Goal: Task Accomplishment & Management: Complete application form

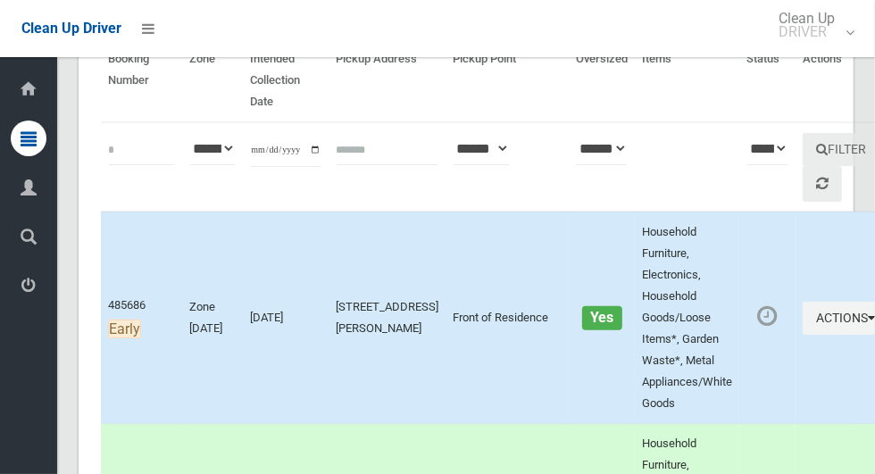
scroll to position [176, 0]
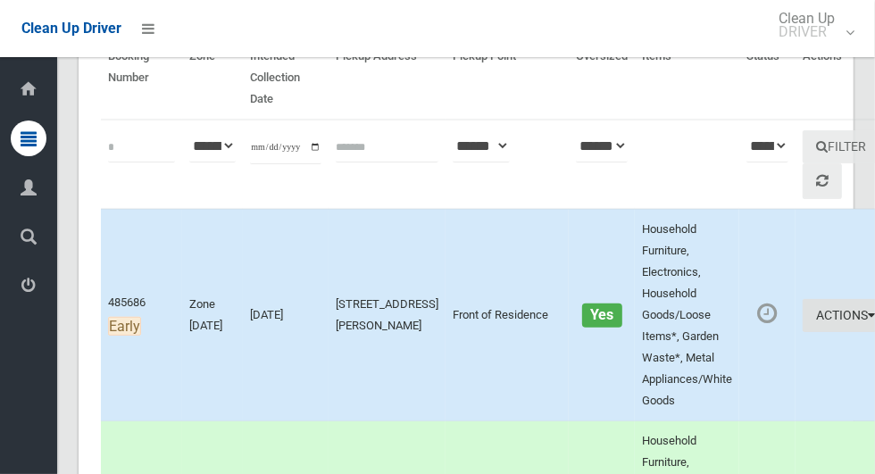
click at [802, 326] on button "Actions" at bounding box center [845, 315] width 86 height 33
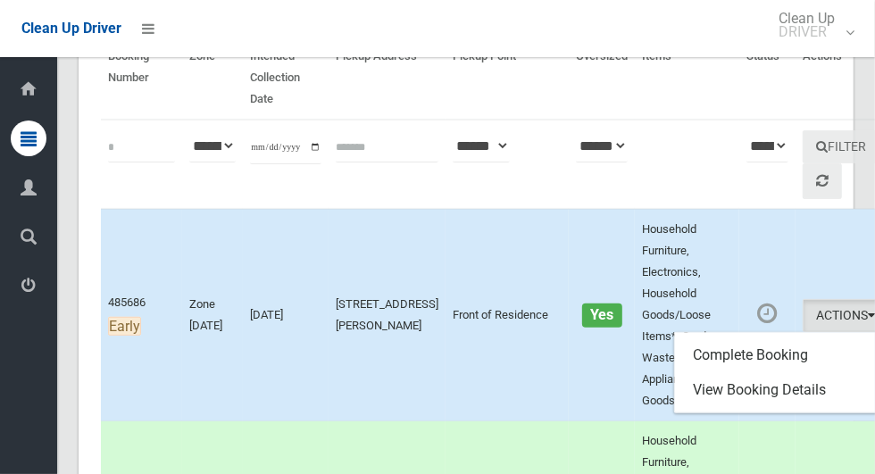
click at [491, 345] on div at bounding box center [437, 237] width 875 height 474
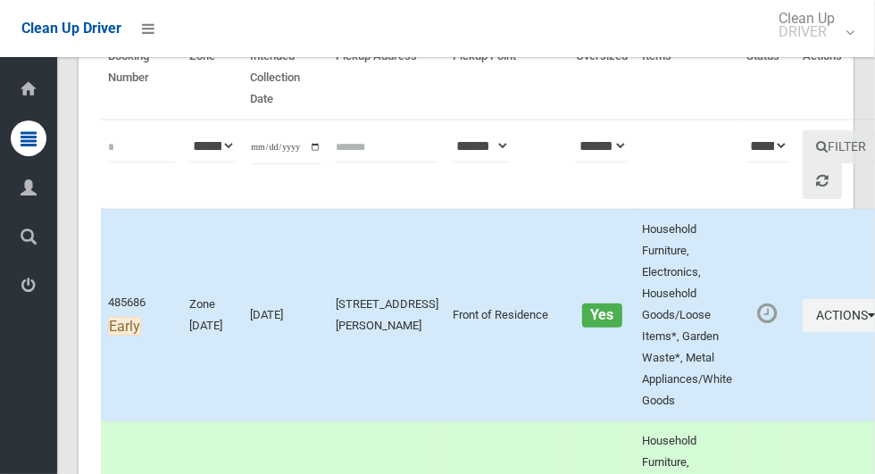
click at [569, 339] on td "Yes" at bounding box center [602, 315] width 66 height 212
click at [810, 326] on button "Actions" at bounding box center [845, 315] width 86 height 33
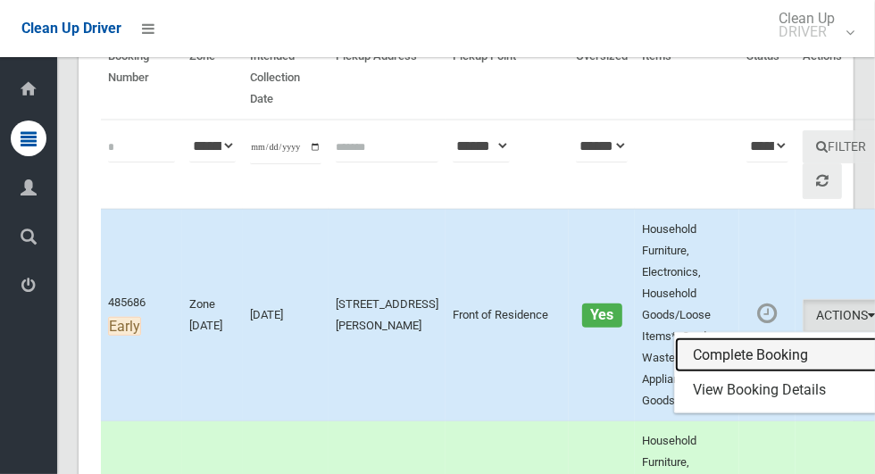
click at [743, 352] on link "Complete Booking" at bounding box center [781, 355] width 212 height 36
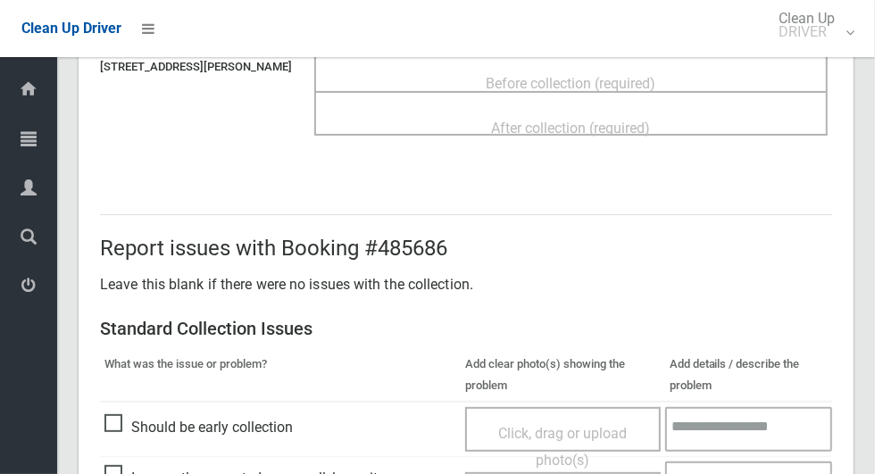
scroll to position [231, 0]
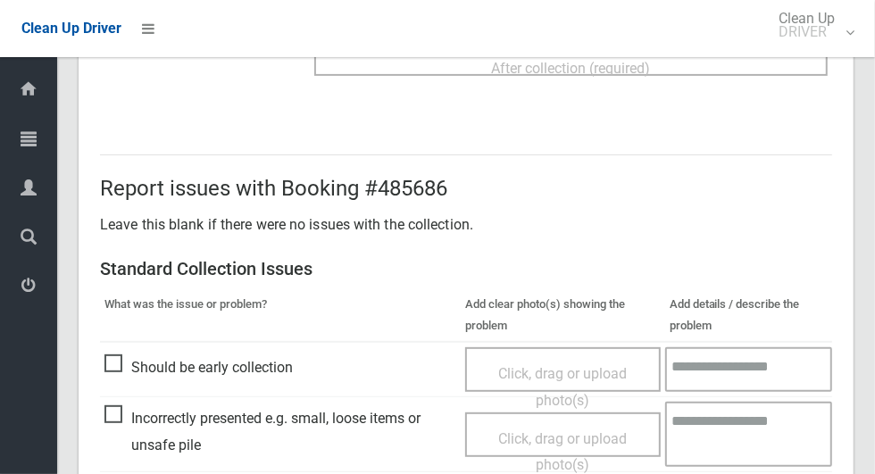
click at [115, 368] on span "Should be early collection" at bounding box center [198, 367] width 188 height 27
click at [588, 347] on div "Click, drag or upload photo(s)" at bounding box center [562, 369] width 195 height 45
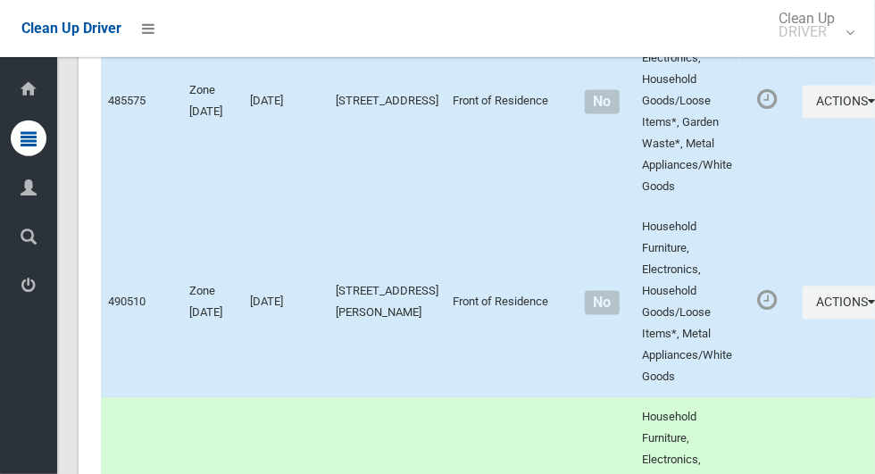
scroll to position [9707, 0]
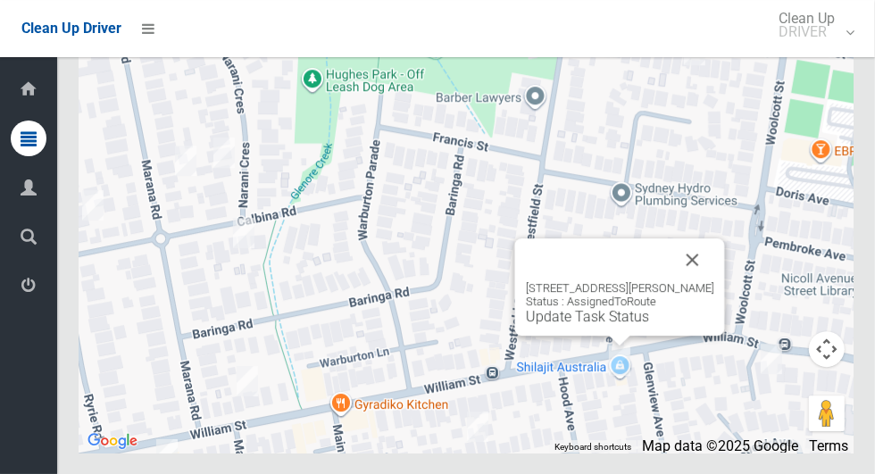
click at [699, 281] on button "Close" at bounding box center [692, 259] width 43 height 43
click at [706, 281] on button "Close" at bounding box center [692, 259] width 43 height 43
click at [705, 281] on button "Close" at bounding box center [692, 259] width 43 height 43
click at [709, 281] on button "Close" at bounding box center [692, 259] width 43 height 43
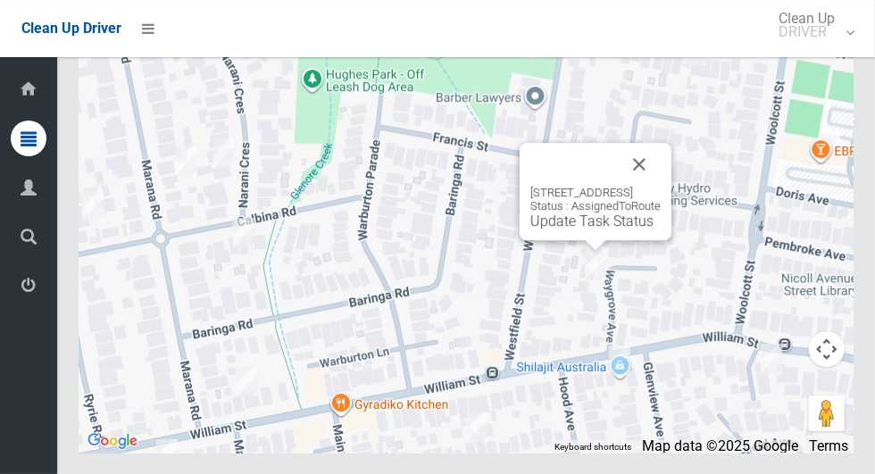
click at [579, 229] on link "Update Task Status" at bounding box center [591, 220] width 123 height 17
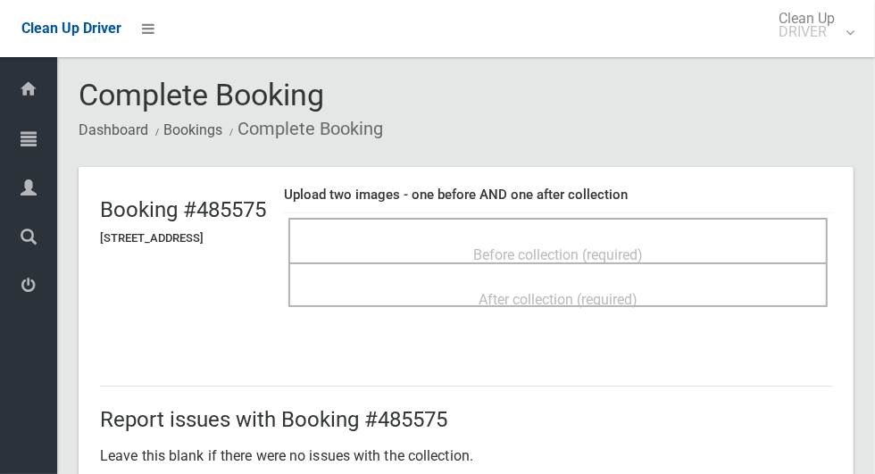
click at [763, 187] on h4 "Upload two images - one before AND one after collection" at bounding box center [558, 194] width 548 height 15
click at [643, 253] on span "Before collection (required)" at bounding box center [558, 254] width 170 height 17
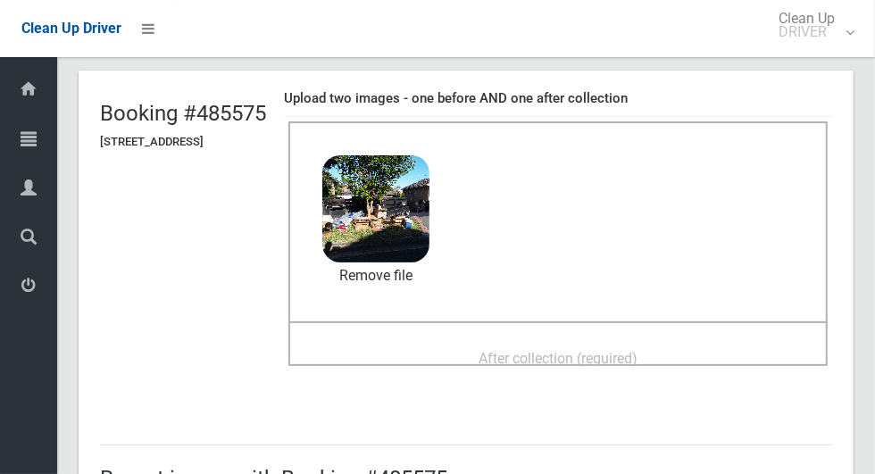
scroll to position [96, 0]
click at [637, 350] on span "After collection (required)" at bounding box center [557, 358] width 159 height 17
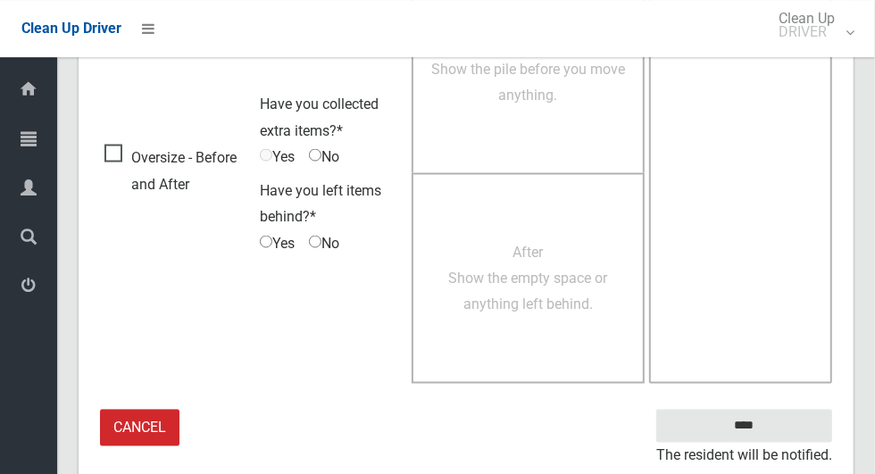
scroll to position [1460, 0]
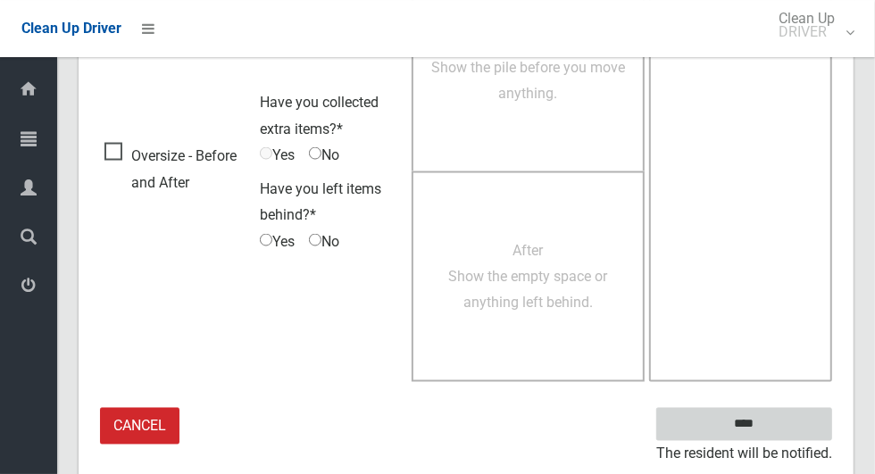
click at [775, 429] on input "****" at bounding box center [744, 424] width 176 height 33
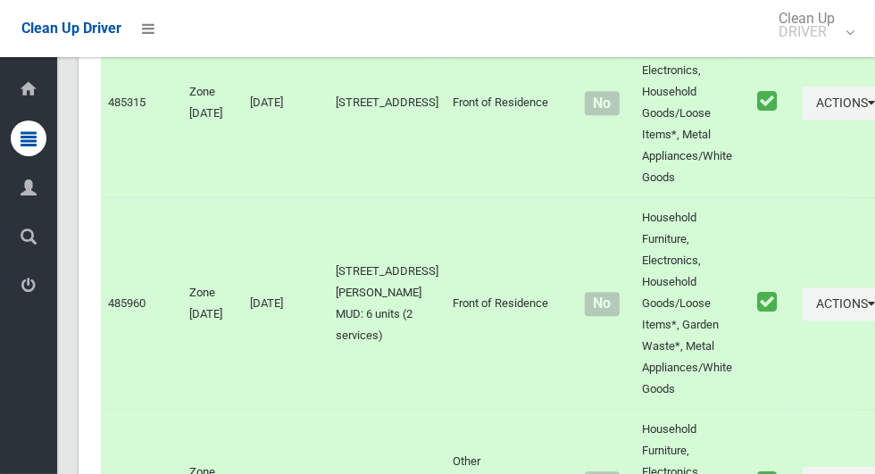
scroll to position [9707, 0]
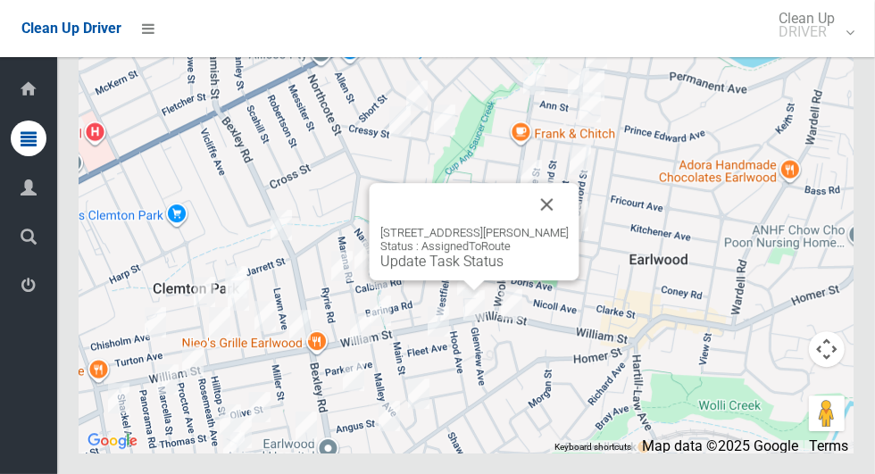
click at [569, 226] on button "Close" at bounding box center [547, 204] width 43 height 43
click at [478, 270] on link "Update Task Status" at bounding box center [441, 261] width 123 height 17
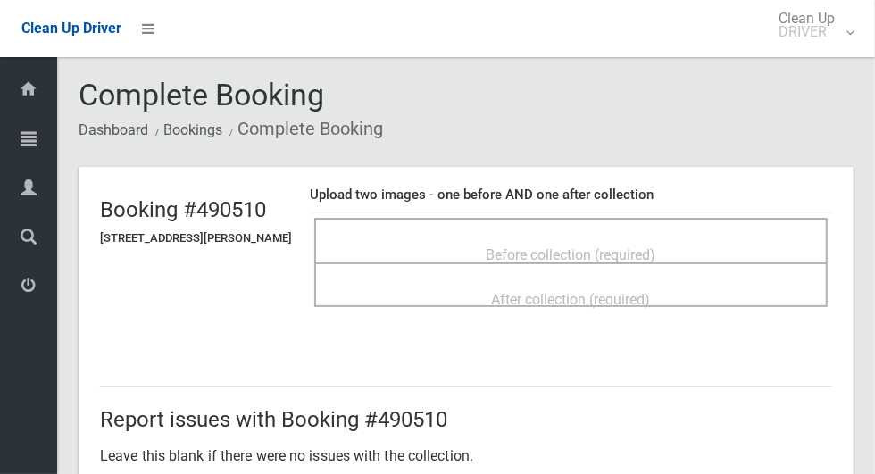
click at [609, 250] on span "Before collection (required)" at bounding box center [571, 254] width 170 height 17
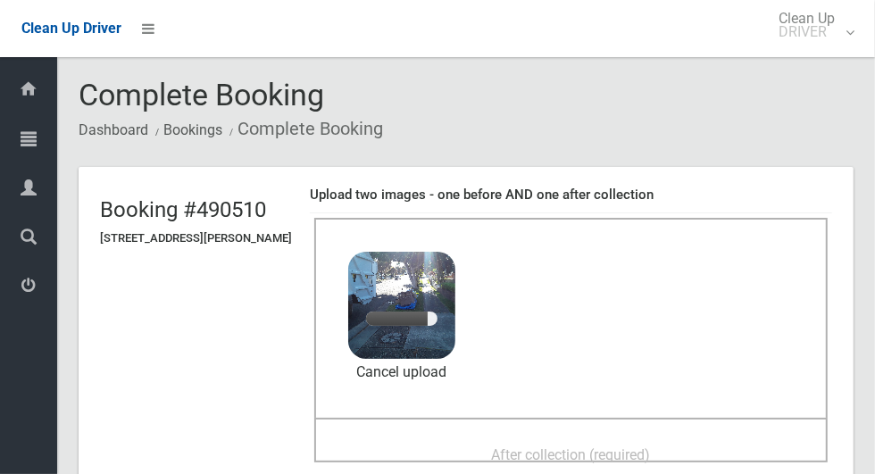
click at [632, 446] on span "After collection (required)" at bounding box center [571, 454] width 159 height 17
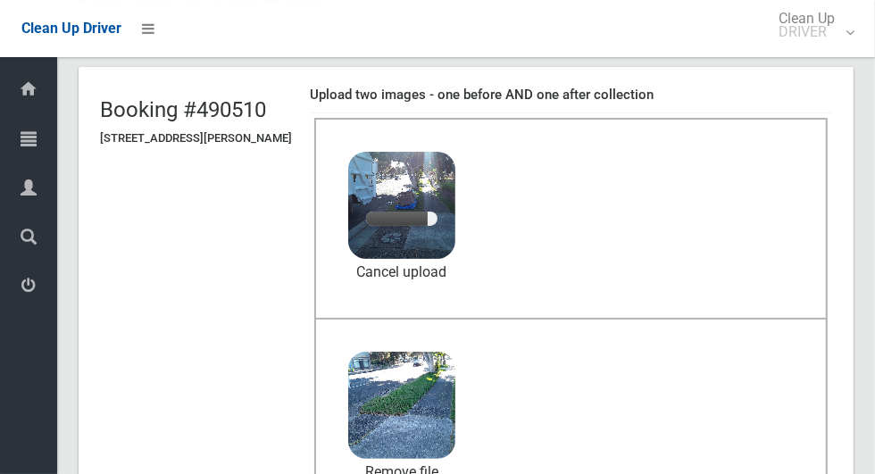
scroll to position [100, 0]
click at [448, 276] on link "Cancel upload" at bounding box center [401, 272] width 107 height 27
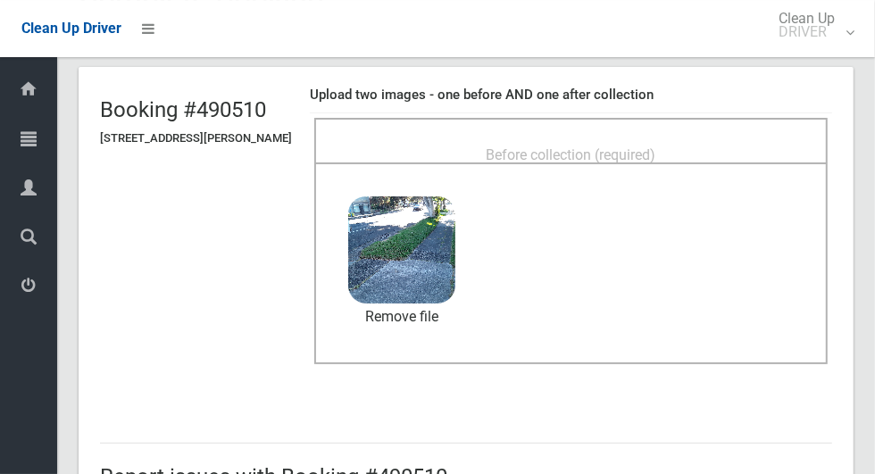
click at [609, 146] on span "Before collection (required)" at bounding box center [571, 154] width 170 height 17
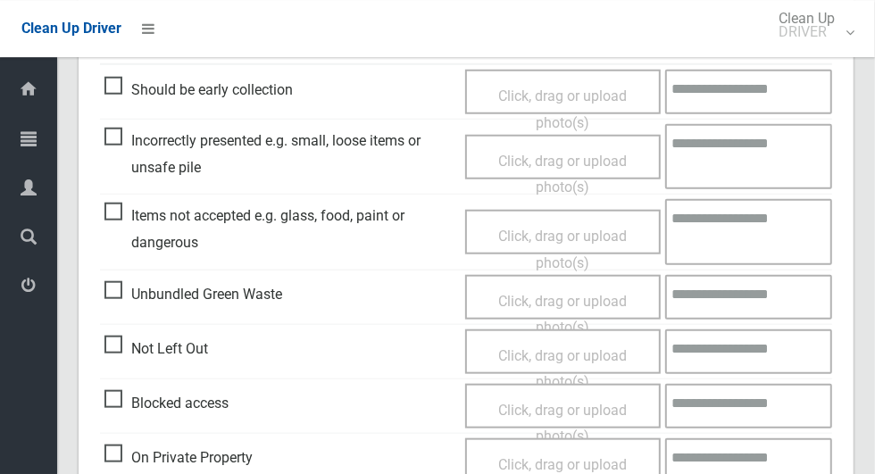
scroll to position [1460, 0]
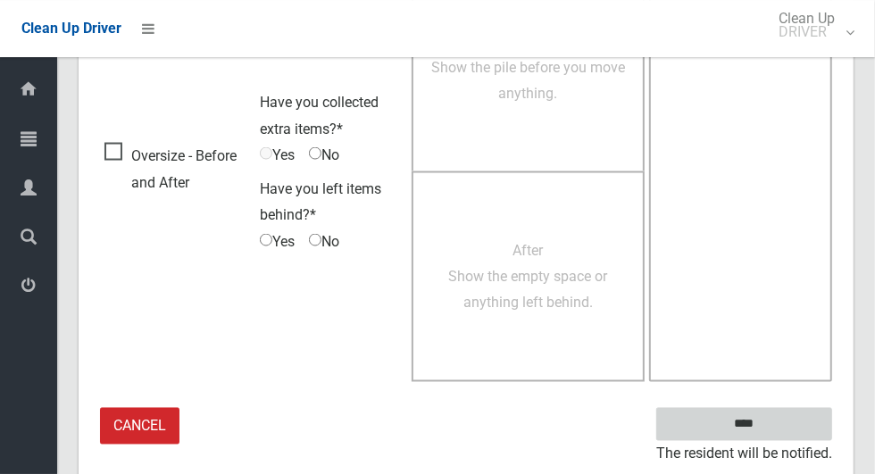
click at [775, 433] on input "****" at bounding box center [744, 424] width 176 height 33
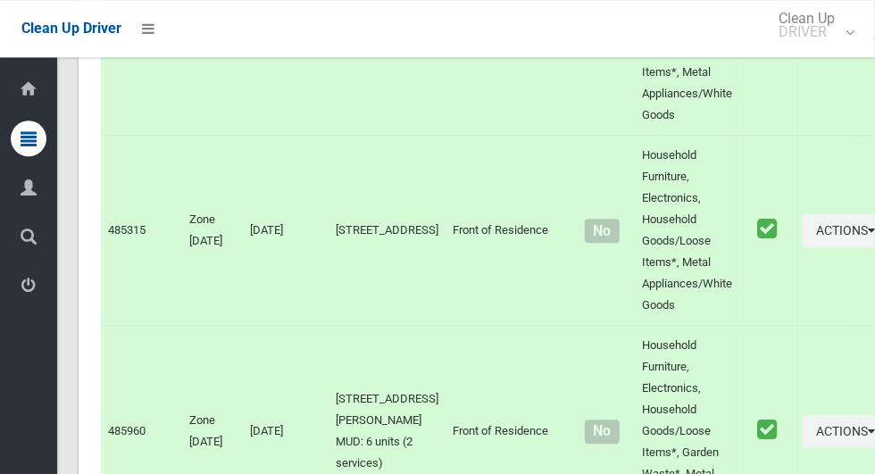
scroll to position [9707, 0]
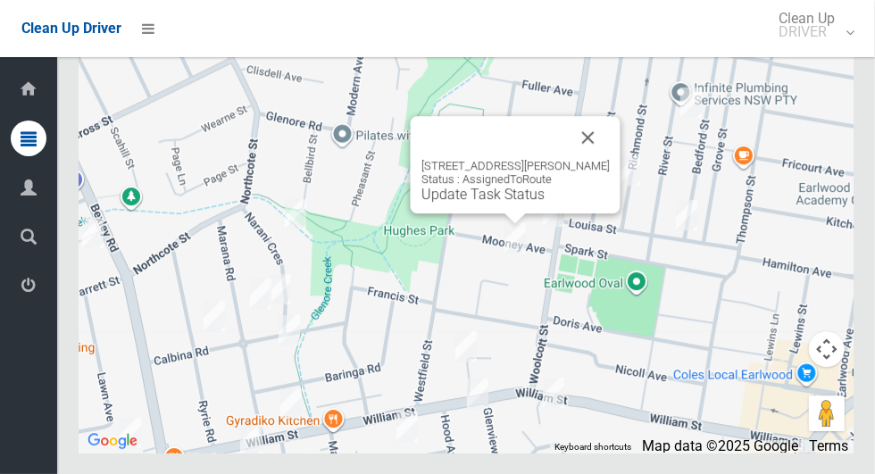
click at [607, 159] on button "Close" at bounding box center [588, 137] width 43 height 43
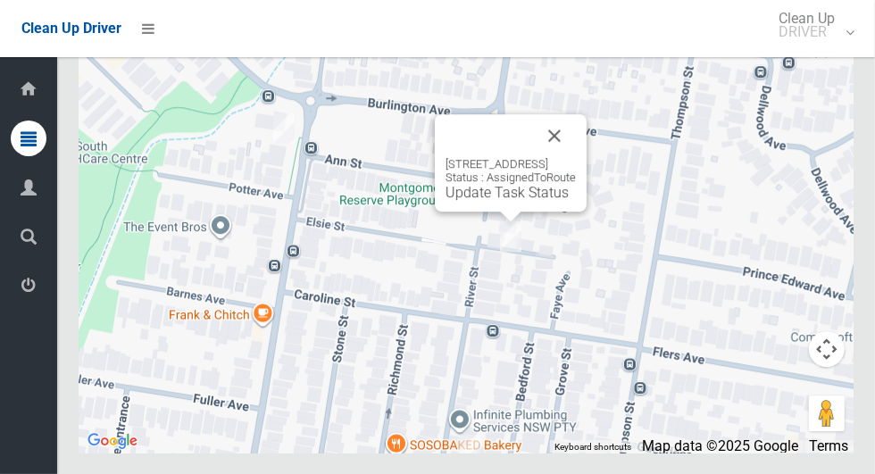
click at [576, 157] on button "Close" at bounding box center [554, 135] width 43 height 43
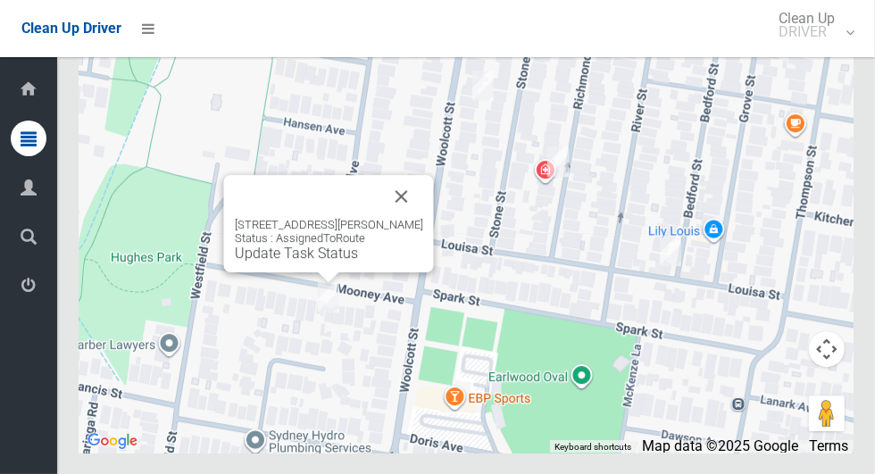
click at [409, 218] on button "Close" at bounding box center [401, 196] width 43 height 43
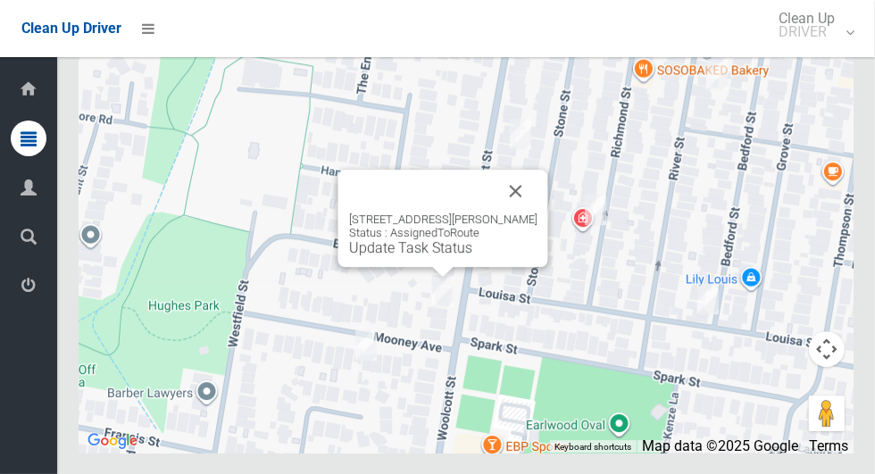
click at [521, 212] on button "Close" at bounding box center [515, 191] width 43 height 43
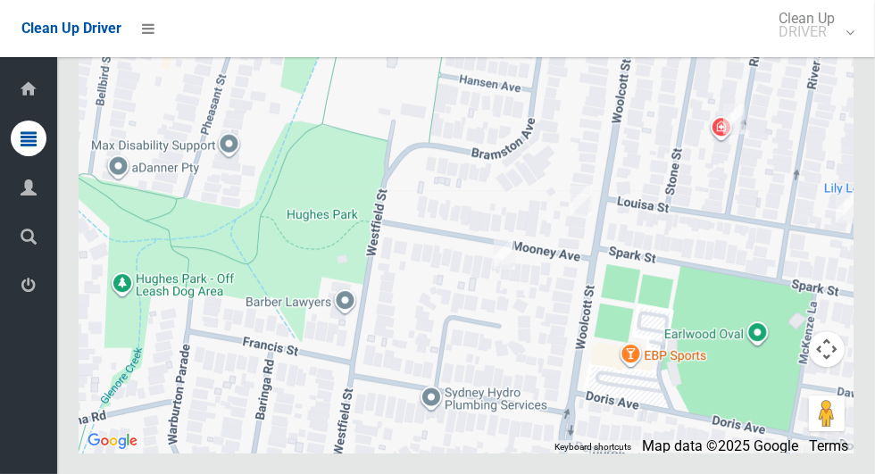
click at [721, 370] on div at bounding box center [466, 229] width 775 height 446
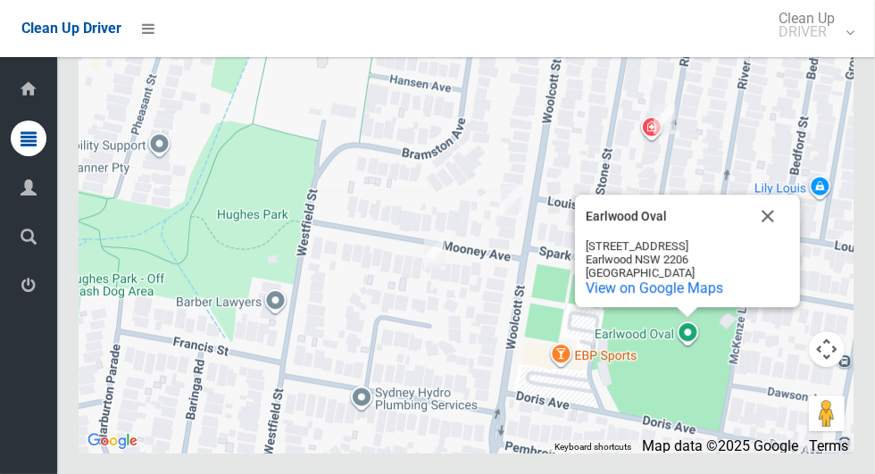
click at [781, 237] on button "Close" at bounding box center [767, 216] width 43 height 43
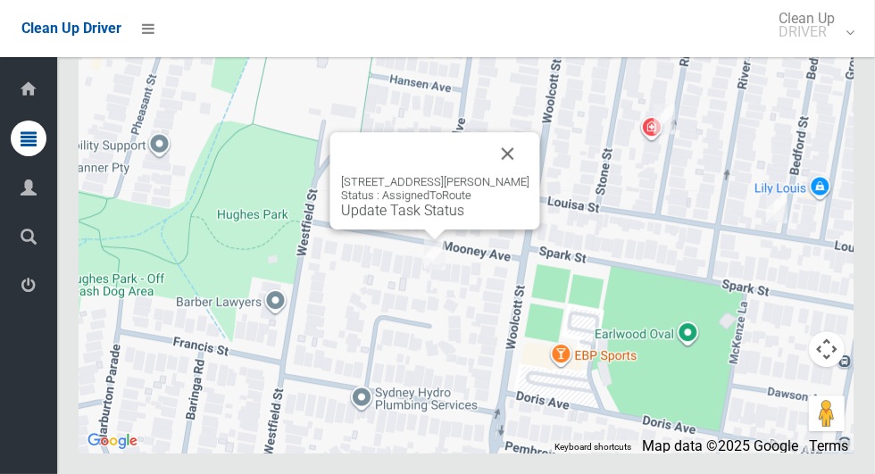
click at [428, 219] on link "Update Task Status" at bounding box center [402, 210] width 123 height 17
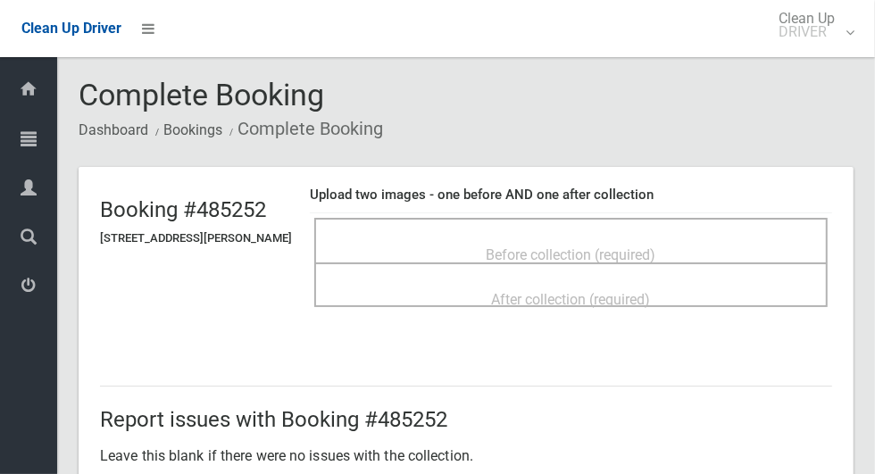
click at [656, 252] on span "Before collection (required)" at bounding box center [571, 254] width 170 height 17
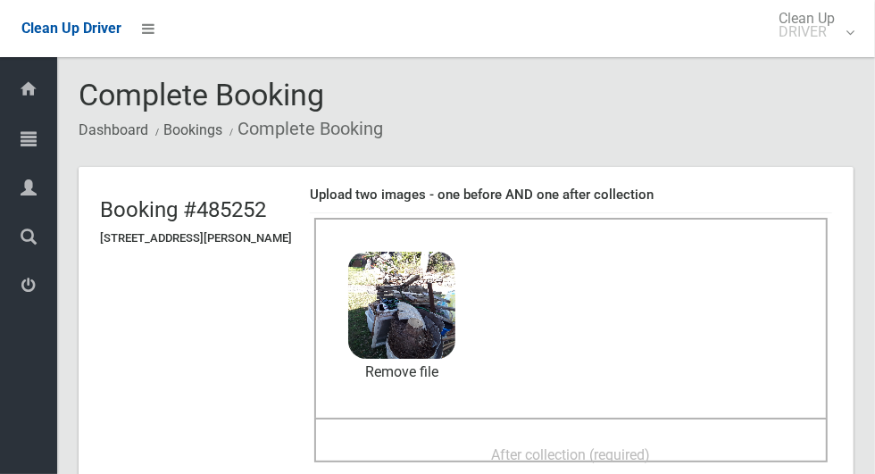
click at [640, 446] on span "After collection (required)" at bounding box center [571, 454] width 159 height 17
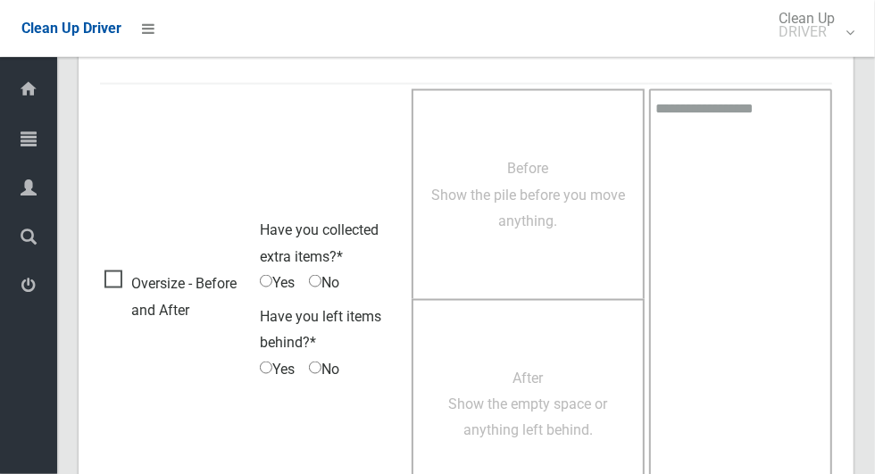
scroll to position [1460, 0]
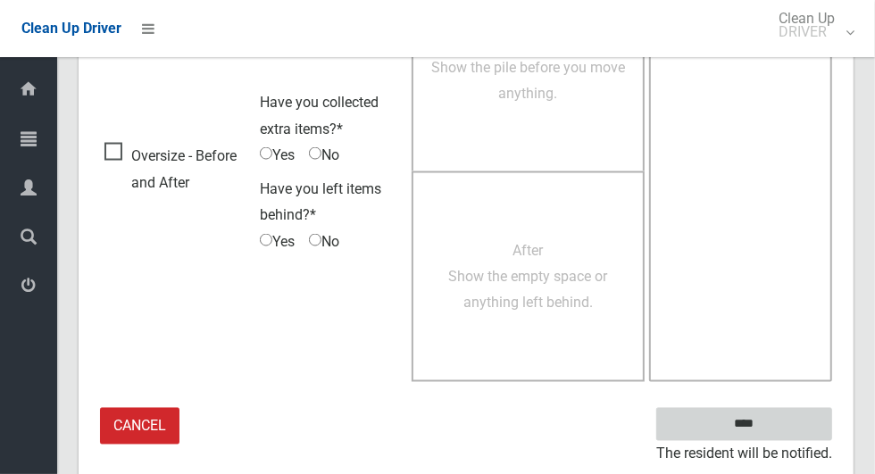
click at [776, 419] on input "****" at bounding box center [744, 424] width 176 height 33
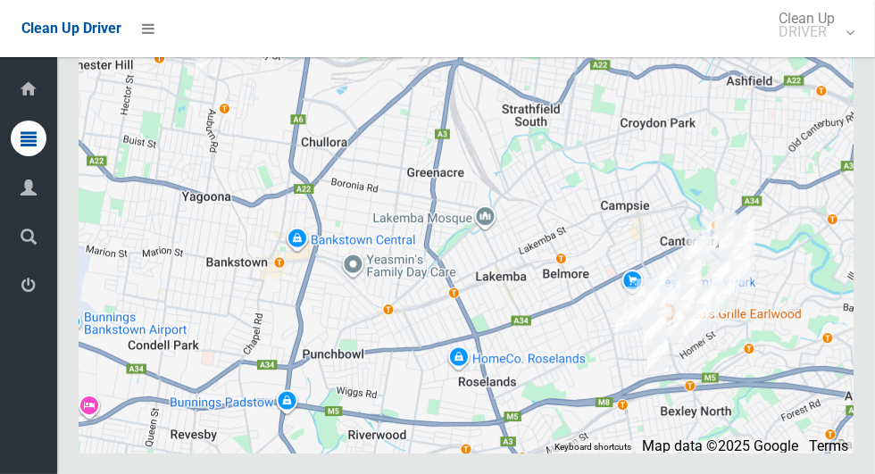
scroll to position [9707, 0]
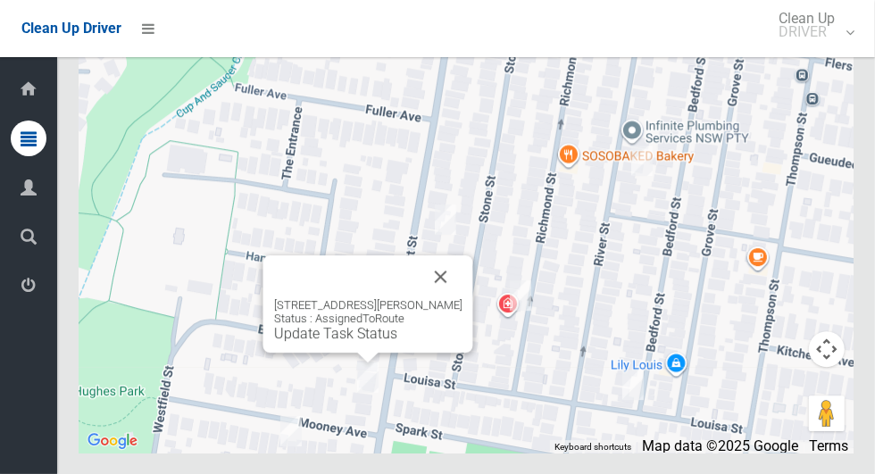
click at [353, 342] on div "[STREET_ADDRESS][PERSON_NAME] Status : AssignedToRoute Update Task Status" at bounding box center [368, 320] width 188 height 44
click at [363, 342] on link "Update Task Status" at bounding box center [335, 333] width 123 height 17
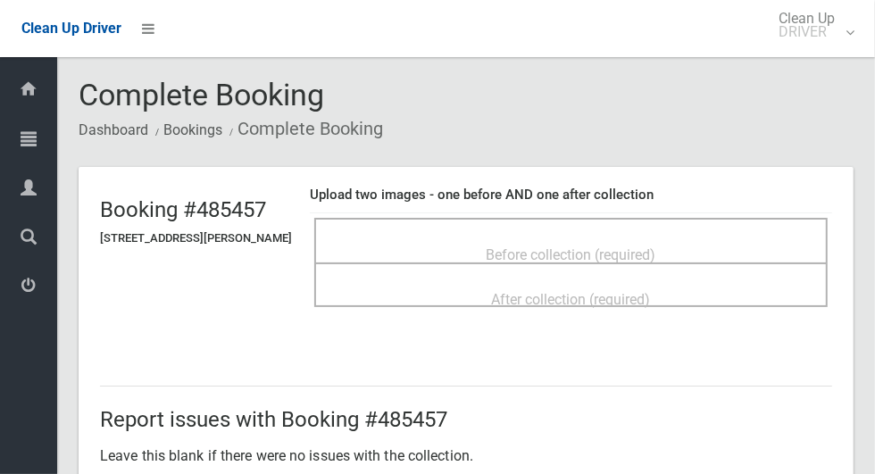
click at [656, 246] on span "Before collection (required)" at bounding box center [571, 254] width 170 height 17
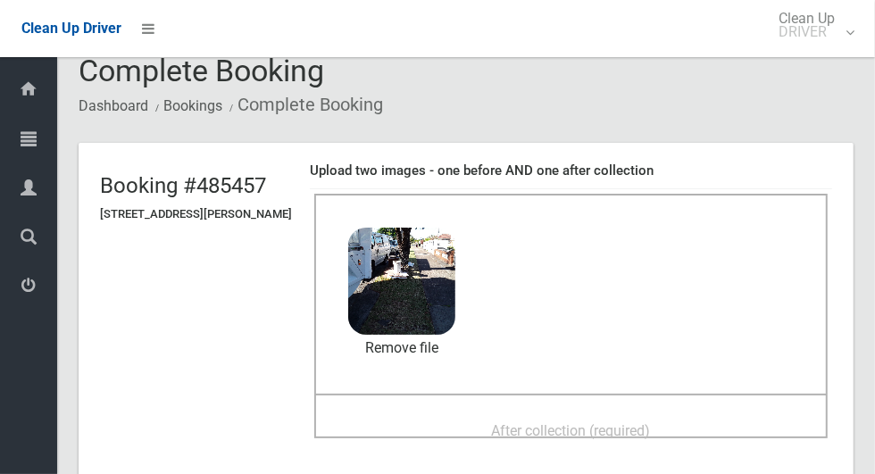
scroll to position [46, 0]
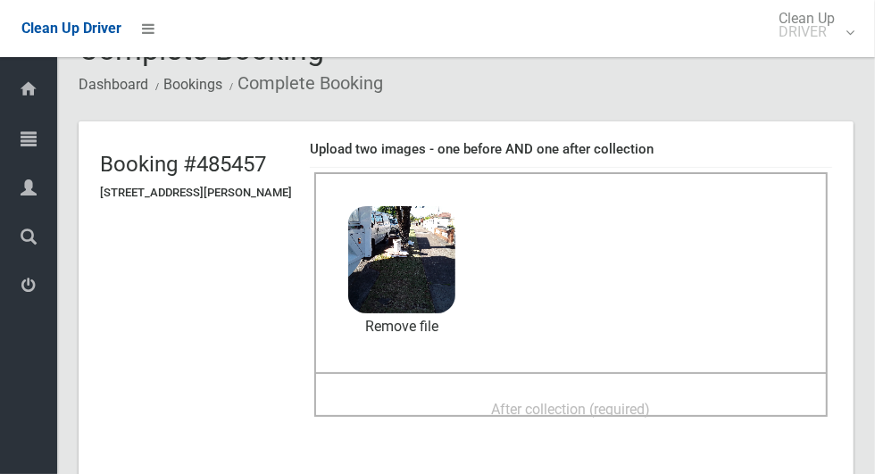
click at [651, 417] on span "After collection (required)" at bounding box center [571, 409] width 159 height 17
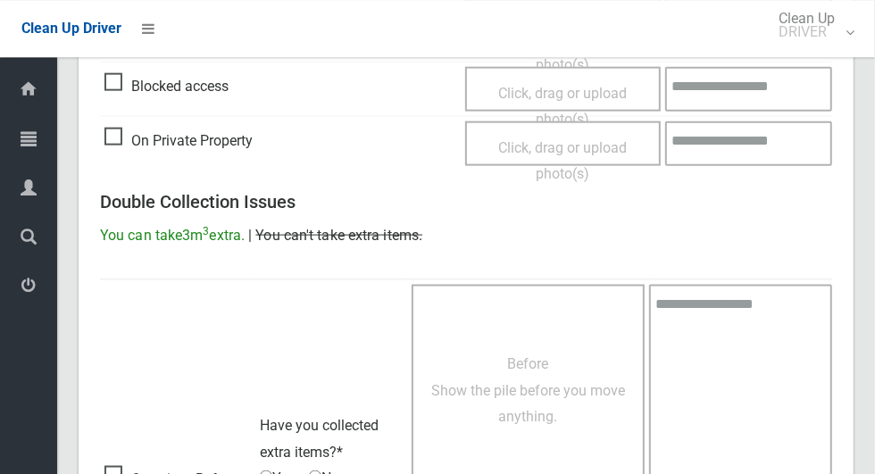
scroll to position [1460, 0]
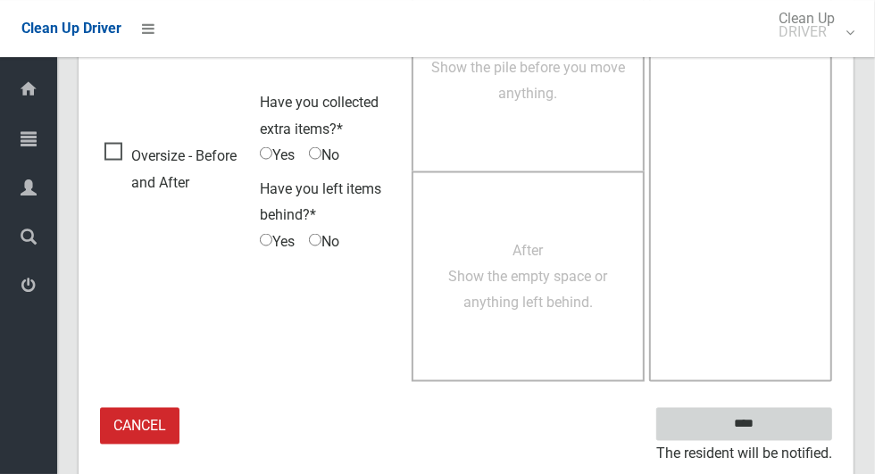
click at [778, 421] on input "****" at bounding box center [744, 424] width 176 height 33
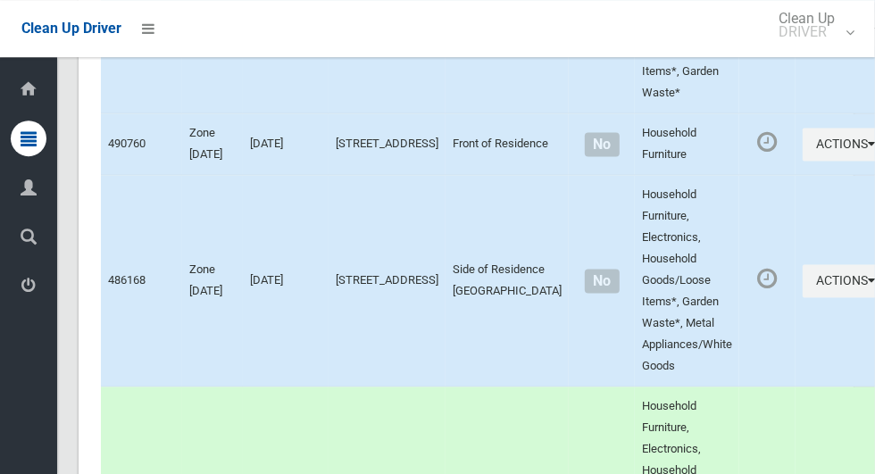
scroll to position [8692, 0]
click at [802, 162] on button "Actions" at bounding box center [845, 145] width 86 height 33
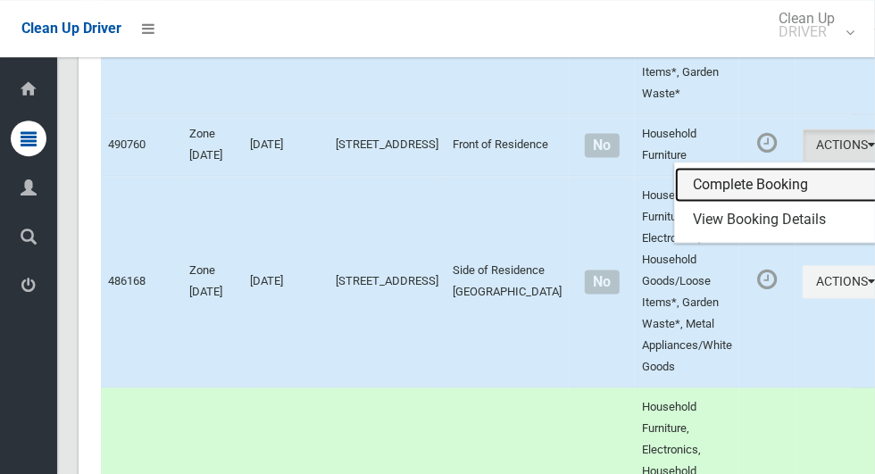
click at [761, 203] on link "Complete Booking" at bounding box center [781, 185] width 212 height 36
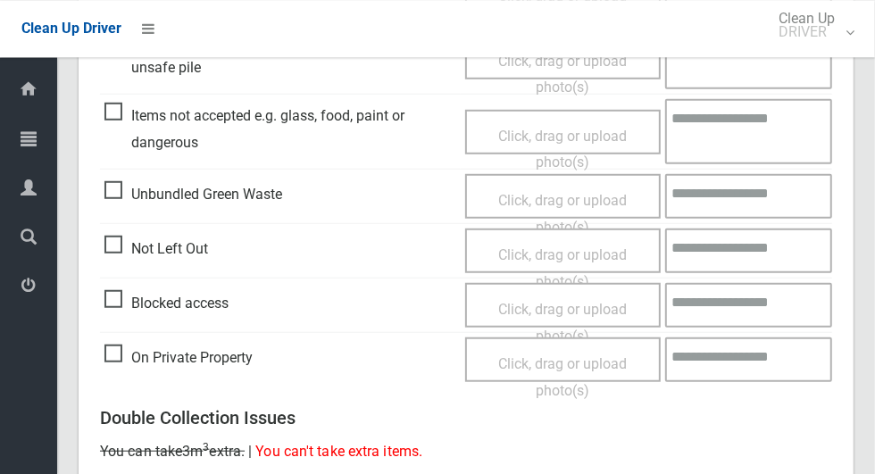
scroll to position [619, 0]
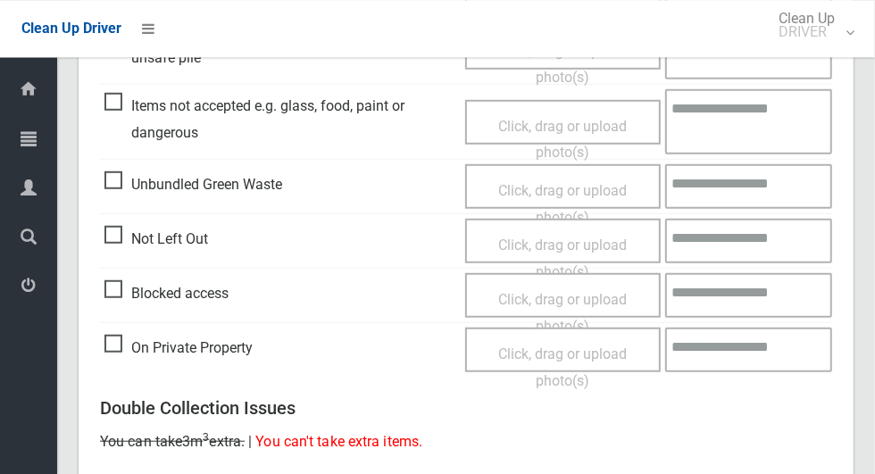
click at [125, 353] on span "On Private Property" at bounding box center [178, 347] width 148 height 27
click at [564, 358] on span "Click, drag or upload photo(s)" at bounding box center [562, 367] width 129 height 44
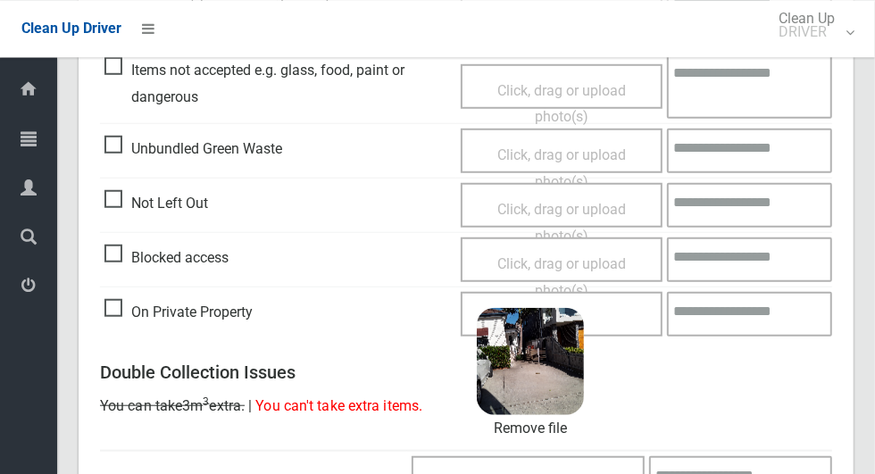
scroll to position [1150, 0]
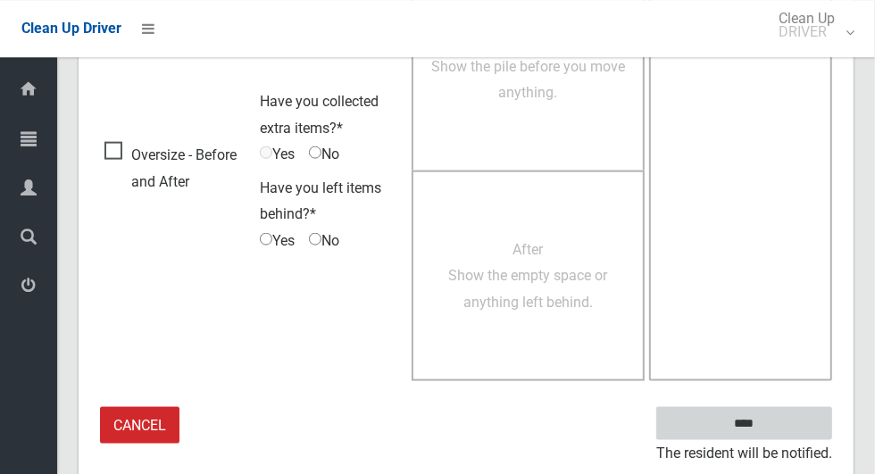
click at [785, 424] on input "****" at bounding box center [744, 422] width 176 height 33
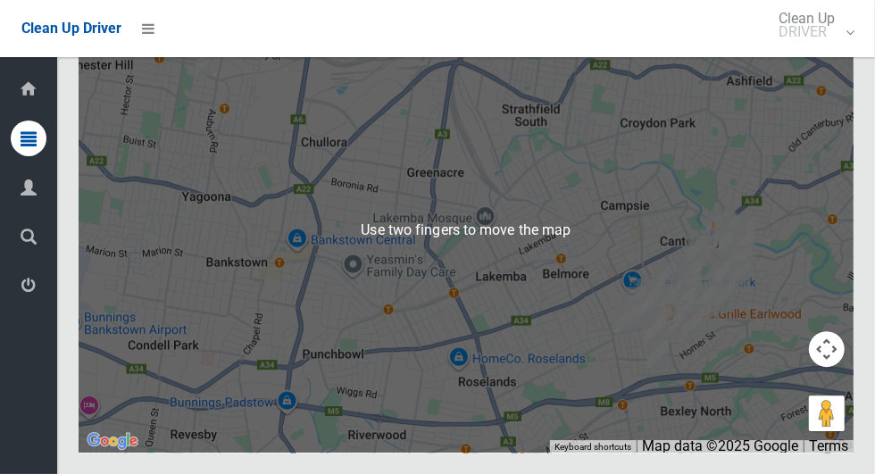
scroll to position [9707, 0]
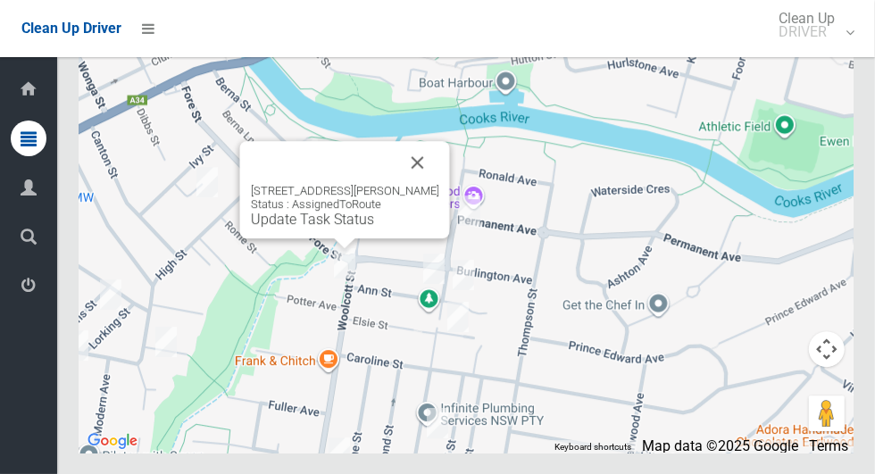
click at [431, 184] on button "Close" at bounding box center [417, 162] width 43 height 43
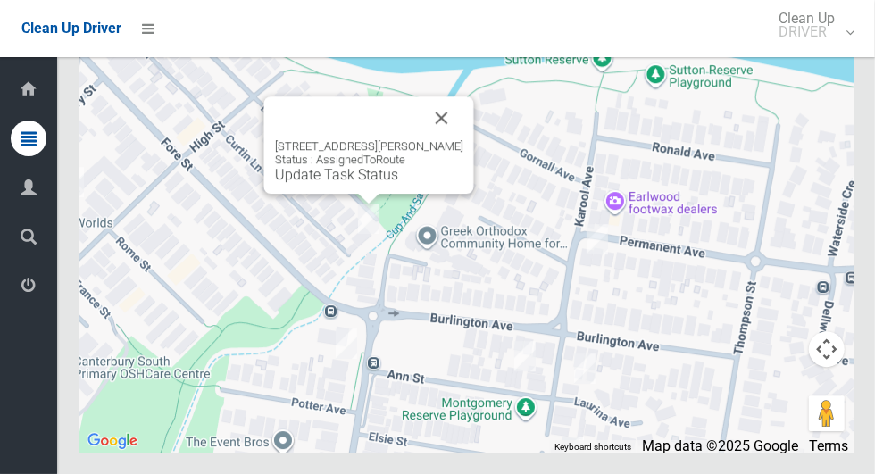
click at [458, 139] on button "Close" at bounding box center [441, 117] width 43 height 43
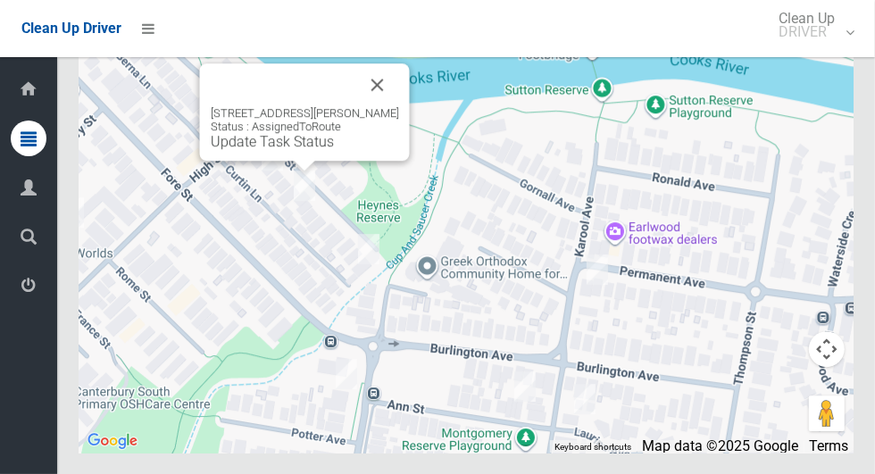
click at [380, 106] on button "Close" at bounding box center [377, 84] width 43 height 43
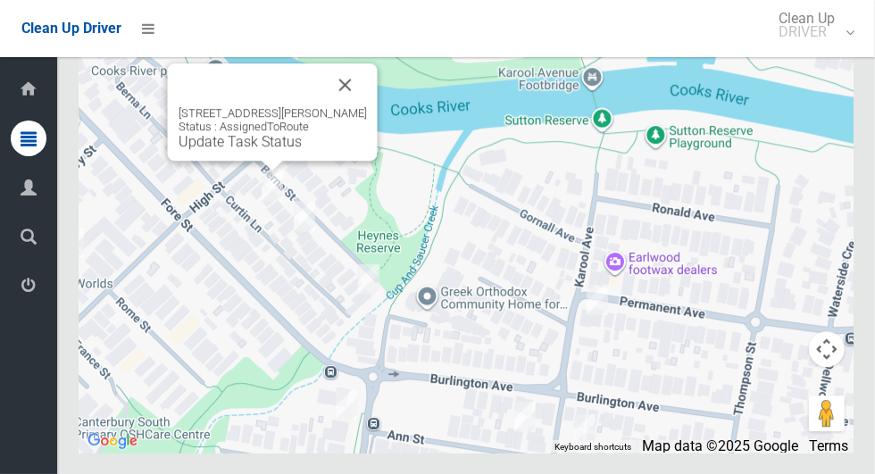
click at [358, 106] on button "Close" at bounding box center [345, 84] width 43 height 43
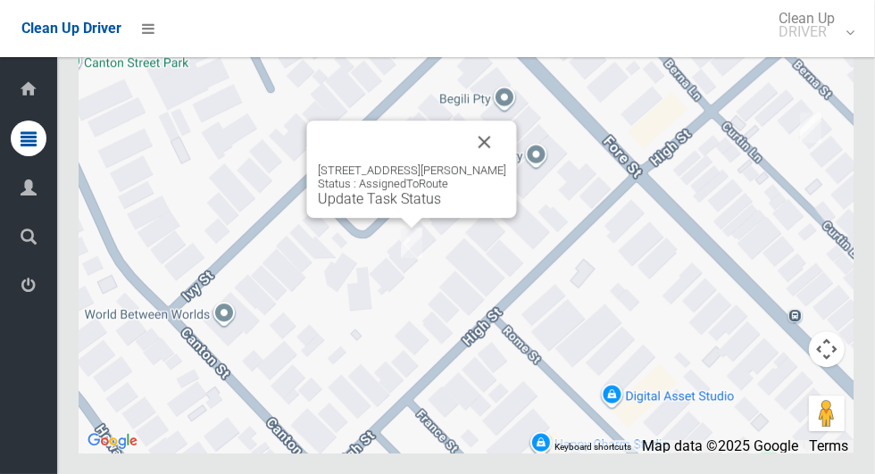
click at [494, 163] on button "Close" at bounding box center [484, 141] width 43 height 43
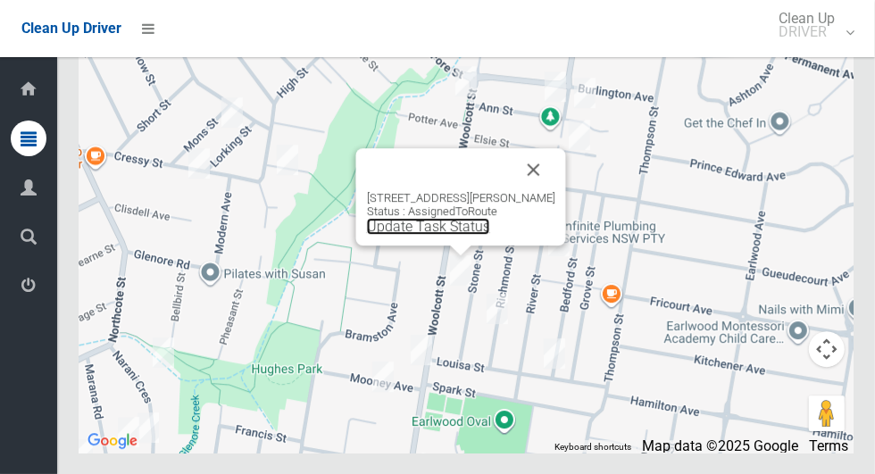
click at [453, 235] on link "Update Task Status" at bounding box center [428, 226] width 123 height 17
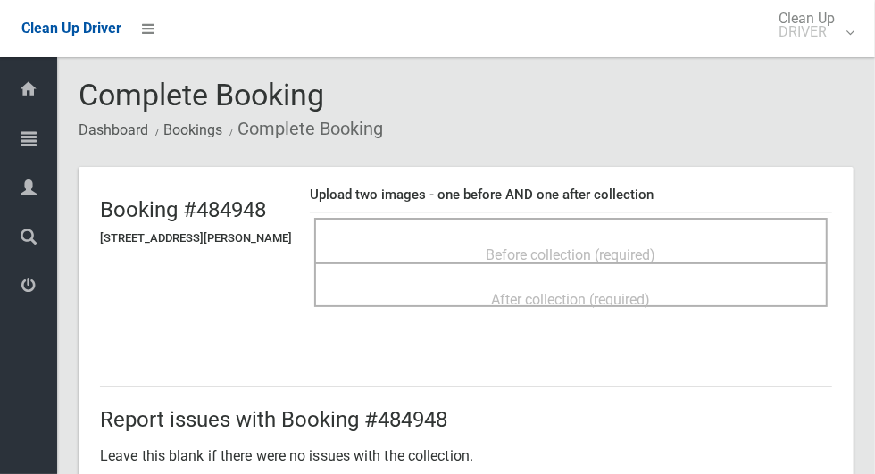
click at [650, 246] on span "Before collection (required)" at bounding box center [571, 254] width 170 height 17
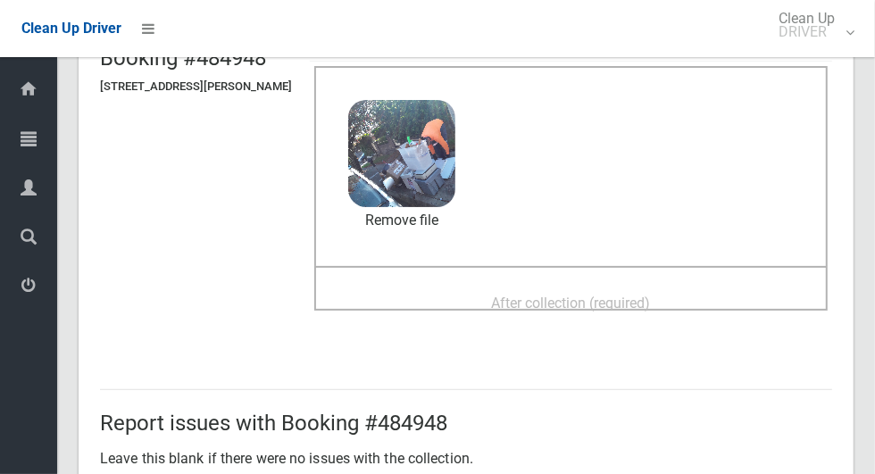
scroll to position [158, 0]
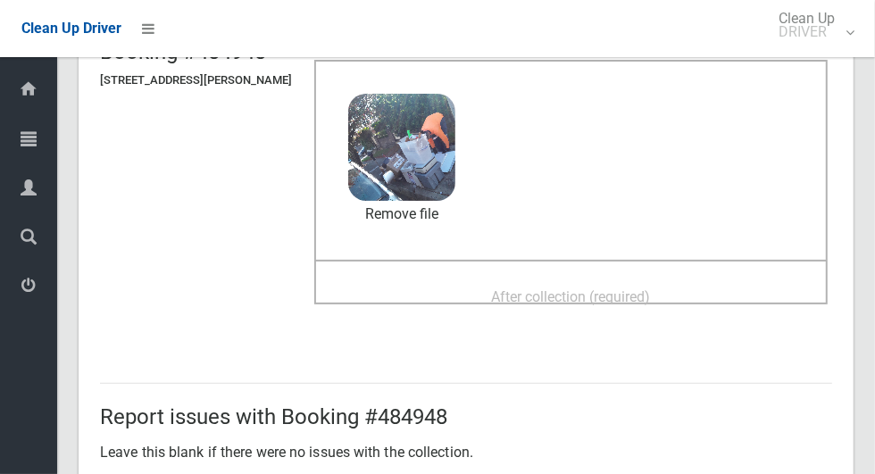
click at [651, 289] on span "After collection (required)" at bounding box center [571, 296] width 159 height 17
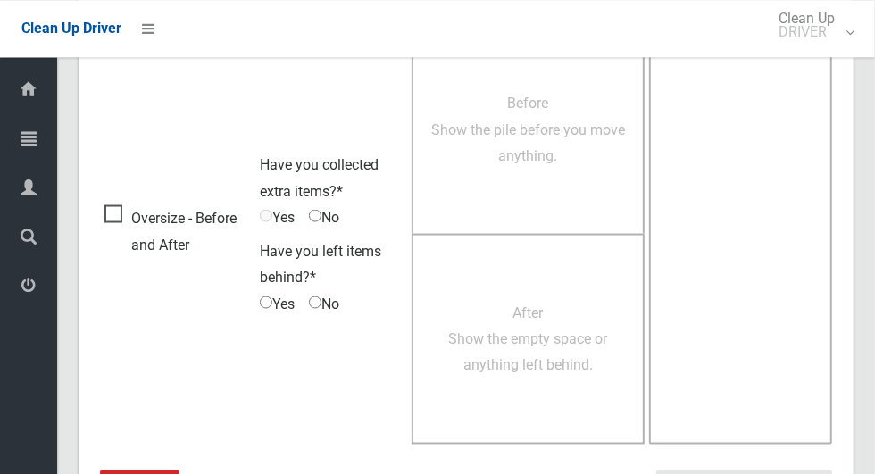
scroll to position [1460, 0]
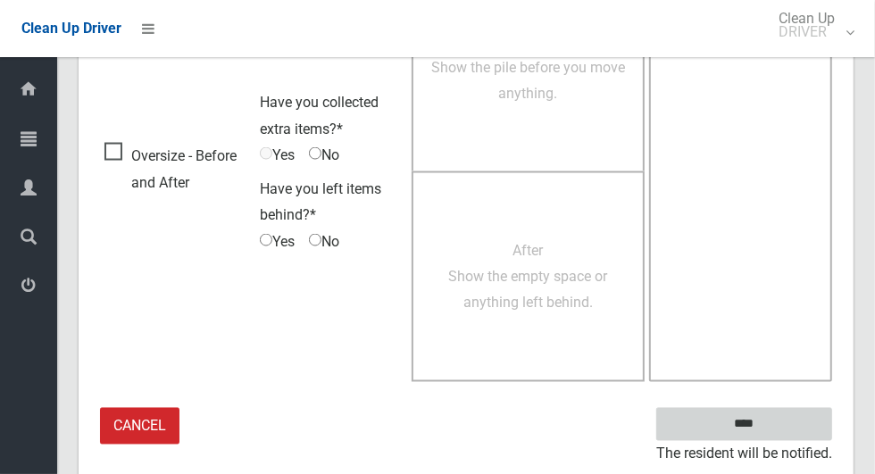
click at [786, 415] on input "****" at bounding box center [744, 424] width 176 height 33
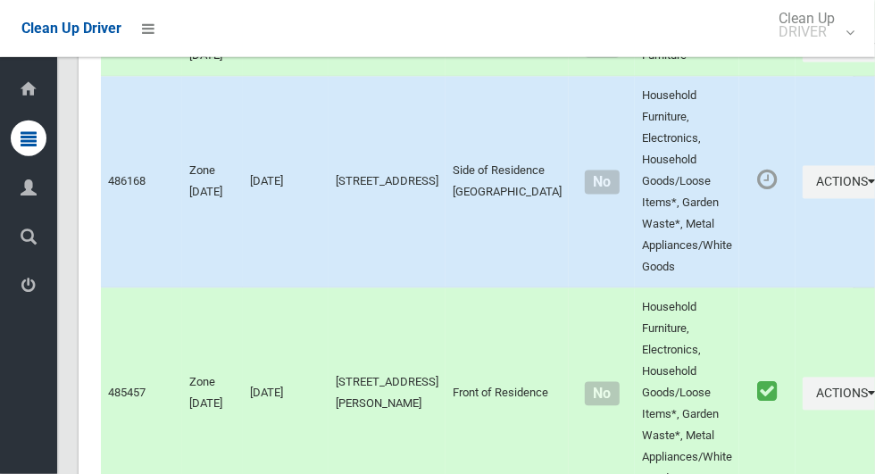
scroll to position [8788, 0]
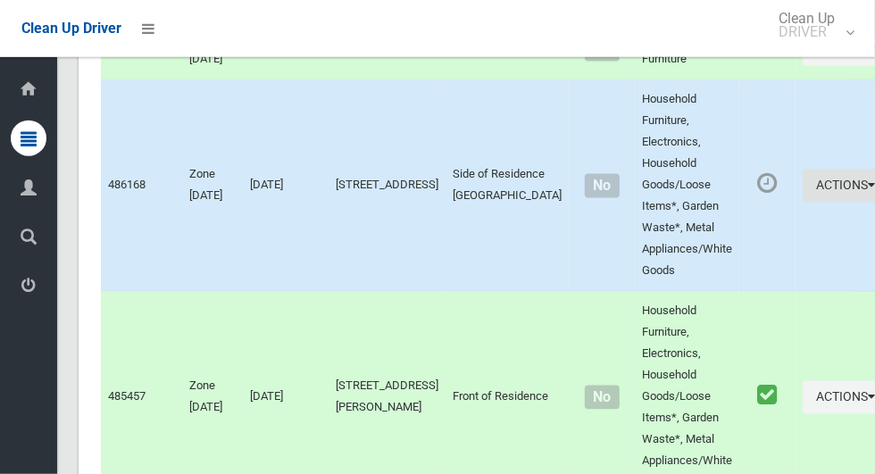
click at [802, 203] on button "Actions" at bounding box center [845, 186] width 86 height 33
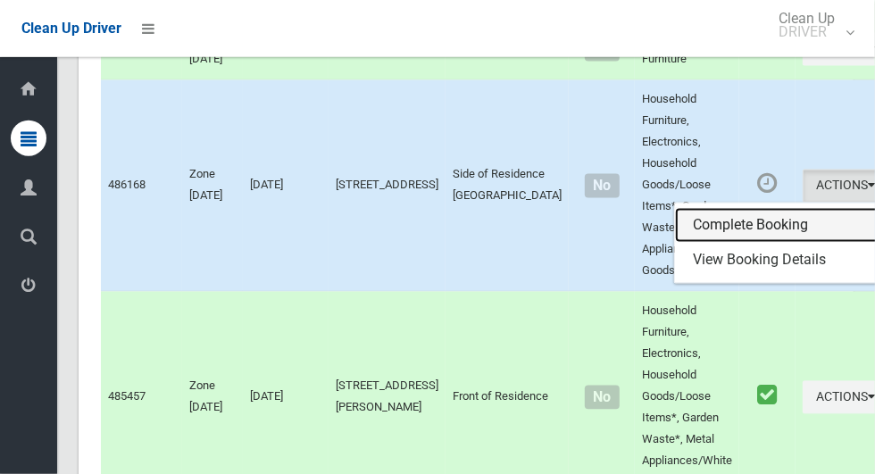
click at [743, 244] on link "Complete Booking" at bounding box center [781, 226] width 212 height 36
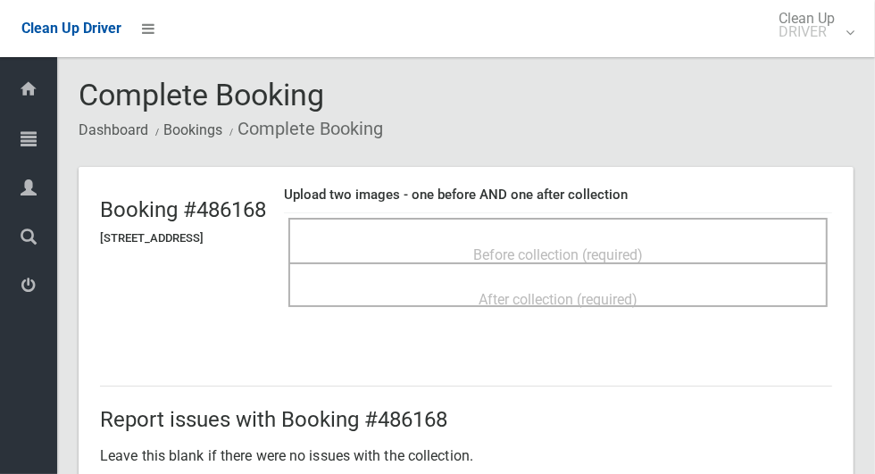
click at [643, 246] on span "Before collection (required)" at bounding box center [558, 254] width 170 height 17
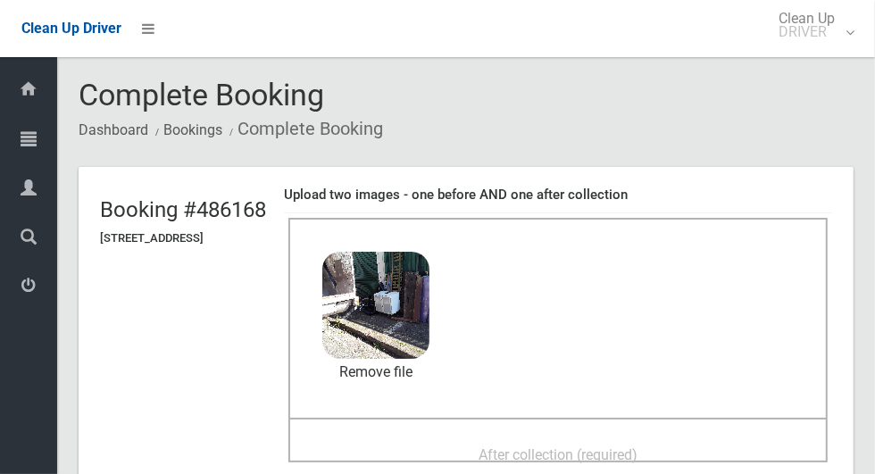
click at [637, 453] on span "After collection (required)" at bounding box center [557, 454] width 159 height 17
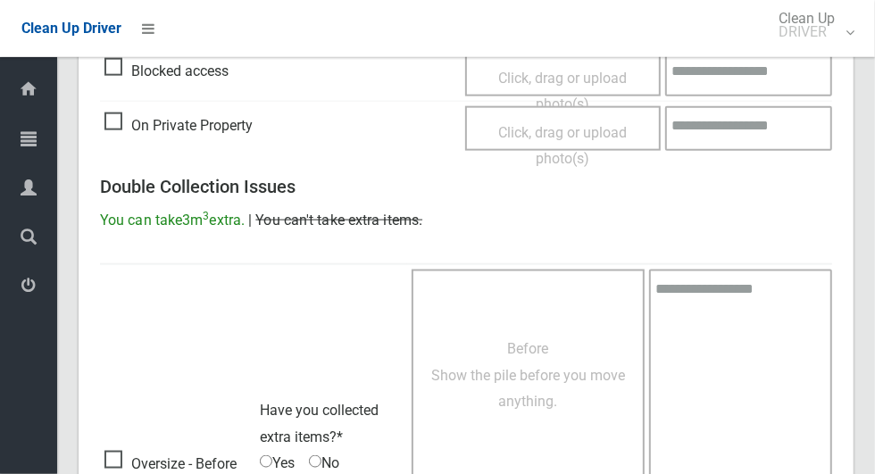
scroll to position [1460, 0]
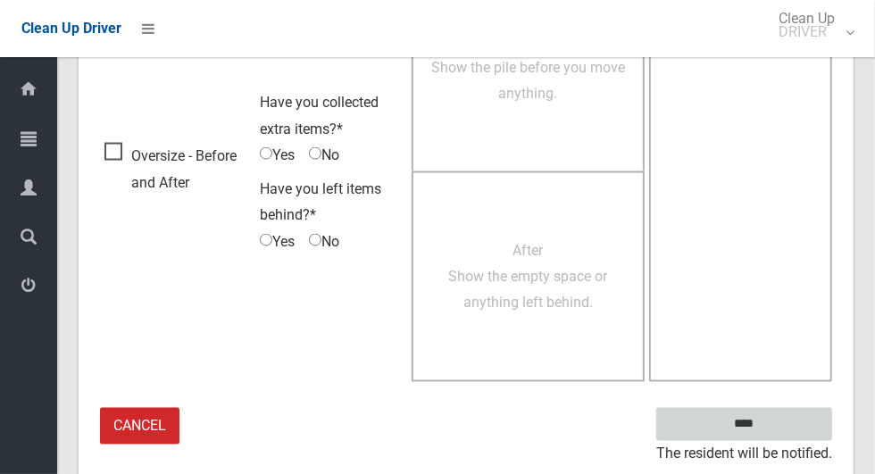
click at [775, 421] on input "****" at bounding box center [744, 424] width 176 height 33
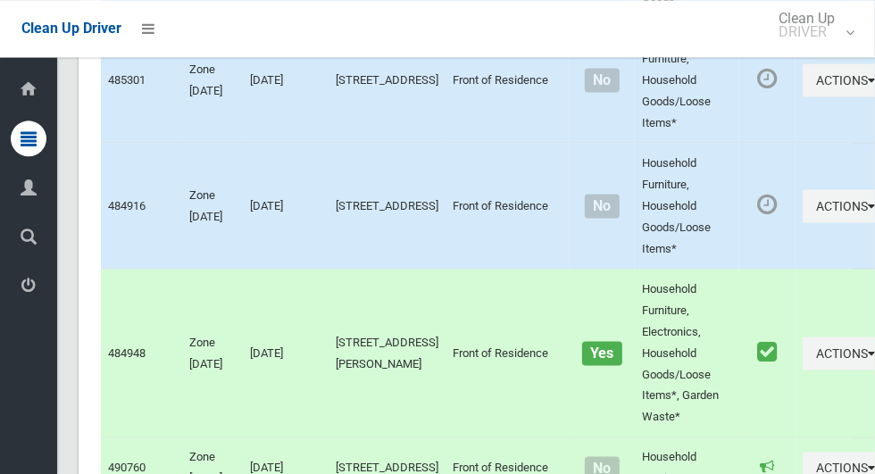
scroll to position [8367, 0]
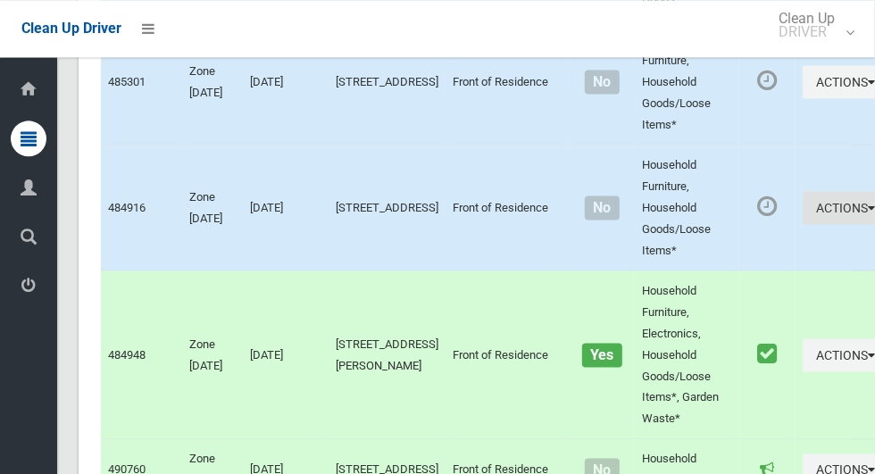
click at [802, 224] on button "Actions" at bounding box center [845, 207] width 86 height 33
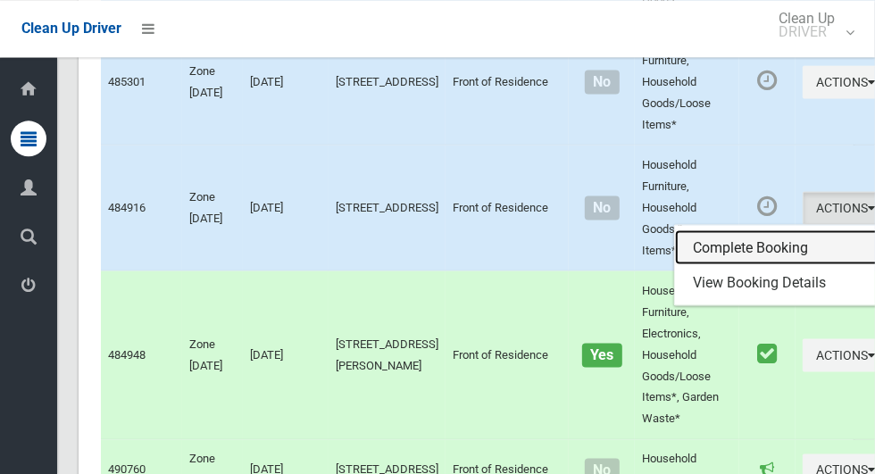
click at [743, 265] on link "Complete Booking" at bounding box center [781, 247] width 212 height 36
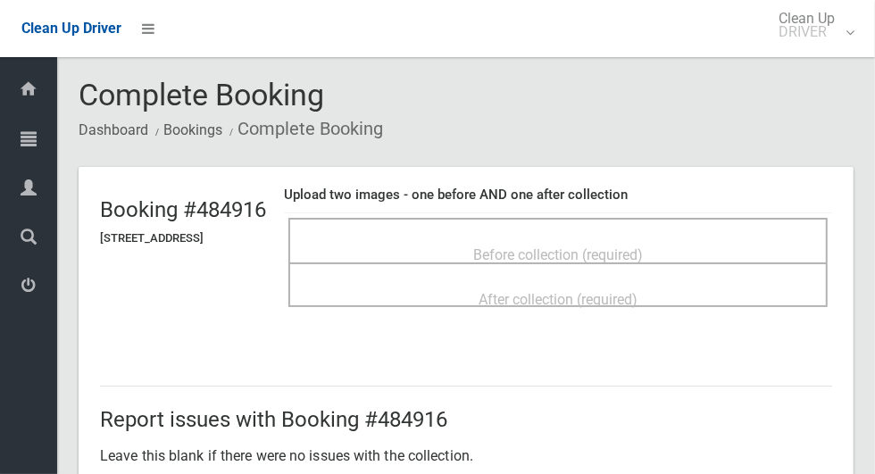
click at [643, 249] on span "Before collection (required)" at bounding box center [558, 254] width 170 height 17
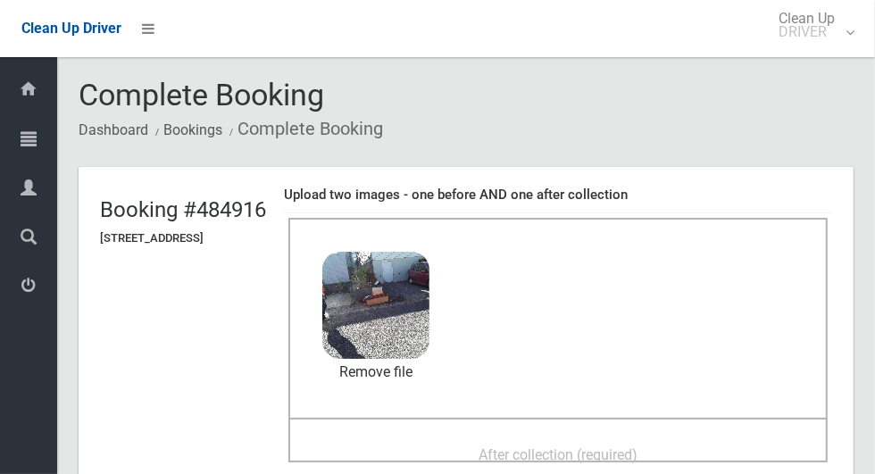
click at [637, 453] on span "After collection (required)" at bounding box center [557, 454] width 159 height 17
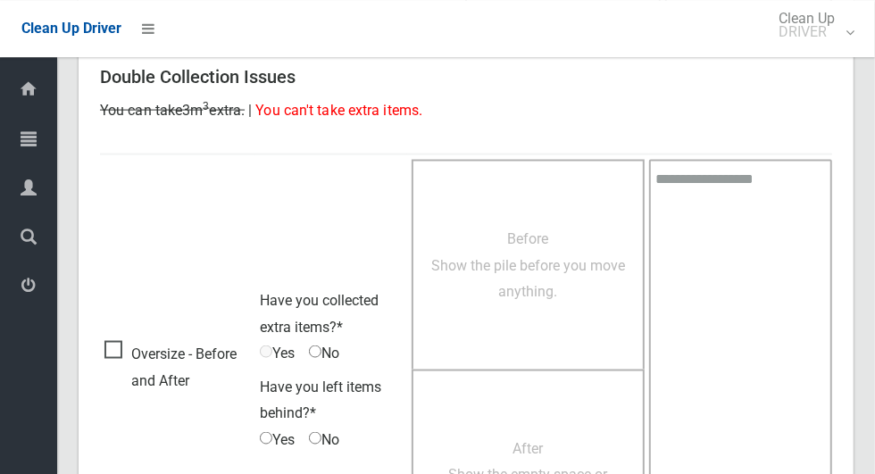
scroll to position [1460, 0]
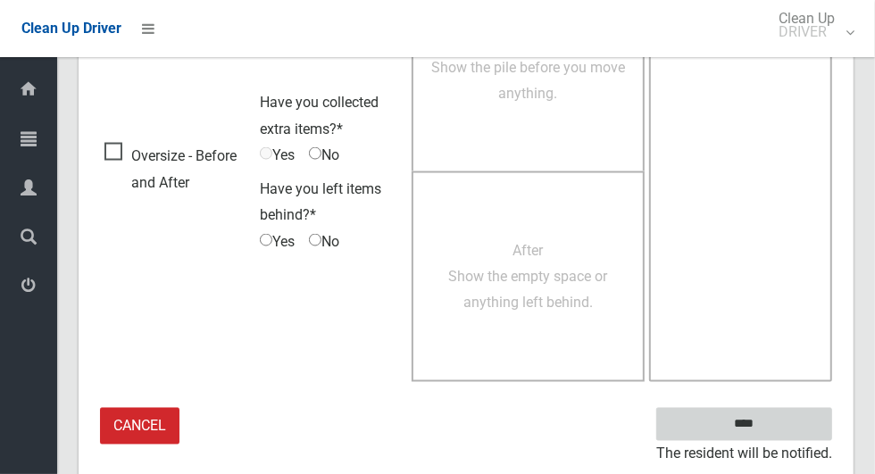
click at [775, 435] on input "****" at bounding box center [744, 424] width 176 height 33
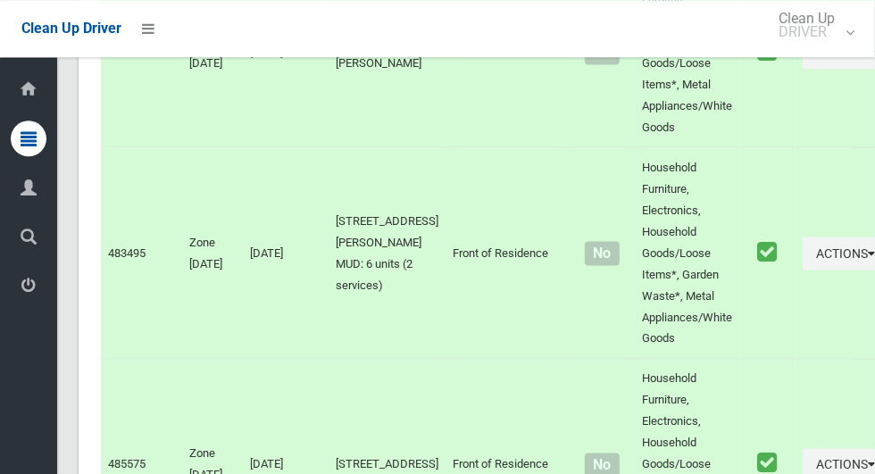
scroll to position [9707, 0]
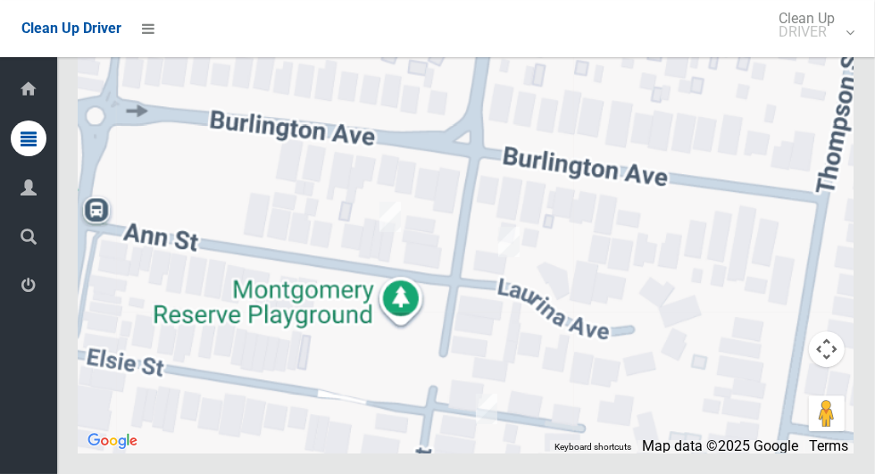
click at [469, 296] on div at bounding box center [466, 229] width 775 height 446
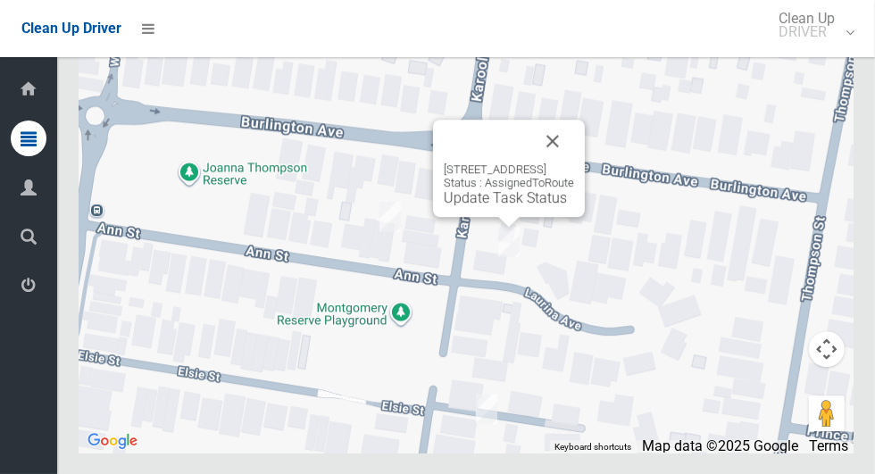
click at [574, 162] on button "Close" at bounding box center [552, 141] width 43 height 43
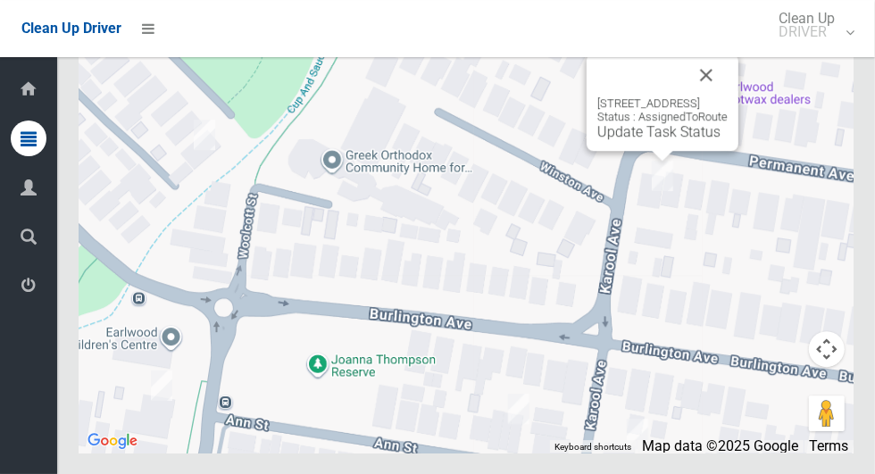
click at [738, 124] on div "132 Permanent Avenue, EARLWOOD NSW 2206 Status : AssignedToRoute Update Task St…" at bounding box center [662, 102] width 152 height 97
click at [727, 96] on button "Close" at bounding box center [706, 75] width 43 height 43
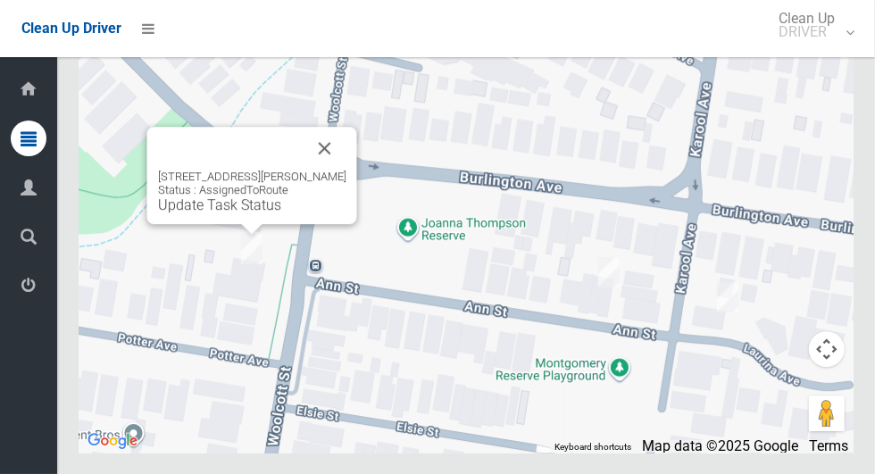
click at [331, 170] on button "Close" at bounding box center [324, 148] width 43 height 43
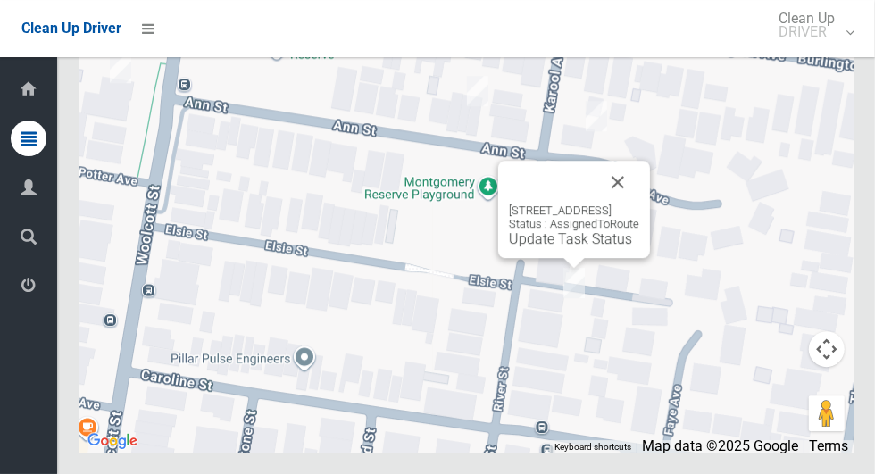
click at [567, 247] on link "Update Task Status" at bounding box center [570, 238] width 123 height 17
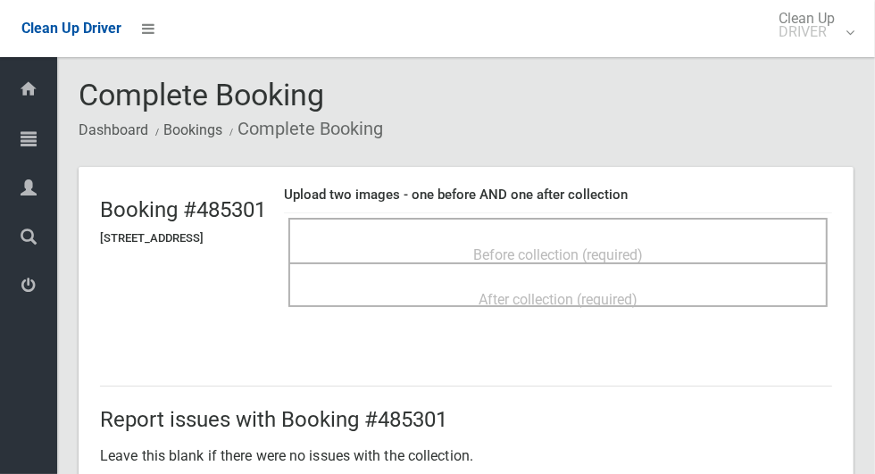
click at [643, 246] on span "Before collection (required)" at bounding box center [558, 254] width 170 height 17
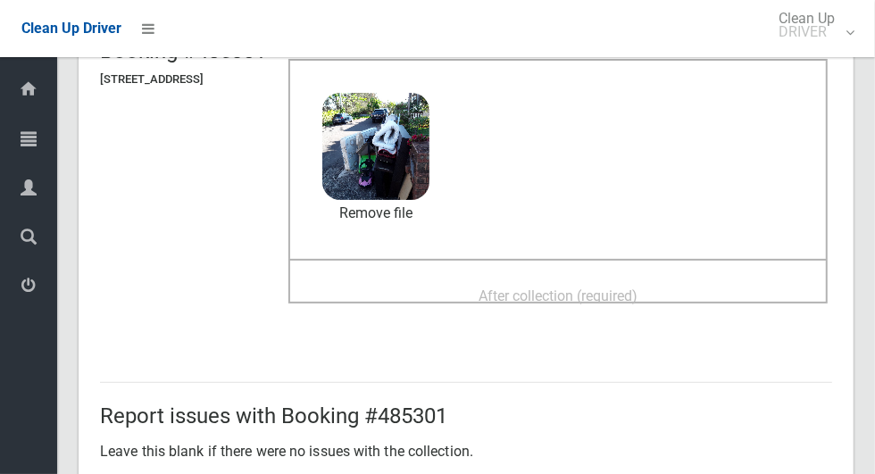
scroll to position [158, 0]
click at [679, 294] on div "After collection (required)" at bounding box center [558, 295] width 500 height 33
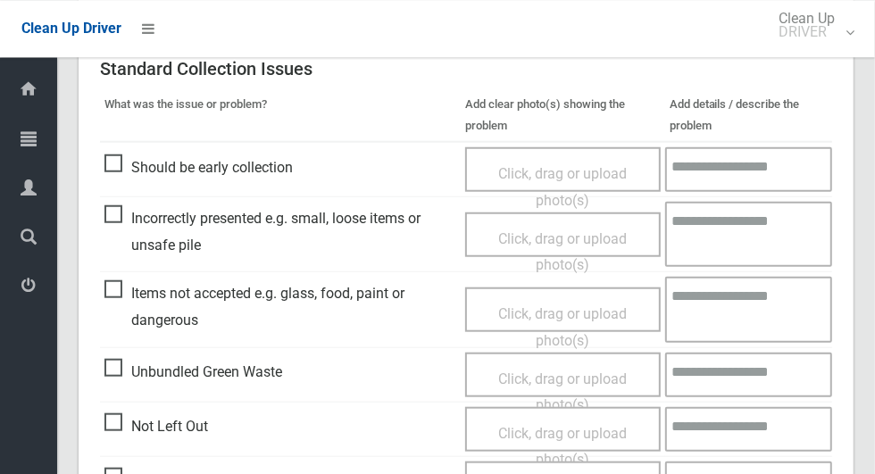
scroll to position [1460, 0]
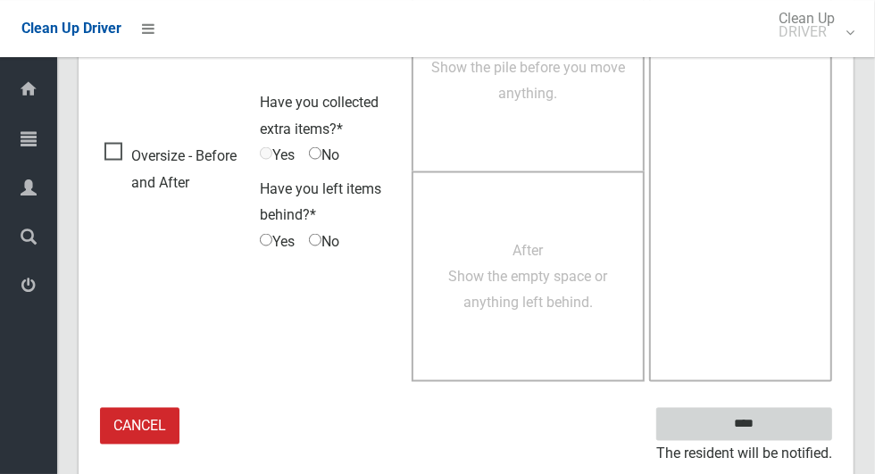
click at [754, 425] on input "****" at bounding box center [744, 424] width 176 height 33
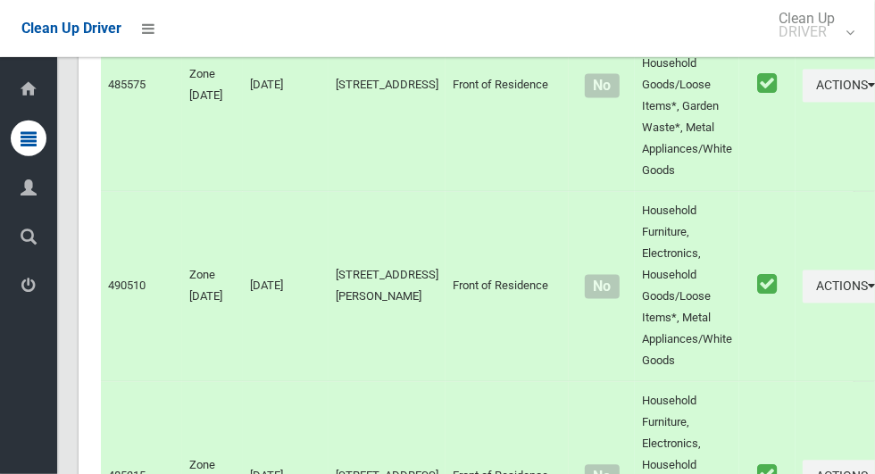
scroll to position [9604, 0]
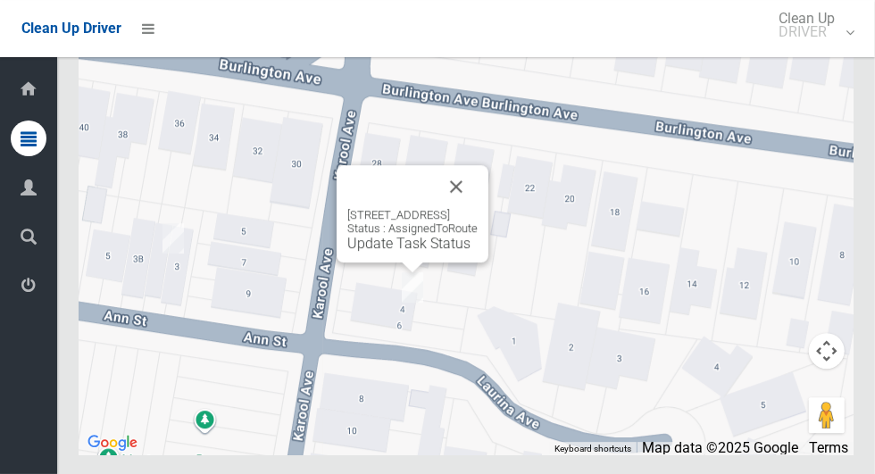
click at [409, 252] on link "Update Task Status" at bounding box center [408, 243] width 123 height 17
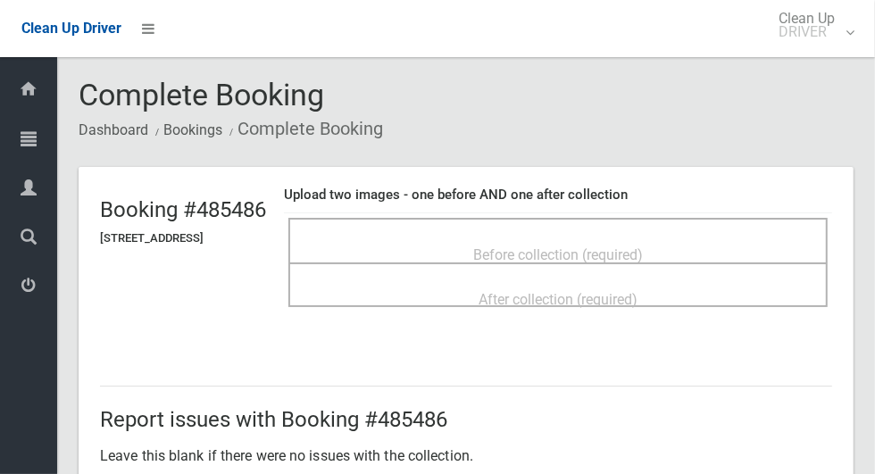
click at [609, 253] on span "Before collection (required)" at bounding box center [558, 254] width 170 height 17
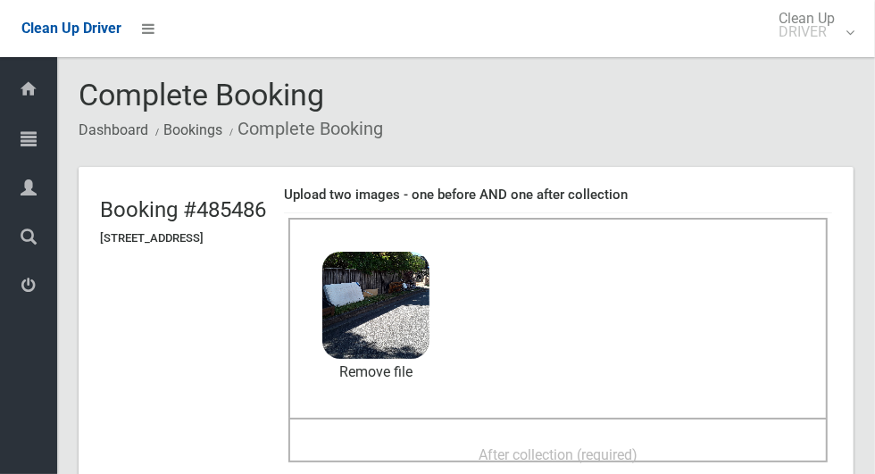
click at [626, 447] on span "After collection (required)" at bounding box center [557, 454] width 159 height 17
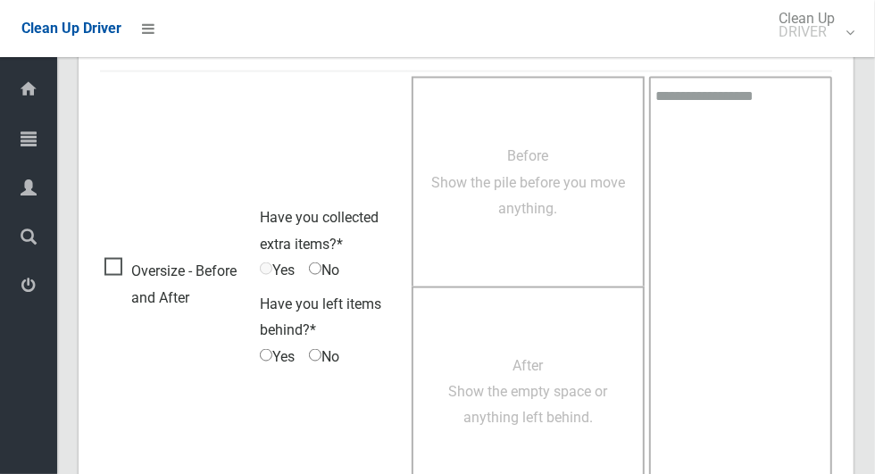
scroll to position [1460, 0]
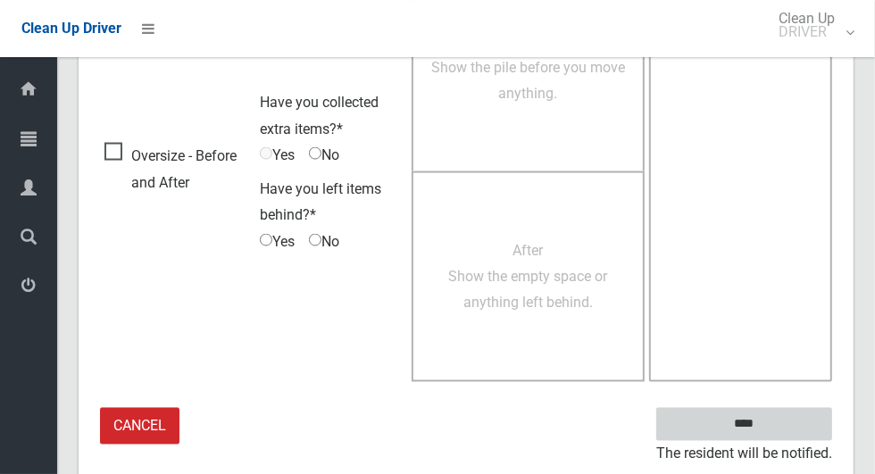
click at [775, 428] on input "****" at bounding box center [744, 424] width 176 height 33
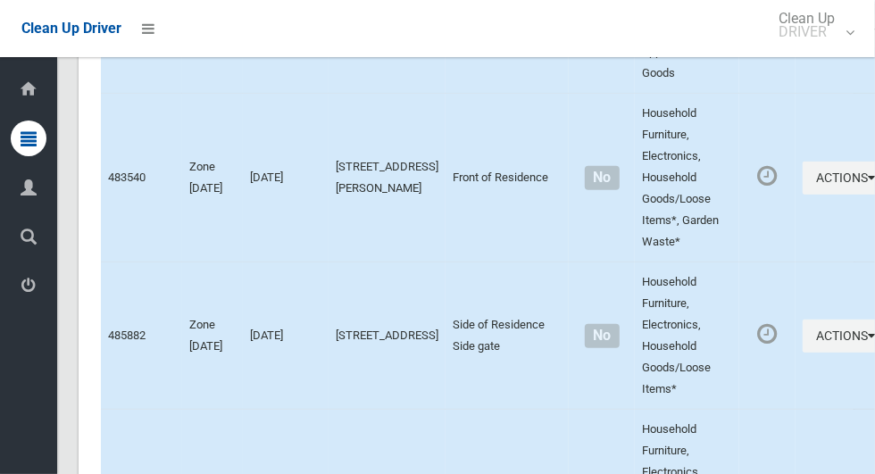
scroll to position [7652, 0]
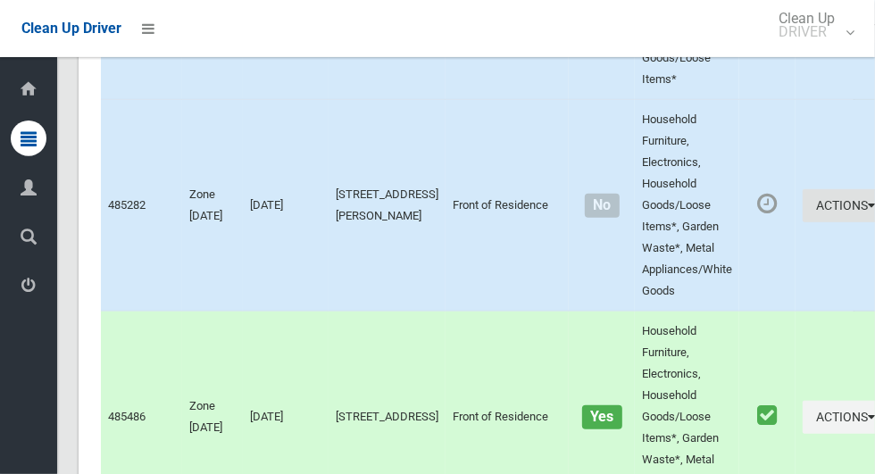
click at [802, 222] on button "Actions" at bounding box center [845, 205] width 86 height 33
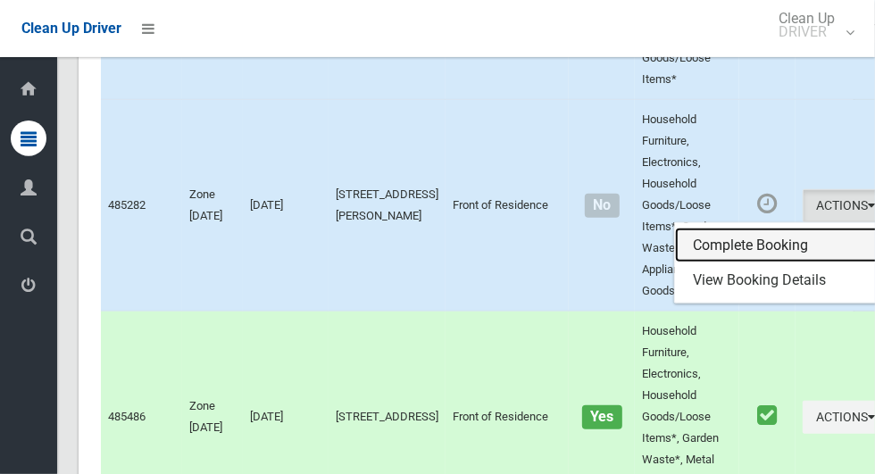
click at [764, 263] on link "Complete Booking" at bounding box center [781, 246] width 212 height 36
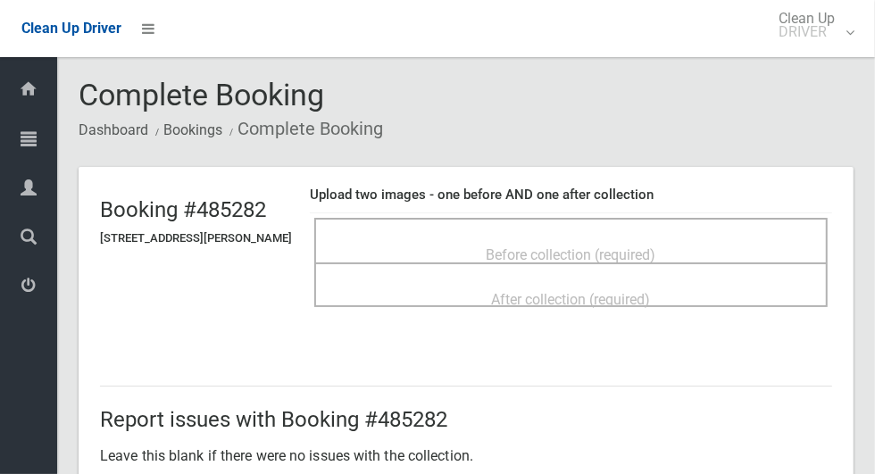
click at [641, 246] on span "Before collection (required)" at bounding box center [571, 254] width 170 height 17
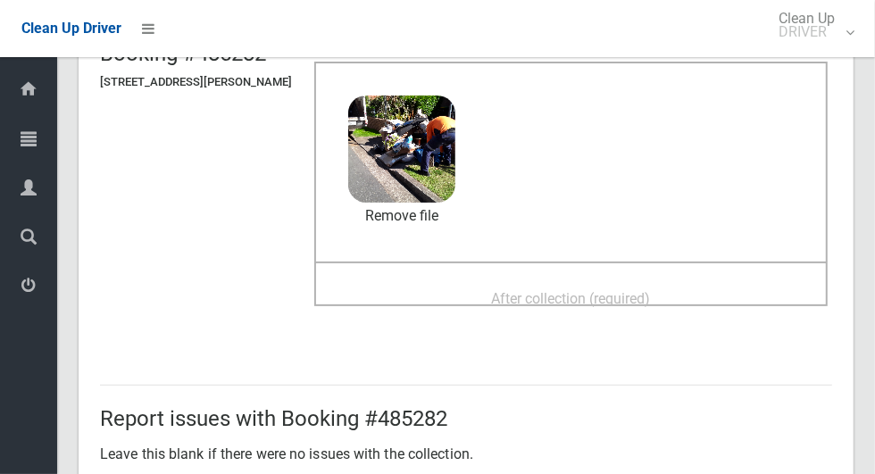
scroll to position [170, 0]
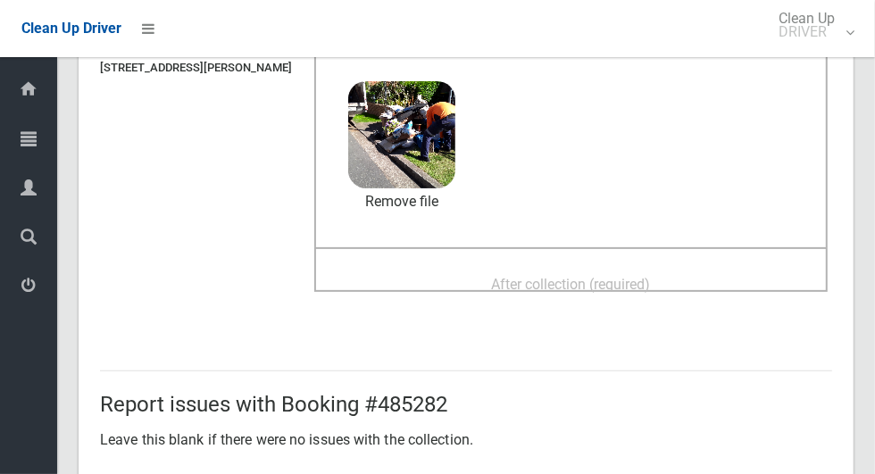
click at [679, 276] on div "After collection (required)" at bounding box center [571, 283] width 474 height 33
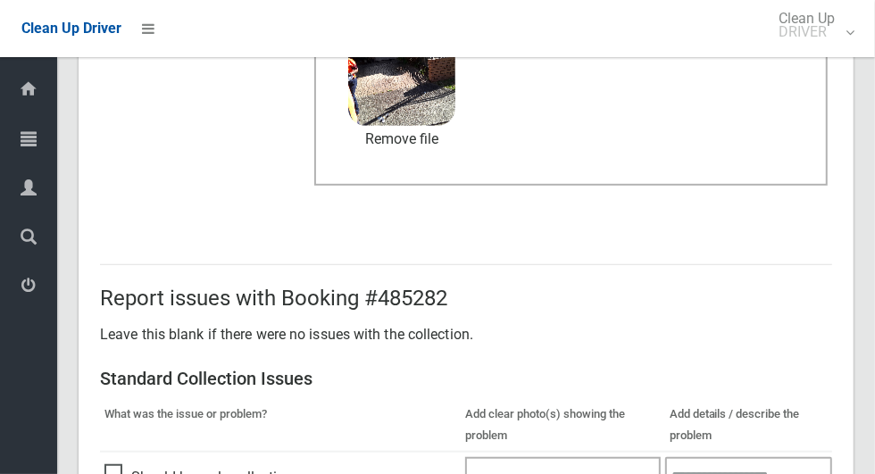
scroll to position [1460, 0]
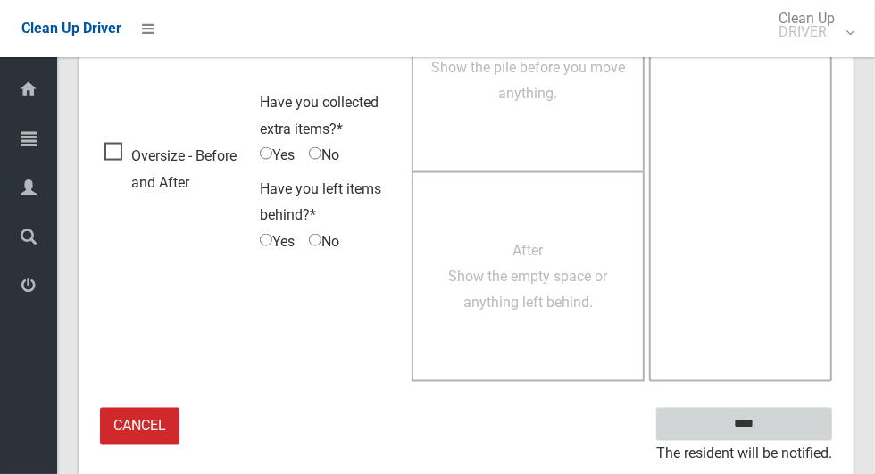
click at [775, 427] on input "****" at bounding box center [744, 424] width 176 height 33
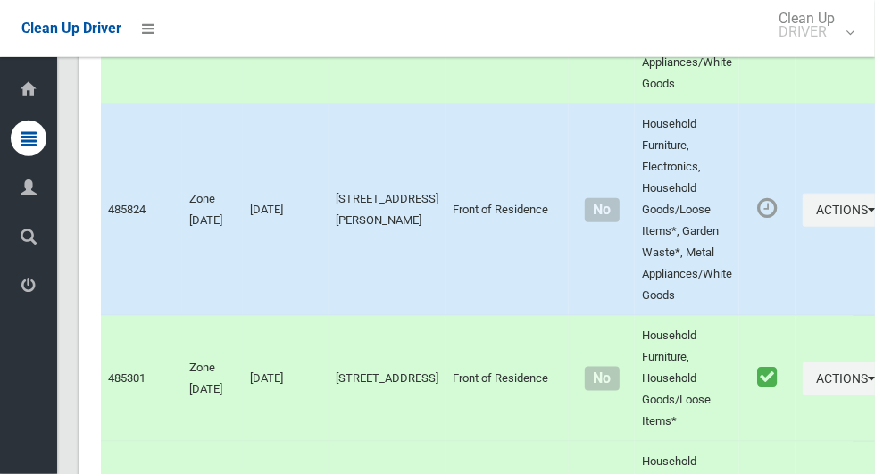
scroll to position [8072, 0]
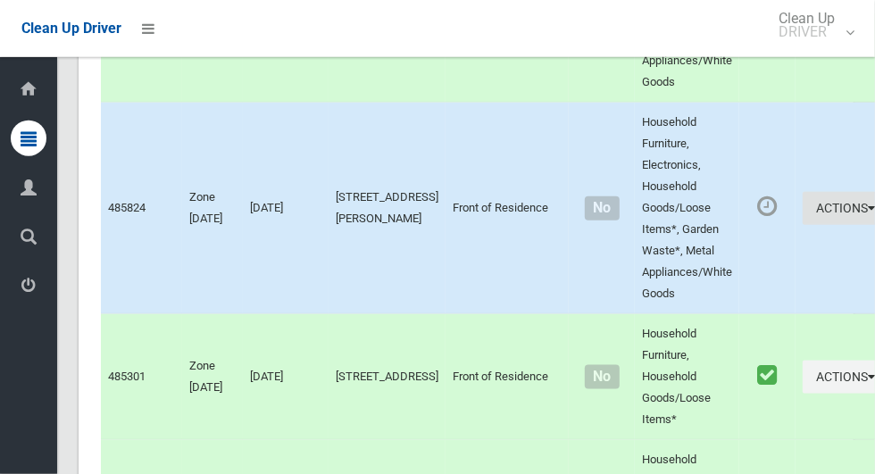
click at [802, 225] on button "Actions" at bounding box center [845, 208] width 86 height 33
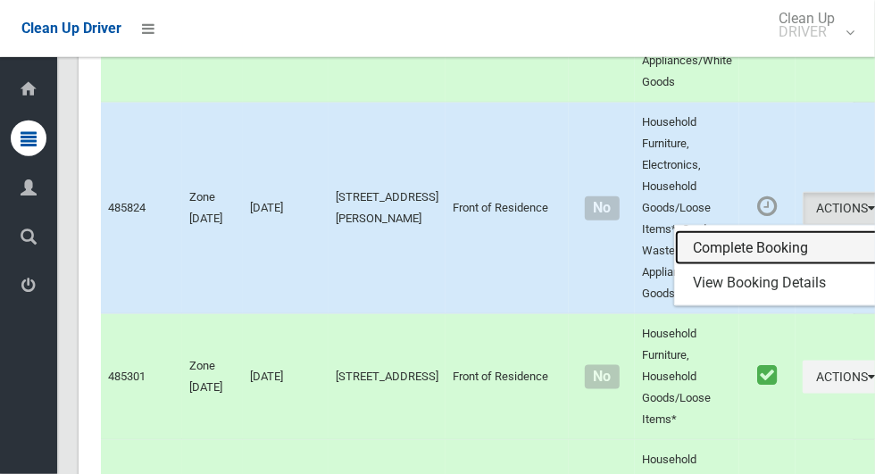
click at [740, 266] on link "Complete Booking" at bounding box center [781, 248] width 212 height 36
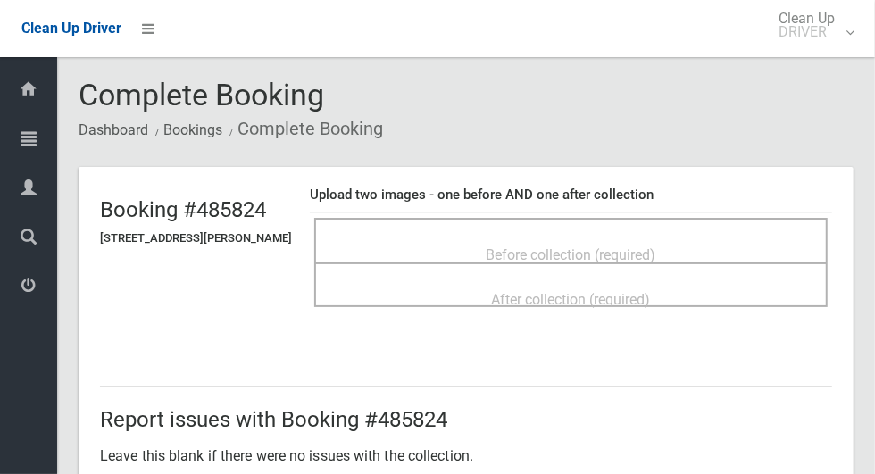
click at [656, 246] on span "Before collection (required)" at bounding box center [571, 254] width 170 height 17
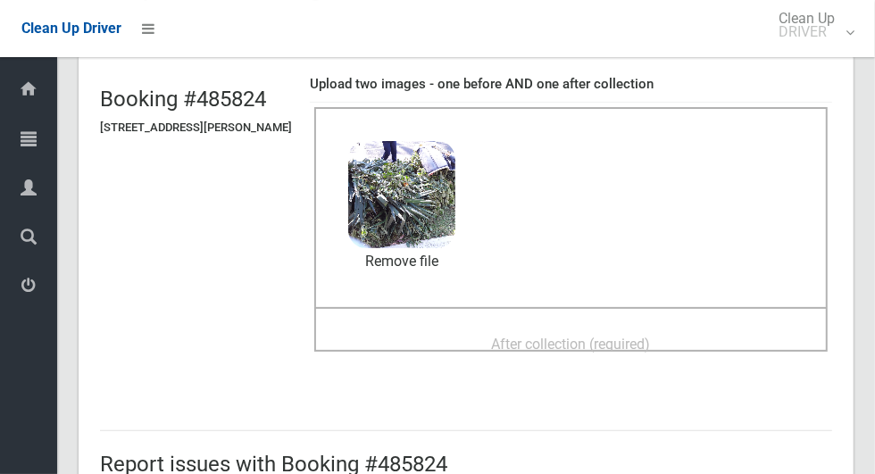
scroll to position [111, 0]
click at [651, 336] on span "After collection (required)" at bounding box center [571, 344] width 159 height 17
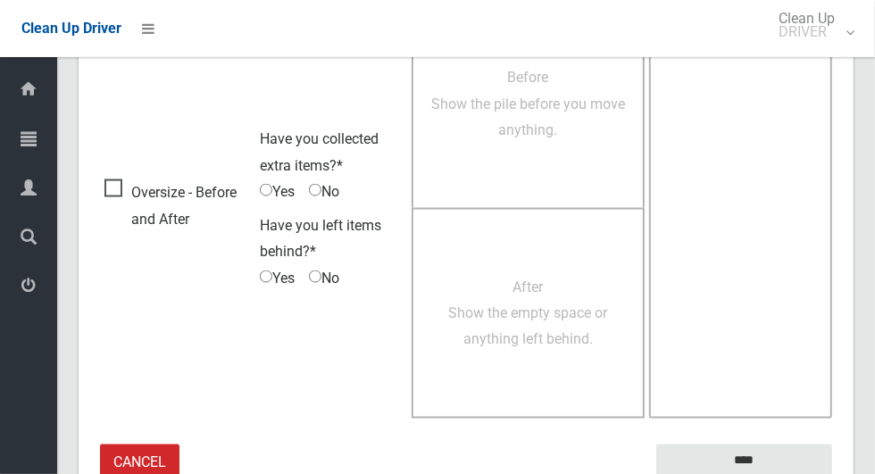
scroll to position [1460, 0]
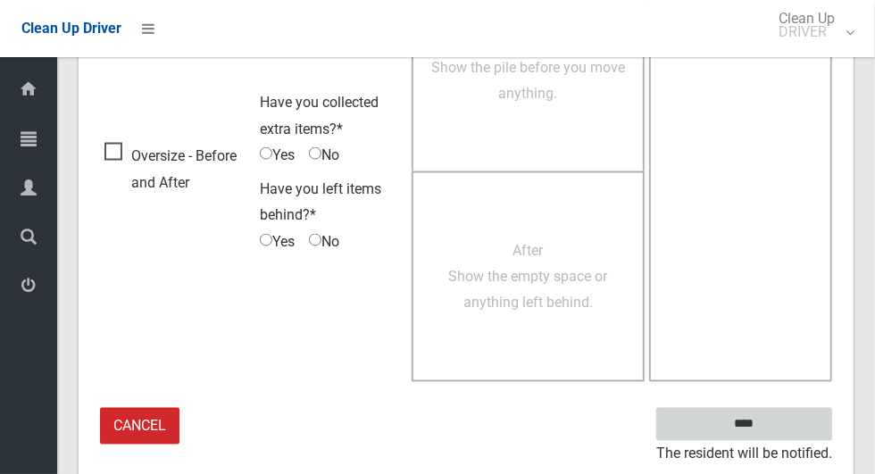
click at [779, 421] on input "****" at bounding box center [744, 424] width 176 height 33
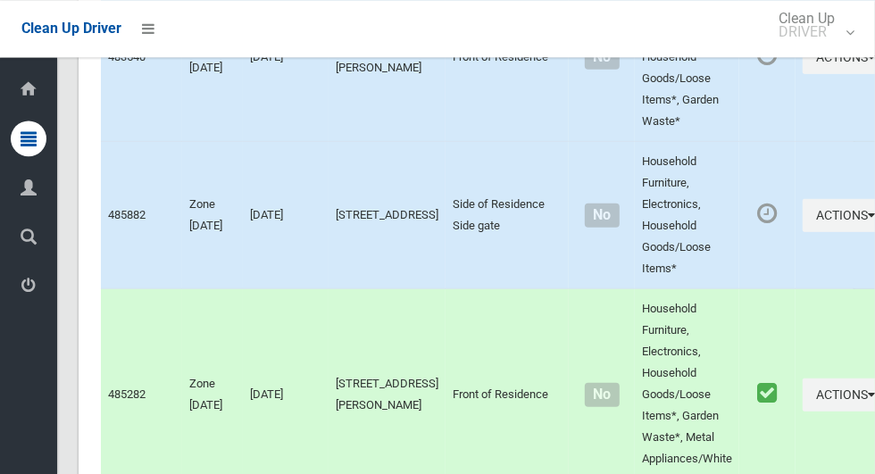
scroll to position [7445, 0]
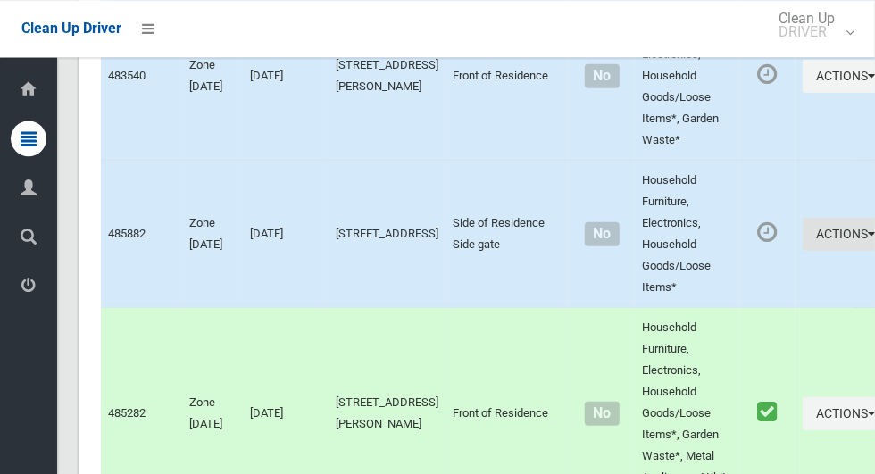
click at [802, 250] on button "Actions" at bounding box center [845, 233] width 86 height 33
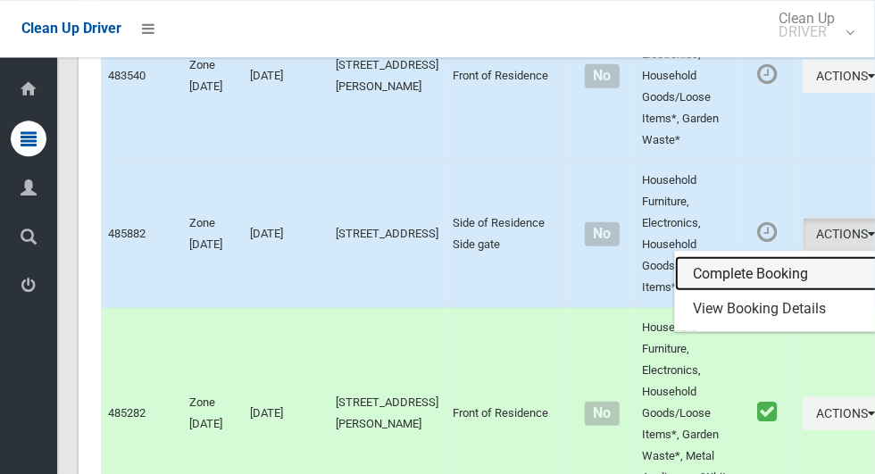
click at [734, 291] on link "Complete Booking" at bounding box center [781, 273] width 212 height 36
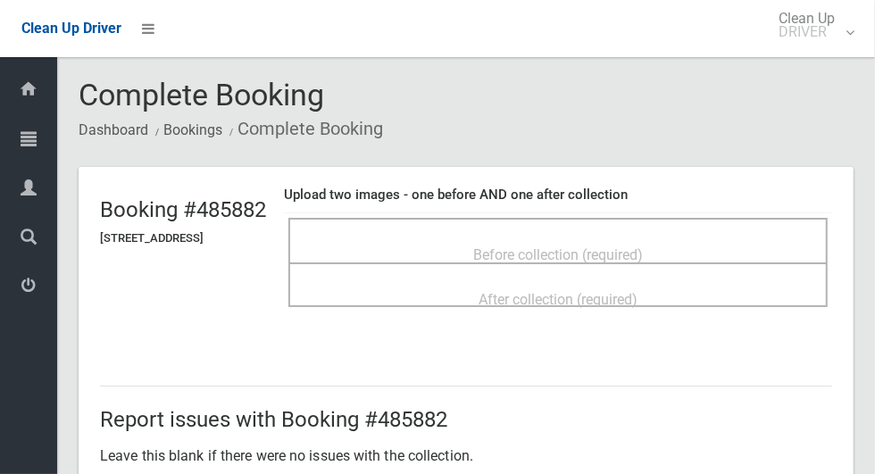
click at [643, 246] on span "Before collection (required)" at bounding box center [558, 254] width 170 height 17
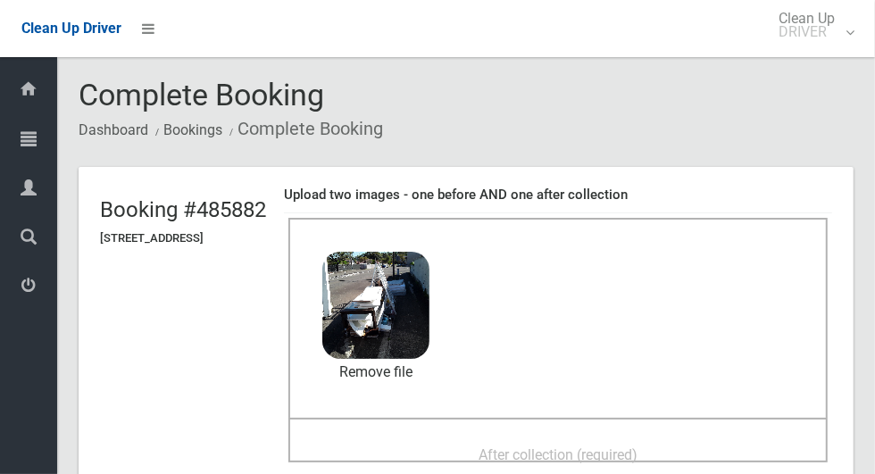
click at [626, 437] on div "After collection (required)" at bounding box center [558, 453] width 500 height 33
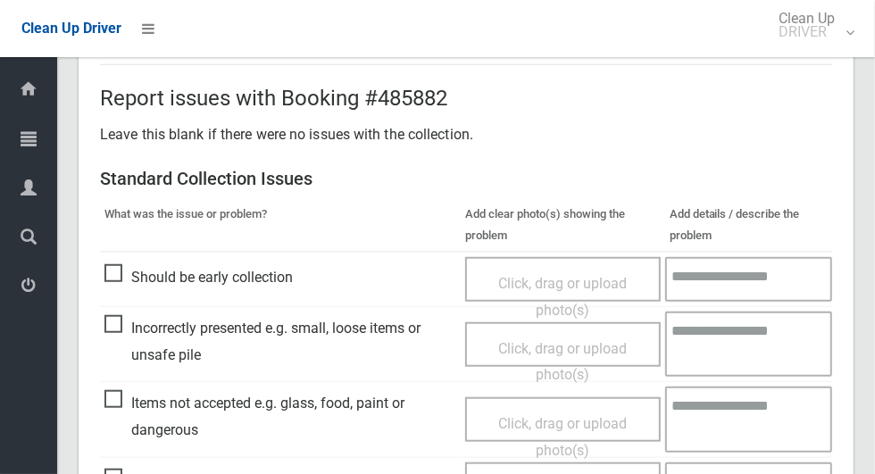
scroll to position [634, 0]
click at [112, 390] on span "Items not accepted e.g. glass, food, paint or dangerous" at bounding box center [280, 415] width 352 height 53
click at [591, 414] on span "Click, drag or upload photo(s)" at bounding box center [562, 436] width 129 height 44
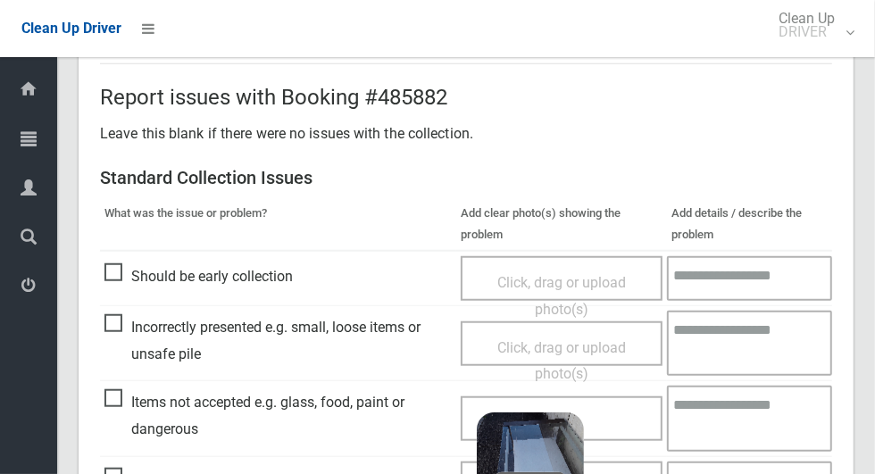
click at [745, 414] on textarea at bounding box center [749, 418] width 165 height 65
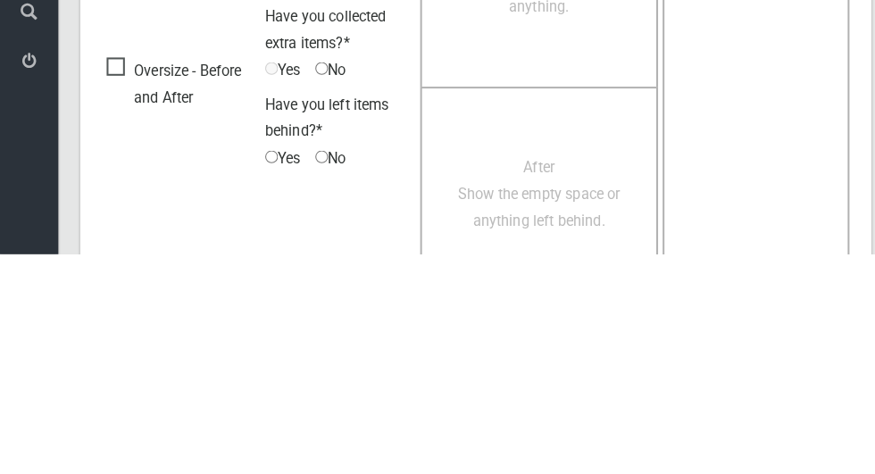
scroll to position [1511, 0]
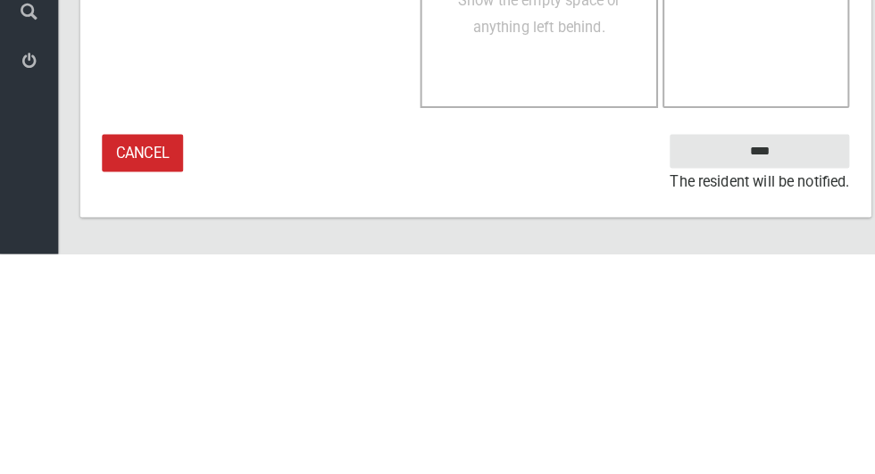
type textarea "**********"
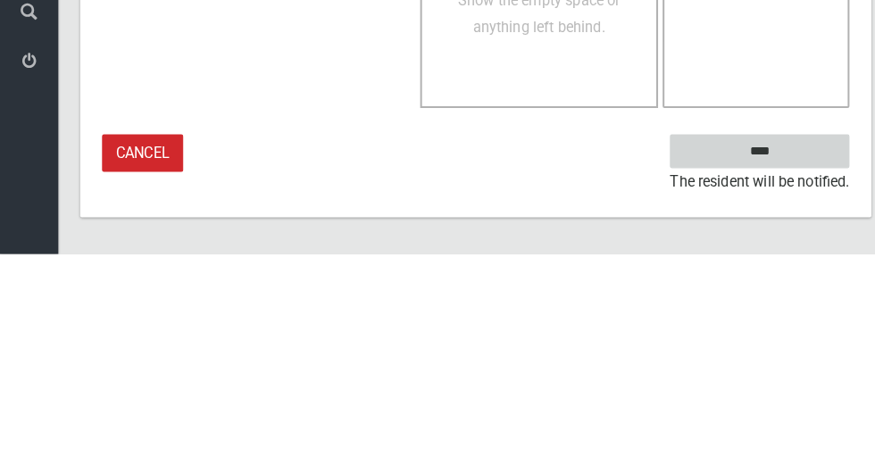
click at [759, 390] on input "****" at bounding box center [744, 373] width 176 height 33
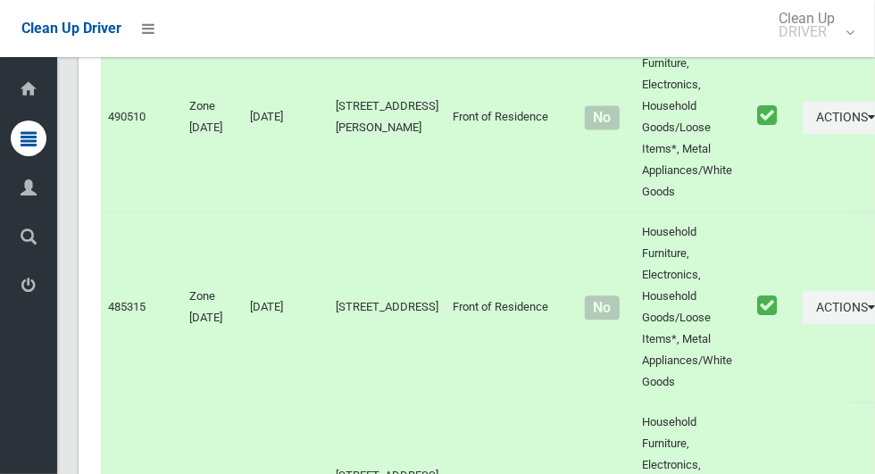
scroll to position [9604, 0]
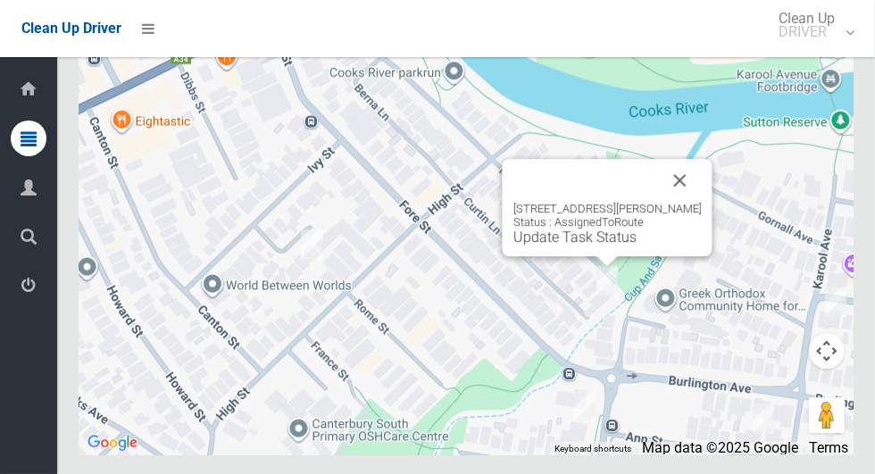
click at [693, 202] on button "Close" at bounding box center [680, 180] width 43 height 43
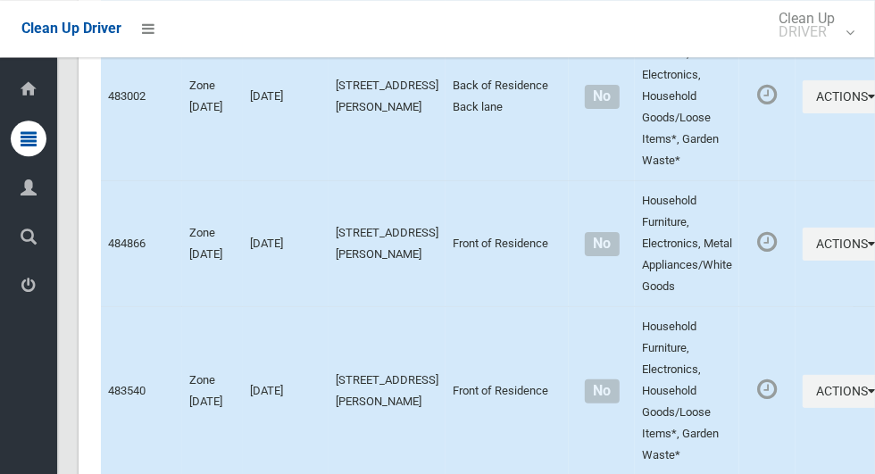
scroll to position [7130, 0]
click at [805, 407] on button "Actions" at bounding box center [845, 390] width 86 height 33
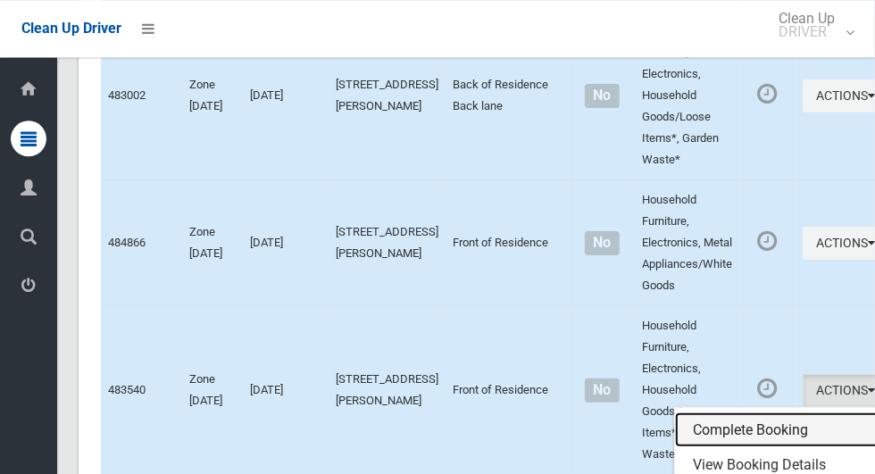
click at [743, 448] on link "Complete Booking" at bounding box center [781, 430] width 212 height 36
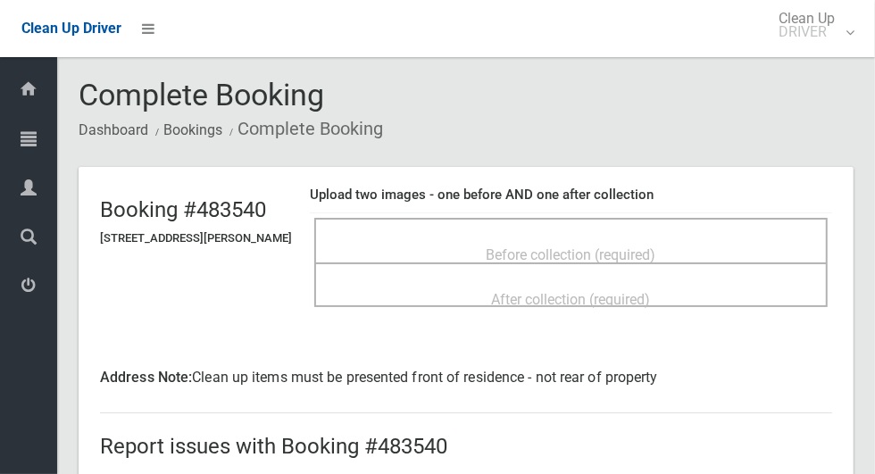
click at [648, 225] on div "Before collection (required)" at bounding box center [570, 240] width 513 height 45
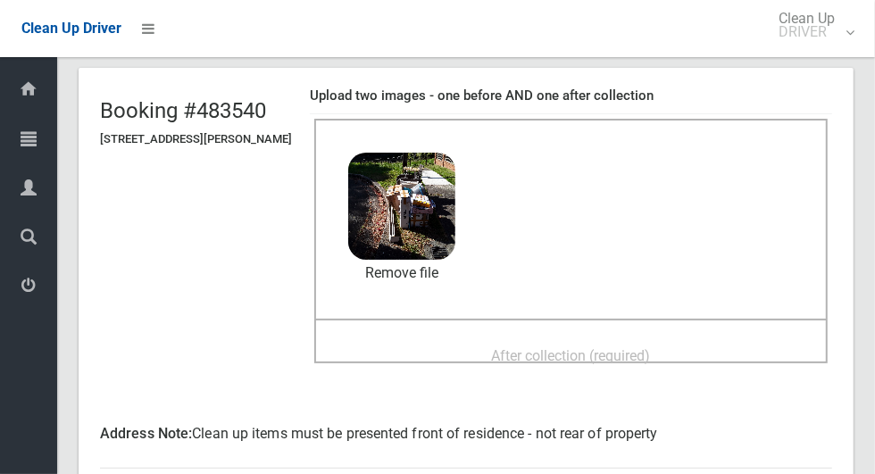
scroll to position [113, 0]
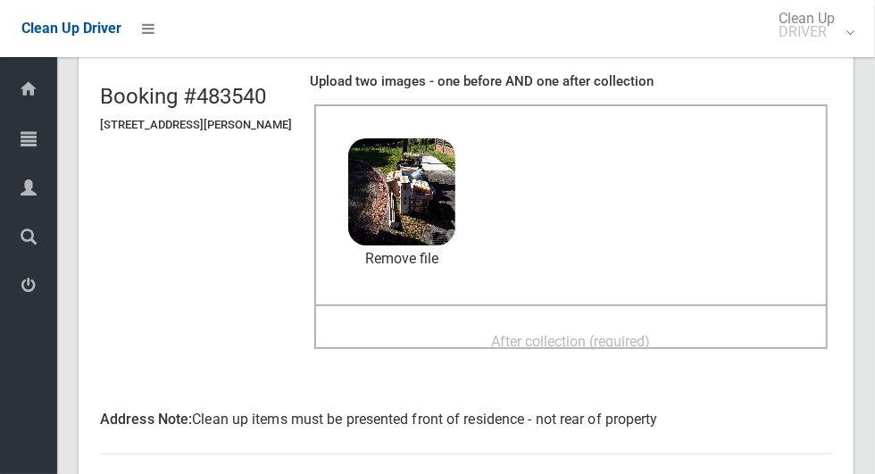
click at [685, 341] on div "After collection (required)" at bounding box center [571, 340] width 474 height 33
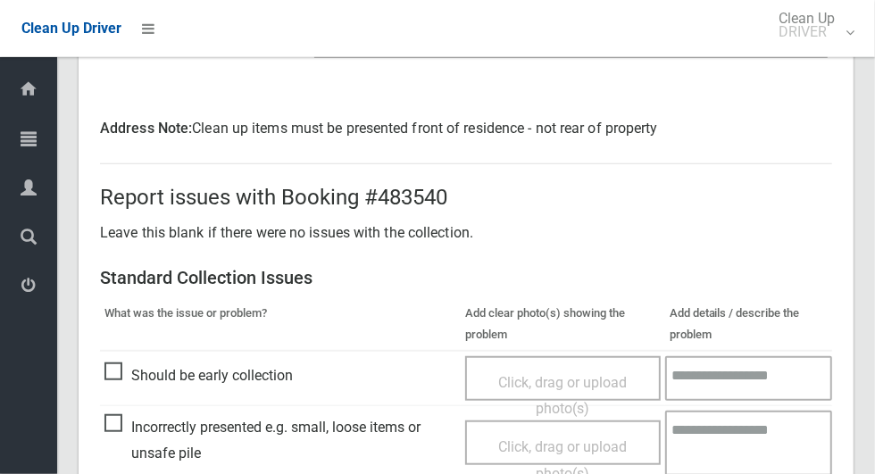
scroll to position [1486, 0]
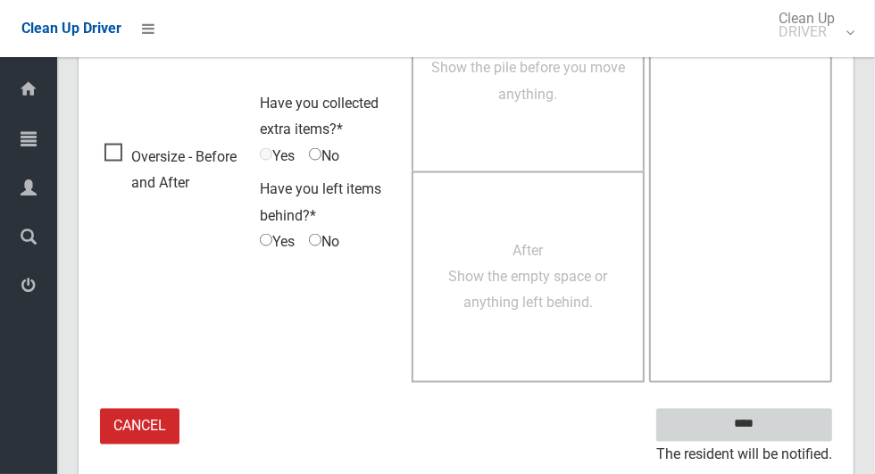
click at [752, 420] on input "****" at bounding box center [744, 425] width 176 height 33
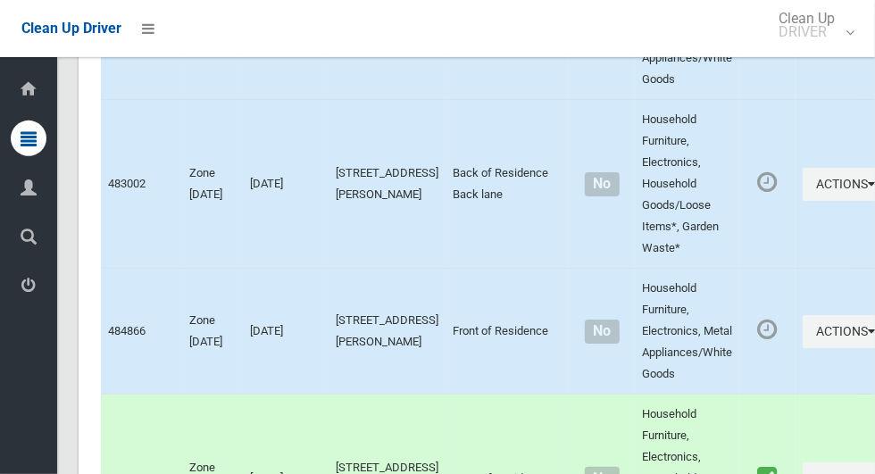
scroll to position [7042, 0]
click at [802, 347] on button "Actions" at bounding box center [845, 330] width 86 height 33
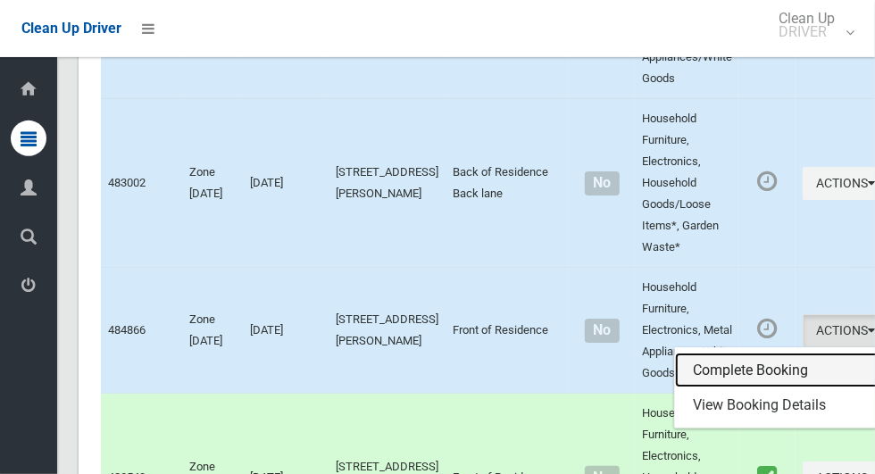
click at [724, 388] on link "Complete Booking" at bounding box center [781, 371] width 212 height 36
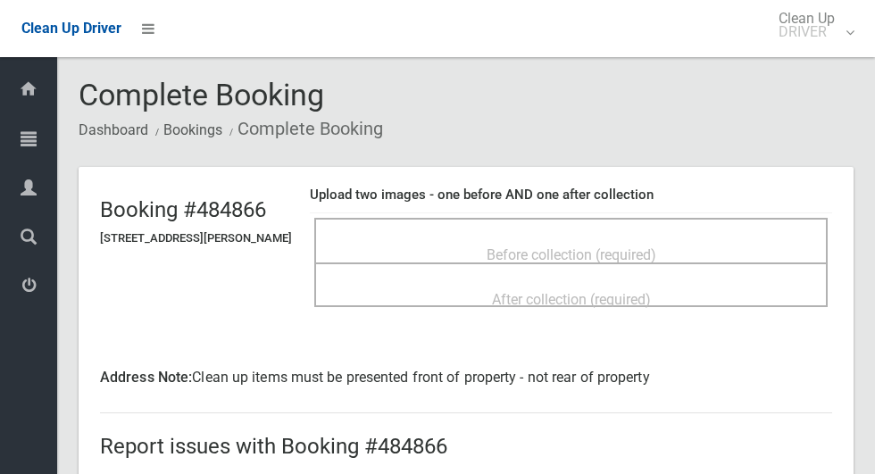
click at [554, 237] on div "Before collection (required)" at bounding box center [571, 253] width 474 height 33
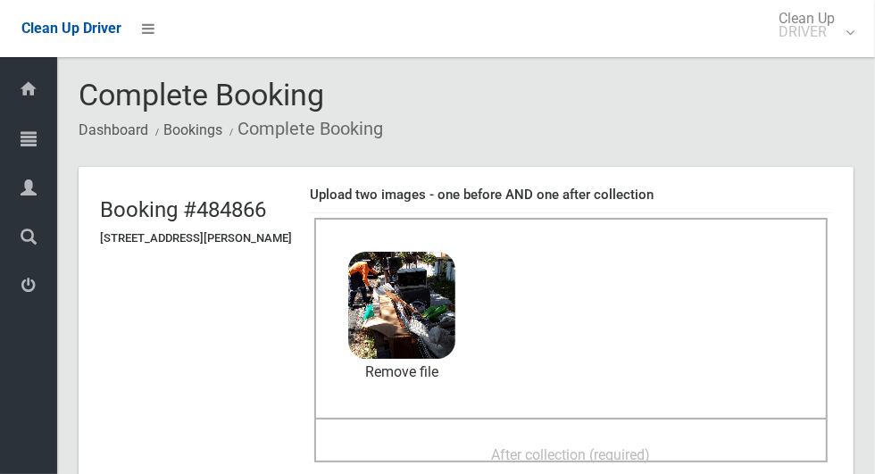
click at [632, 448] on span "After collection (required)" at bounding box center [571, 454] width 159 height 17
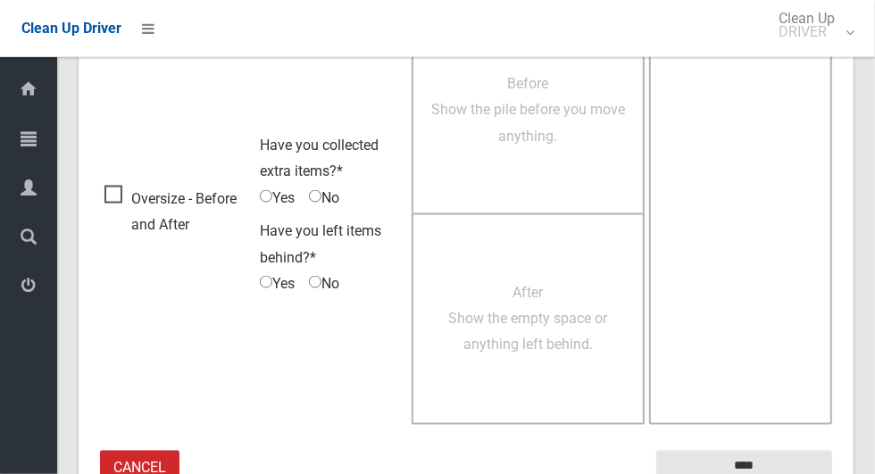
scroll to position [1486, 0]
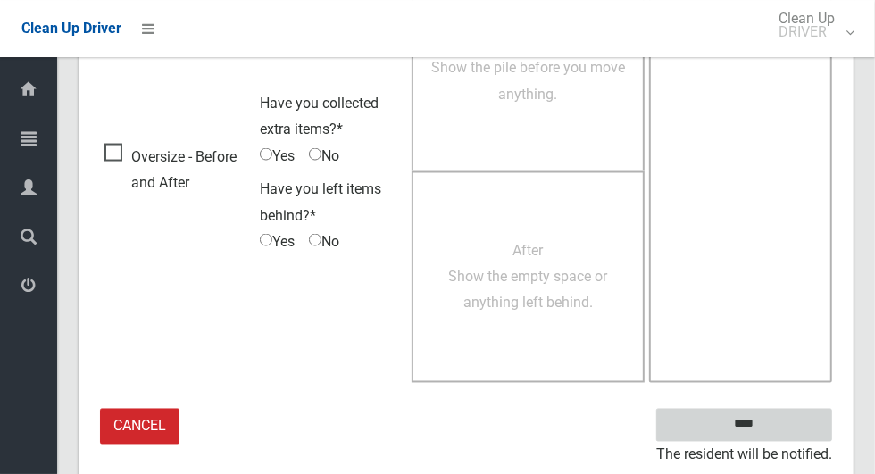
click at [770, 435] on input "****" at bounding box center [744, 425] width 176 height 33
click at [775, 428] on input "****" at bounding box center [744, 425] width 176 height 33
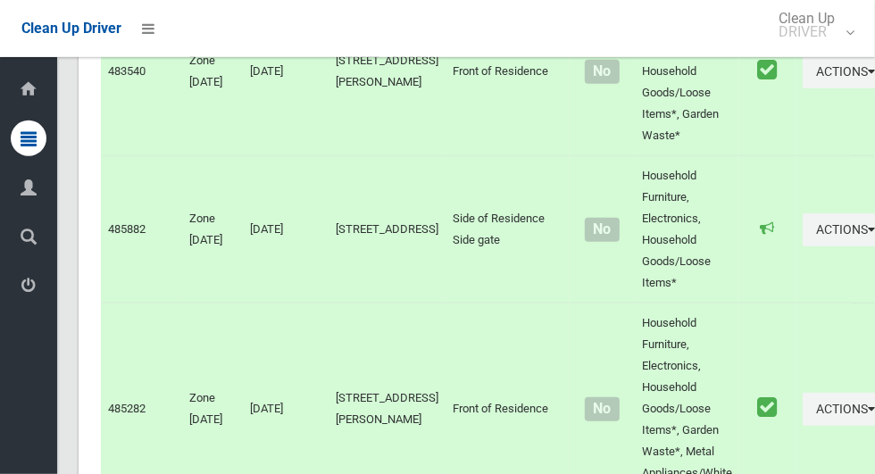
scroll to position [6873, 0]
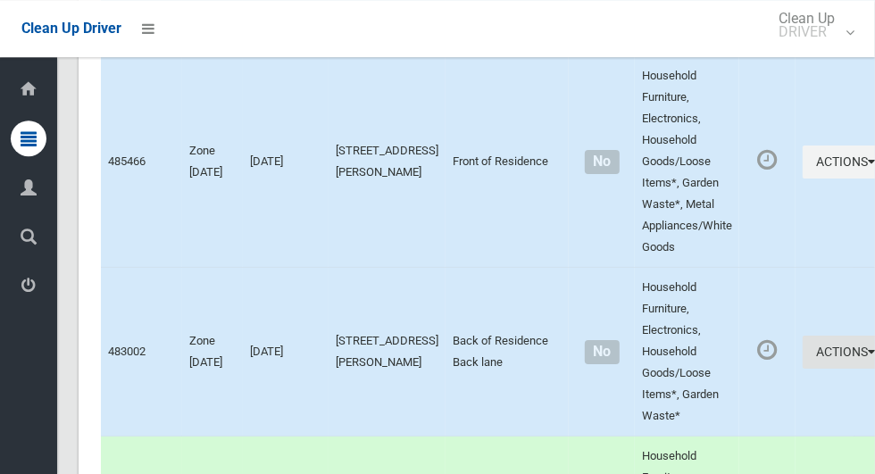
click at [802, 369] on button "Actions" at bounding box center [845, 352] width 86 height 33
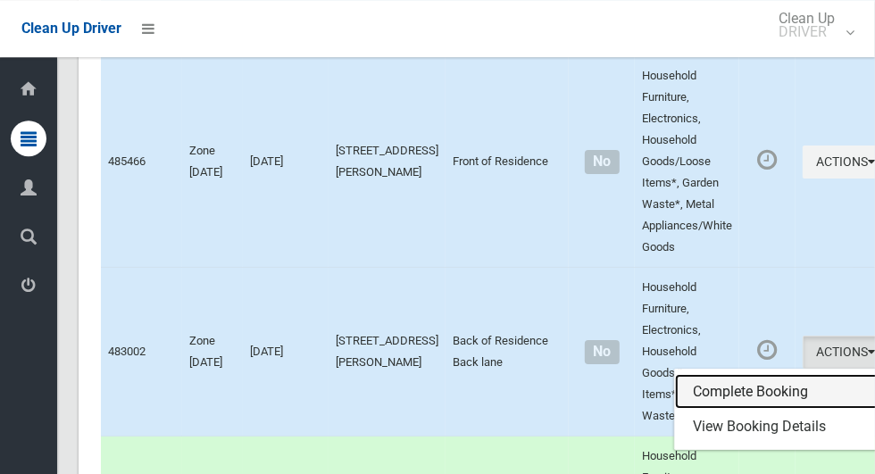
click at [720, 410] on link "Complete Booking" at bounding box center [781, 392] width 212 height 36
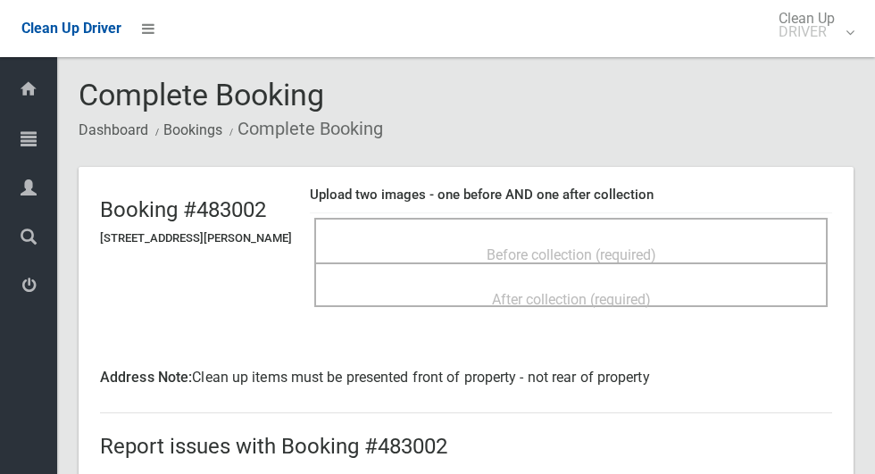
click at [584, 246] on span "Before collection (required)" at bounding box center [571, 254] width 170 height 17
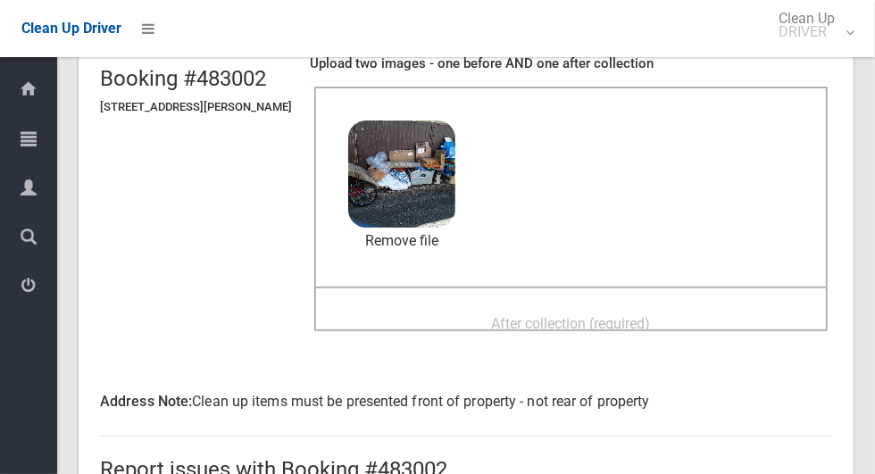
scroll to position [131, 0]
click at [651, 315] on span "After collection (required)" at bounding box center [571, 323] width 159 height 17
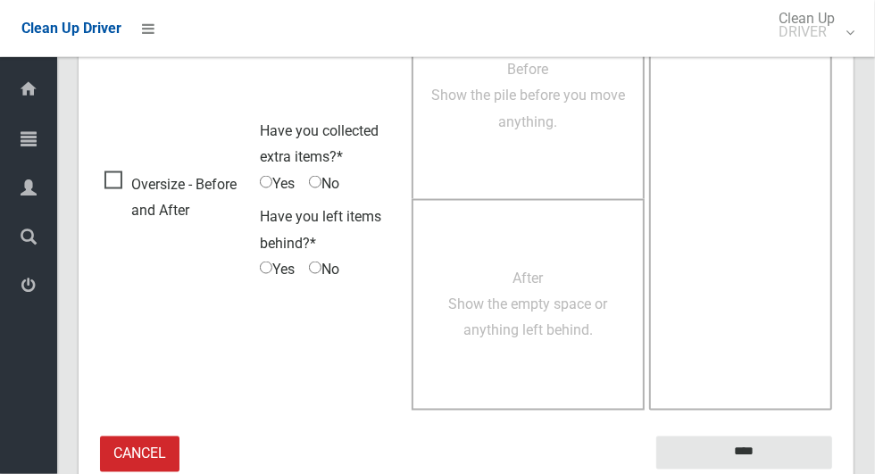
scroll to position [1486, 0]
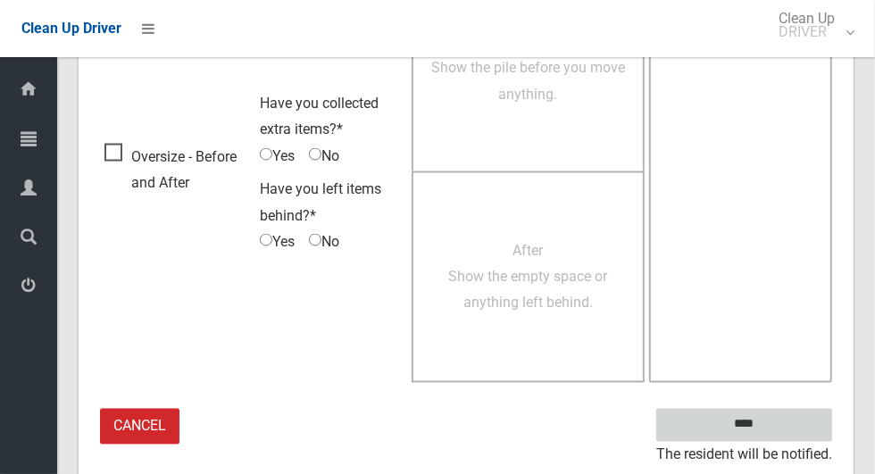
click at [775, 426] on input "****" at bounding box center [744, 425] width 176 height 33
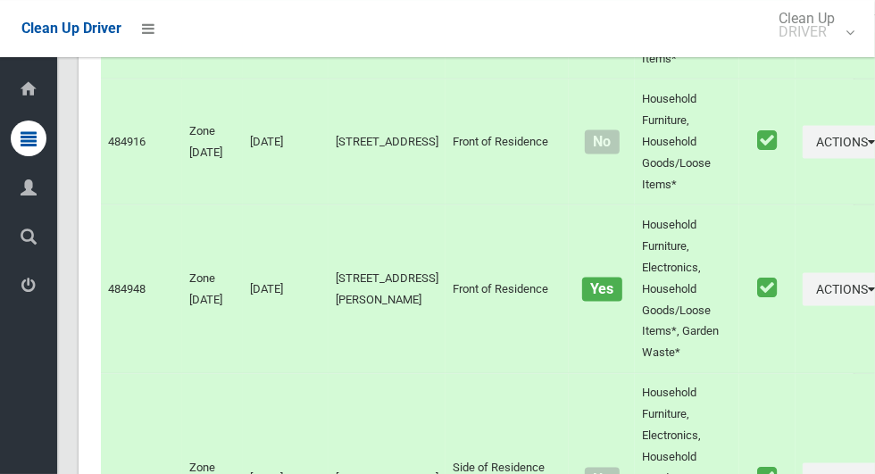
scroll to position [9604, 0]
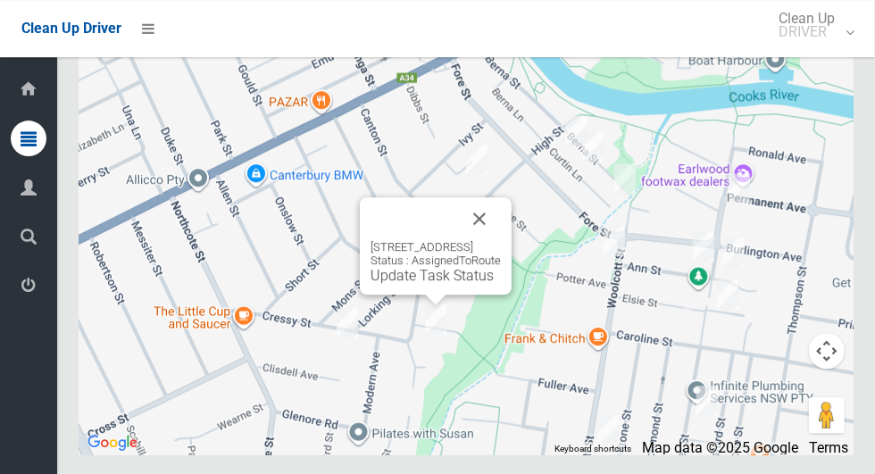
click at [501, 240] on button "Close" at bounding box center [479, 218] width 43 height 43
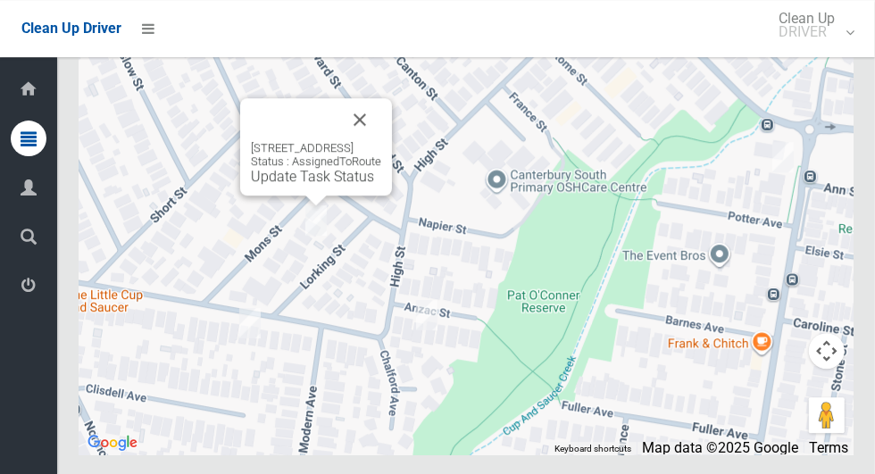
click at [381, 141] on button "Close" at bounding box center [359, 119] width 43 height 43
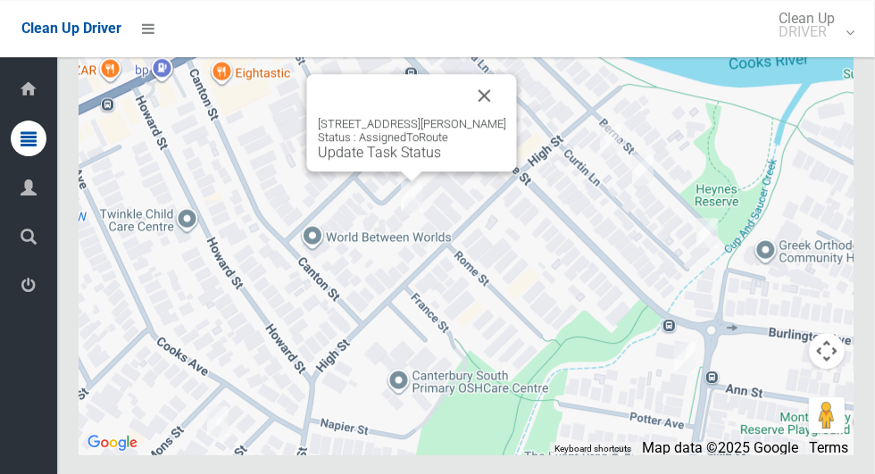
click at [398, 171] on div "4 Kresser Grove, CANTERBURY NSW 2193 Status : AssignedToRoute Update Task Status" at bounding box center [412, 122] width 210 height 97
click at [405, 161] on div "4 Kresser Grove, CANTERBURY NSW 2193 Status : AssignedToRoute Update Task Status" at bounding box center [412, 139] width 188 height 44
click at [415, 161] on link "Update Task Status" at bounding box center [379, 152] width 123 height 17
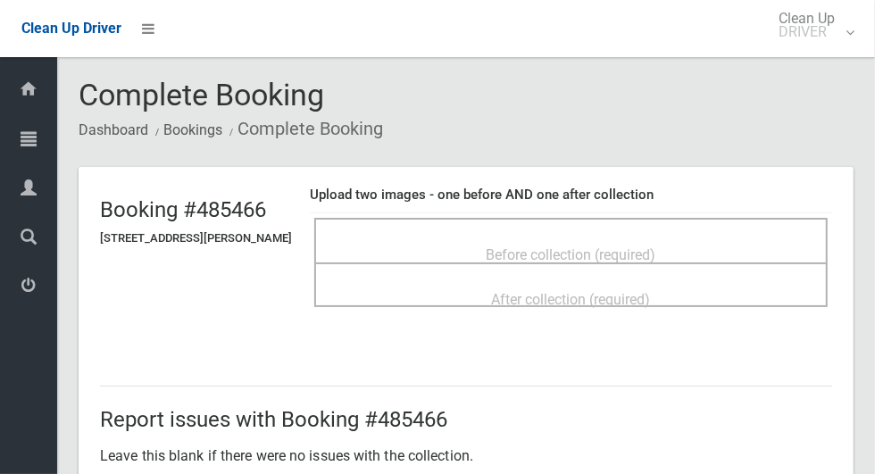
click at [682, 237] on div "Before collection (required)" at bounding box center [571, 253] width 474 height 33
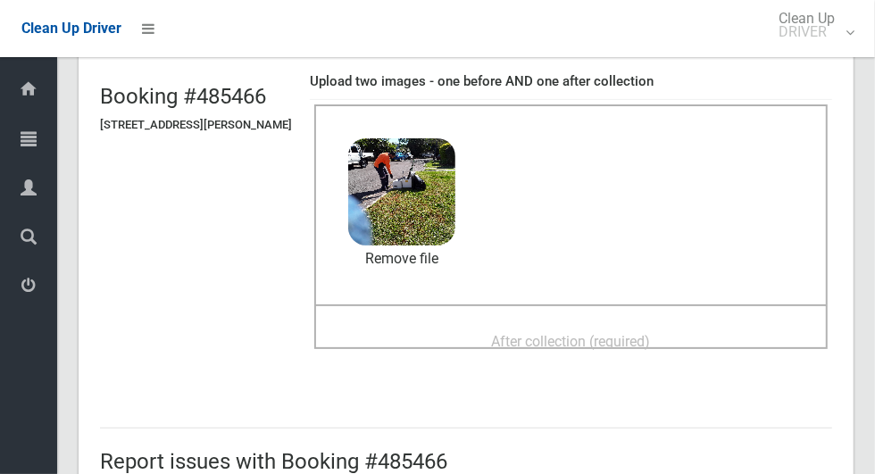
scroll to position [114, 0]
click at [651, 340] on span "After collection (required)" at bounding box center [571, 340] width 159 height 17
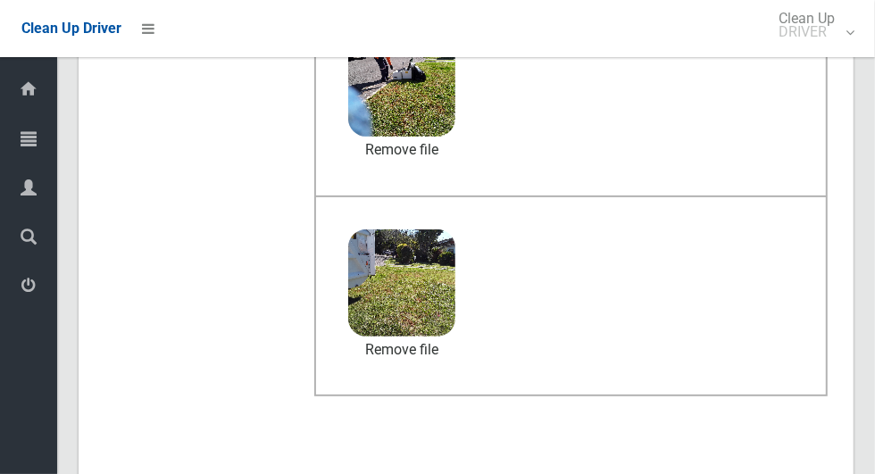
scroll to position [1460, 0]
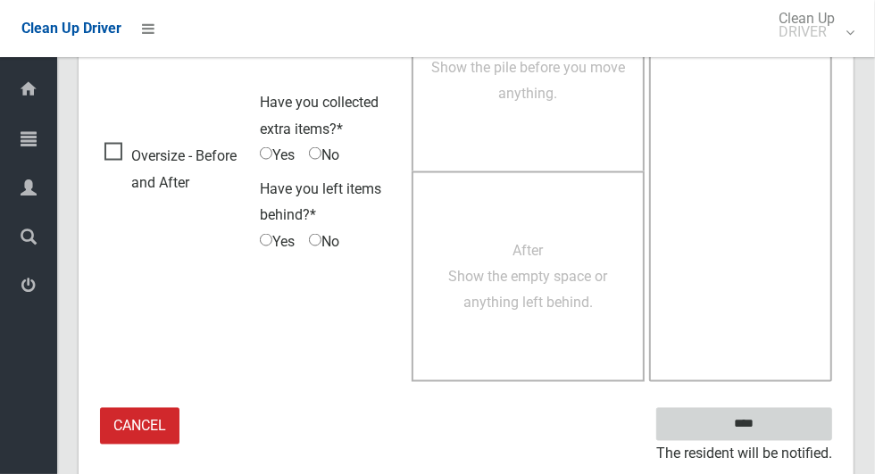
click at [775, 432] on input "****" at bounding box center [744, 424] width 176 height 33
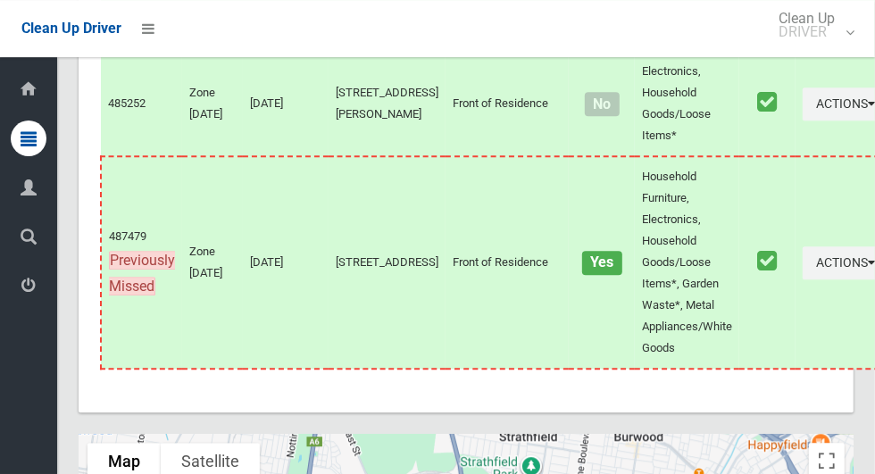
scroll to position [9604, 0]
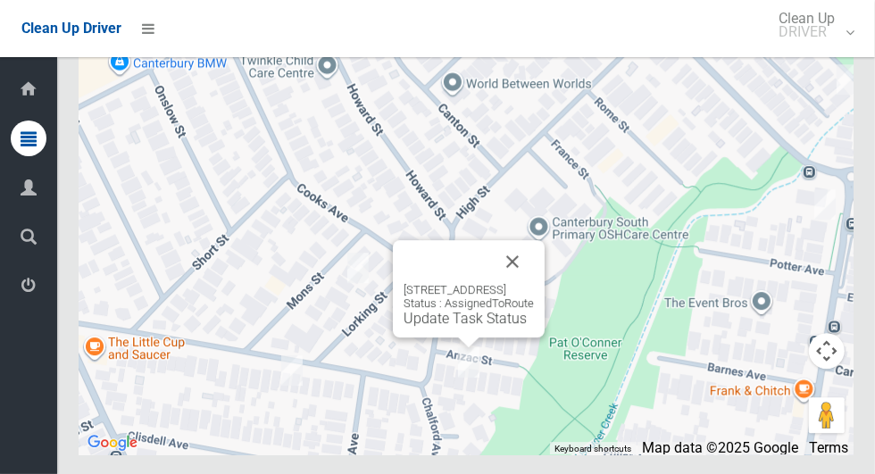
click at [469, 327] on link "Update Task Status" at bounding box center [464, 318] width 123 height 17
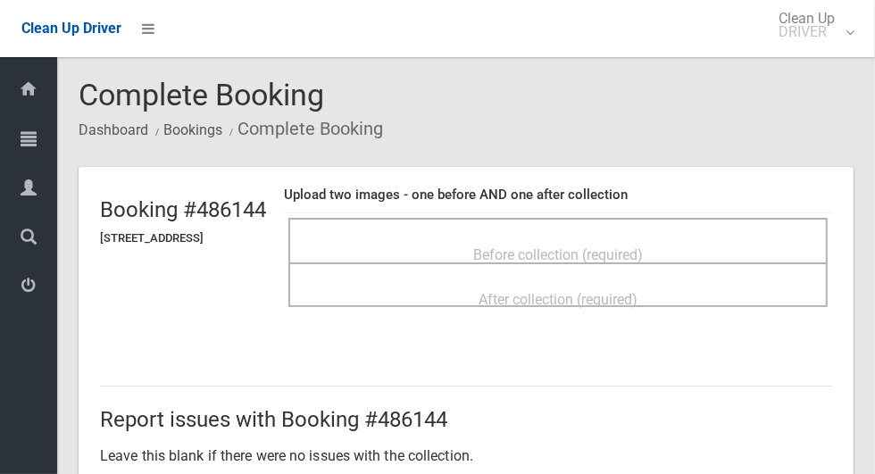
click at [643, 251] on span "Before collection (required)" at bounding box center [558, 254] width 170 height 17
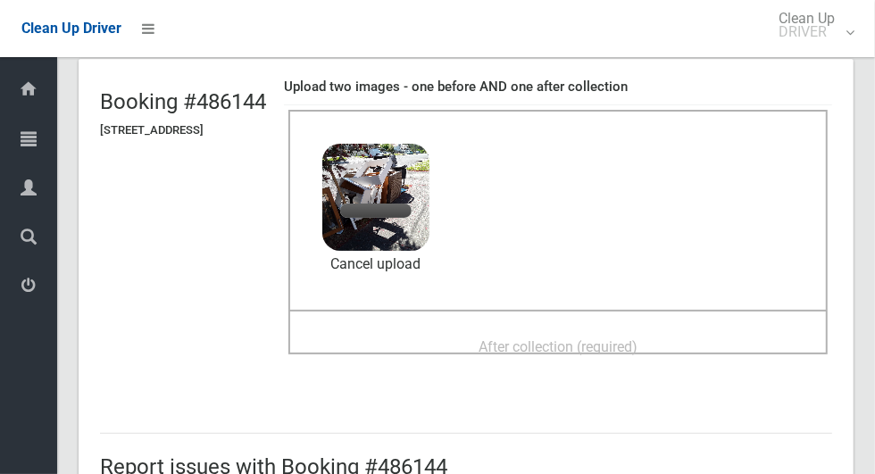
scroll to position [109, 0]
click at [637, 337] on span "After collection (required)" at bounding box center [557, 345] width 159 height 17
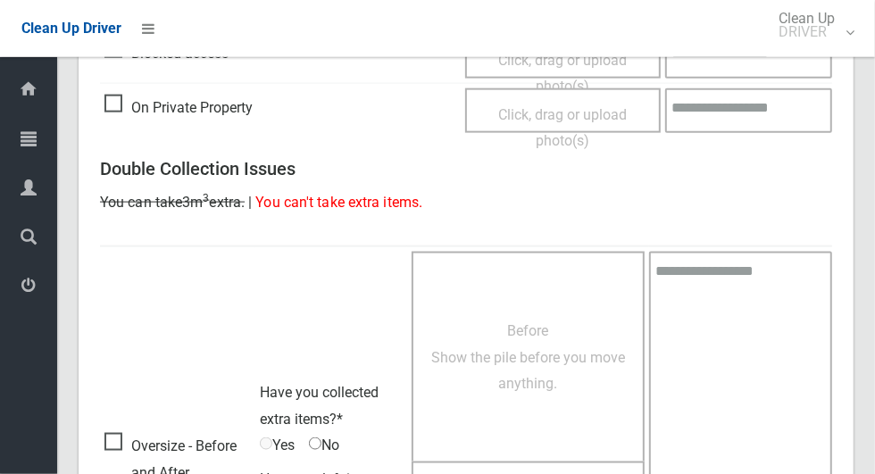
scroll to position [1460, 0]
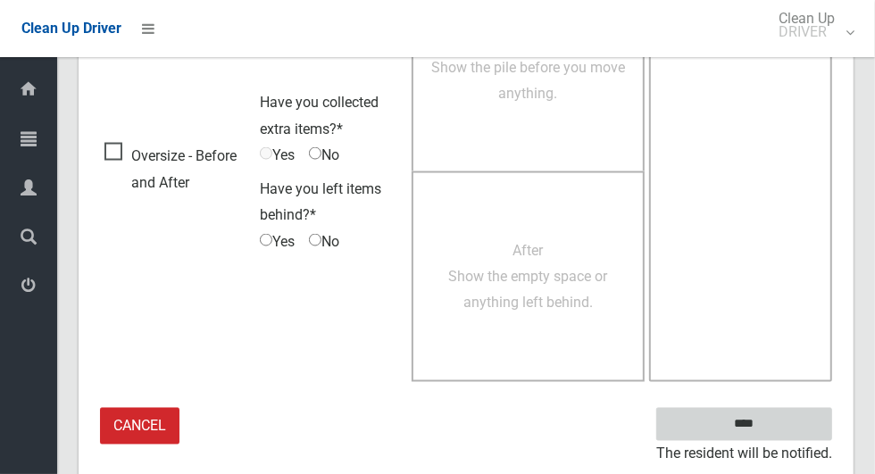
click at [775, 430] on input "****" at bounding box center [744, 424] width 176 height 33
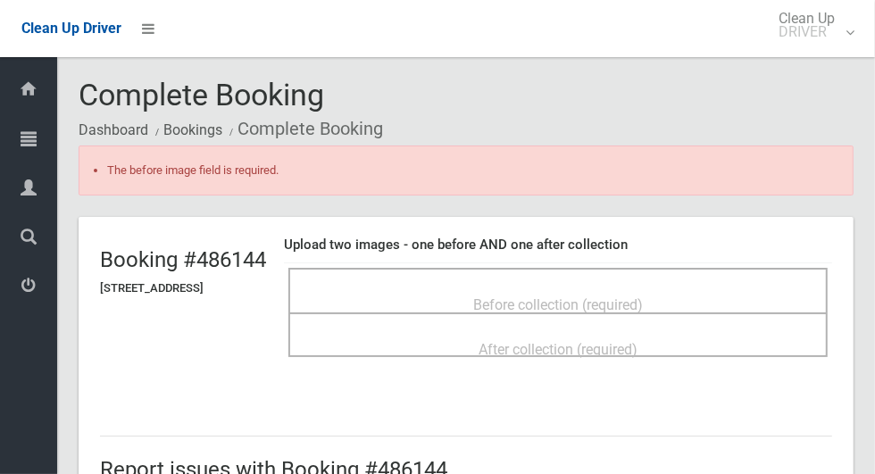
click at [715, 296] on div "Before collection (required)" at bounding box center [558, 303] width 500 height 33
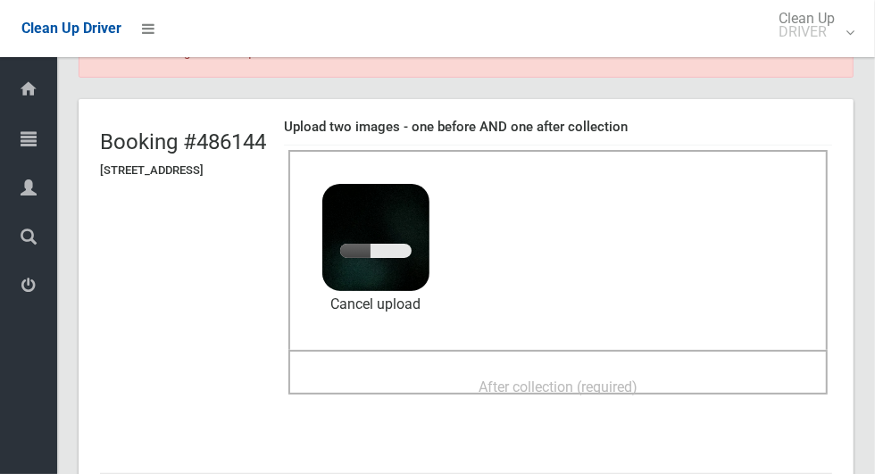
scroll to position [119, 0]
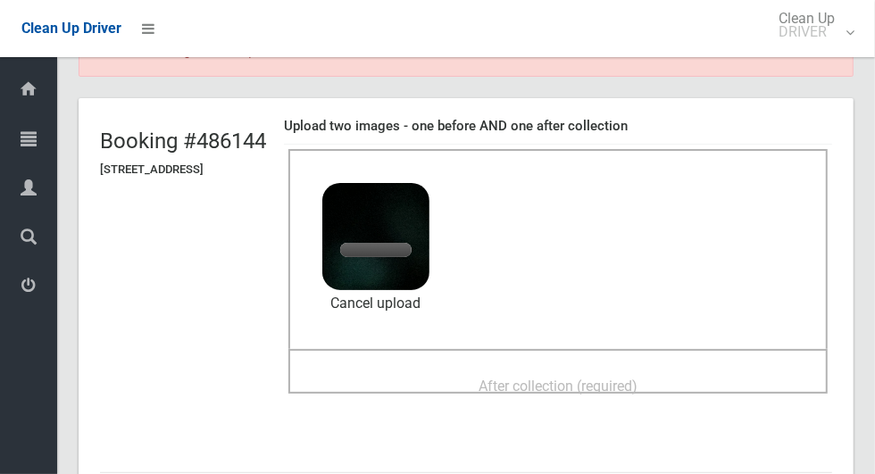
click at [637, 378] on span "After collection (required)" at bounding box center [557, 386] width 159 height 17
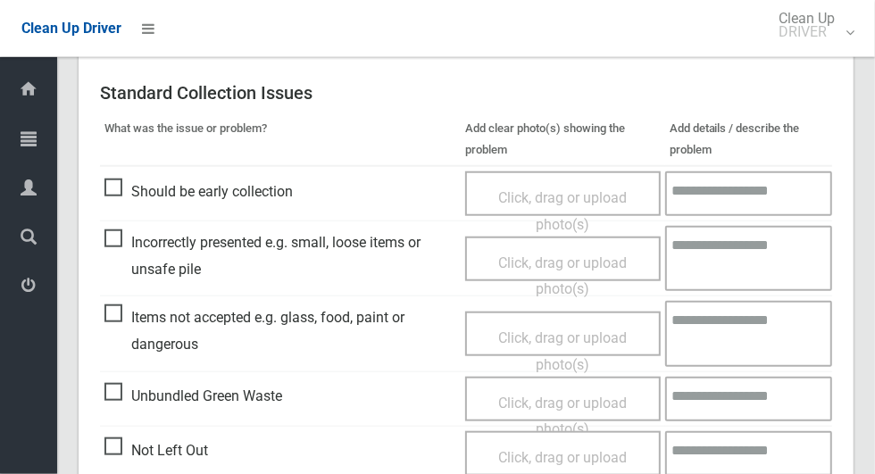
scroll to position [1510, 0]
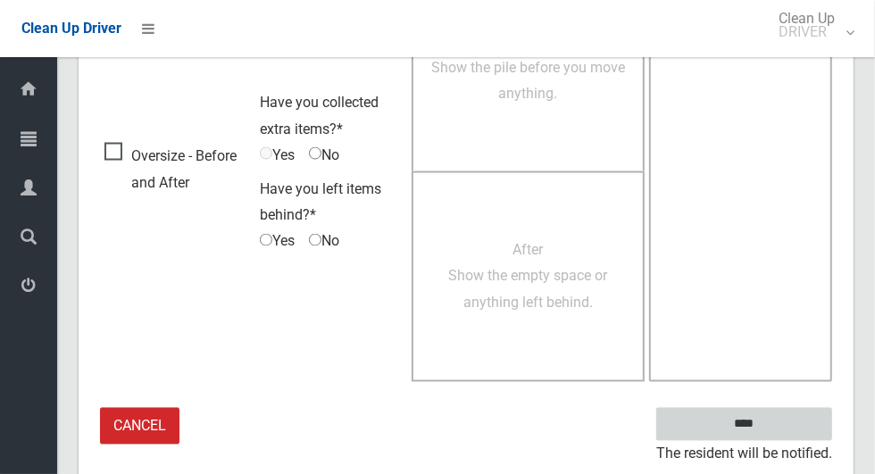
click at [775, 434] on input "****" at bounding box center [744, 424] width 176 height 33
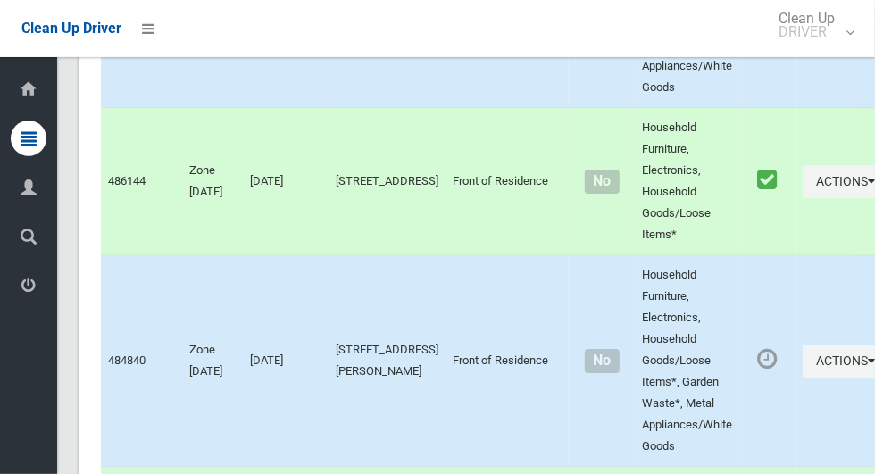
scroll to position [6471, 0]
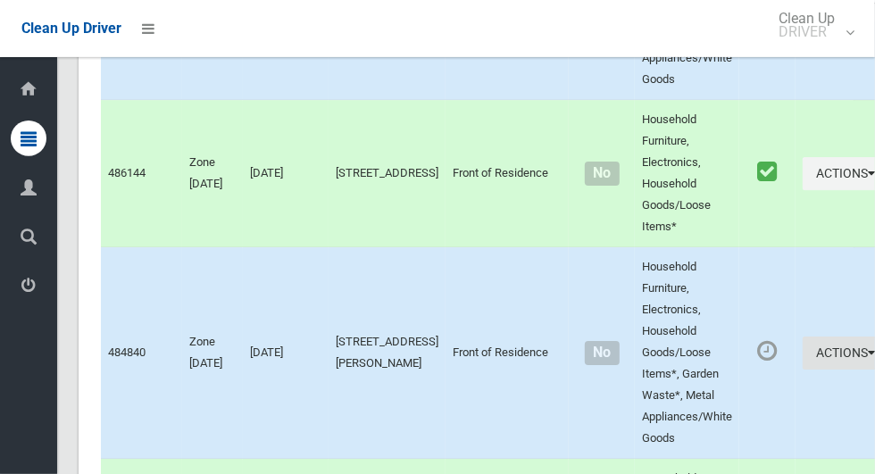
click at [802, 370] on button "Actions" at bounding box center [845, 352] width 86 height 33
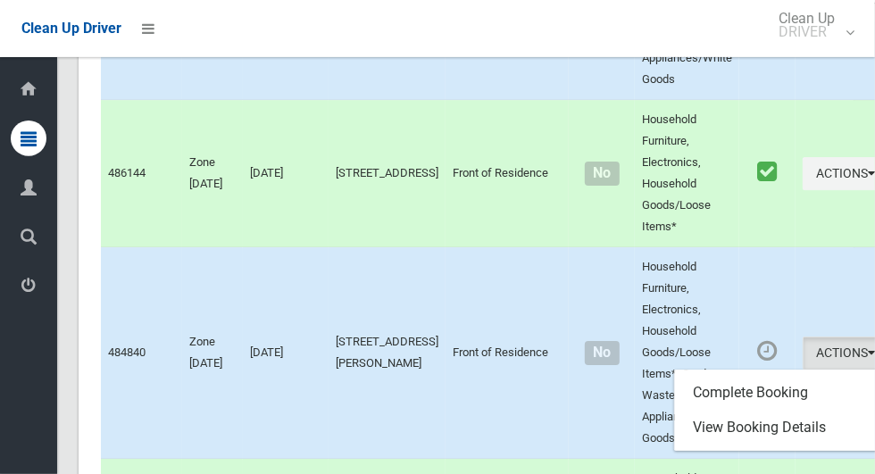
click at [776, 387] on div at bounding box center [437, 237] width 875 height 474
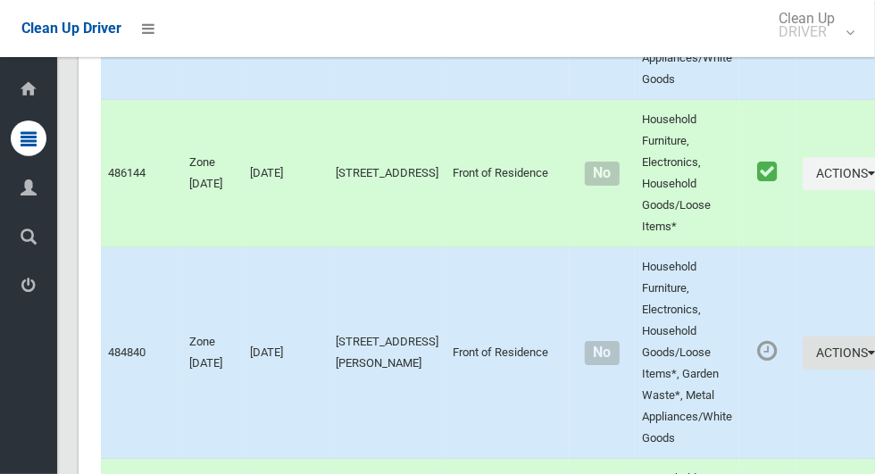
click at [802, 370] on button "Actions" at bounding box center [845, 352] width 86 height 33
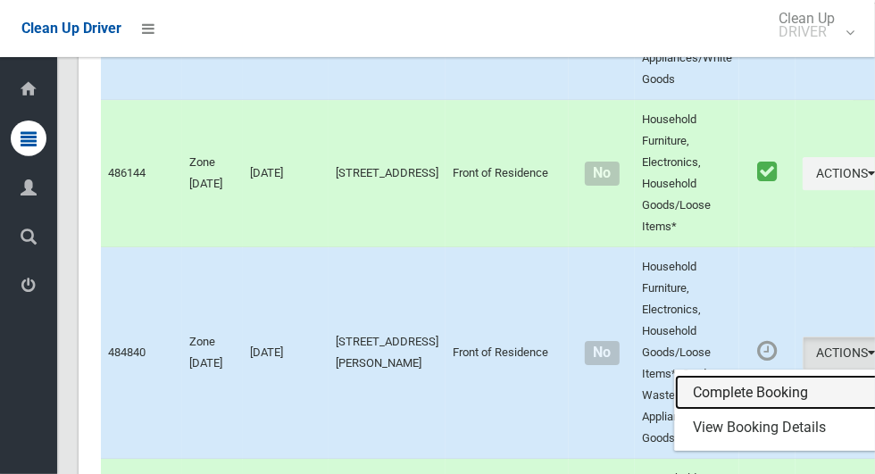
click at [760, 411] on link "Complete Booking" at bounding box center [781, 393] width 212 height 36
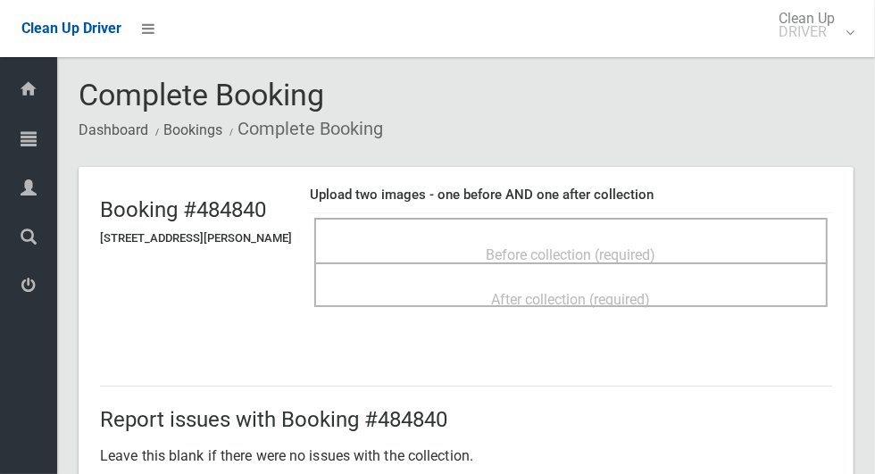
click at [646, 246] on span "Before collection (required)" at bounding box center [571, 254] width 170 height 17
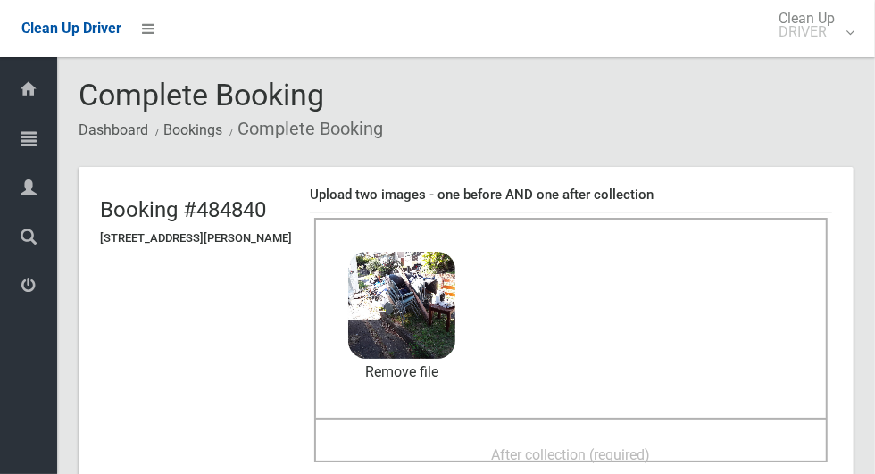
click at [597, 446] on span "After collection (required)" at bounding box center [571, 454] width 159 height 17
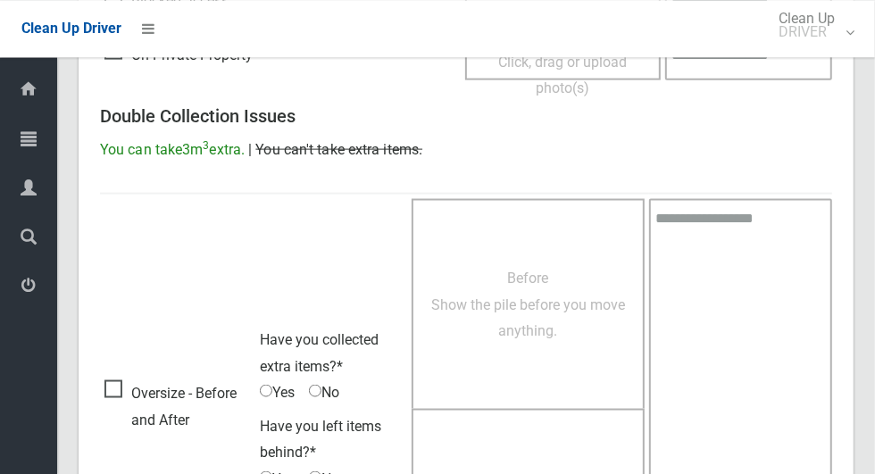
scroll to position [1460, 0]
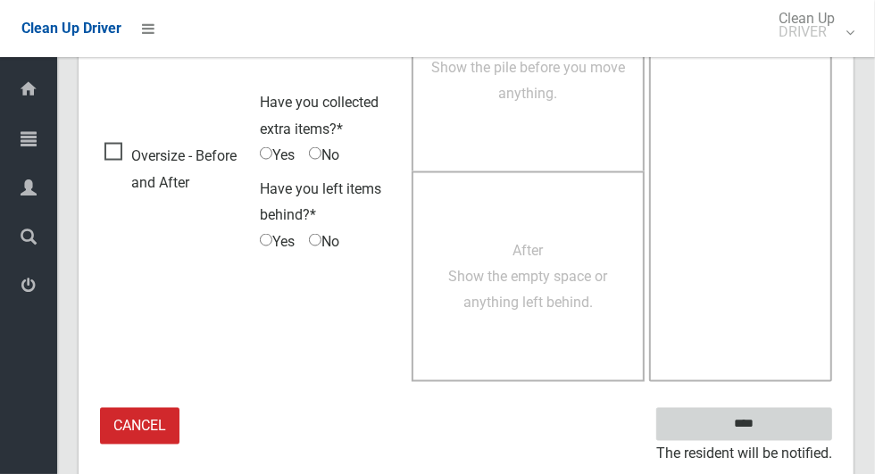
click at [773, 435] on input "****" at bounding box center [744, 424] width 176 height 33
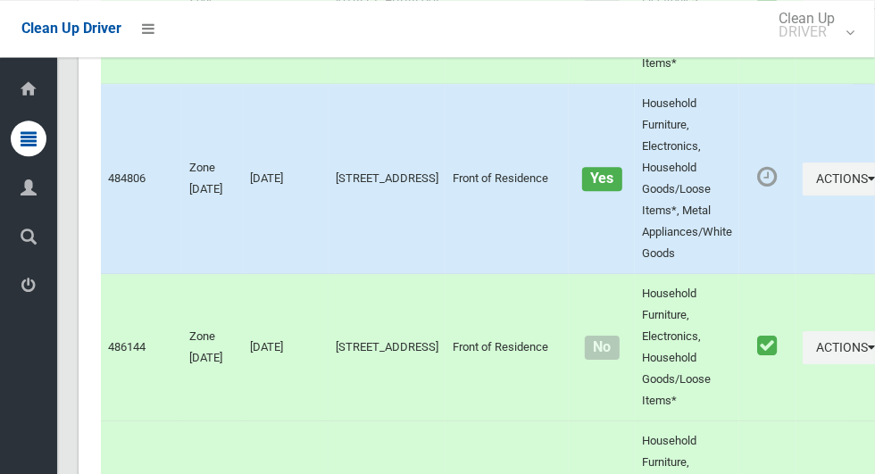
scroll to position [6294, 0]
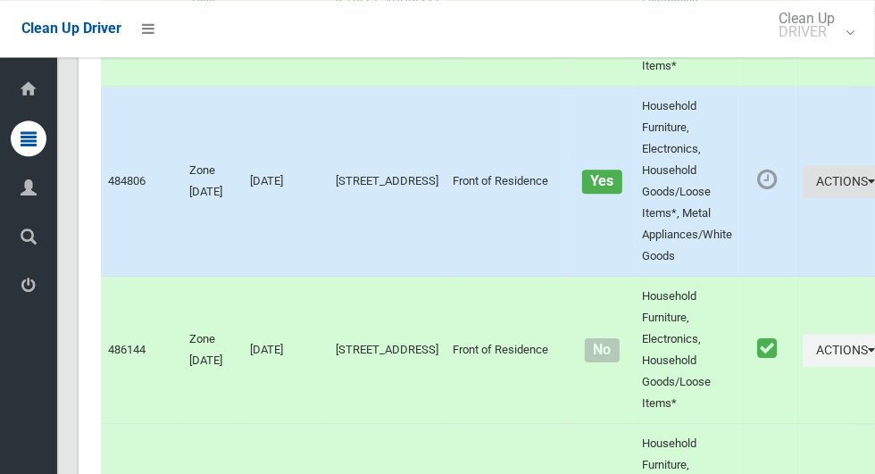
click at [802, 198] on button "Actions" at bounding box center [845, 181] width 86 height 33
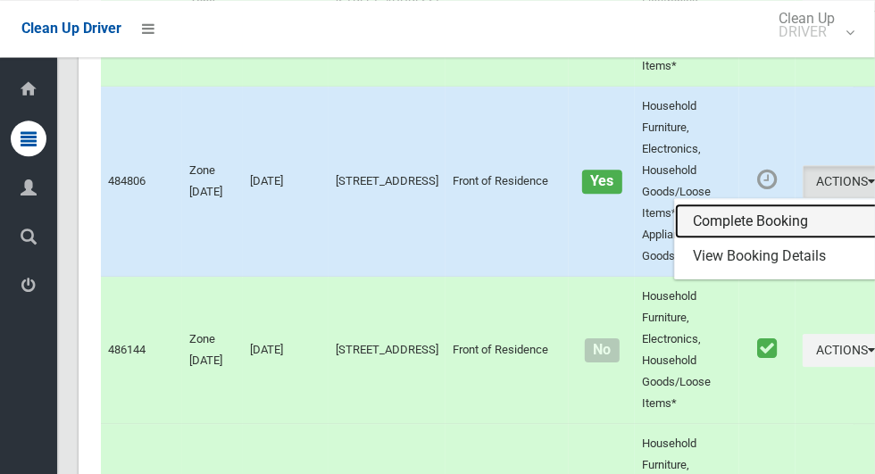
click at [766, 239] on link "Complete Booking" at bounding box center [781, 221] width 212 height 36
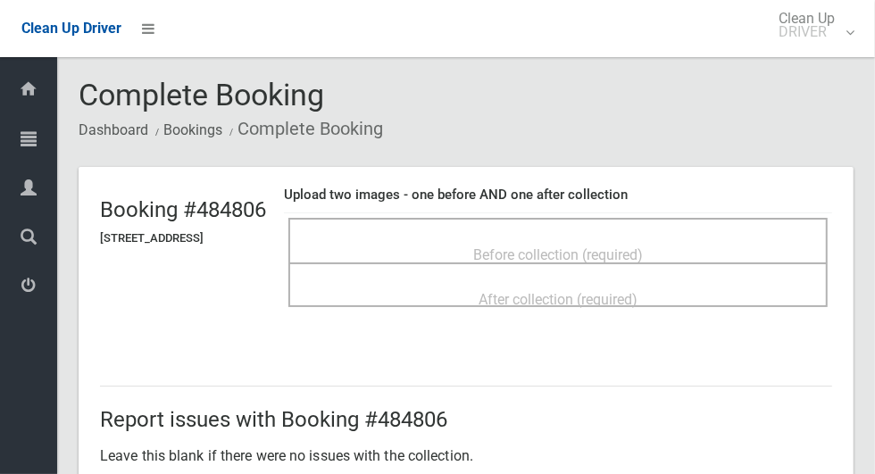
click at [643, 246] on span "Before collection (required)" at bounding box center [558, 254] width 170 height 17
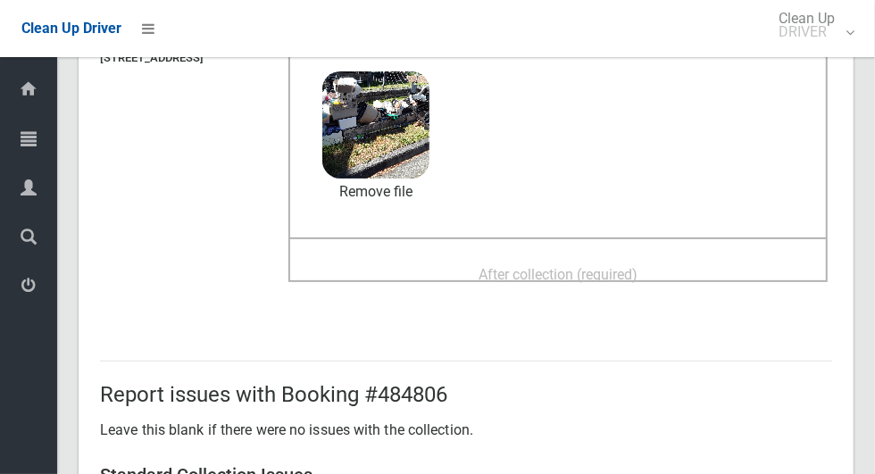
scroll to position [180, 0]
click at [678, 257] on div "After collection (required)" at bounding box center [558, 273] width 500 height 33
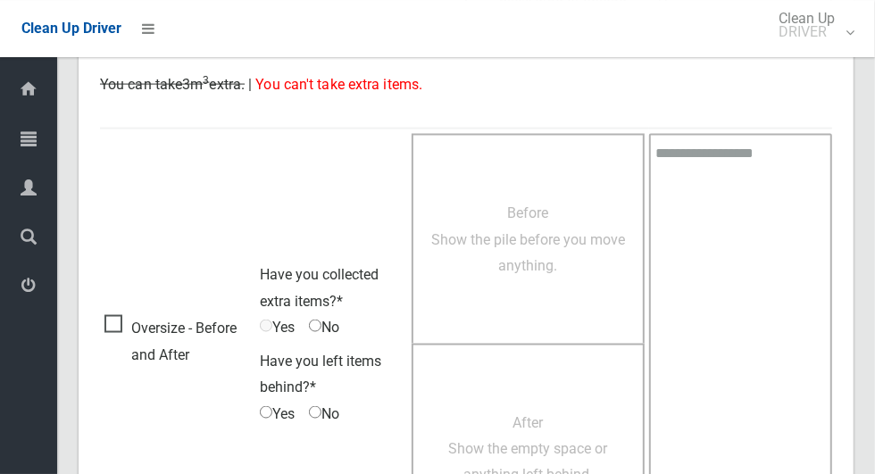
scroll to position [1460, 0]
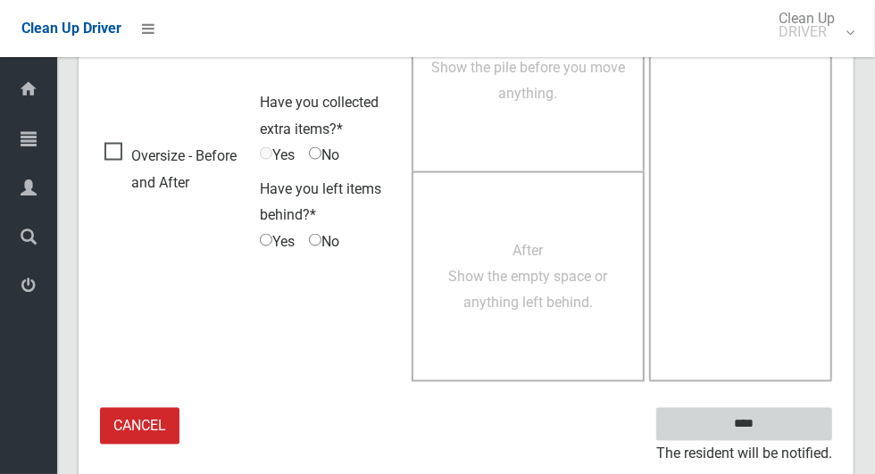
click at [763, 435] on input "****" at bounding box center [744, 424] width 176 height 33
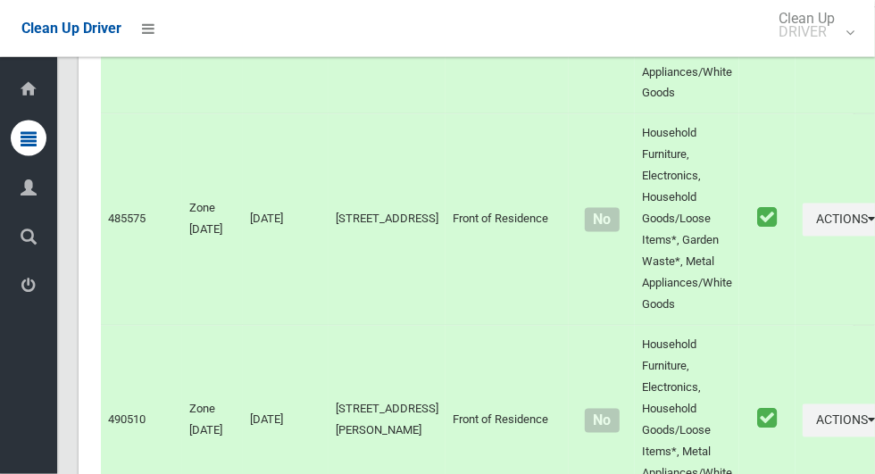
scroll to position [9604, 0]
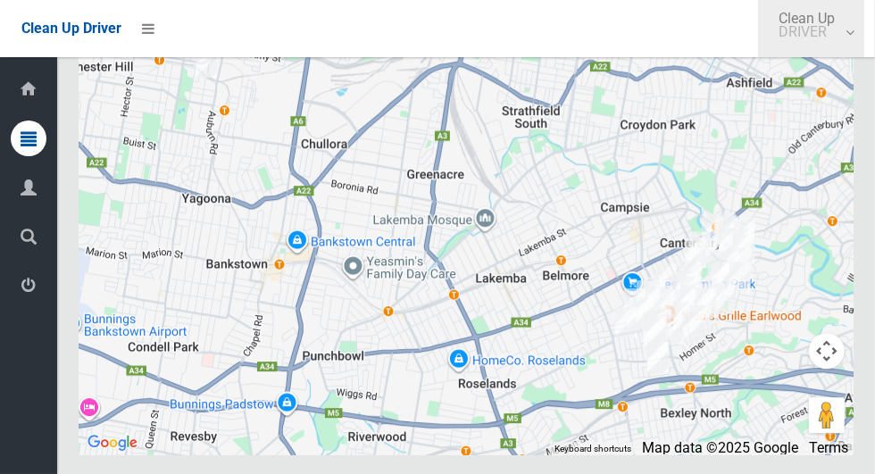
click at [822, 32] on small "DRIVER" at bounding box center [806, 31] width 56 height 13
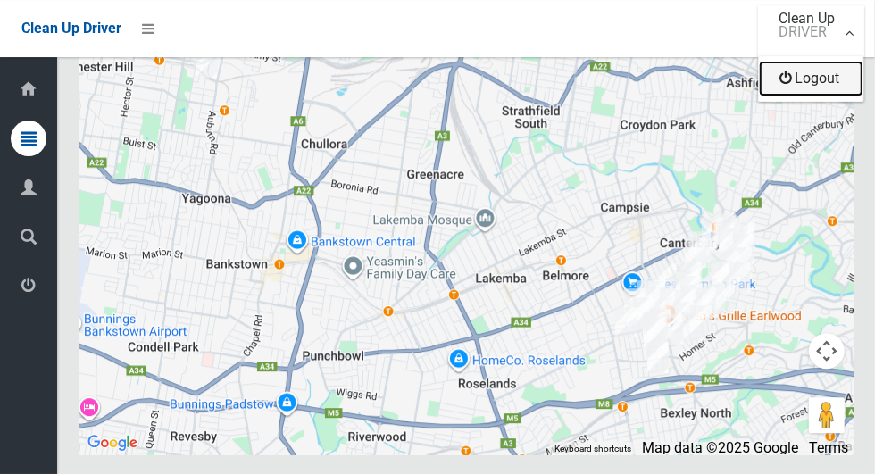
click at [831, 88] on link "Logout" at bounding box center [811, 79] width 104 height 36
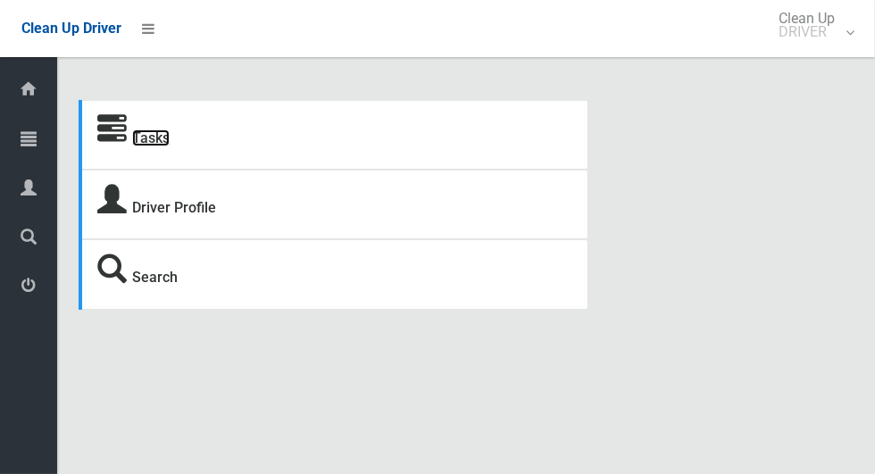
click at [137, 137] on link "Tasks" at bounding box center [150, 137] width 37 height 17
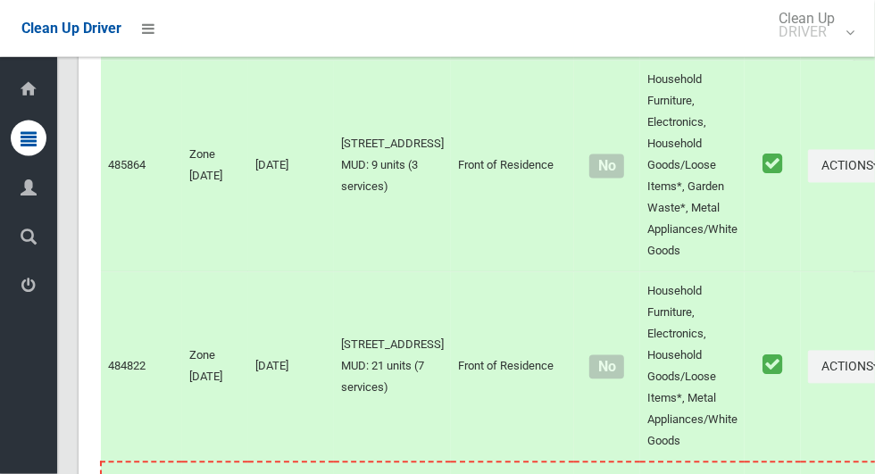
scroll to position [9601, 0]
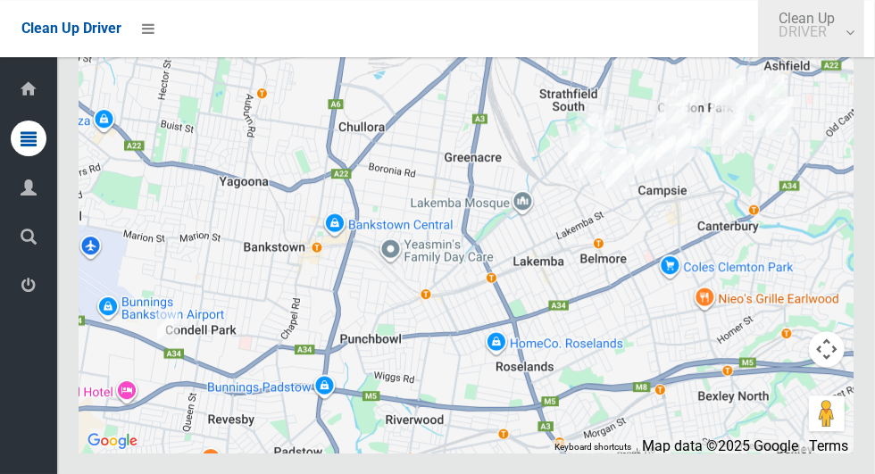
click at [826, 37] on small "DRIVER" at bounding box center [806, 31] width 56 height 13
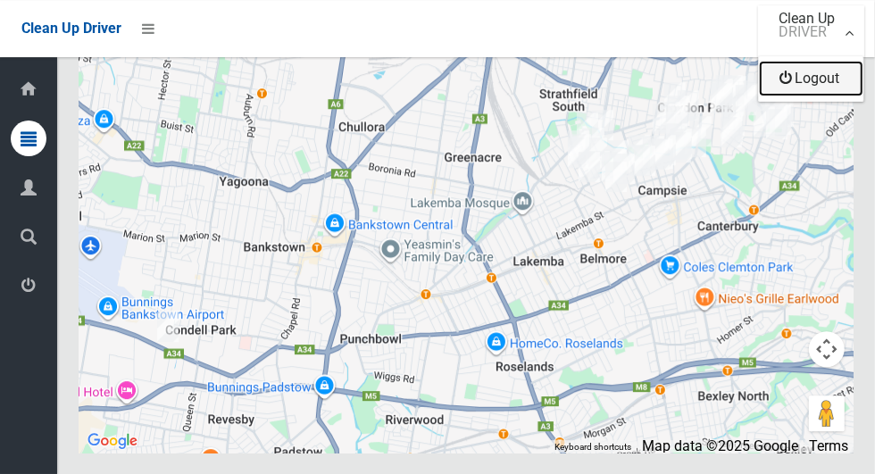
click at [814, 87] on link "Logout" at bounding box center [811, 79] width 104 height 36
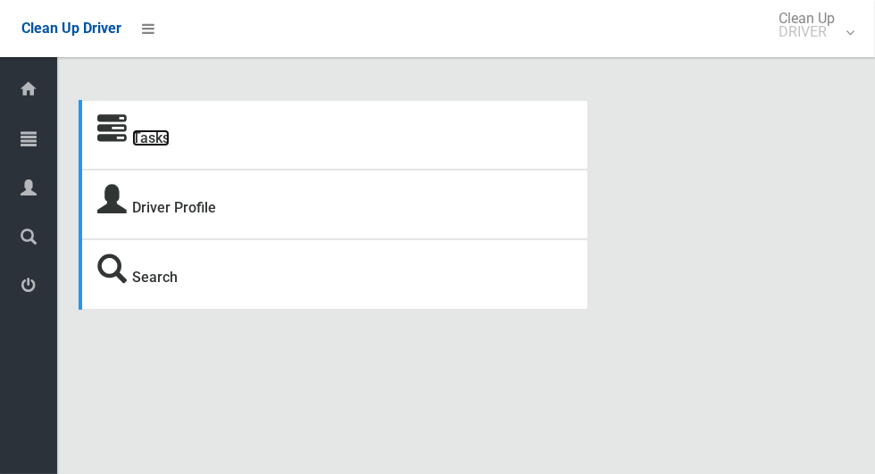
click at [143, 142] on link "Tasks" at bounding box center [150, 137] width 37 height 17
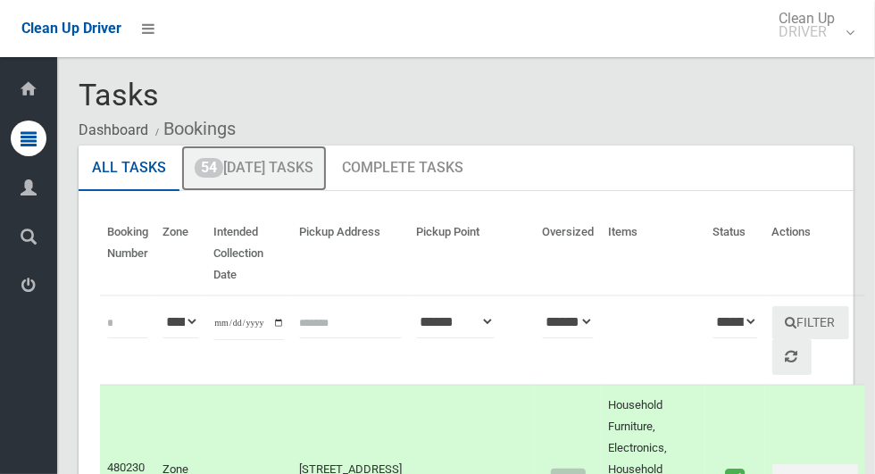
click at [303, 174] on link "54 [DATE] Tasks" at bounding box center [253, 168] width 145 height 46
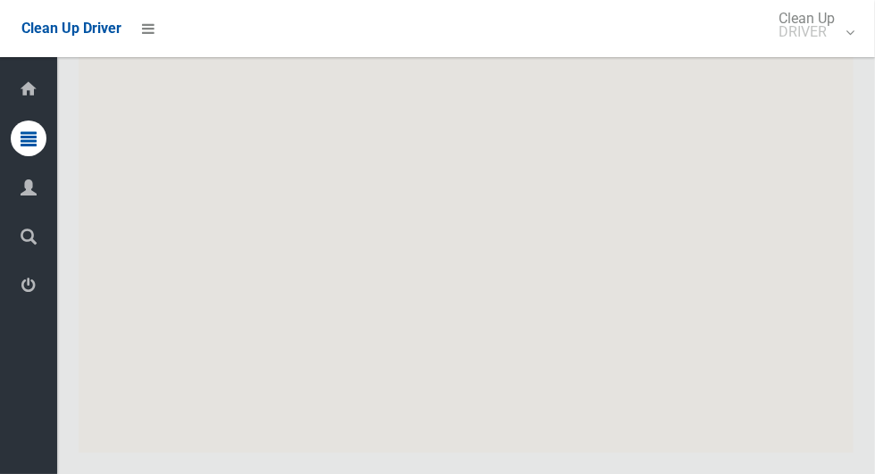
scroll to position [9700, 0]
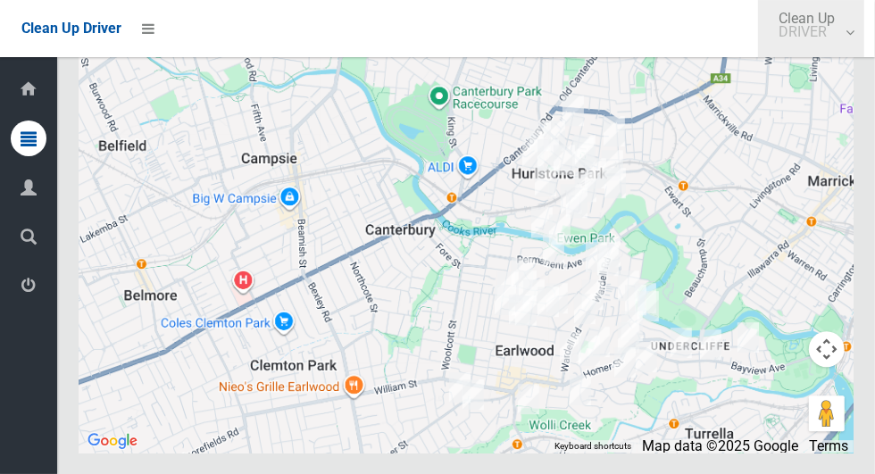
click at [811, 38] on small "DRIVER" at bounding box center [806, 31] width 56 height 13
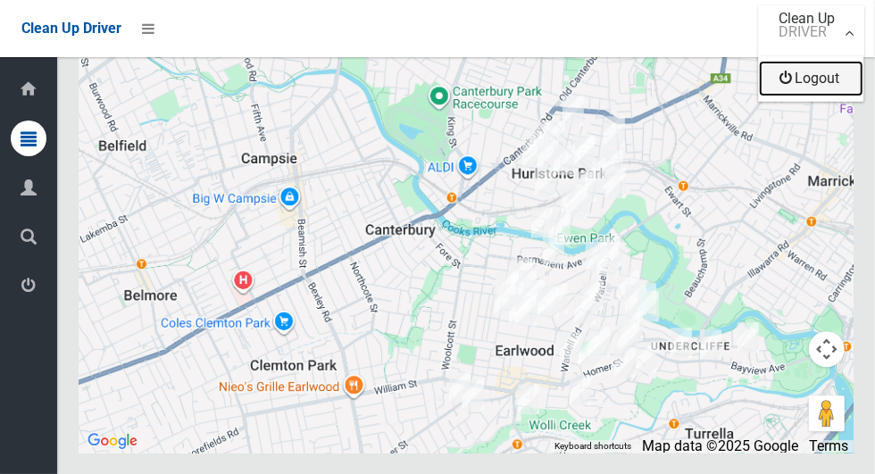
click at [834, 89] on link "Logout" at bounding box center [811, 79] width 104 height 36
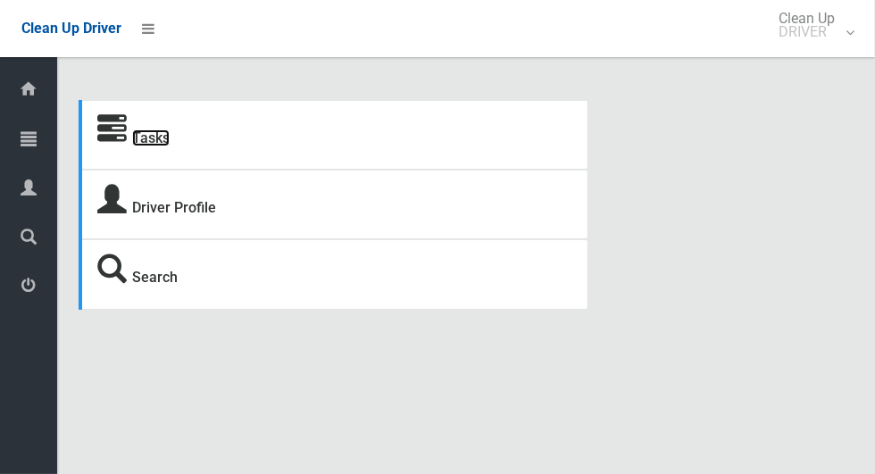
click at [150, 146] on link "Tasks" at bounding box center [150, 137] width 37 height 17
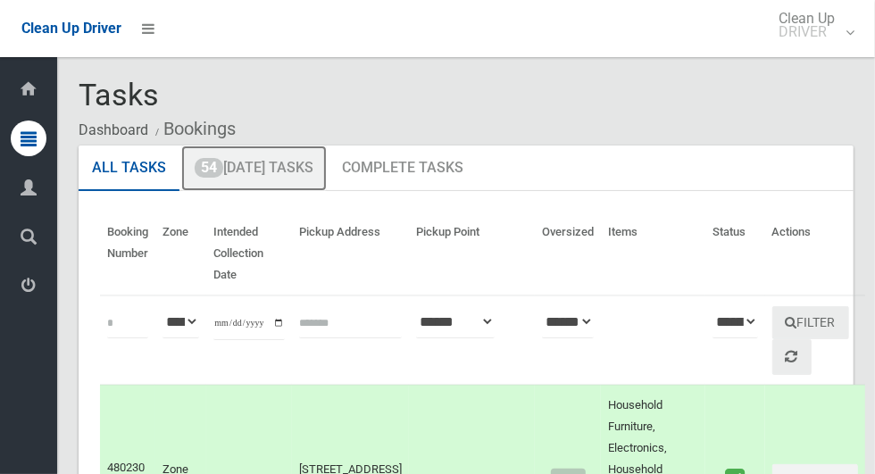
click at [233, 177] on link "54 Today's Tasks" at bounding box center [253, 168] width 145 height 46
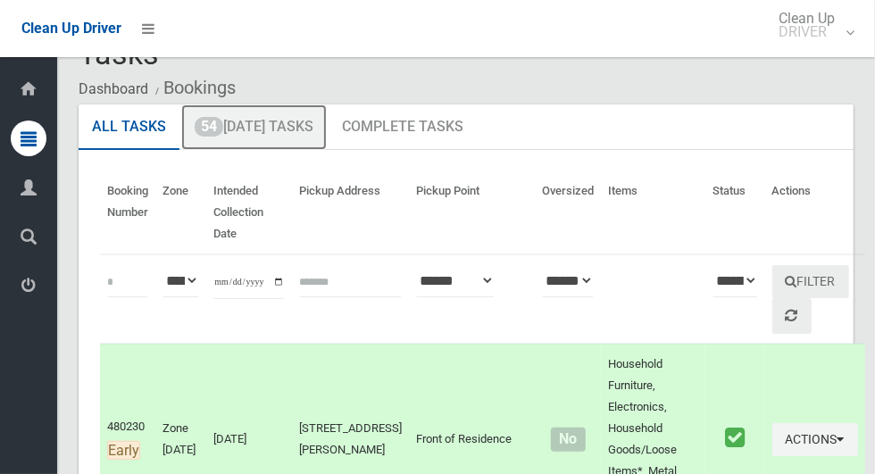
scroll to position [768, 0]
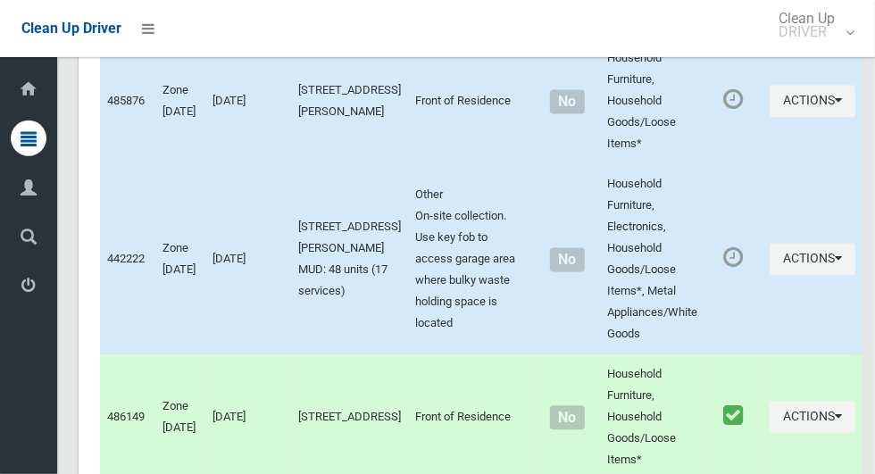
scroll to position [8805, 0]
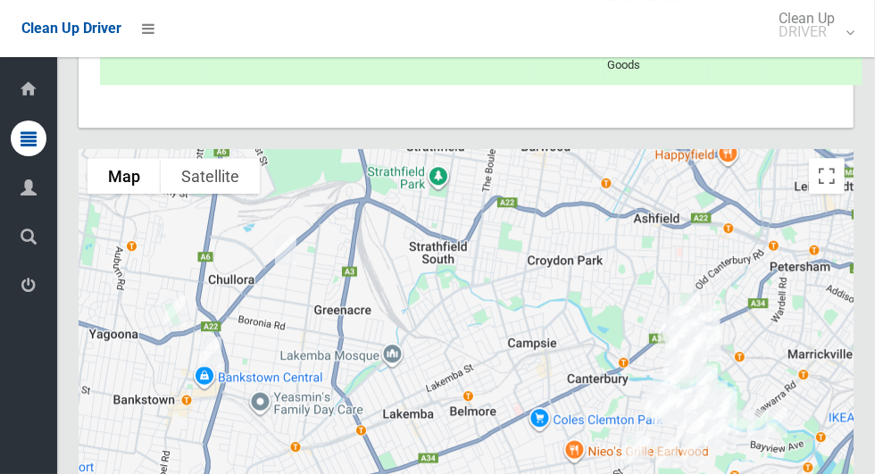
scroll to position [9700, 0]
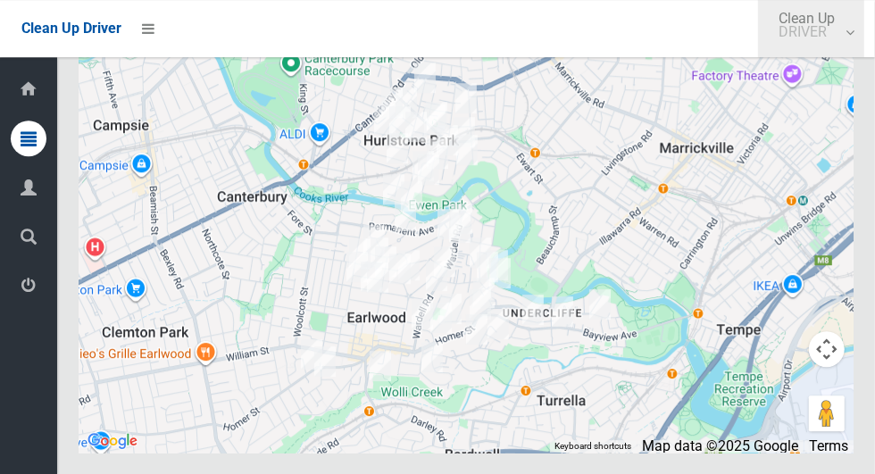
click at [864, 42] on link "Clean Up DRIVER" at bounding box center [811, 28] width 106 height 57
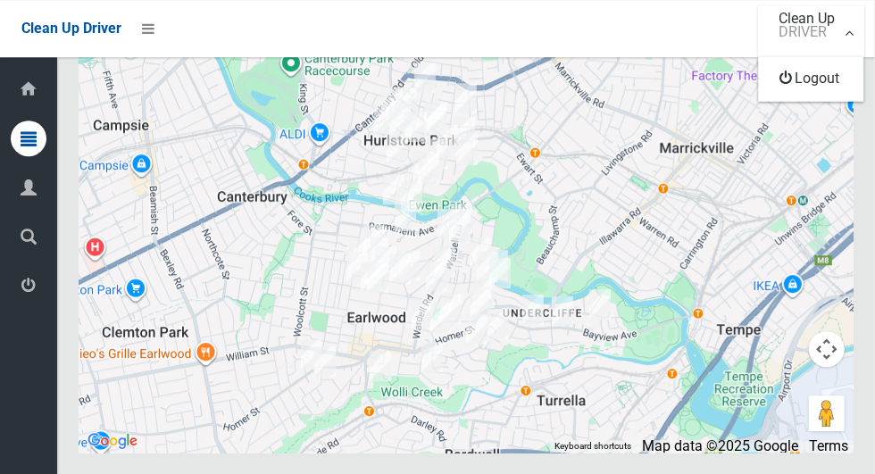
click at [860, 35] on div at bounding box center [437, 237] width 875 height 474
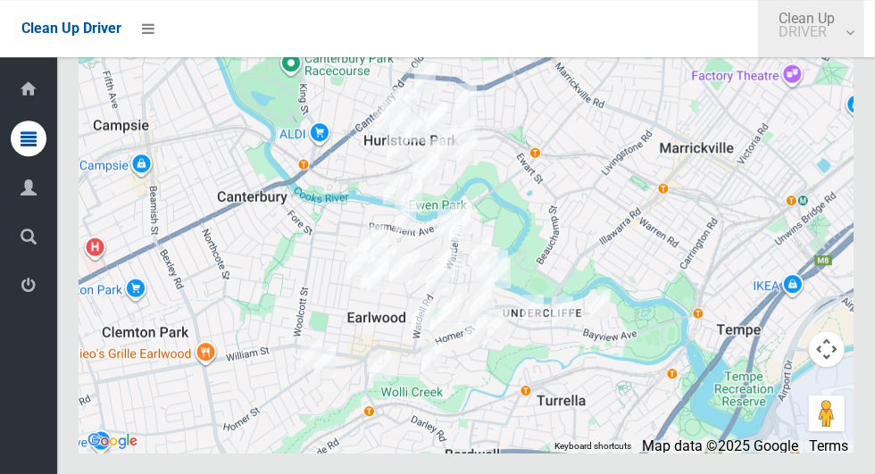
click at [864, 42] on link "Clean Up DRIVER" at bounding box center [811, 28] width 106 height 57
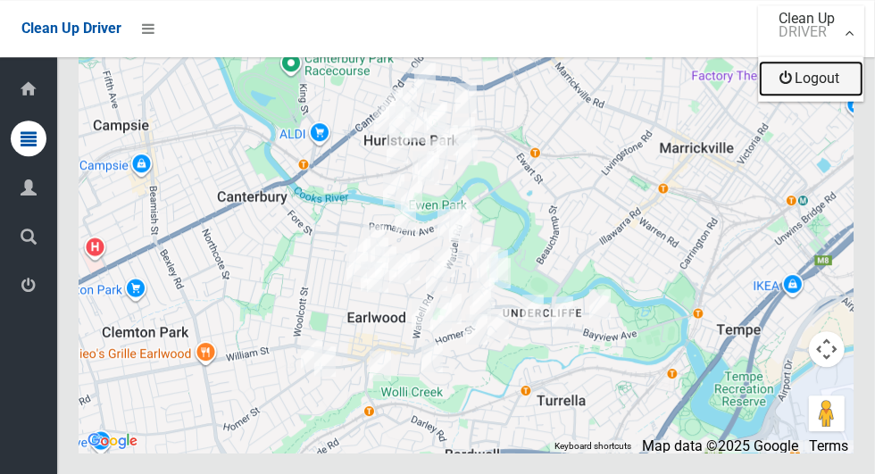
click at [828, 86] on link "Logout" at bounding box center [811, 79] width 104 height 36
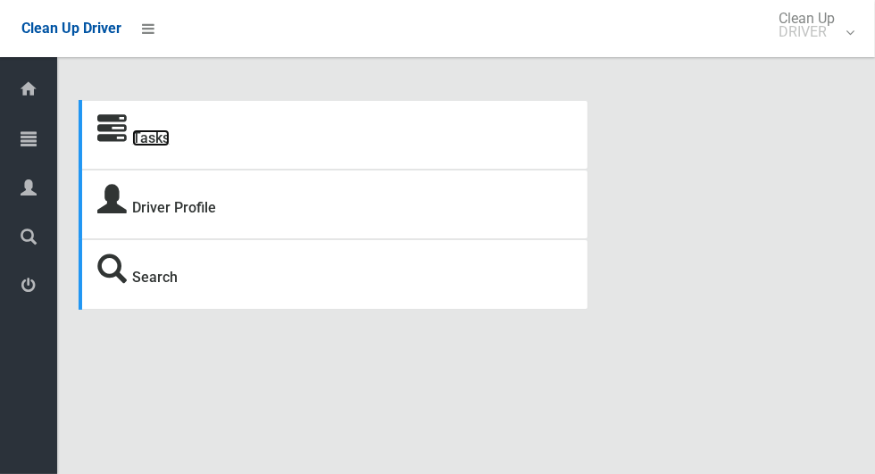
click at [165, 133] on link "Tasks" at bounding box center [150, 137] width 37 height 17
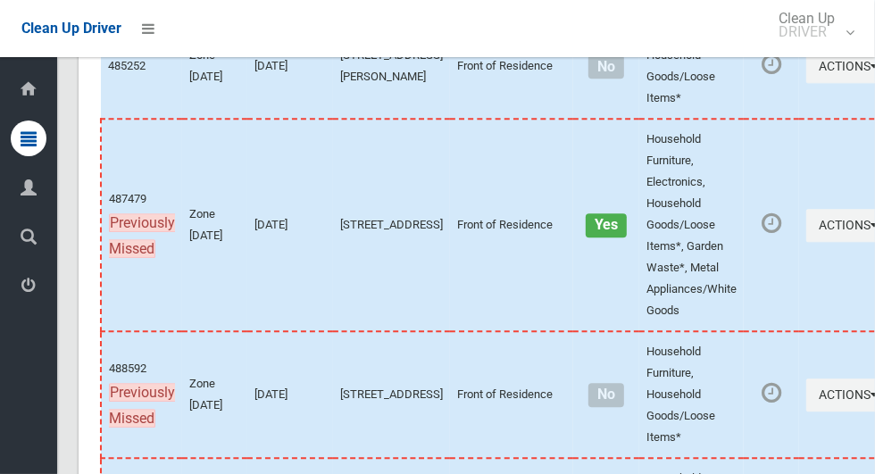
scroll to position [9215, 0]
click at [871, 231] on icon "button" at bounding box center [874, 225] width 7 height 12
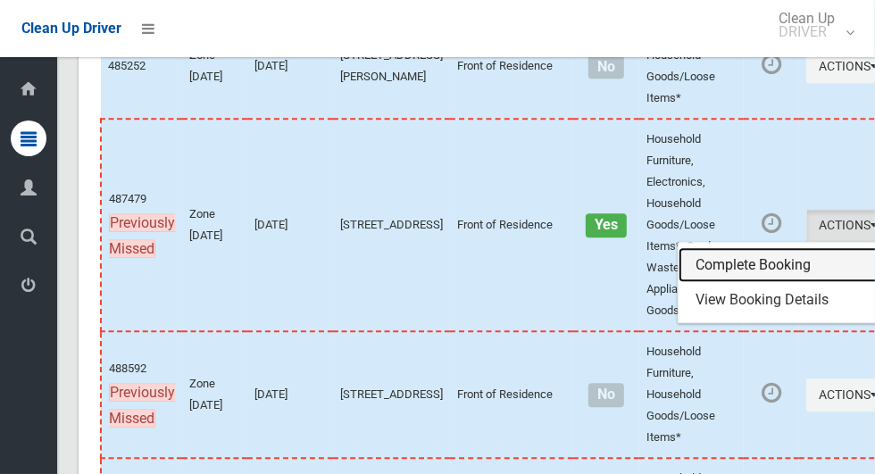
click at [718, 283] on link "Complete Booking" at bounding box center [784, 265] width 212 height 36
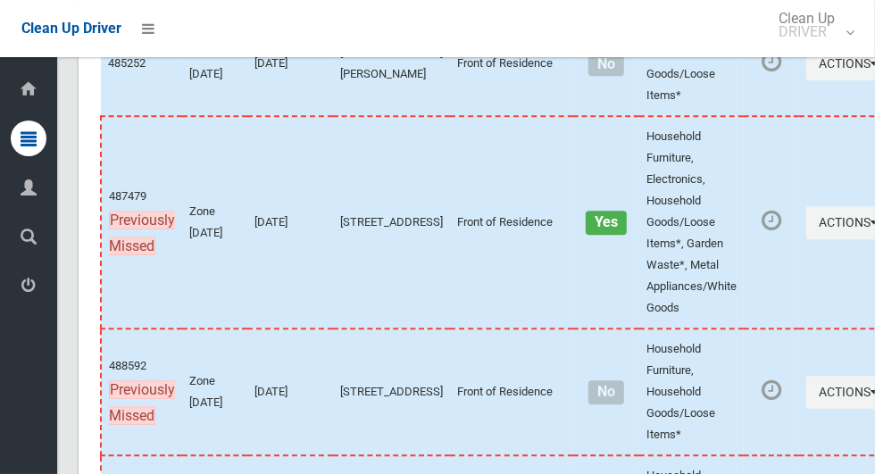
scroll to position [9219, 0]
click at [871, 228] on icon "button" at bounding box center [874, 221] width 7 height 12
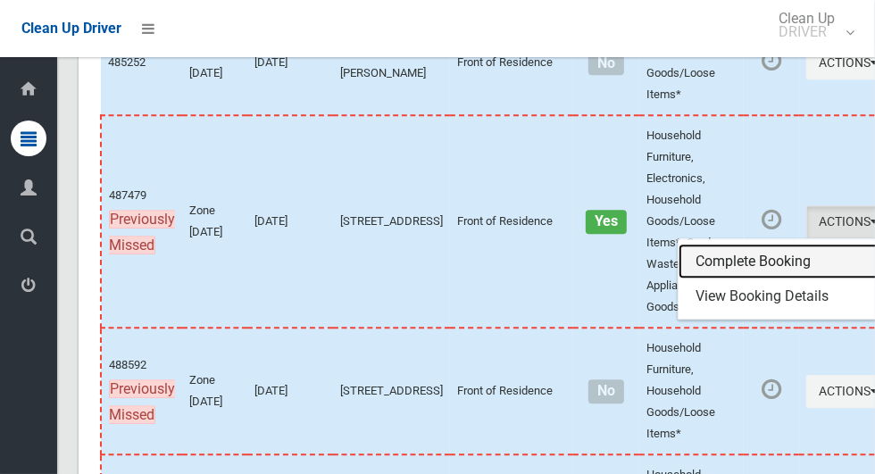
click at [743, 279] on link "Complete Booking" at bounding box center [784, 262] width 212 height 36
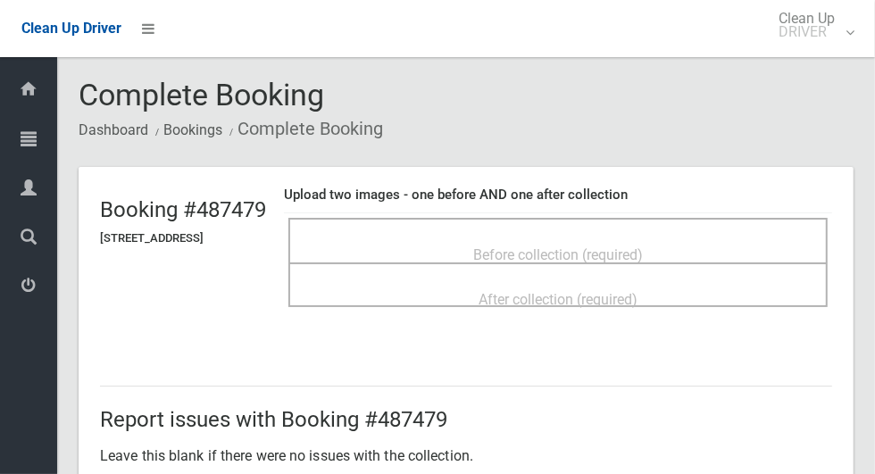
click at [560, 250] on span "Before collection (required)" at bounding box center [558, 254] width 170 height 17
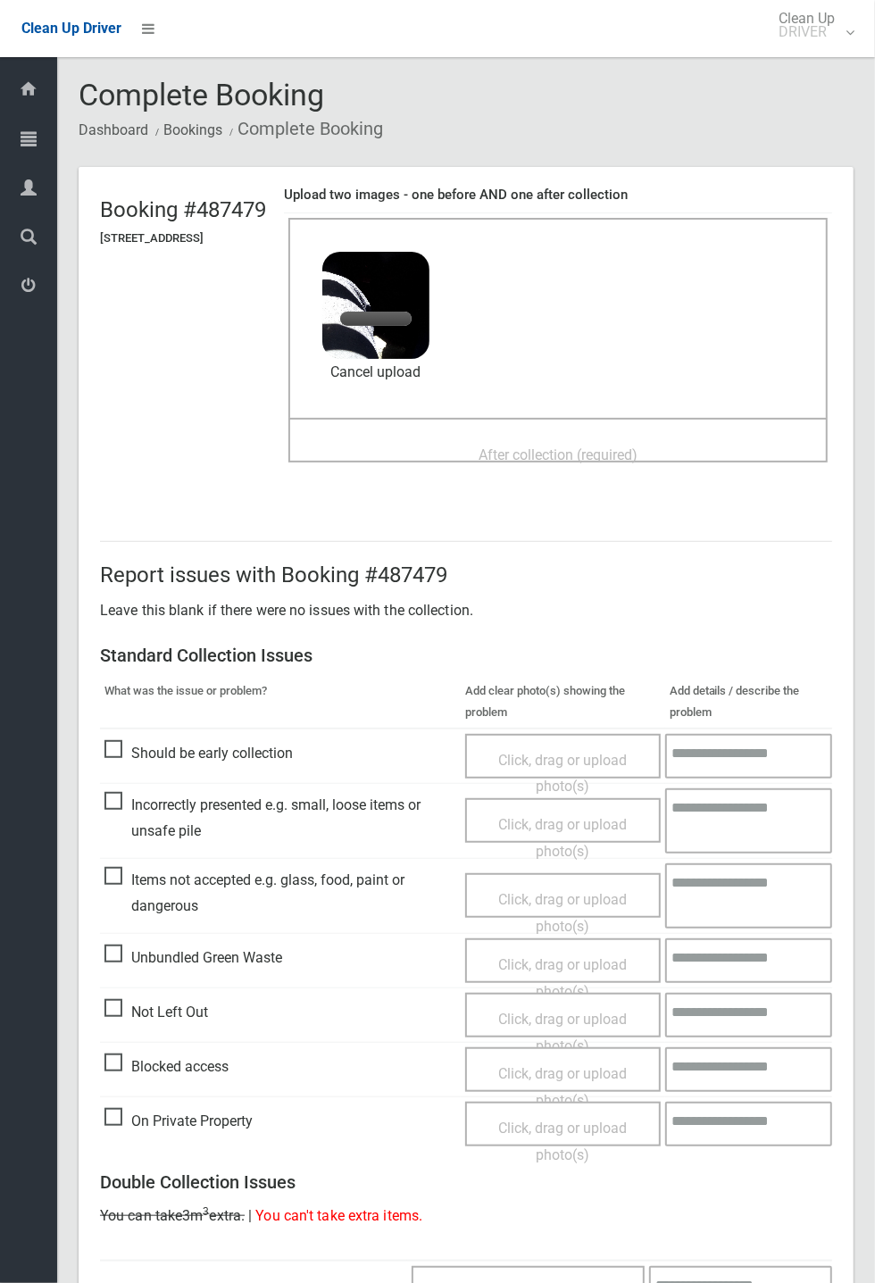
click at [520, 462] on span "After collection (required)" at bounding box center [557, 454] width 159 height 17
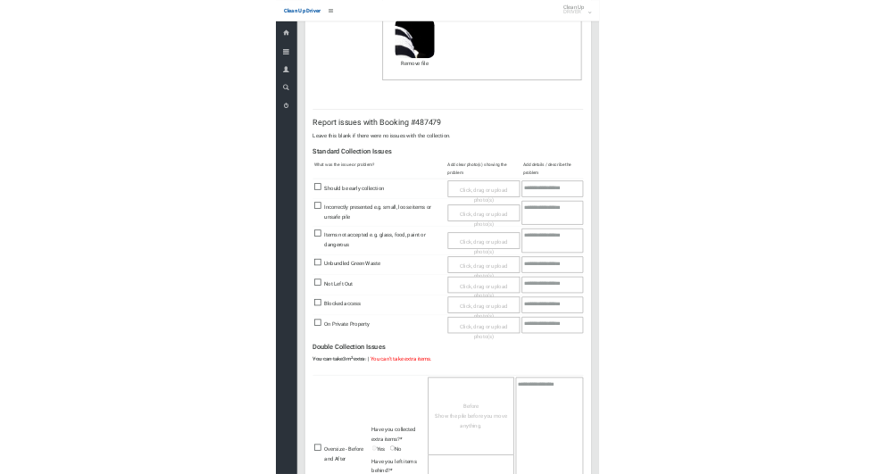
scroll to position [619, 0]
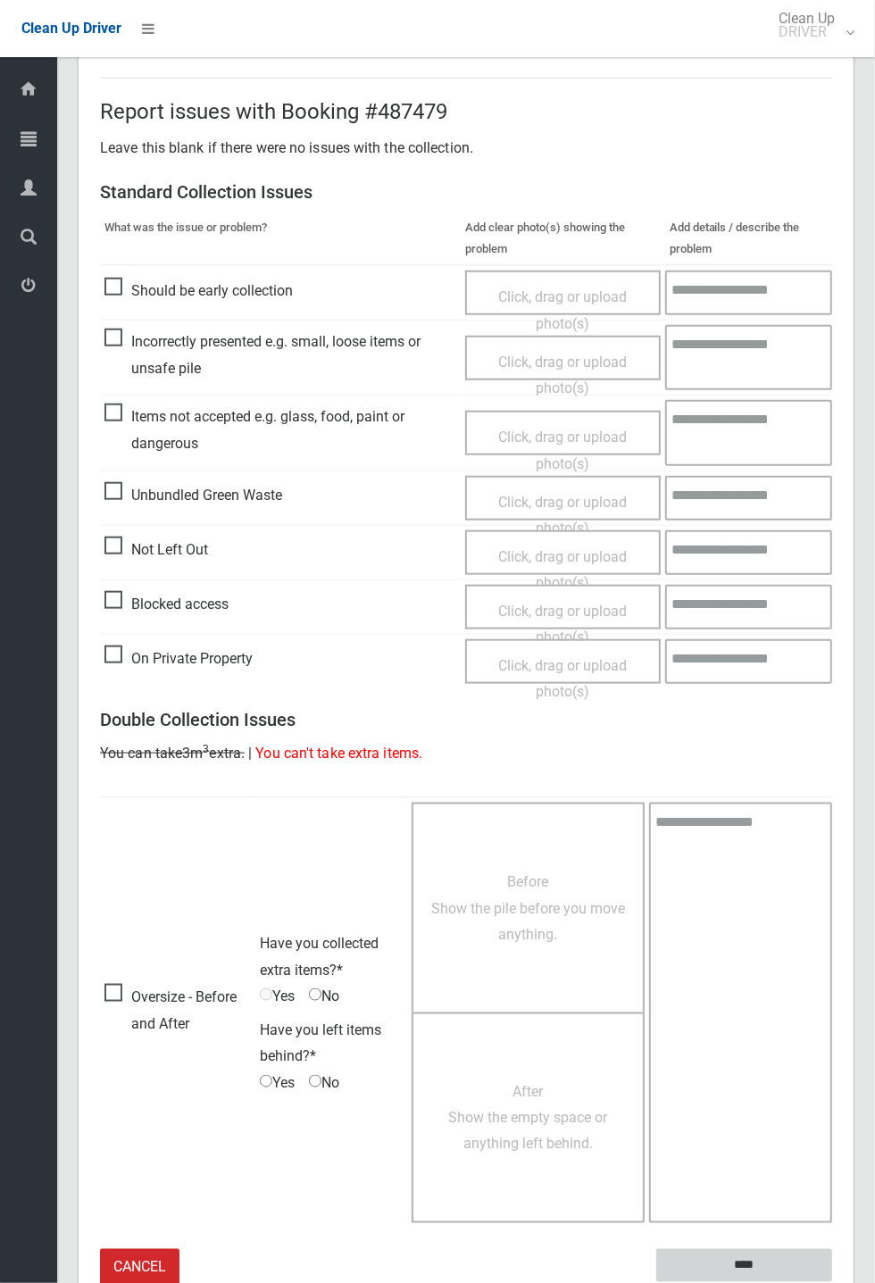
click at [832, 473] on input "****" at bounding box center [744, 1265] width 176 height 33
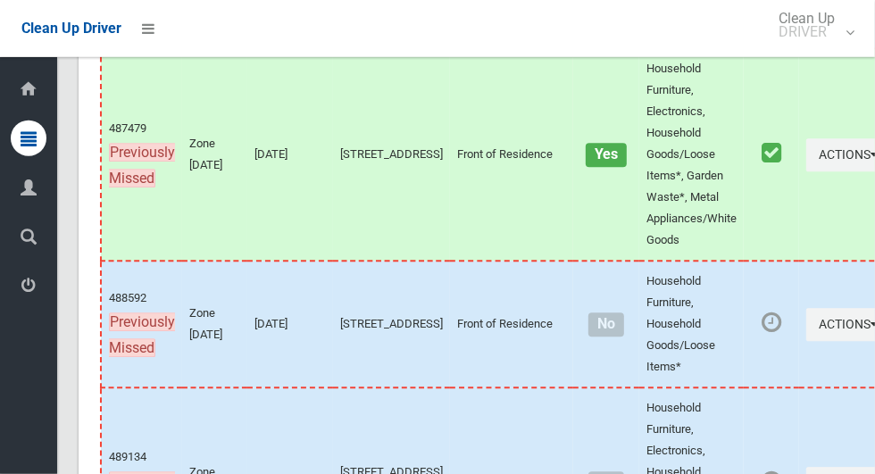
scroll to position [9342, 0]
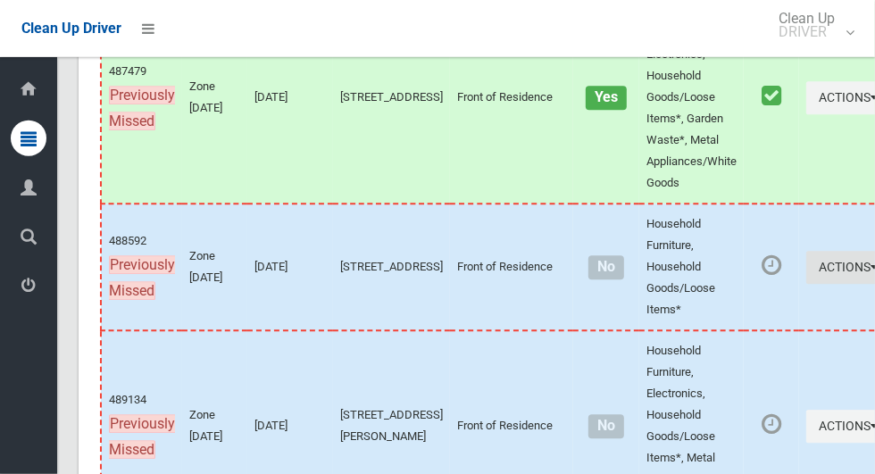
click at [871, 274] on icon "button" at bounding box center [874, 268] width 7 height 12
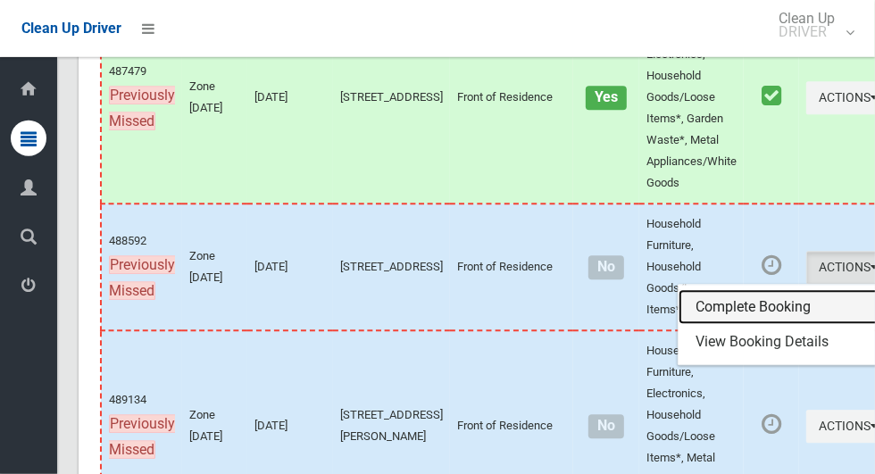
click at [712, 326] on link "Complete Booking" at bounding box center [784, 308] width 212 height 36
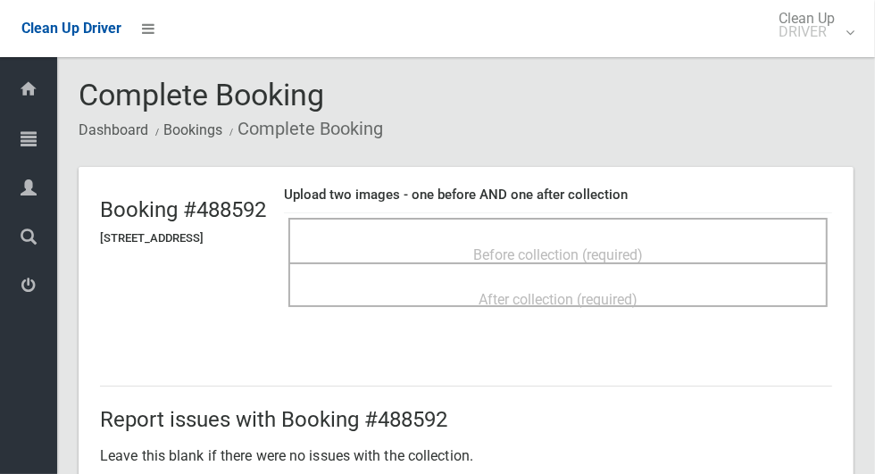
click at [637, 237] on div "Before collection (required)" at bounding box center [558, 253] width 500 height 33
click at [591, 253] on span "Before collection (required)" at bounding box center [558, 254] width 170 height 17
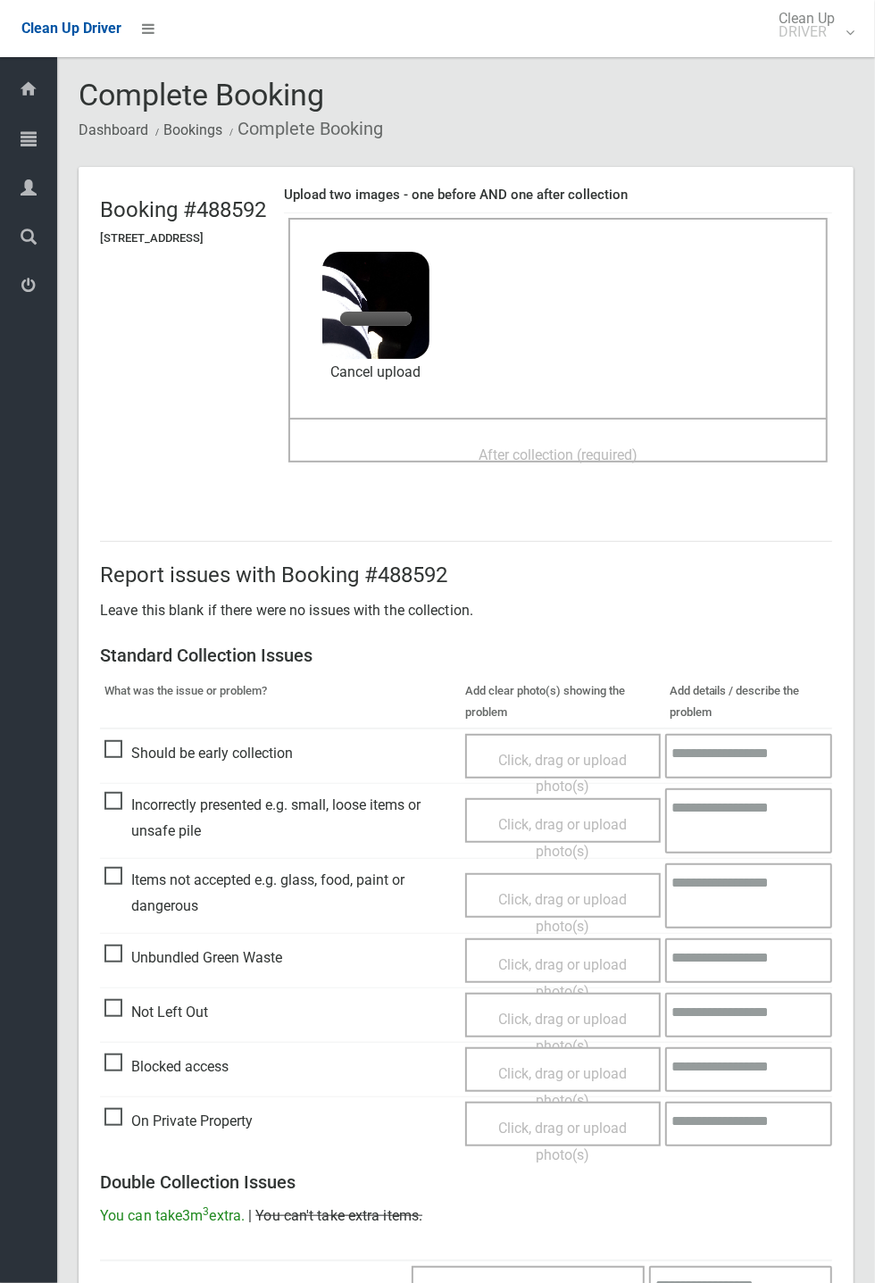
click at [471, 457] on div "After collection (required)" at bounding box center [558, 453] width 500 height 33
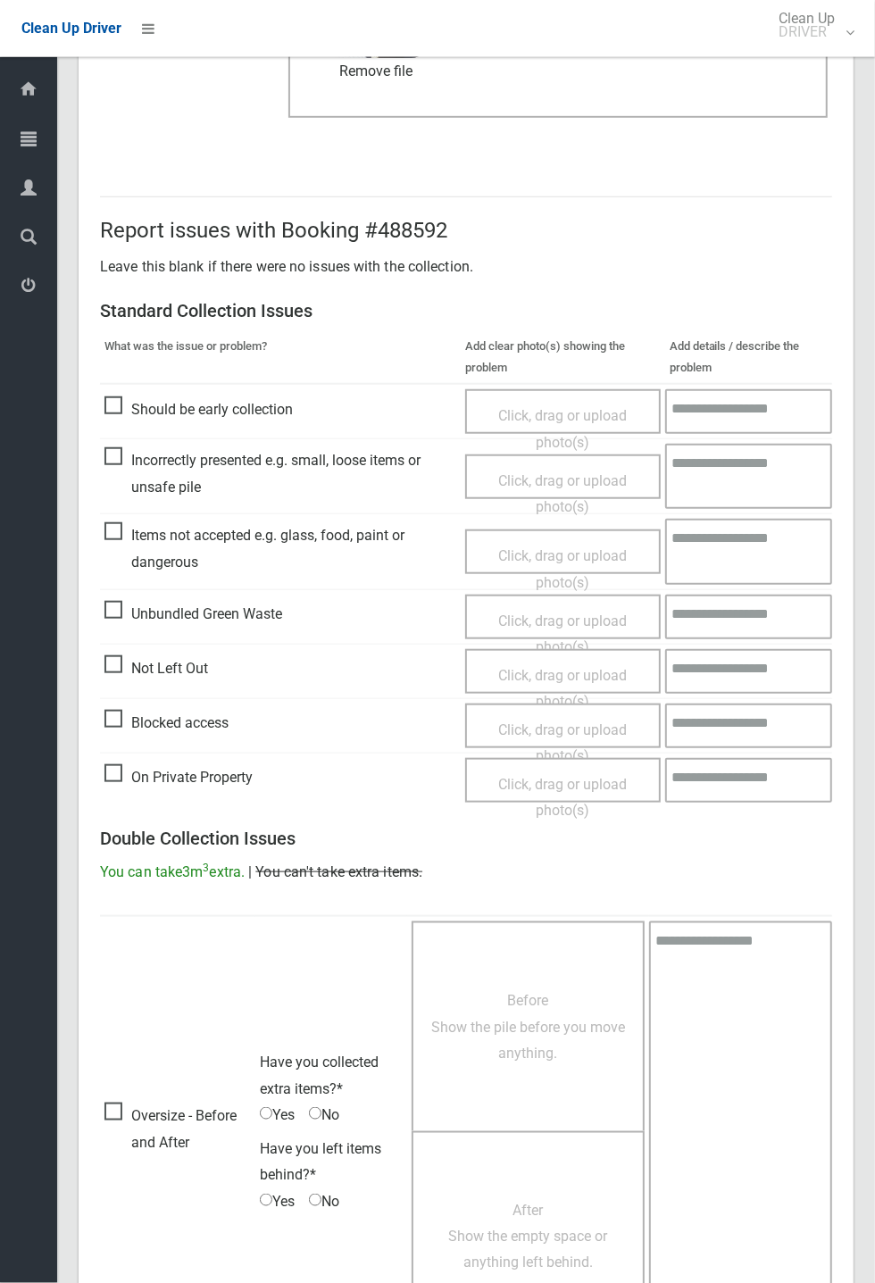
scroll to position [619, 0]
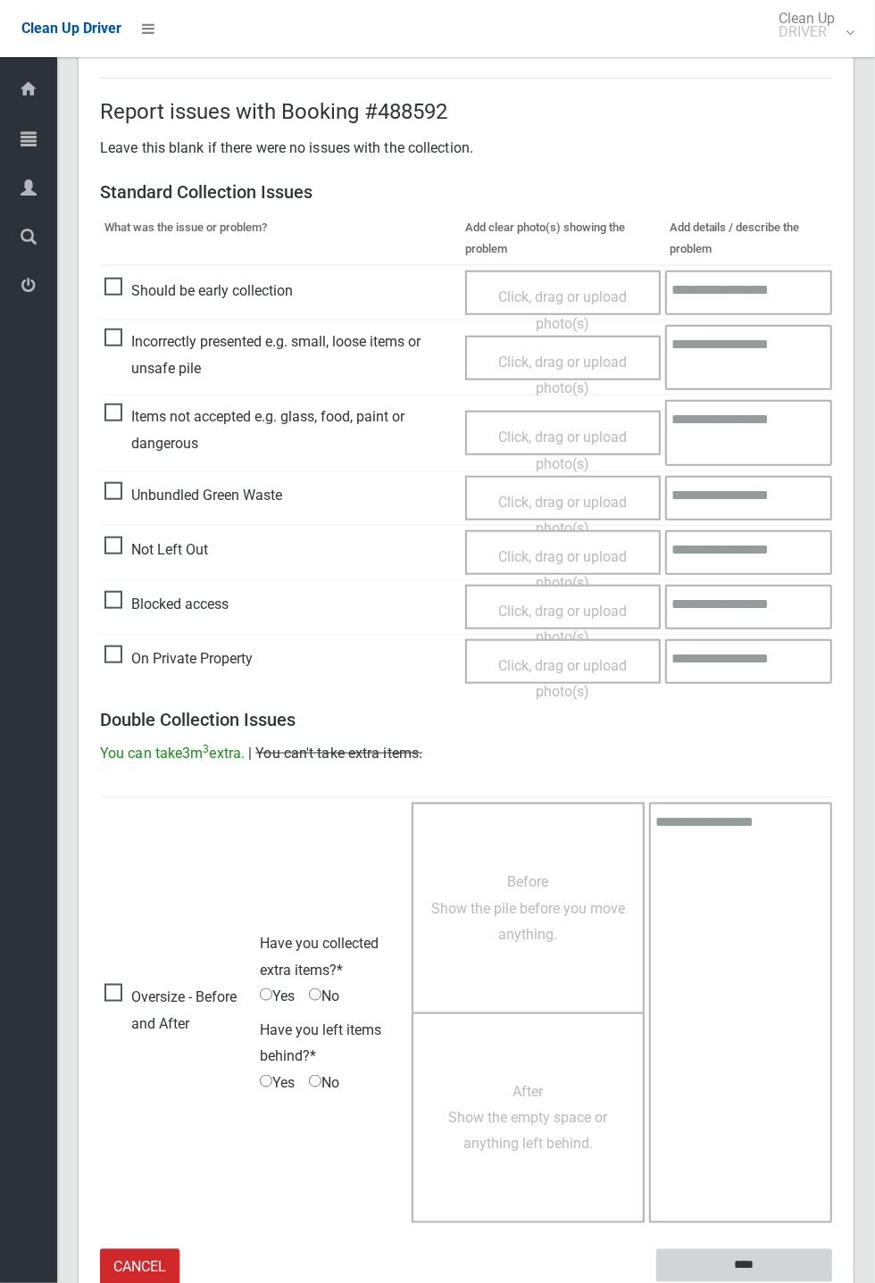
click at [832, 473] on input "****" at bounding box center [744, 1265] width 176 height 33
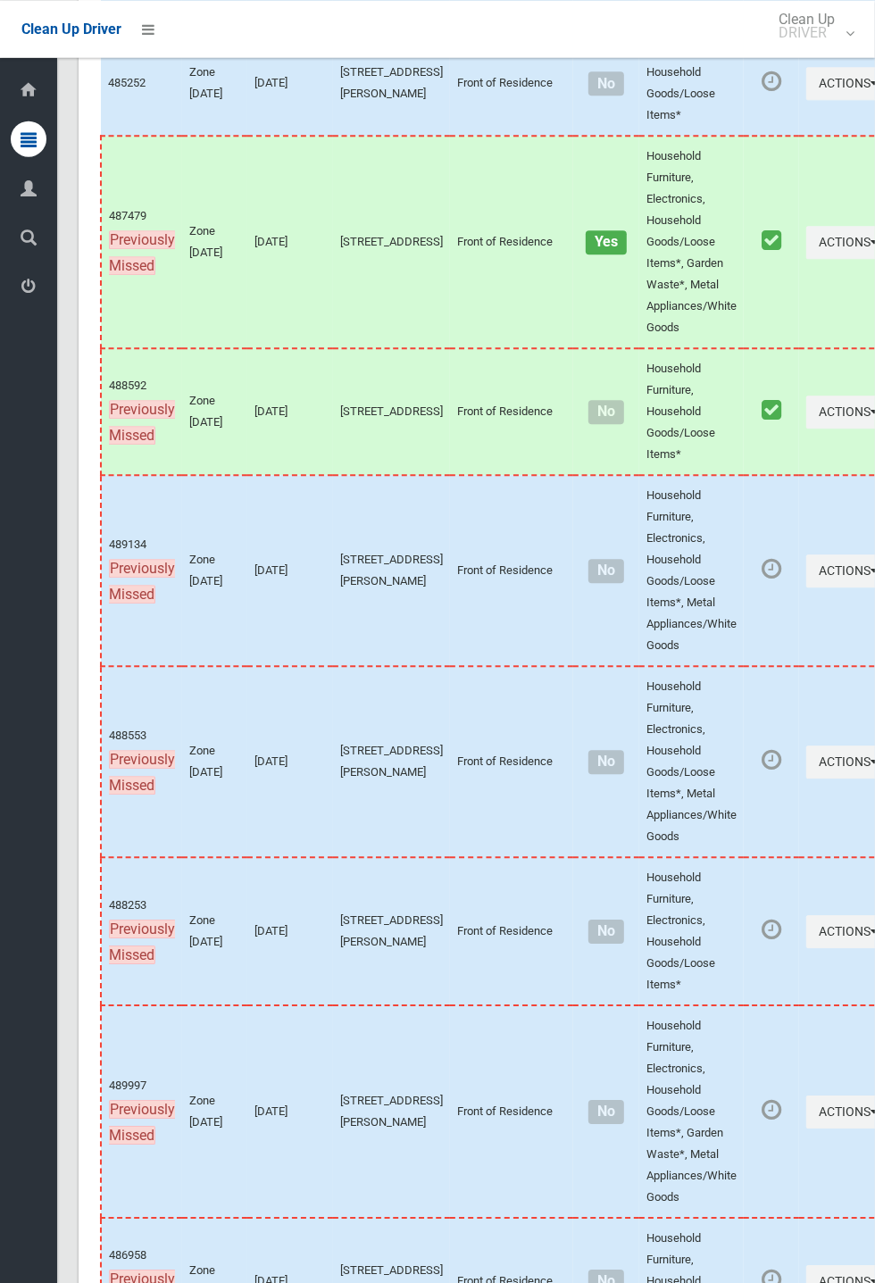
scroll to position [9180, 0]
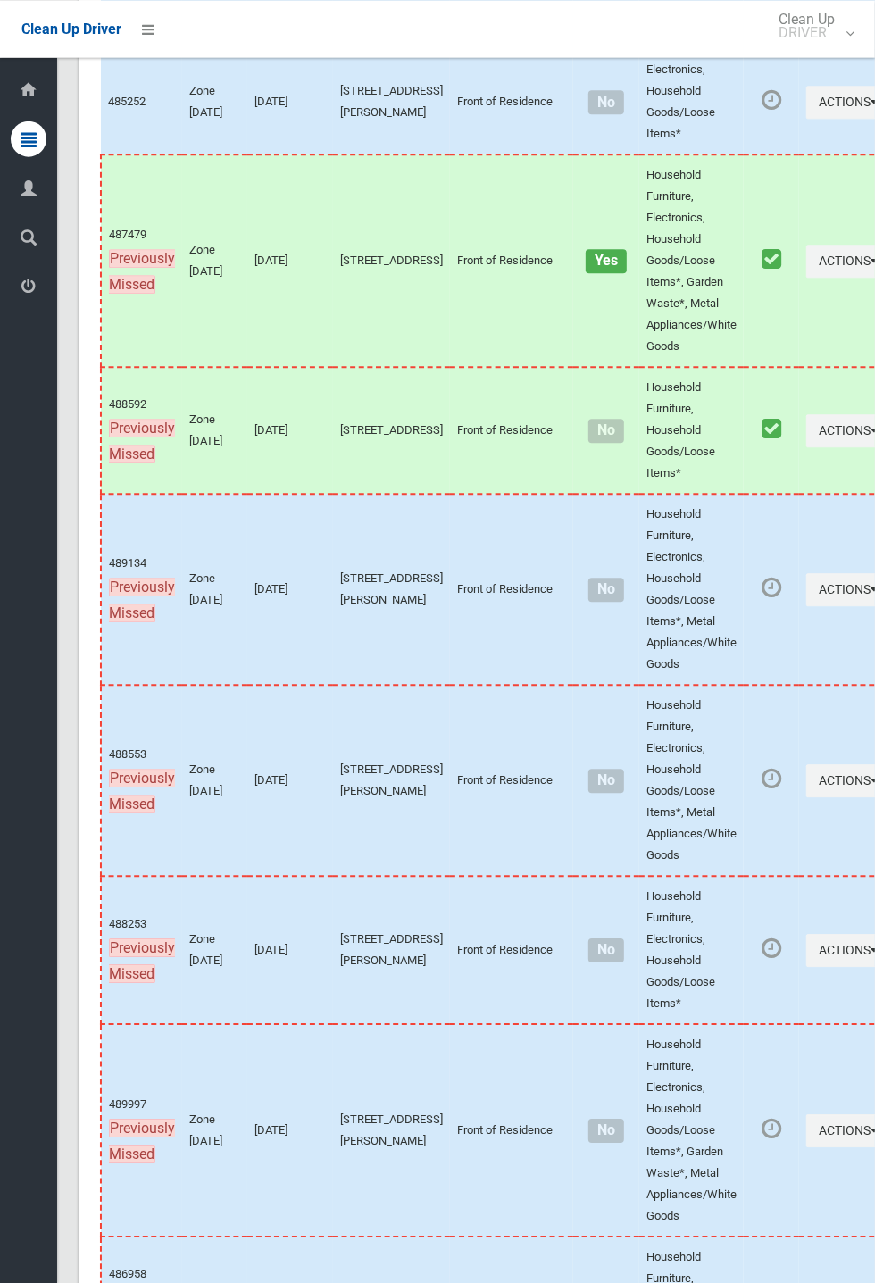
click at [356, 652] on td "[STREET_ADDRESS][PERSON_NAME]" at bounding box center [391, 589] width 117 height 191
click at [874, 606] on button "Actions" at bounding box center [849, 589] width 86 height 33
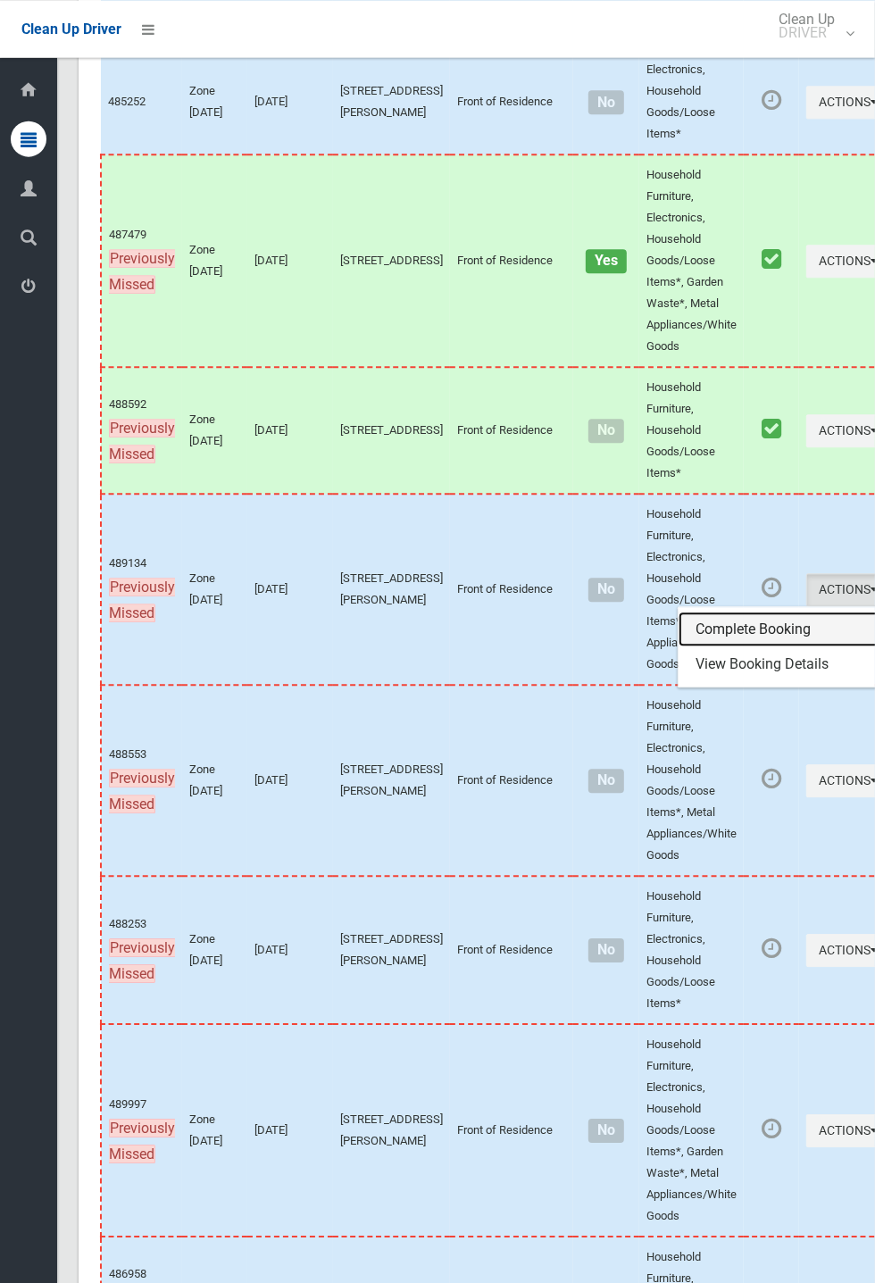
click at [680, 647] on link "Complete Booking" at bounding box center [784, 629] width 212 height 36
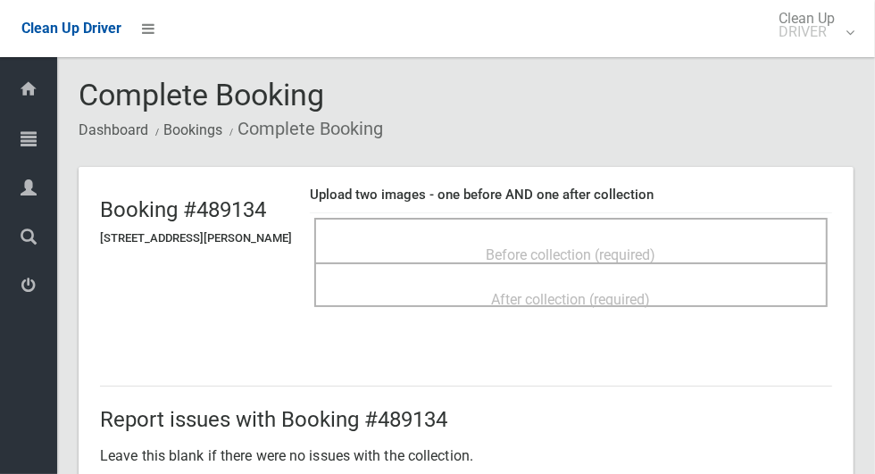
click at [655, 250] on span "Before collection (required)" at bounding box center [571, 254] width 170 height 17
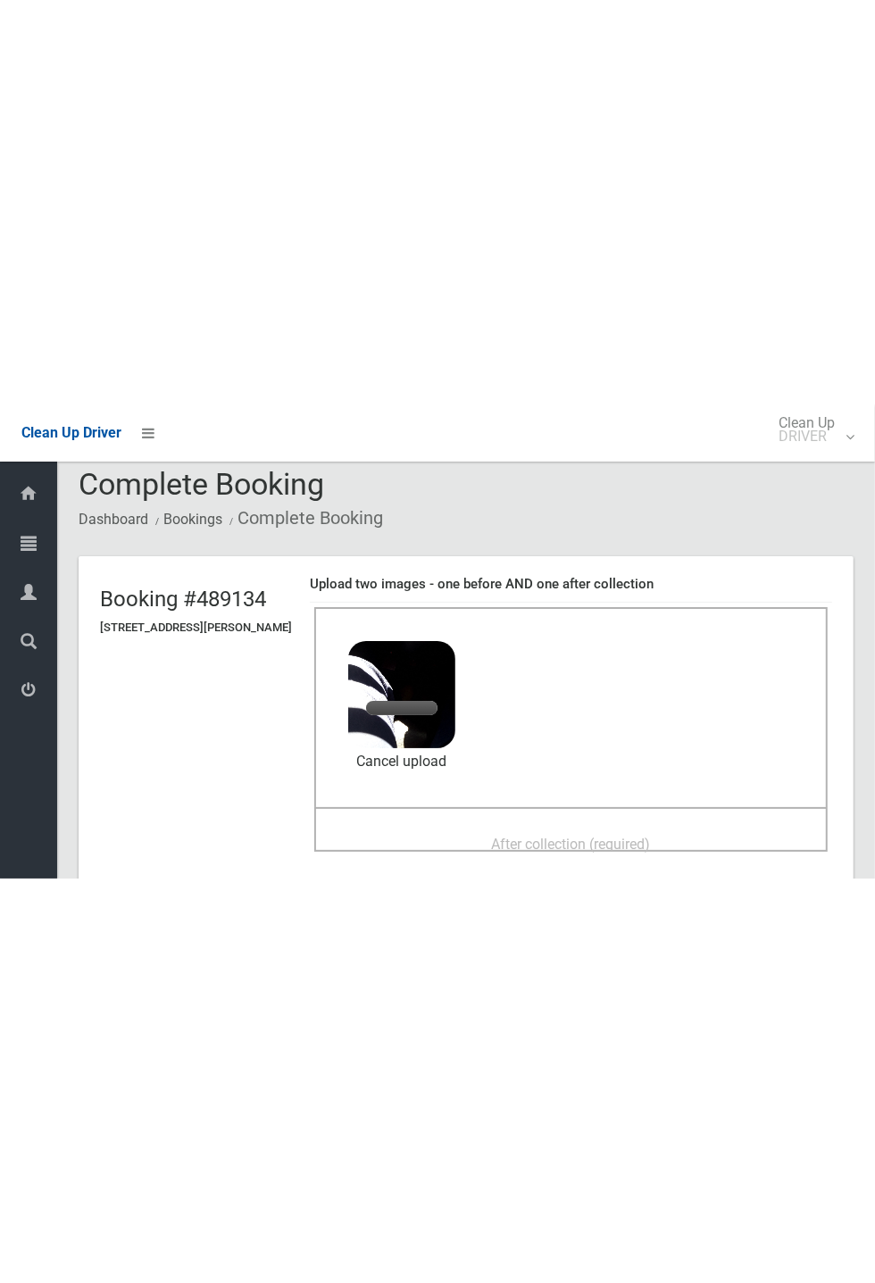
scroll to position [77, 0]
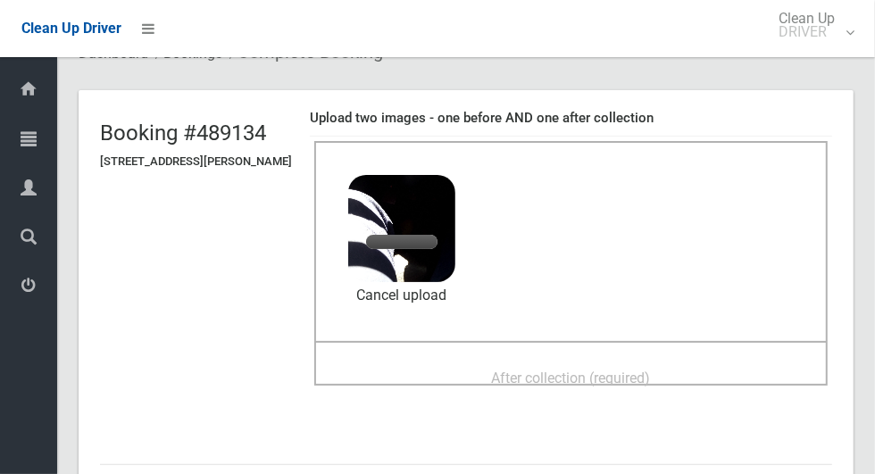
click at [547, 386] on span "After collection (required)" at bounding box center [571, 378] width 159 height 17
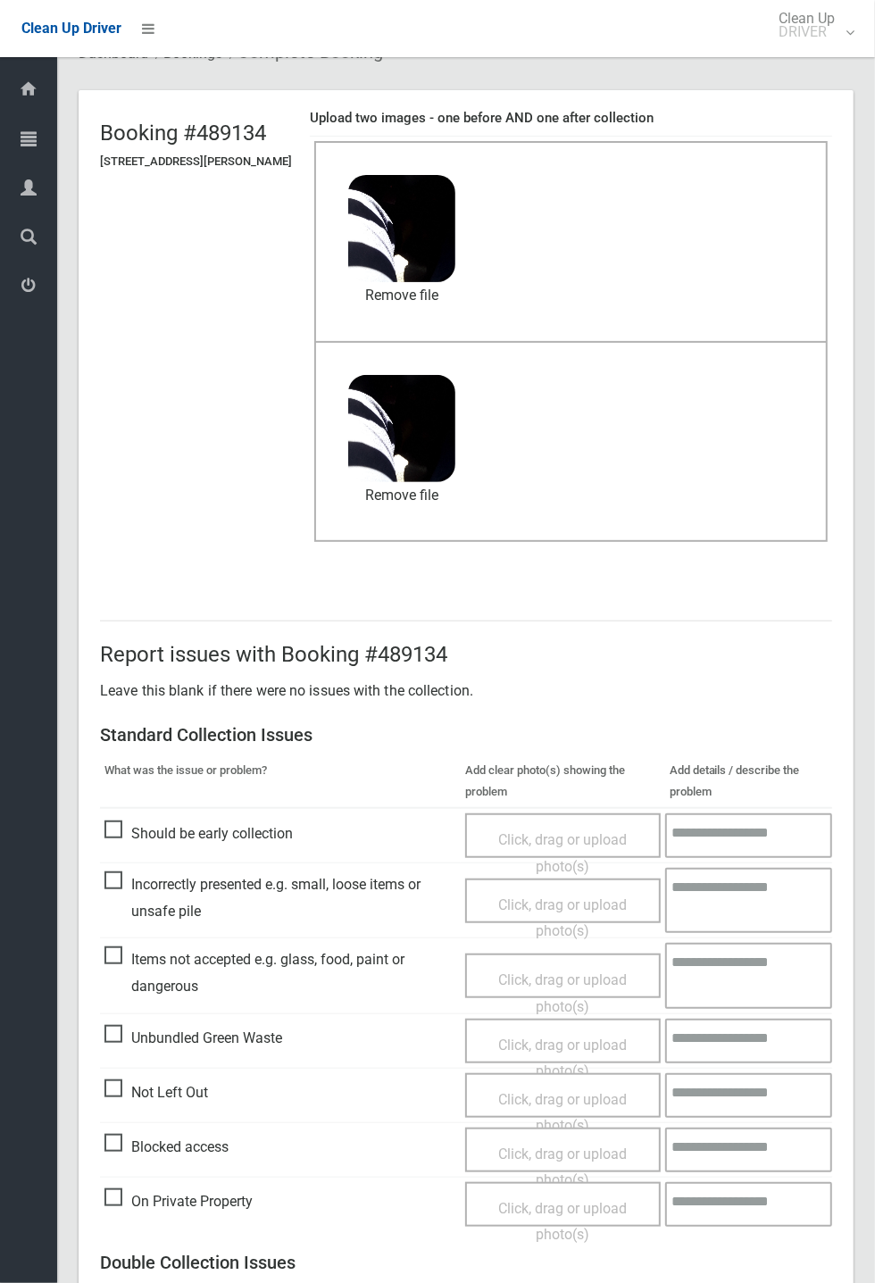
scroll to position [619, 0]
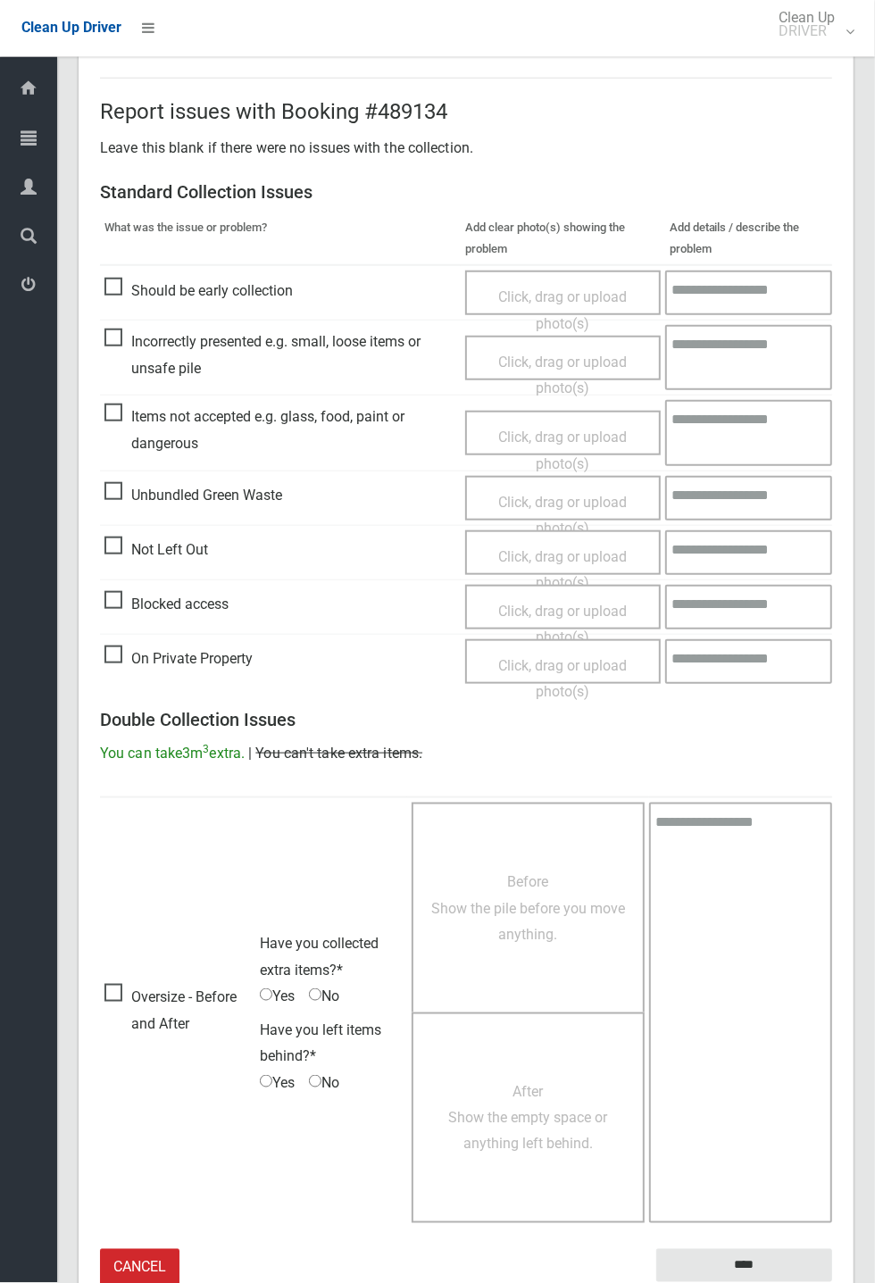
click at [719, 473] on small "The resident will be notified." at bounding box center [744, 1295] width 176 height 27
click at [729, 473] on input "****" at bounding box center [744, 1265] width 176 height 33
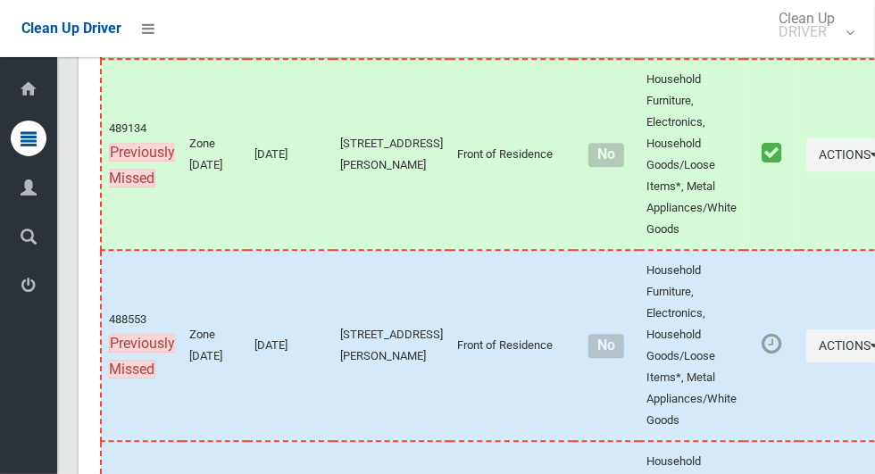
scroll to position [9672, 0]
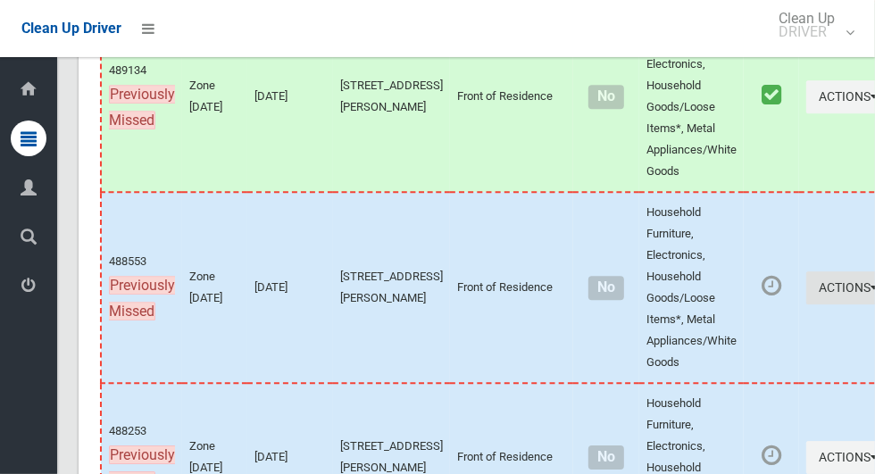
click at [871, 294] on icon "button" at bounding box center [874, 287] width 7 height 12
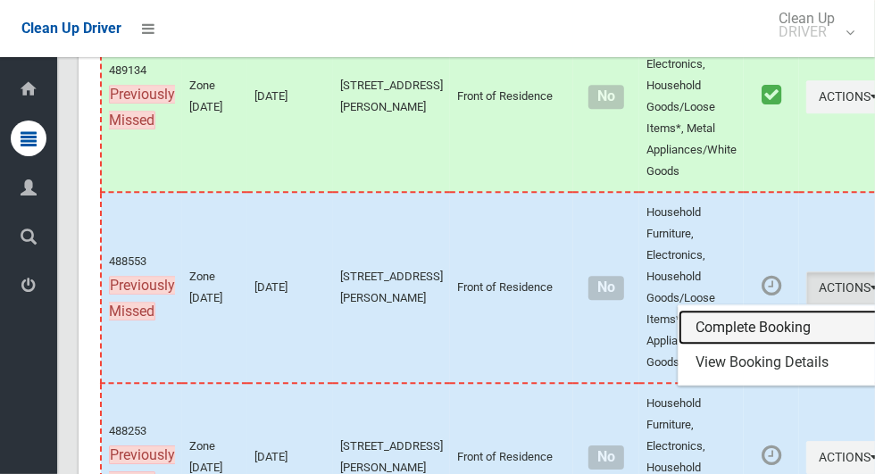
click at [723, 345] on link "Complete Booking" at bounding box center [784, 328] width 212 height 36
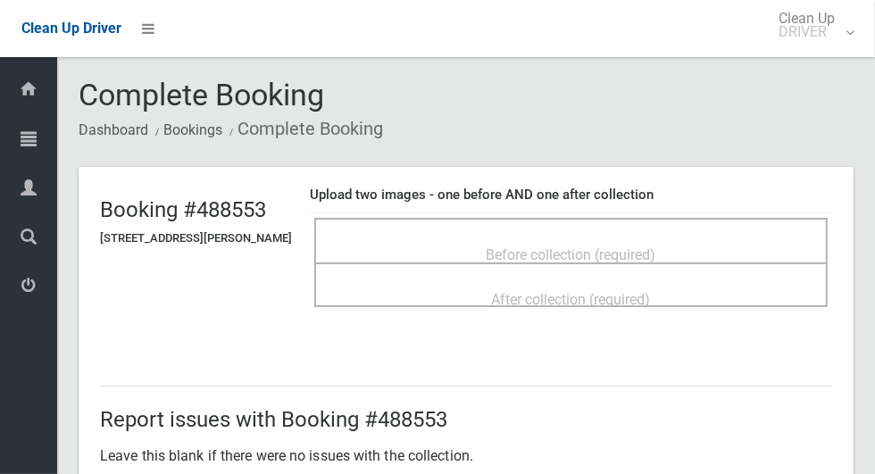
click at [613, 250] on span "Before collection (required)" at bounding box center [571, 254] width 170 height 17
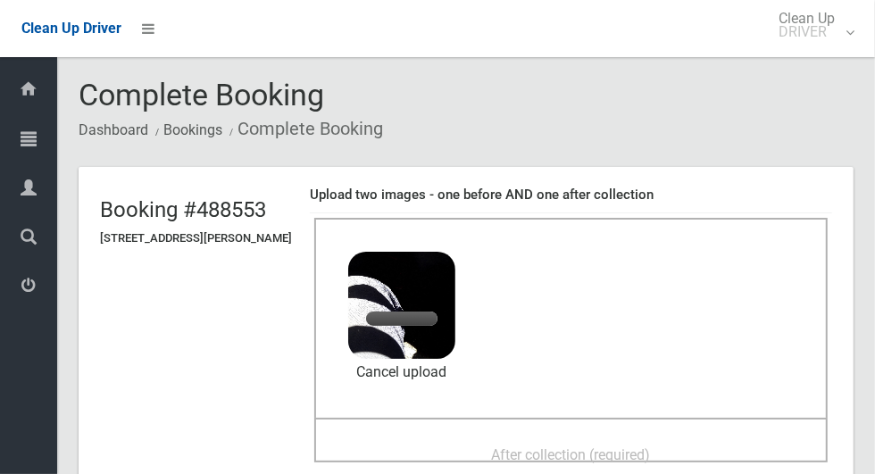
click at [618, 453] on span "After collection (required)" at bounding box center [571, 454] width 159 height 17
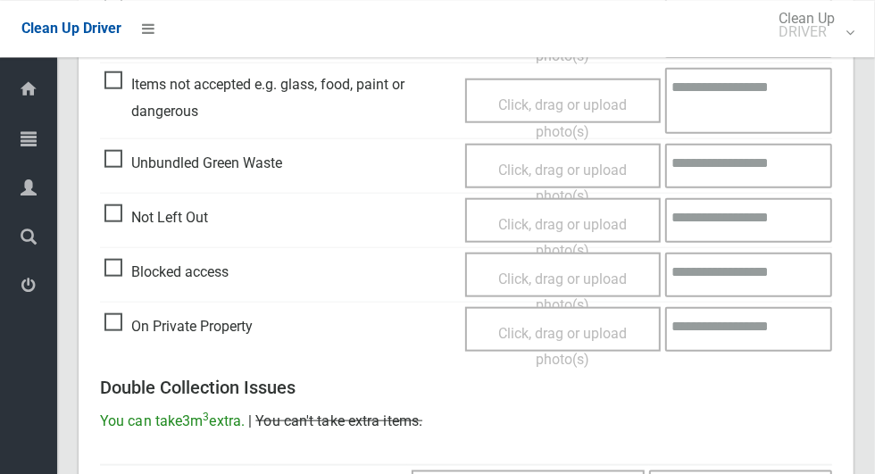
scroll to position [1460, 0]
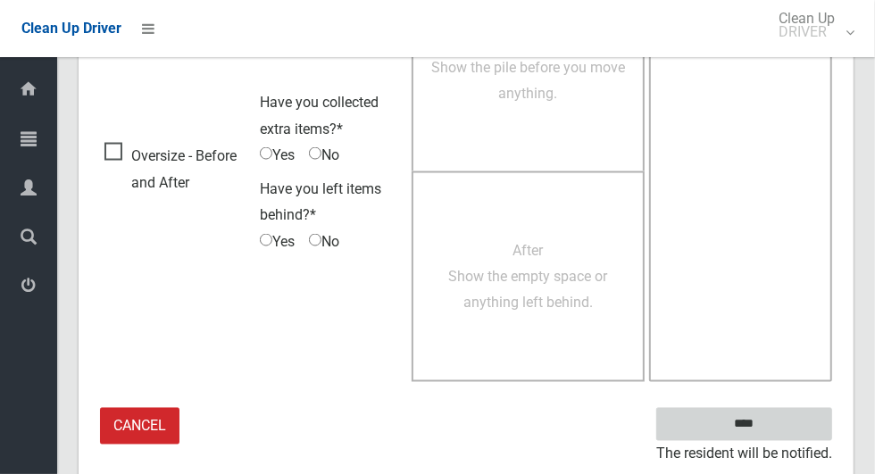
click at [775, 435] on input "****" at bounding box center [744, 424] width 176 height 33
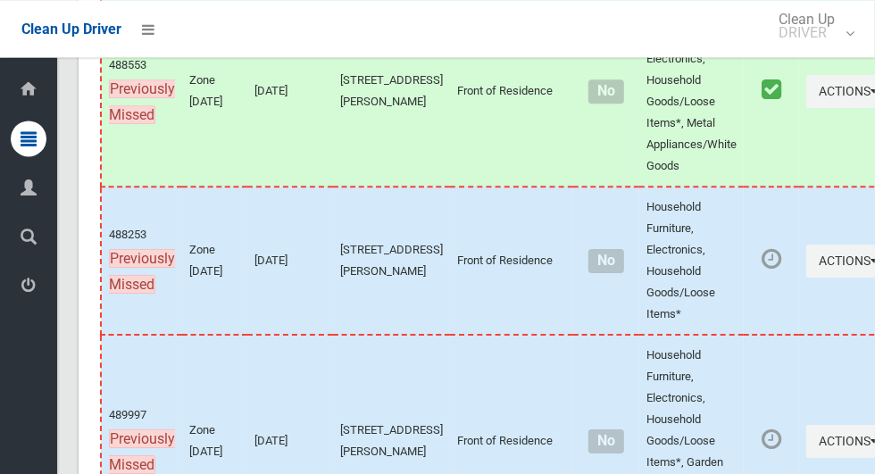
scroll to position [9868, 0]
click at [871, 268] on icon "button" at bounding box center [874, 261] width 7 height 12
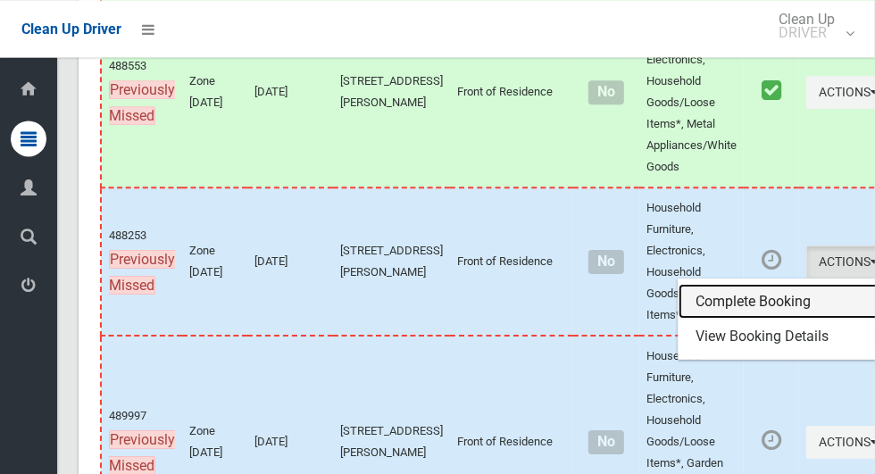
click at [703, 320] on link "Complete Booking" at bounding box center [784, 302] width 212 height 36
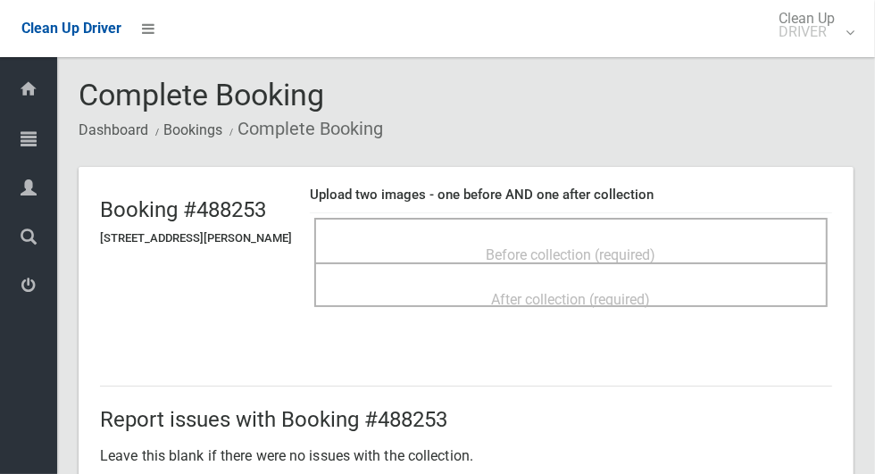
click at [643, 246] on span "Before collection (required)" at bounding box center [571, 254] width 170 height 17
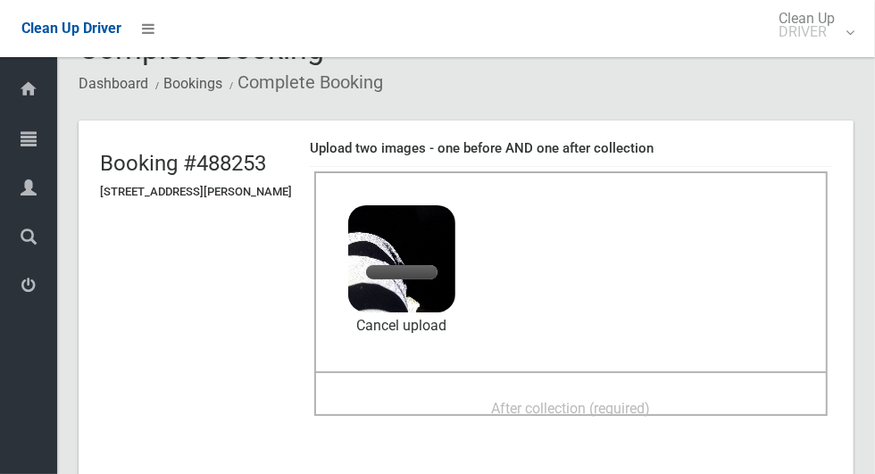
scroll to position [99, 0]
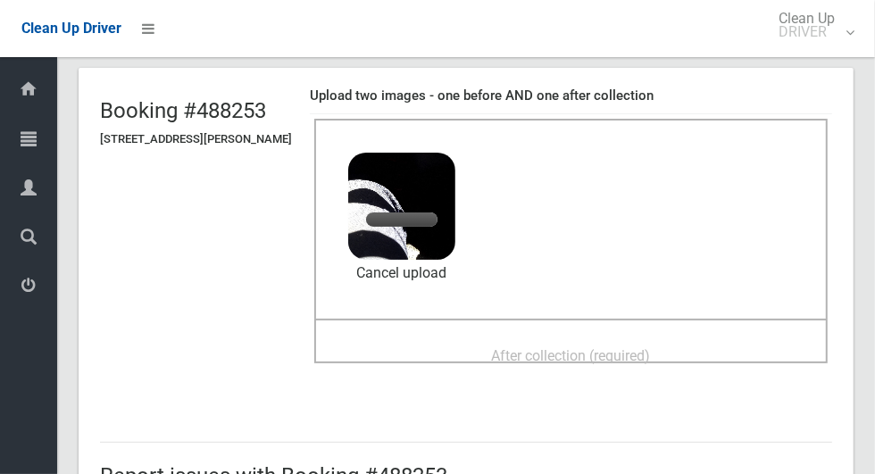
click at [651, 347] on span "After collection (required)" at bounding box center [571, 355] width 159 height 17
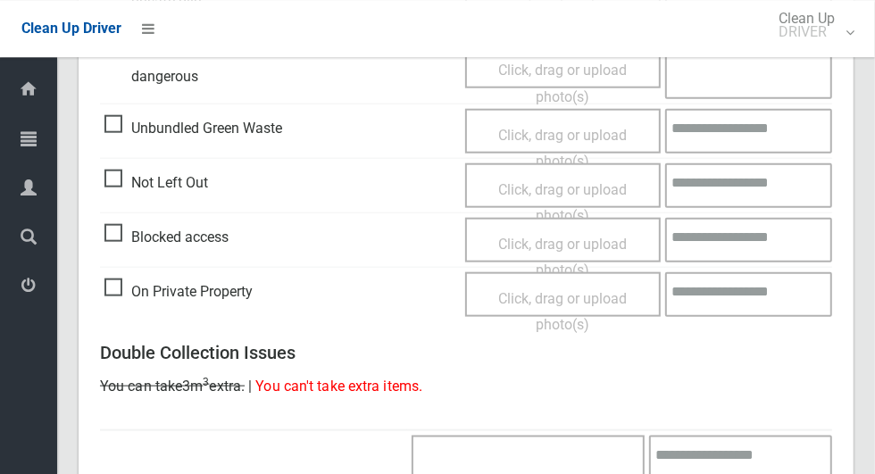
scroll to position [1460, 0]
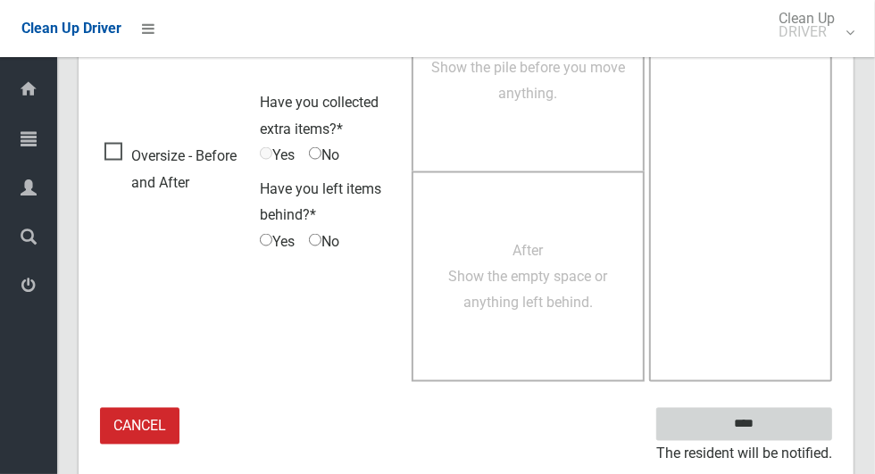
click at [775, 425] on input "****" at bounding box center [744, 424] width 176 height 33
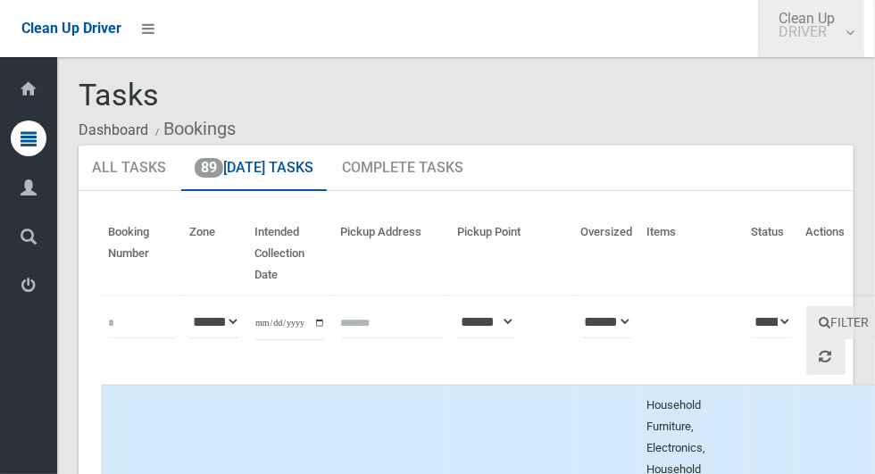
click at [864, 42] on link "Clean Up DRIVER" at bounding box center [811, 28] width 106 height 57
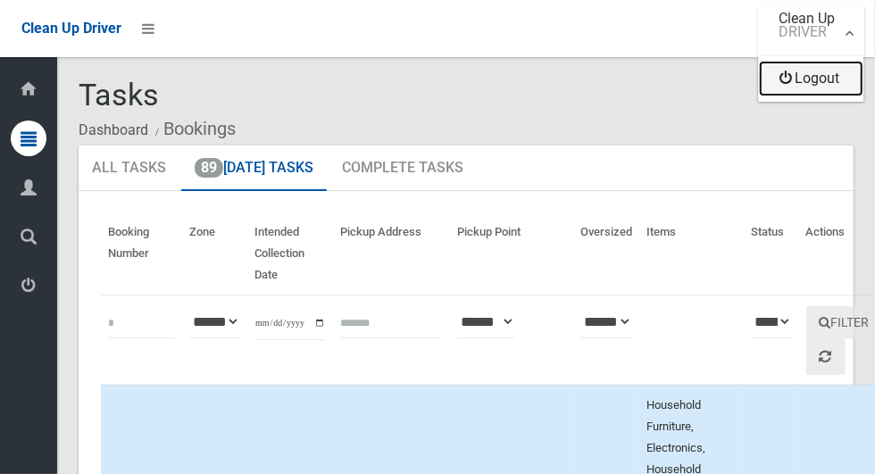
click at [834, 87] on link "Logout" at bounding box center [811, 79] width 104 height 36
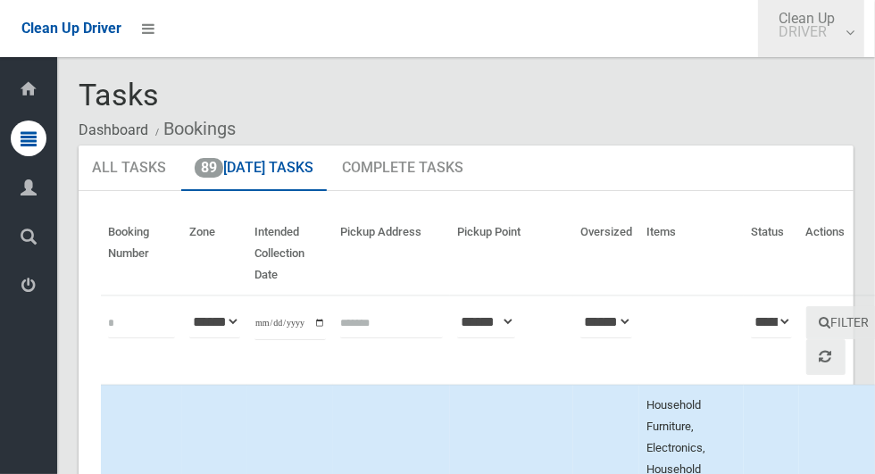
click at [851, 38] on link "Clean Up DRIVER" at bounding box center [811, 28] width 106 height 57
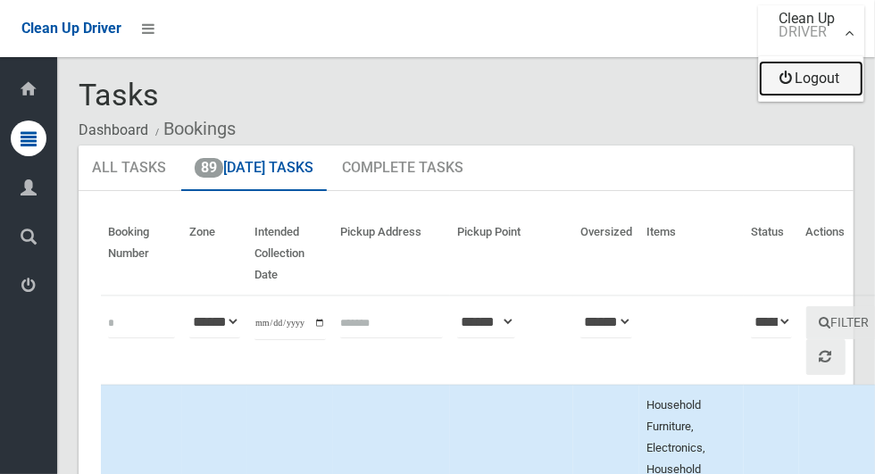
click at [832, 79] on link "Logout" at bounding box center [811, 79] width 104 height 36
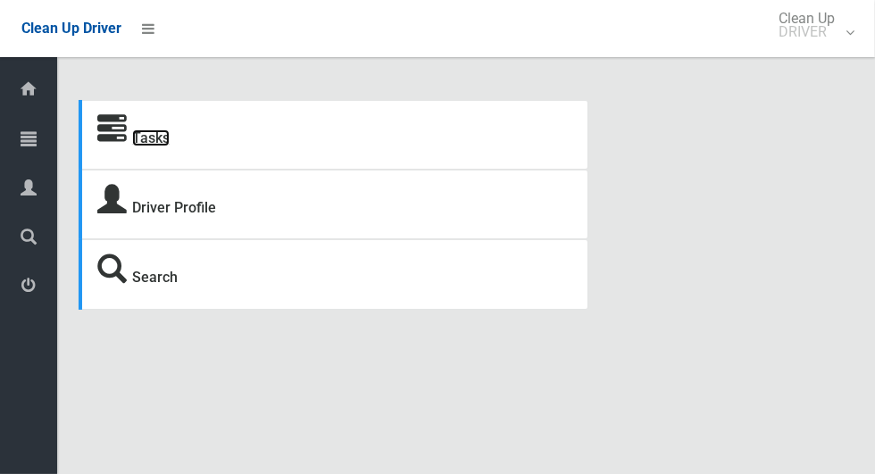
click at [148, 145] on link "Tasks" at bounding box center [150, 137] width 37 height 17
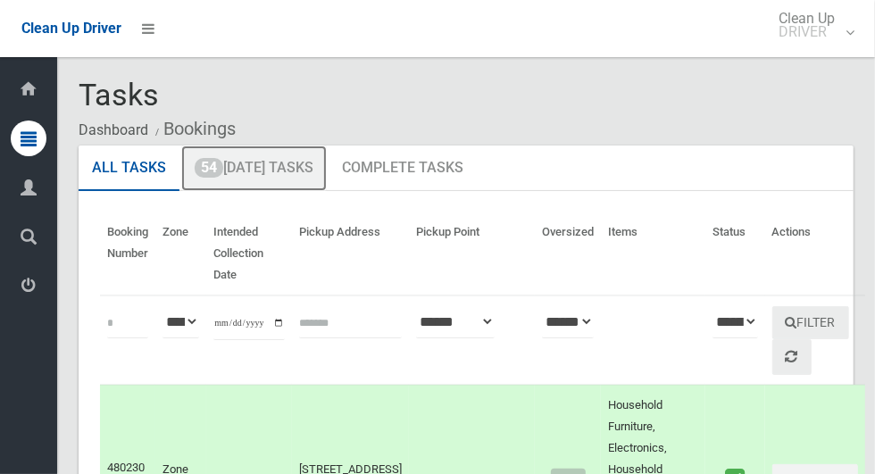
click at [272, 169] on link "54 Today's Tasks" at bounding box center [253, 168] width 145 height 46
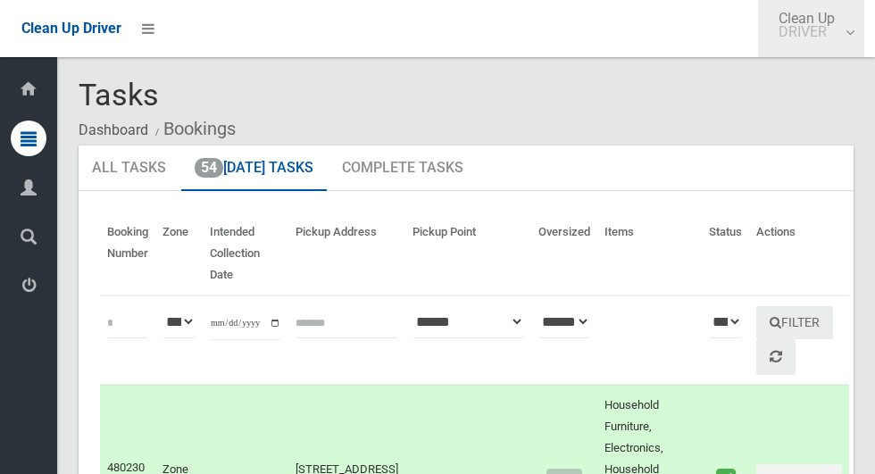
click at [863, 42] on link "Clean Up DRIVER" at bounding box center [811, 28] width 106 height 57
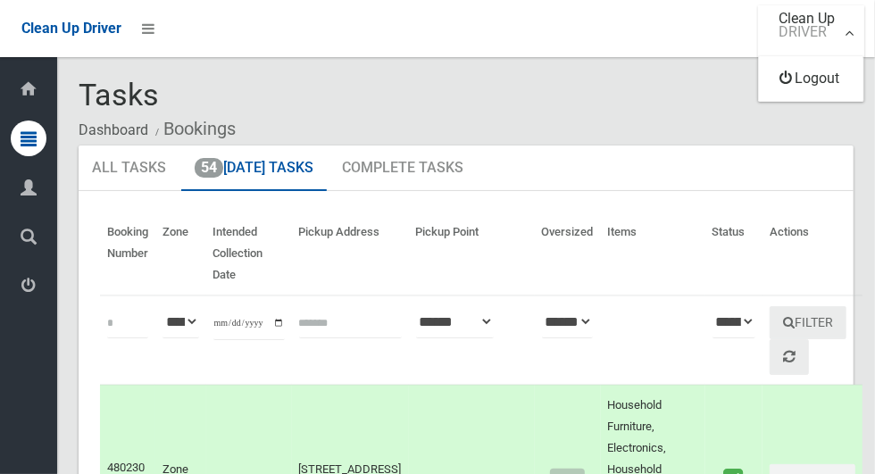
scroll to position [2, 0]
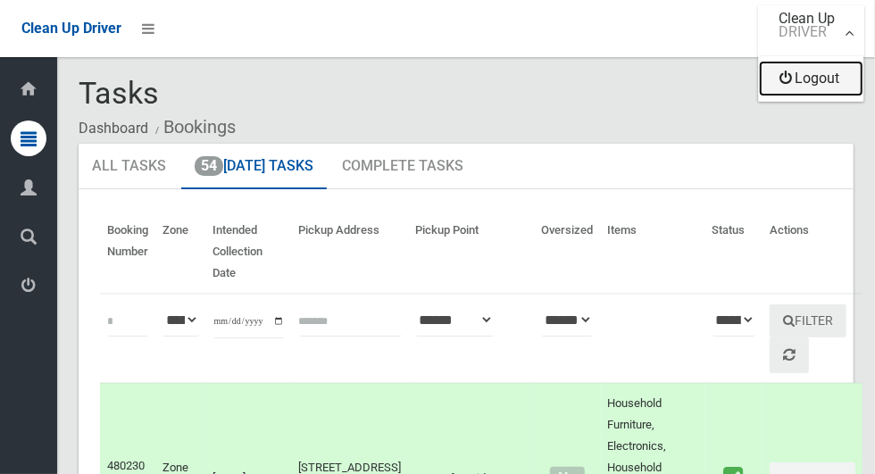
click at [847, 89] on link "Logout" at bounding box center [811, 79] width 104 height 36
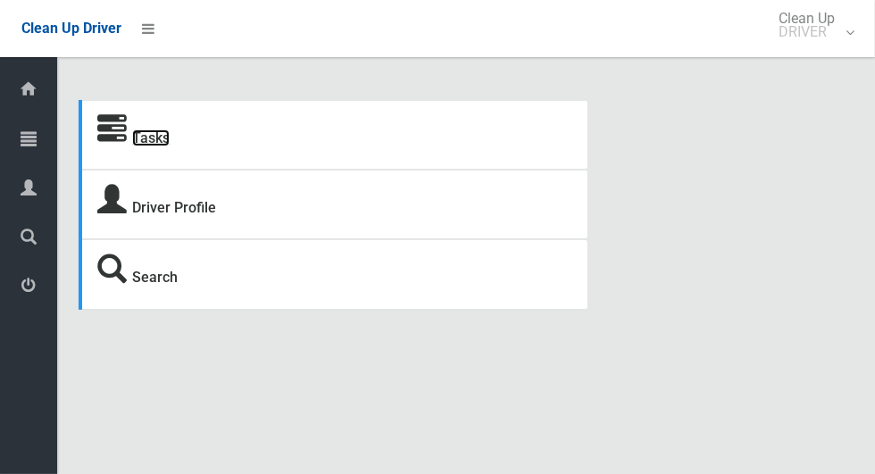
click at [142, 137] on link "Tasks" at bounding box center [150, 137] width 37 height 17
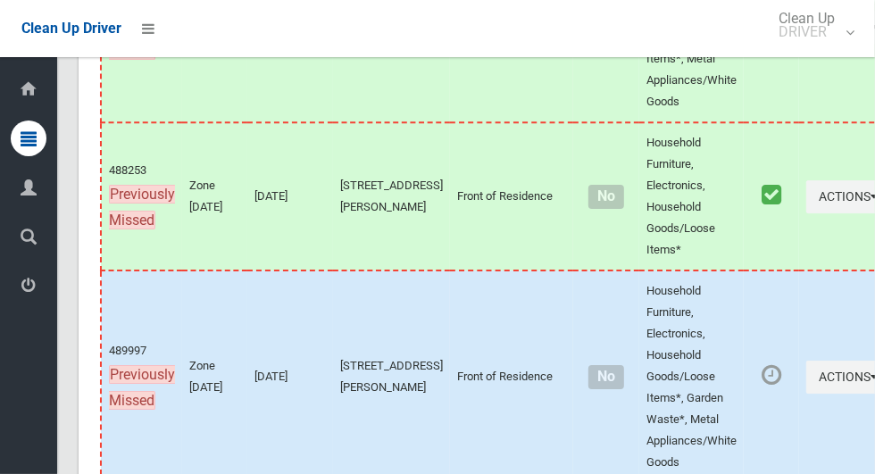
scroll to position [9946, 0]
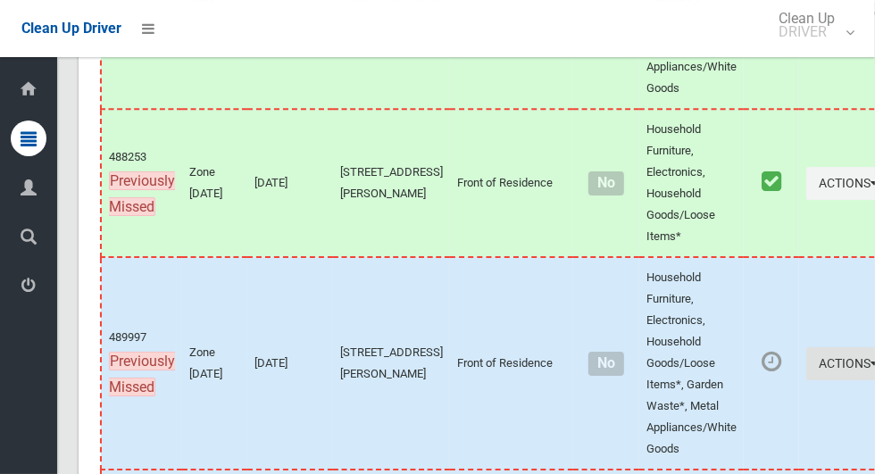
click at [871, 370] on icon "button" at bounding box center [874, 363] width 7 height 12
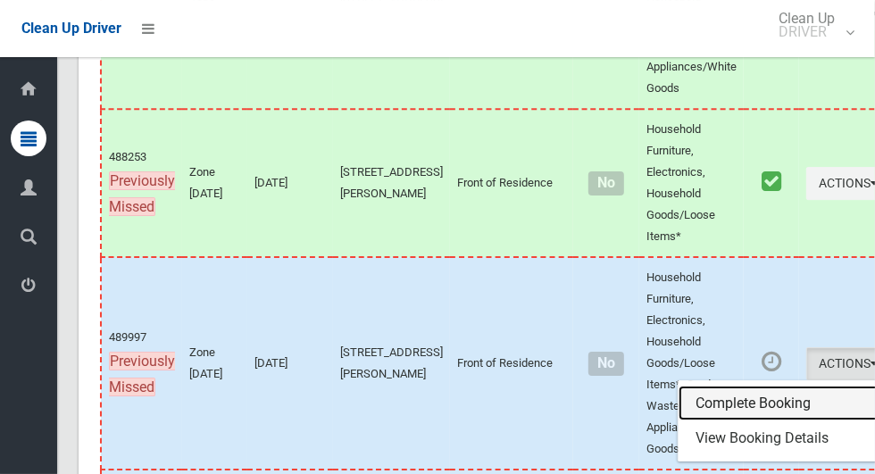
click at [712, 421] on link "Complete Booking" at bounding box center [784, 404] width 212 height 36
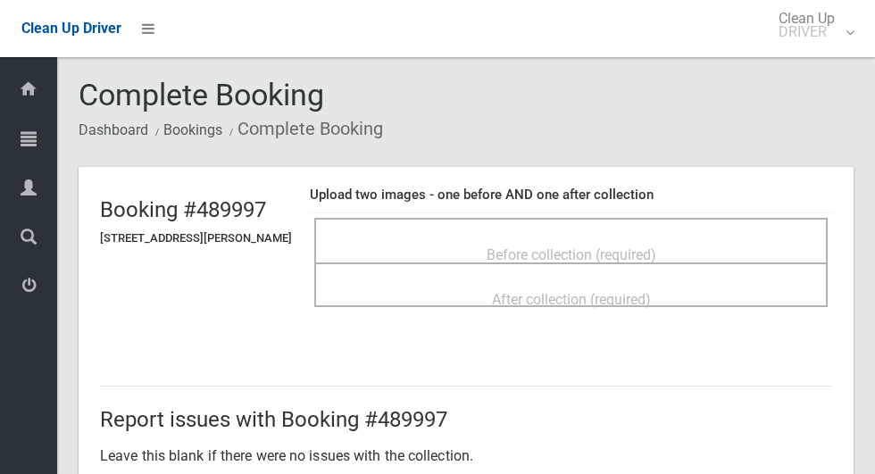
click at [644, 246] on span "Before collection (required)" at bounding box center [571, 254] width 170 height 17
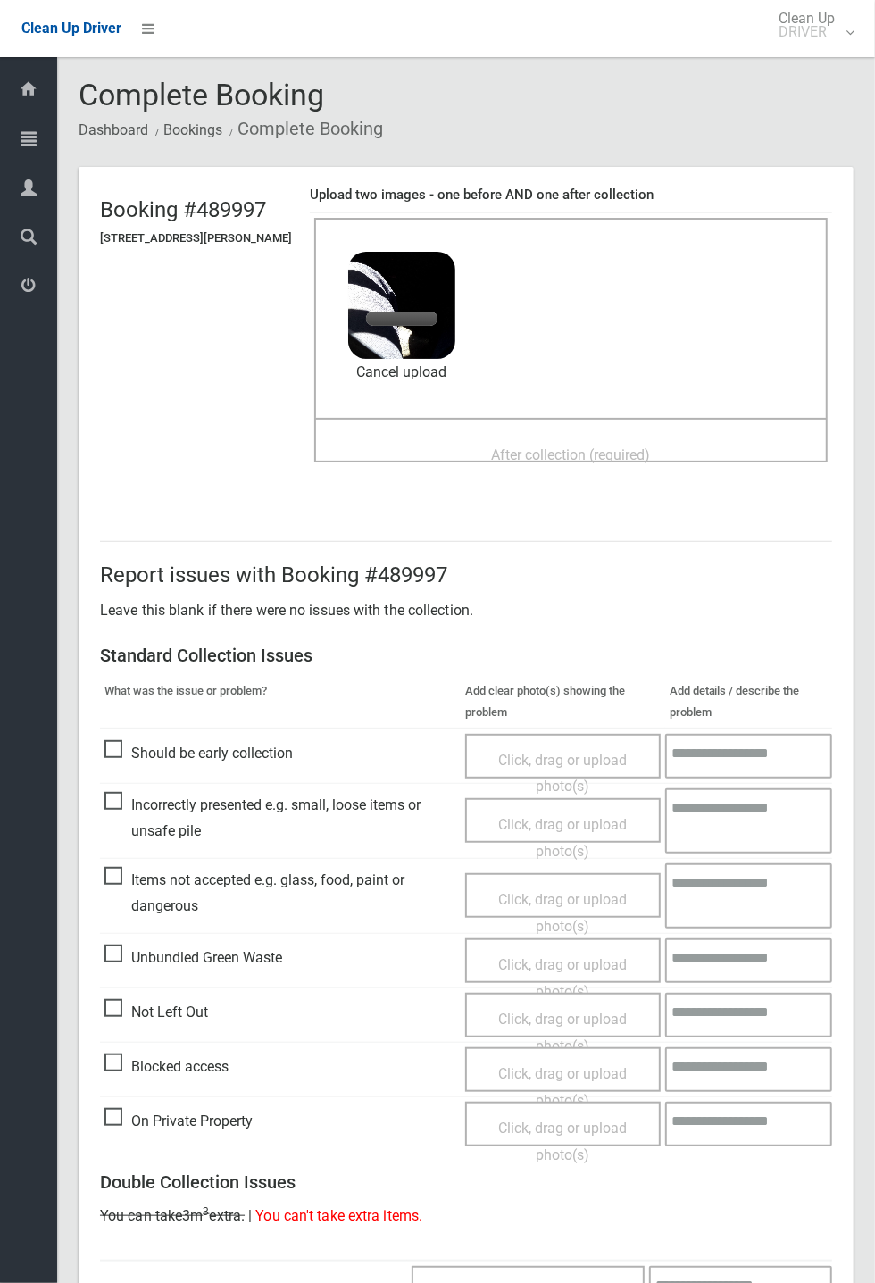
click at [442, 451] on div "After collection (required)" at bounding box center [571, 453] width 474 height 33
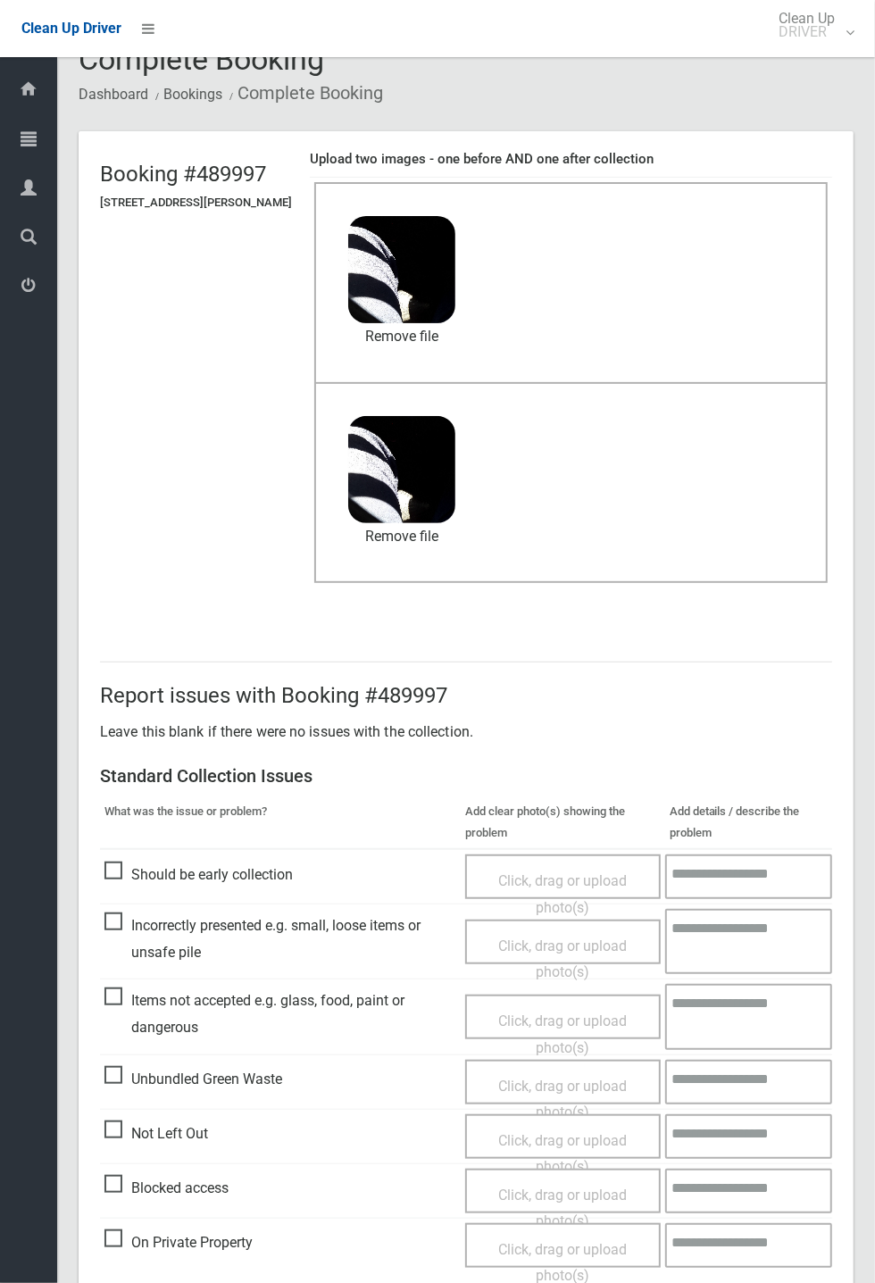
scroll to position [619, 0]
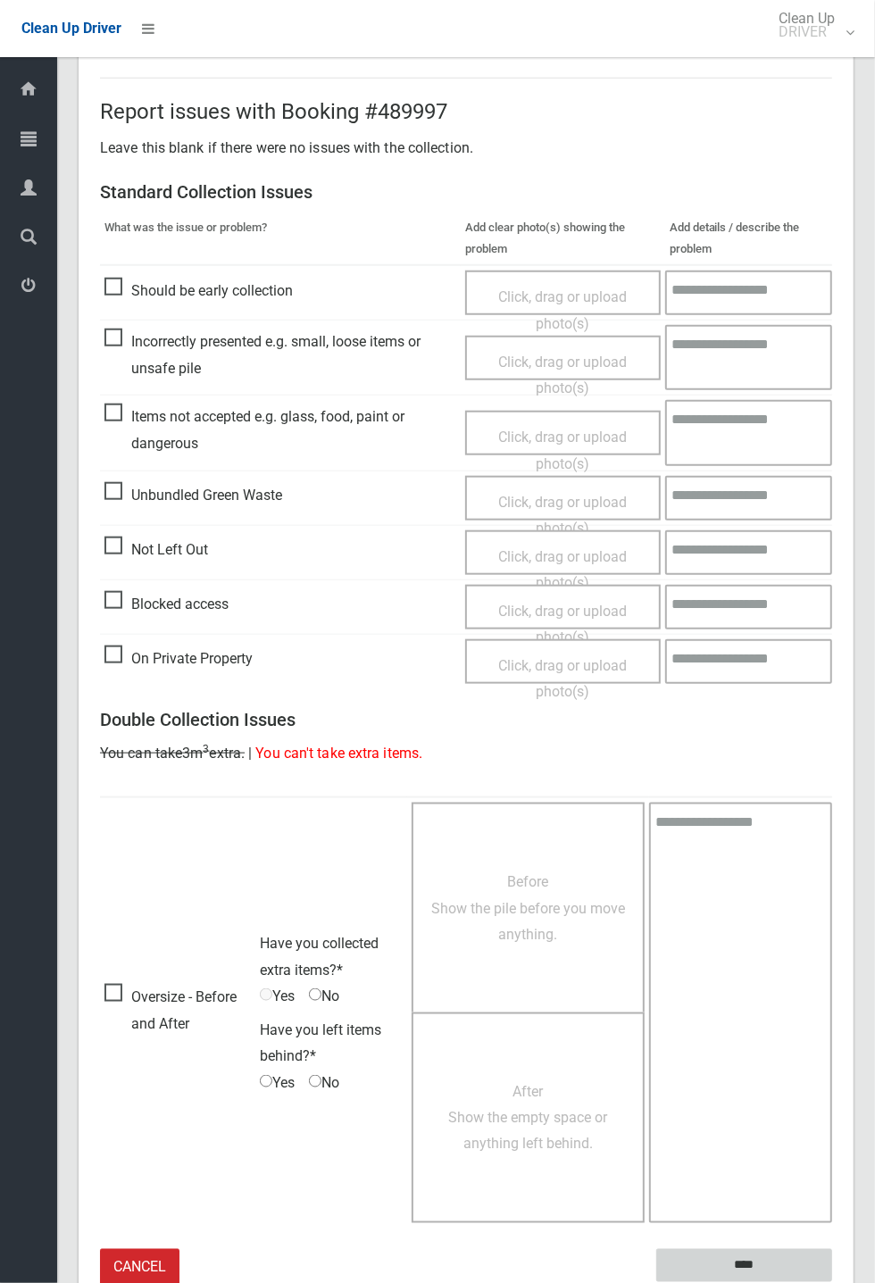
click at [832, 473] on input "****" at bounding box center [744, 1265] width 176 height 33
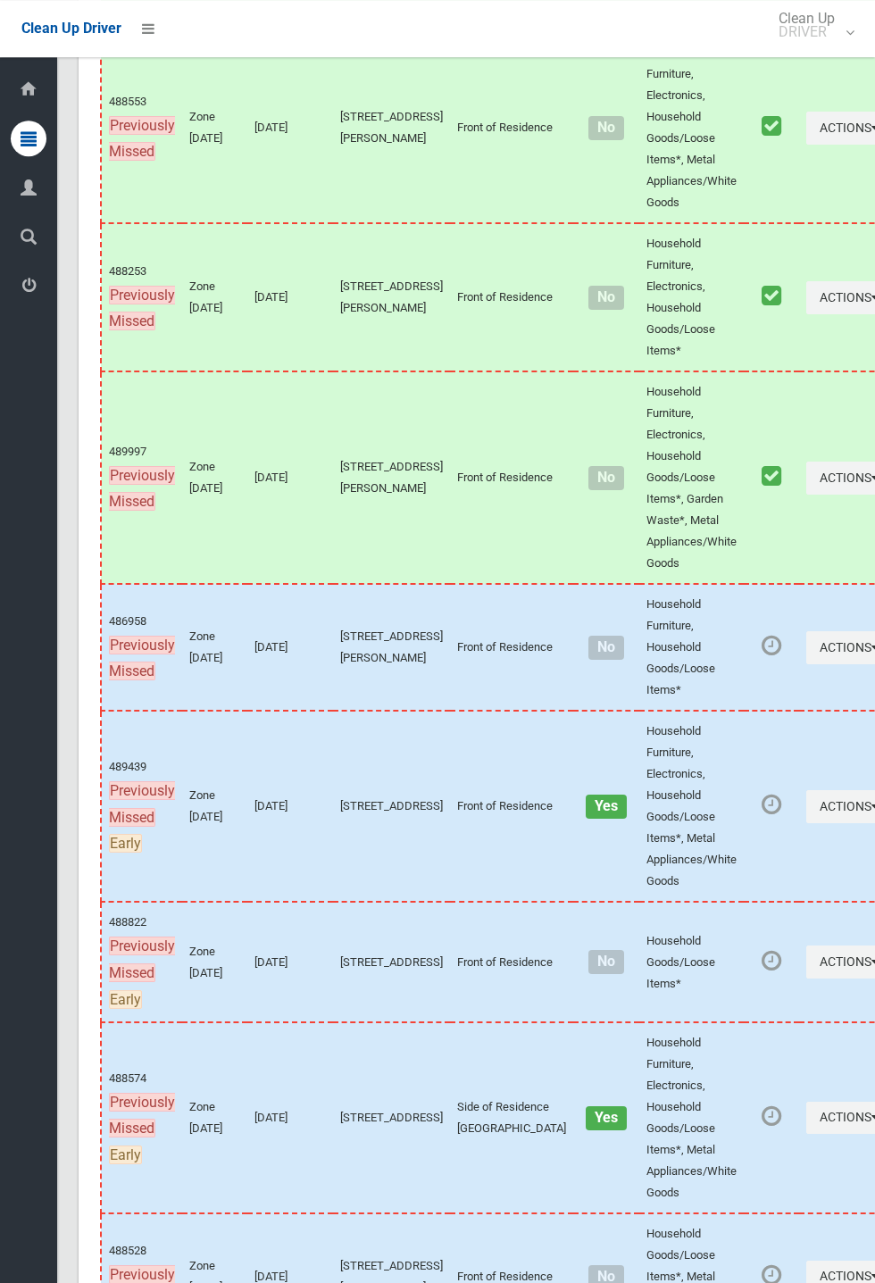
scroll to position [9829, 0]
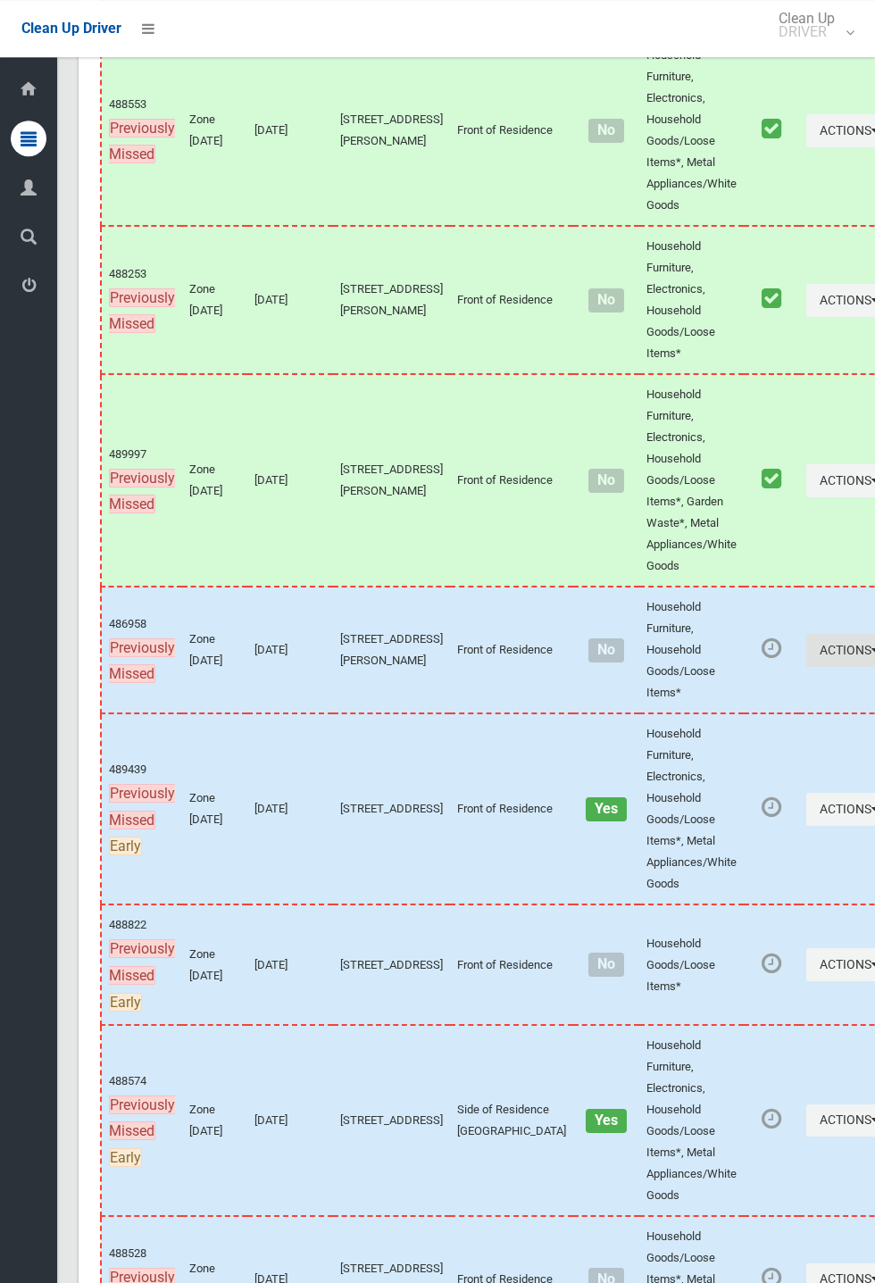
click at [806, 667] on button "Actions" at bounding box center [849, 650] width 86 height 33
click at [678, 708] on link "Complete Booking" at bounding box center [784, 690] width 212 height 36
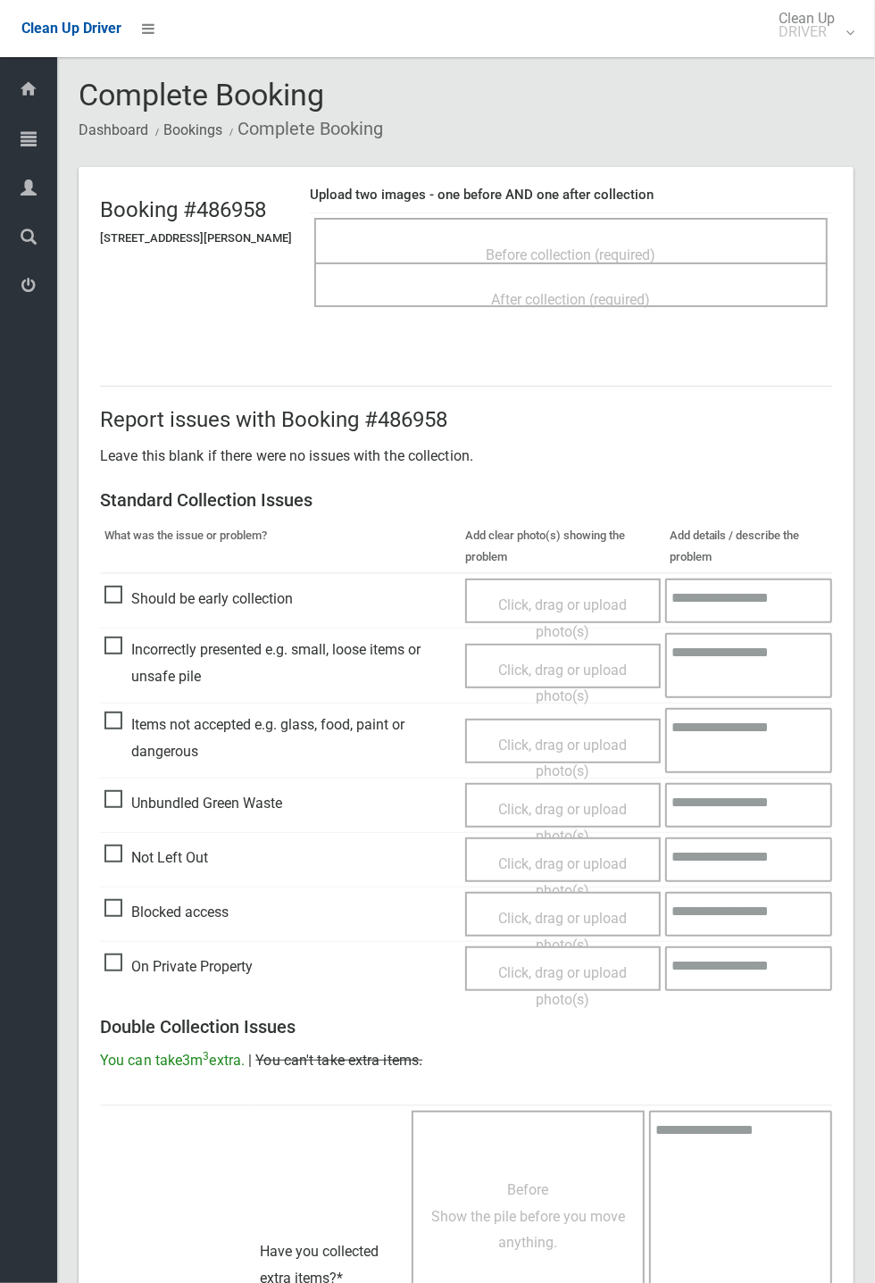
click at [489, 259] on span "Before collection (required)" at bounding box center [571, 254] width 170 height 17
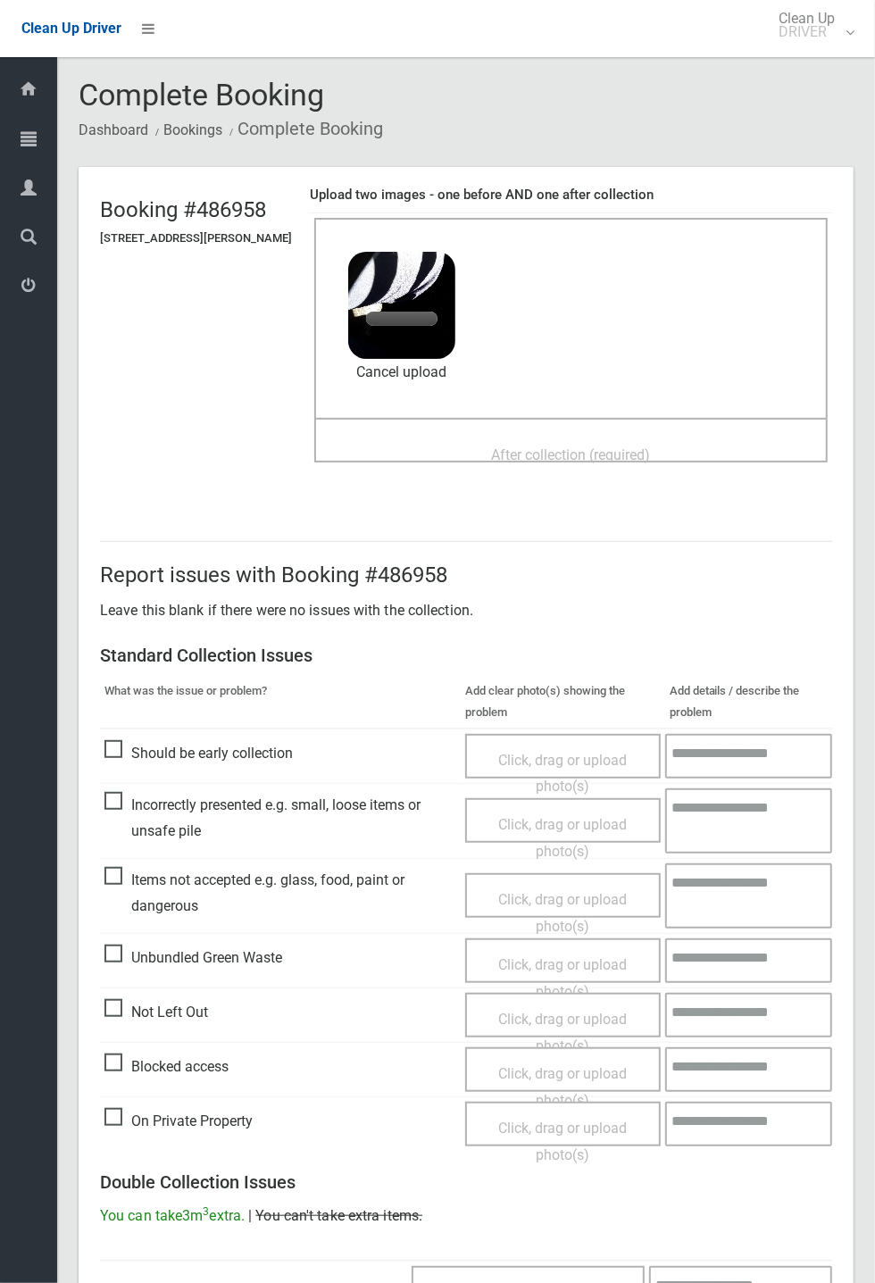
click at [445, 469] on div "After collection (required)" at bounding box center [571, 453] width 474 height 33
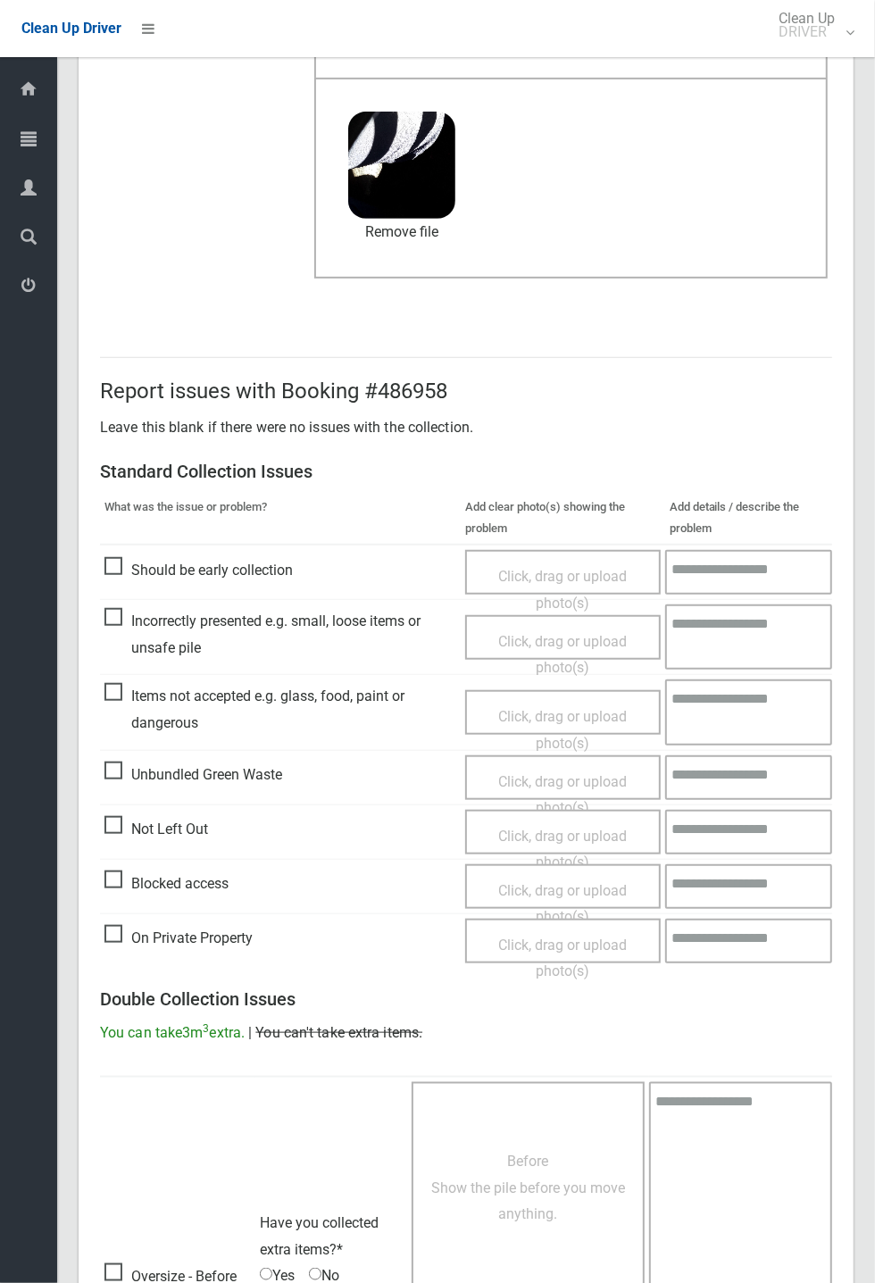
scroll to position [619, 0]
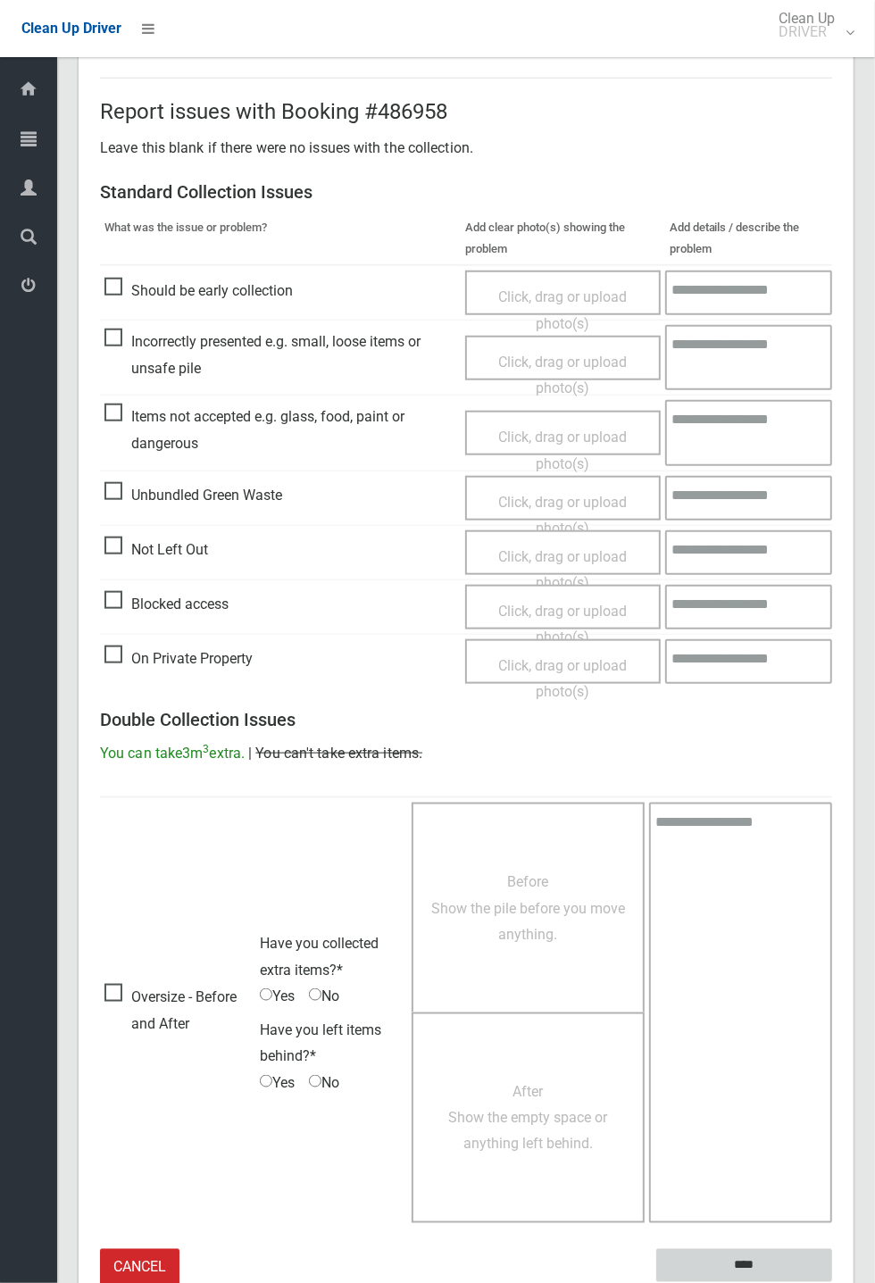
click at [832, 1282] on input "****" at bounding box center [744, 1265] width 176 height 33
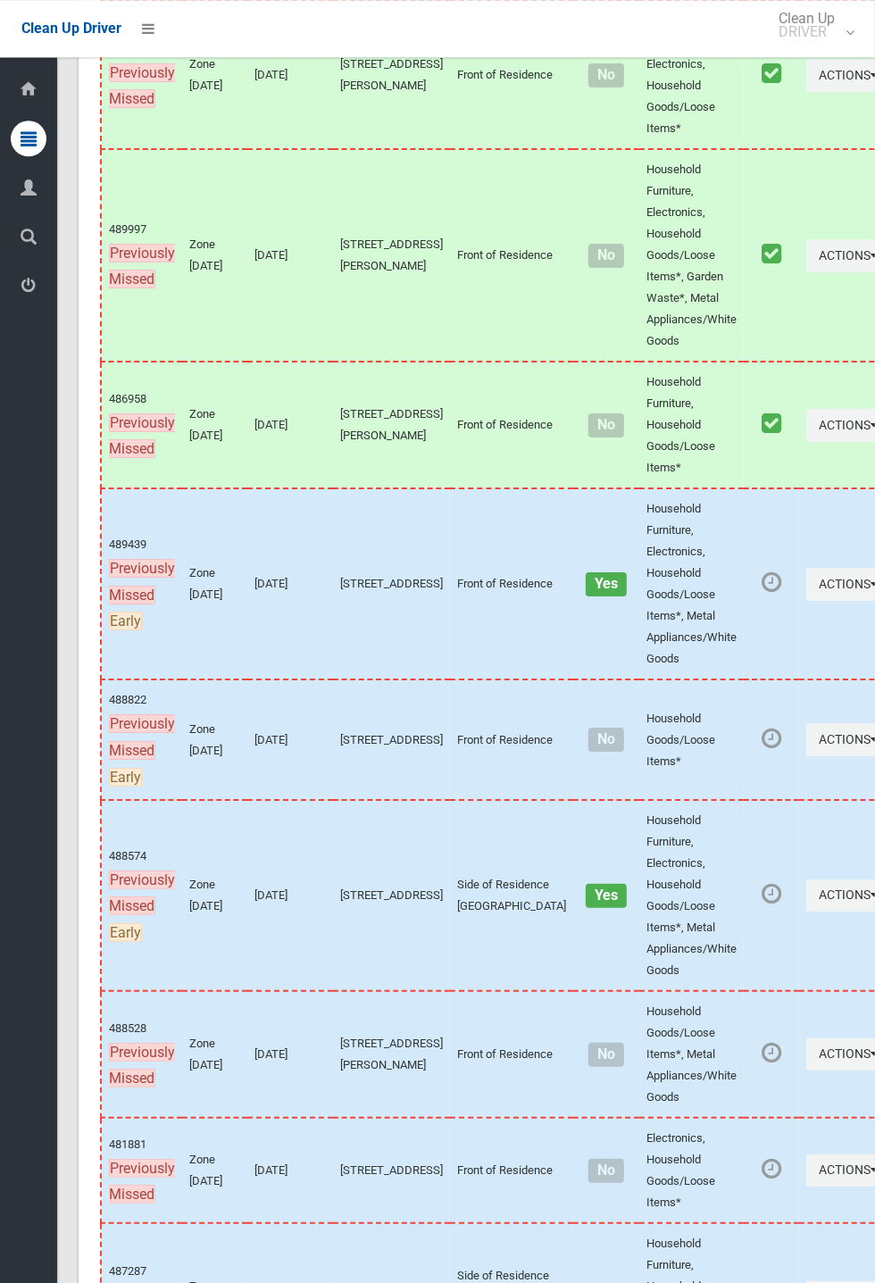
scroll to position [10057, 0]
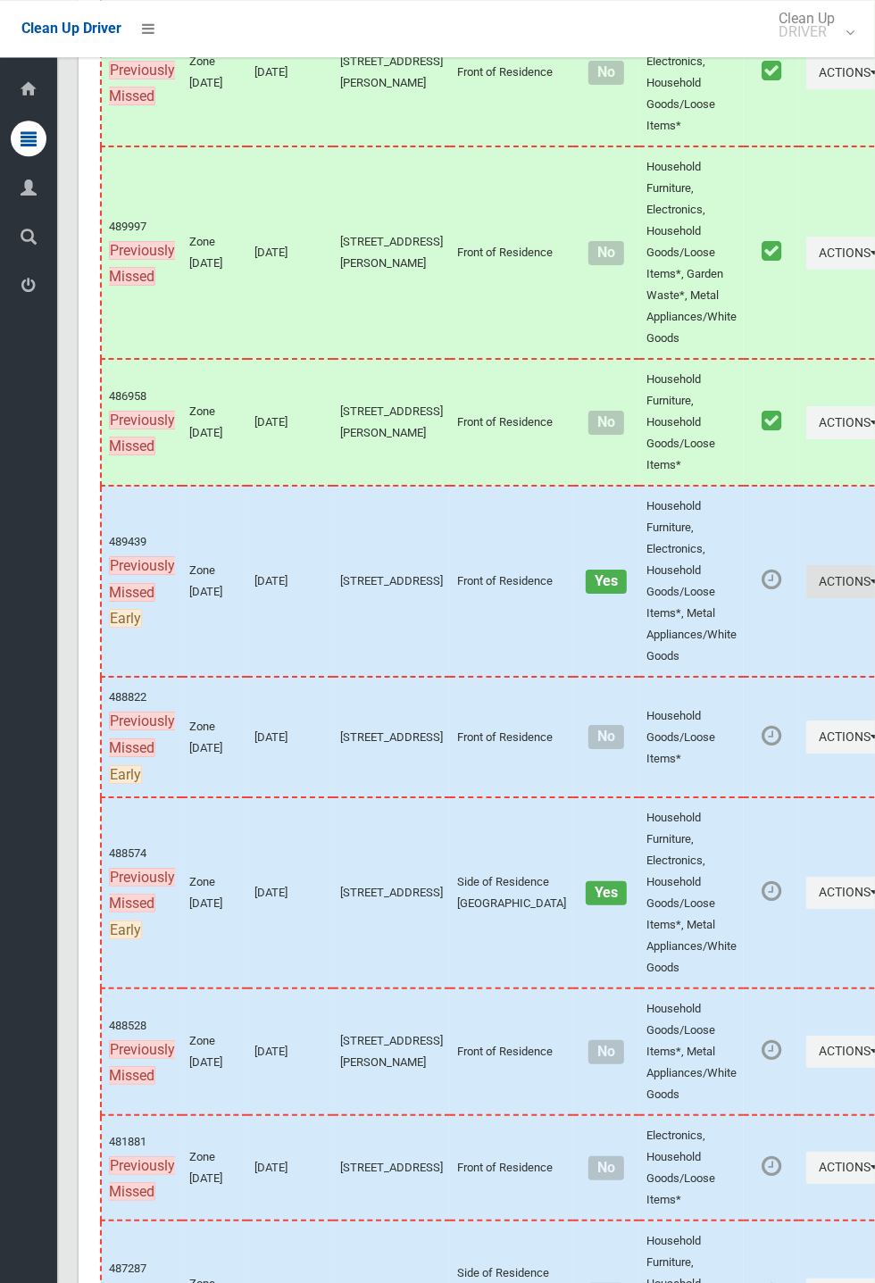
click at [874, 598] on button "Actions" at bounding box center [849, 581] width 86 height 33
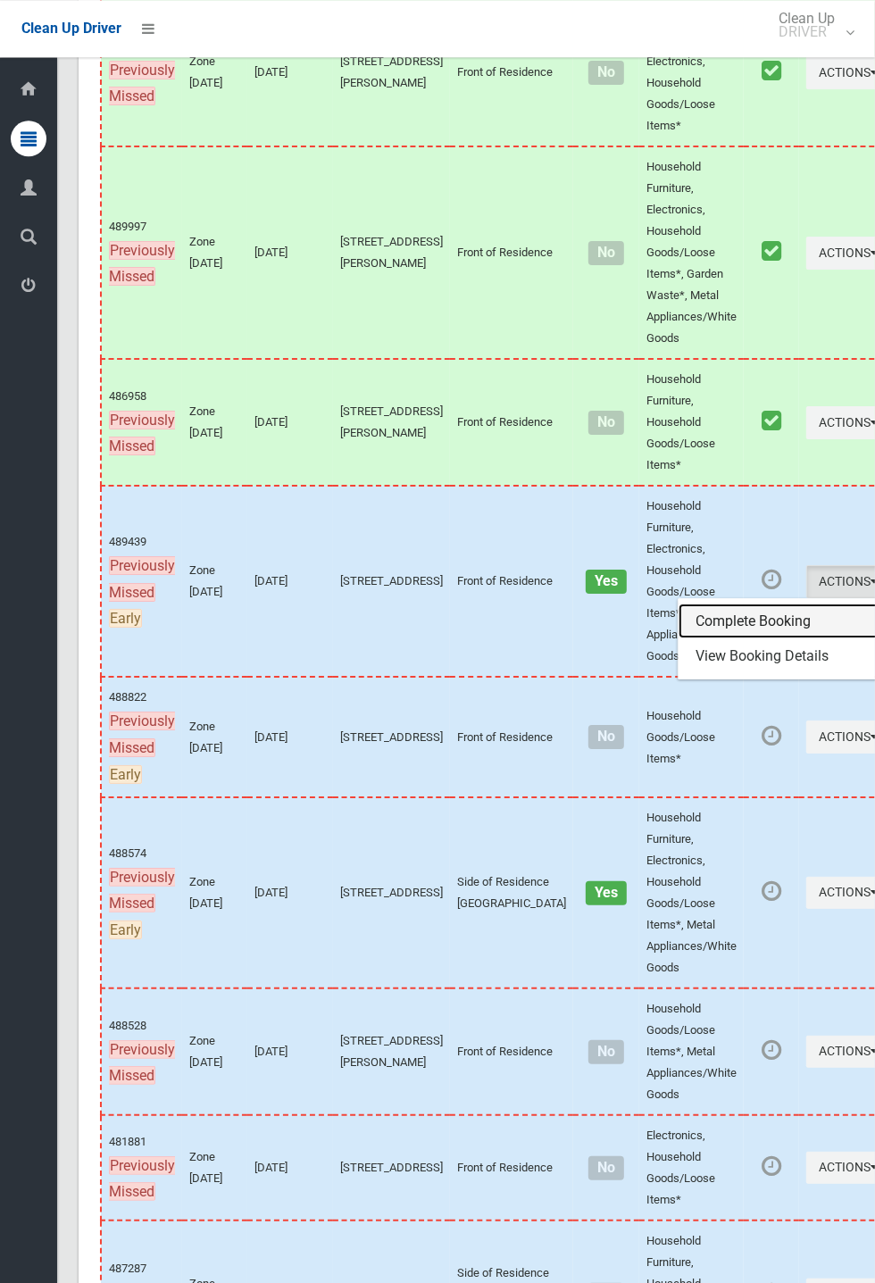
click at [693, 639] on link "Complete Booking" at bounding box center [784, 621] width 212 height 36
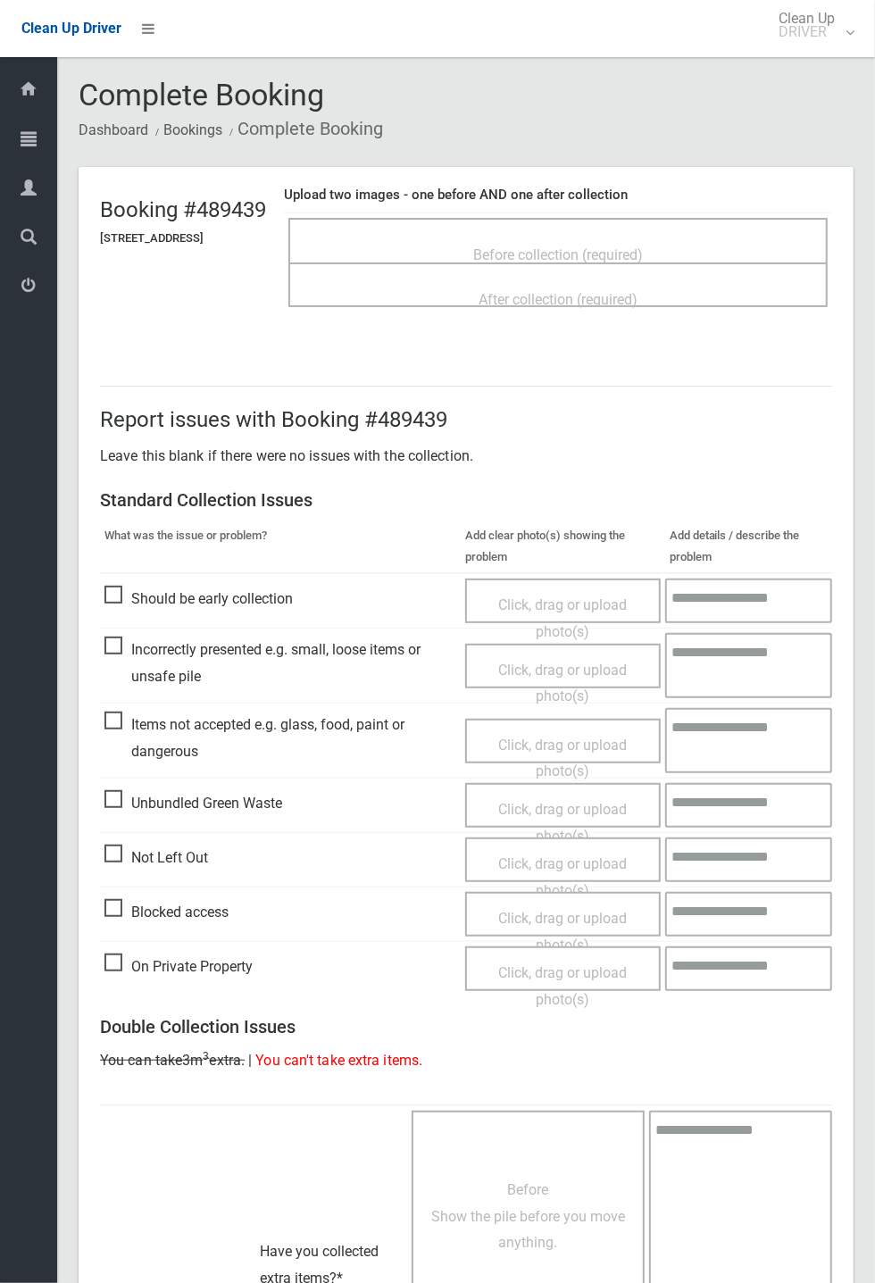
click at [501, 247] on span "Before collection (required)" at bounding box center [558, 254] width 170 height 17
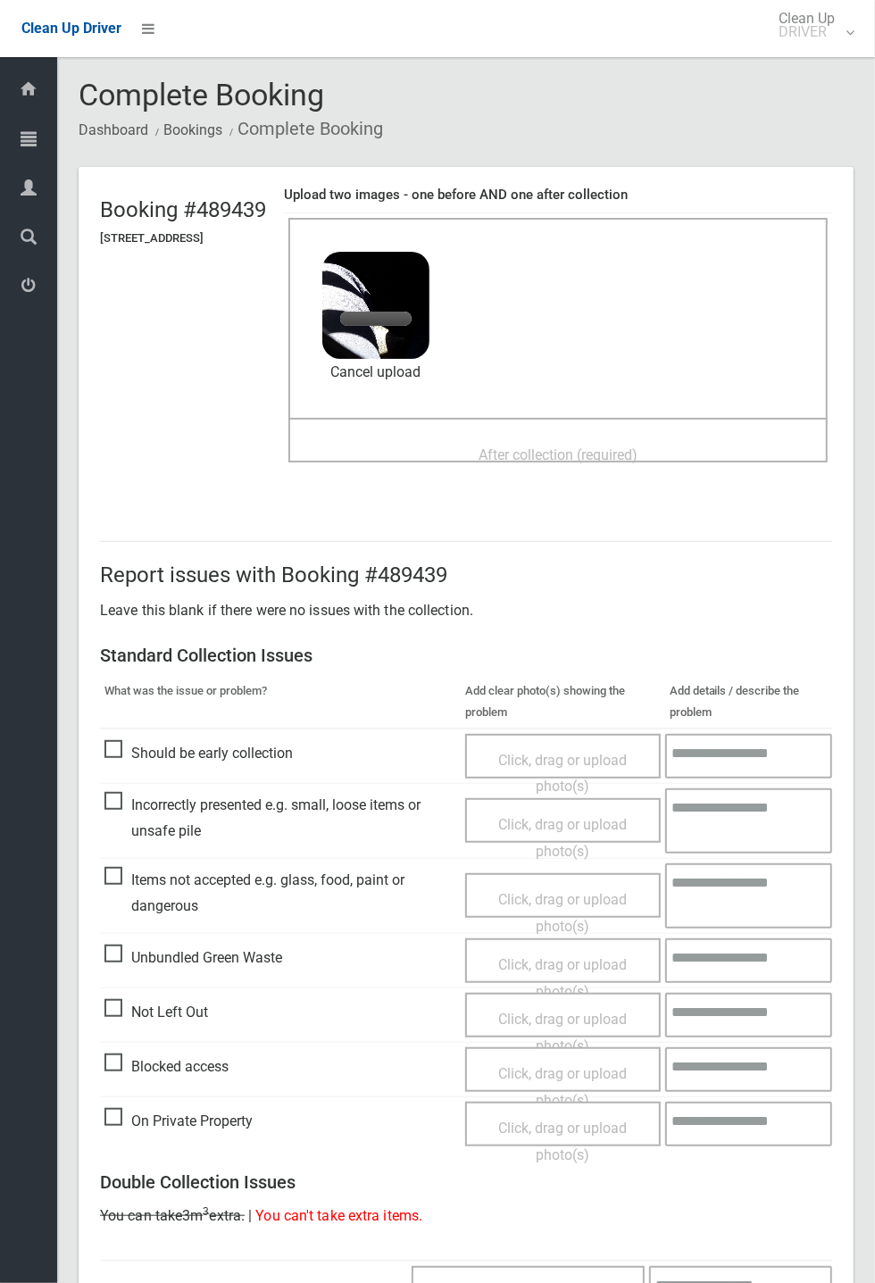
click at [475, 448] on div "After collection (required)" at bounding box center [558, 453] width 500 height 33
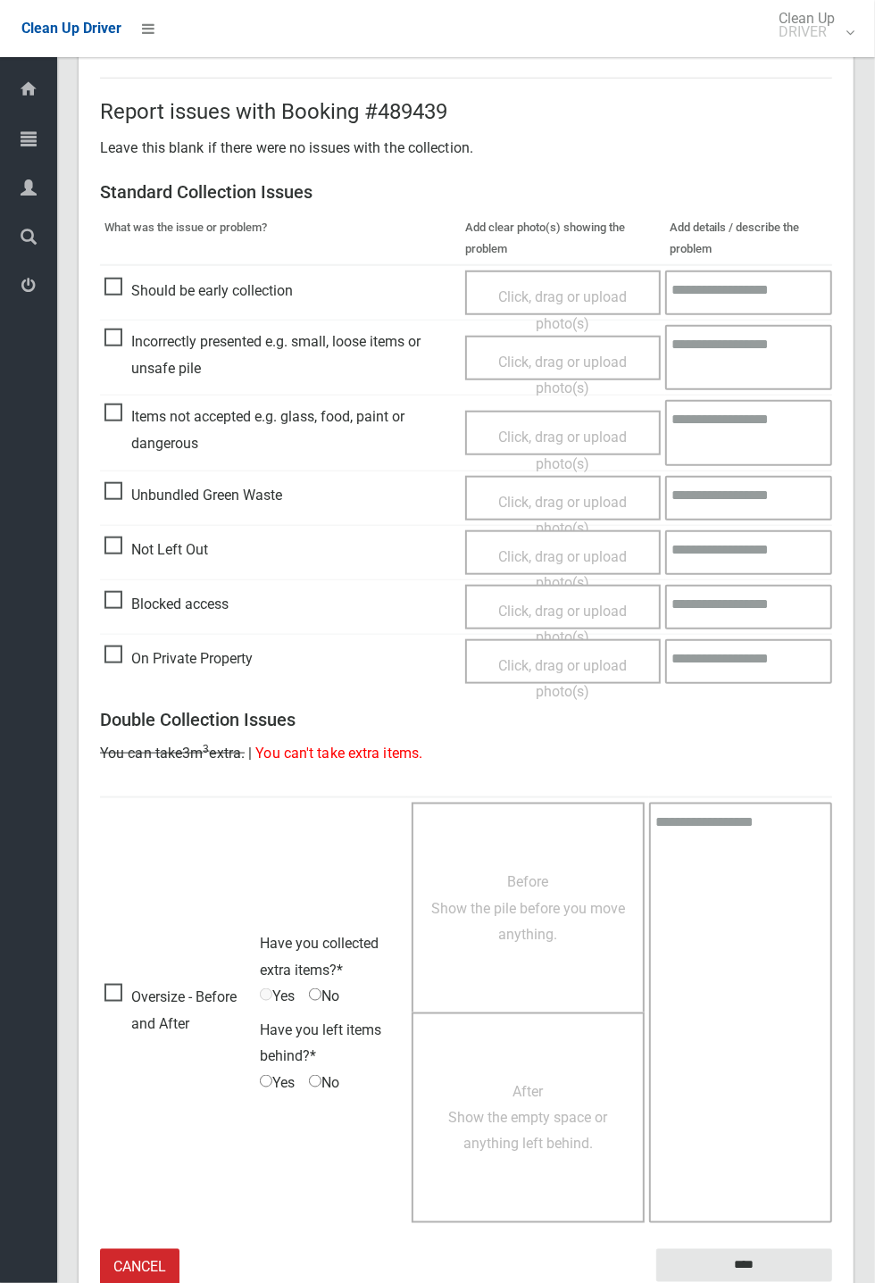
scroll to position [619, 0]
click at [832, 1282] on input "****" at bounding box center [744, 1266] width 176 height 33
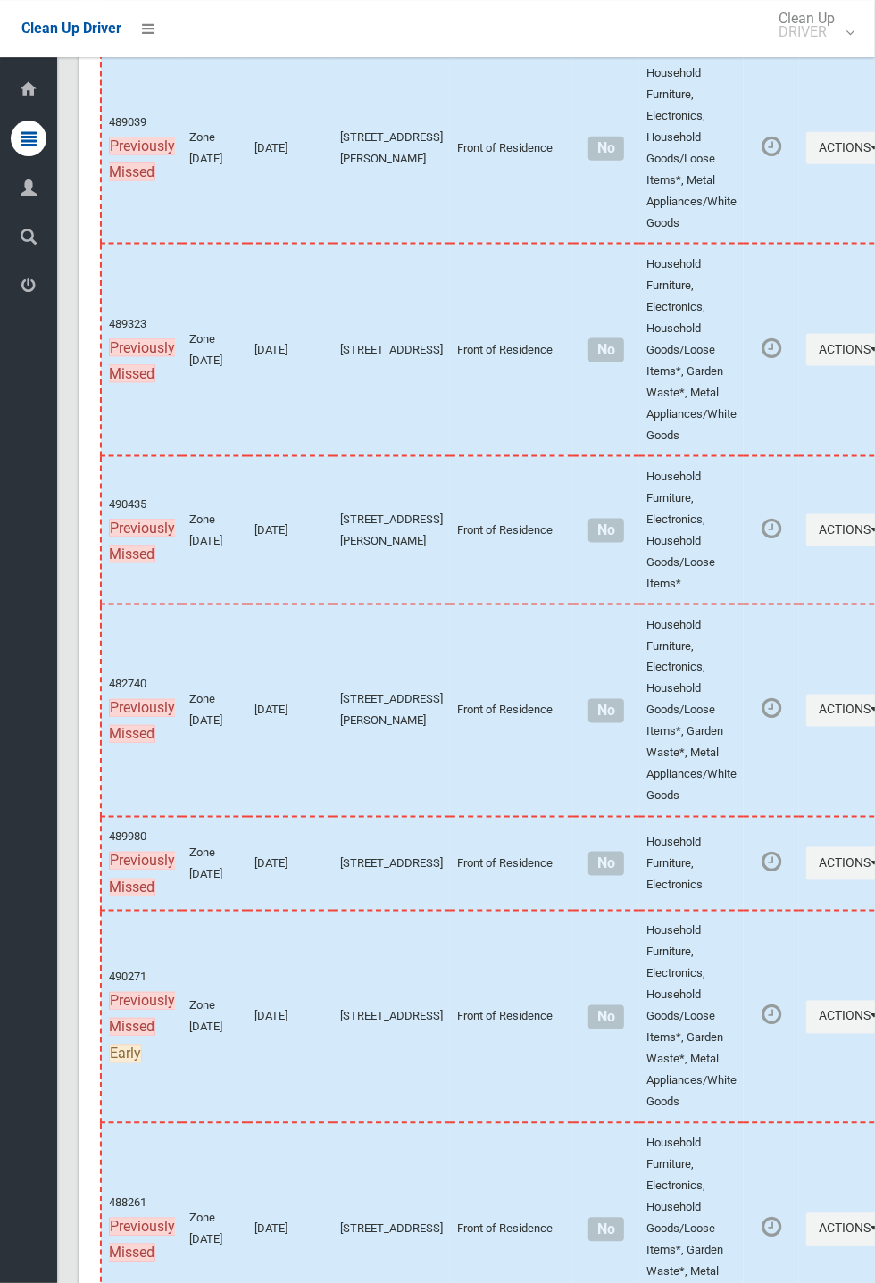
scroll to position [10455, 0]
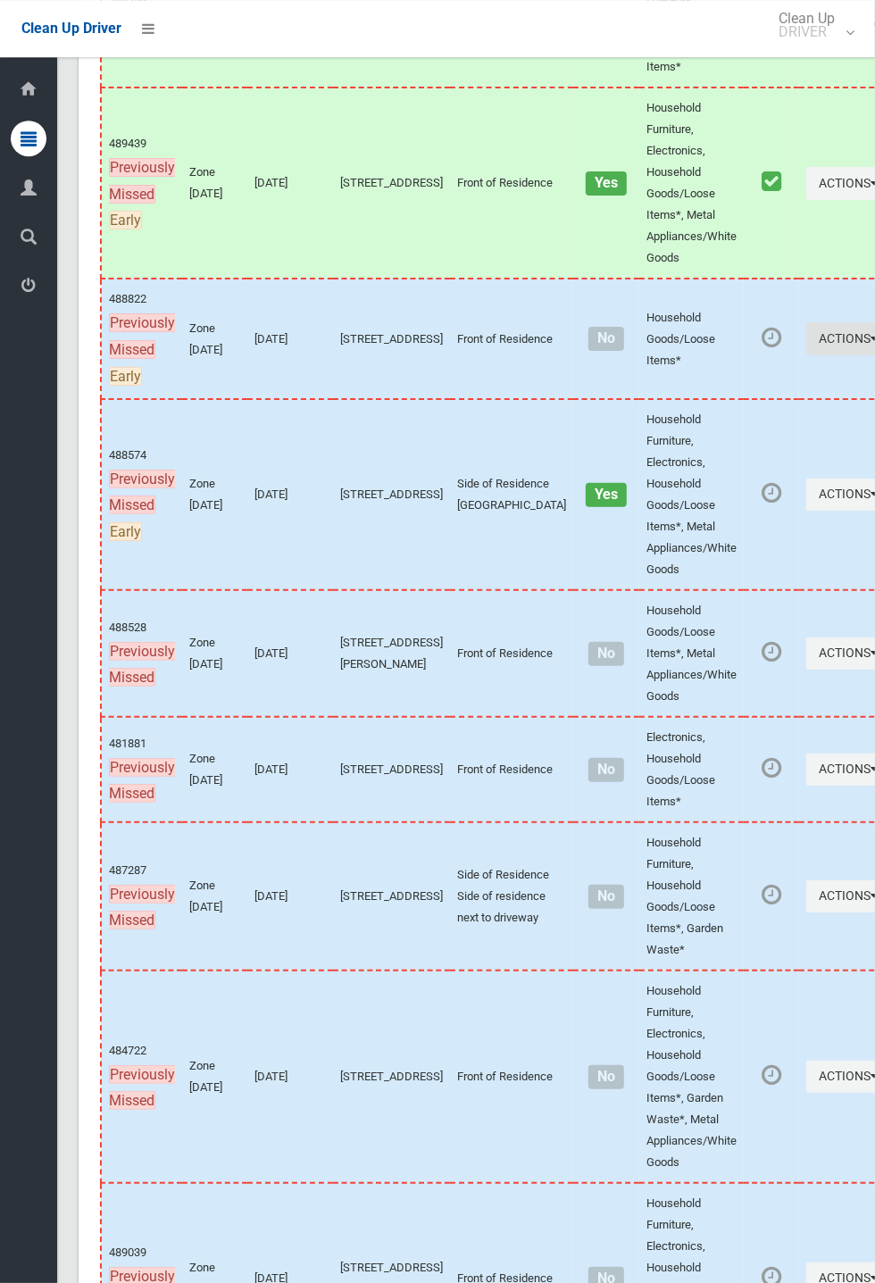
click at [874, 355] on button "Actions" at bounding box center [849, 338] width 86 height 33
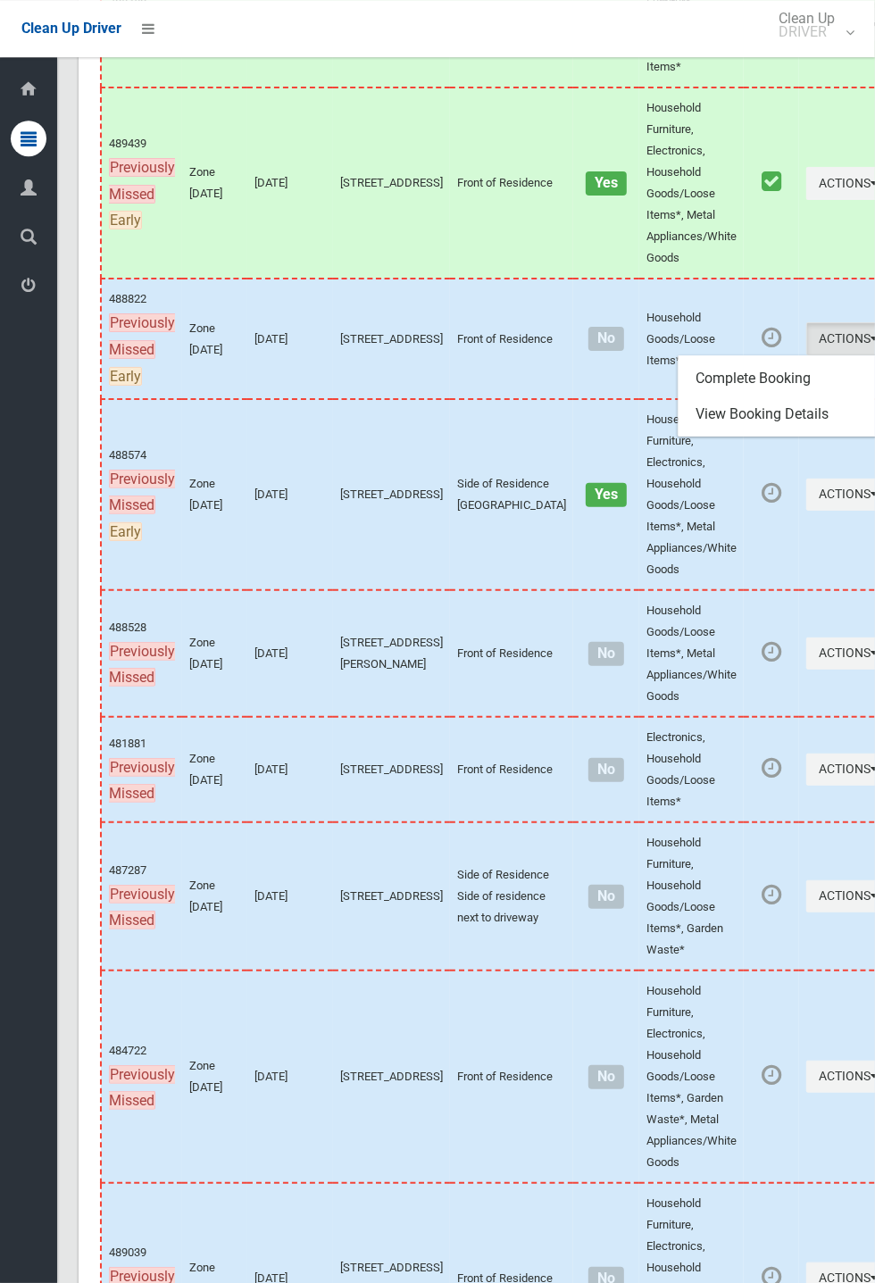
scroll to position [10198, 0]
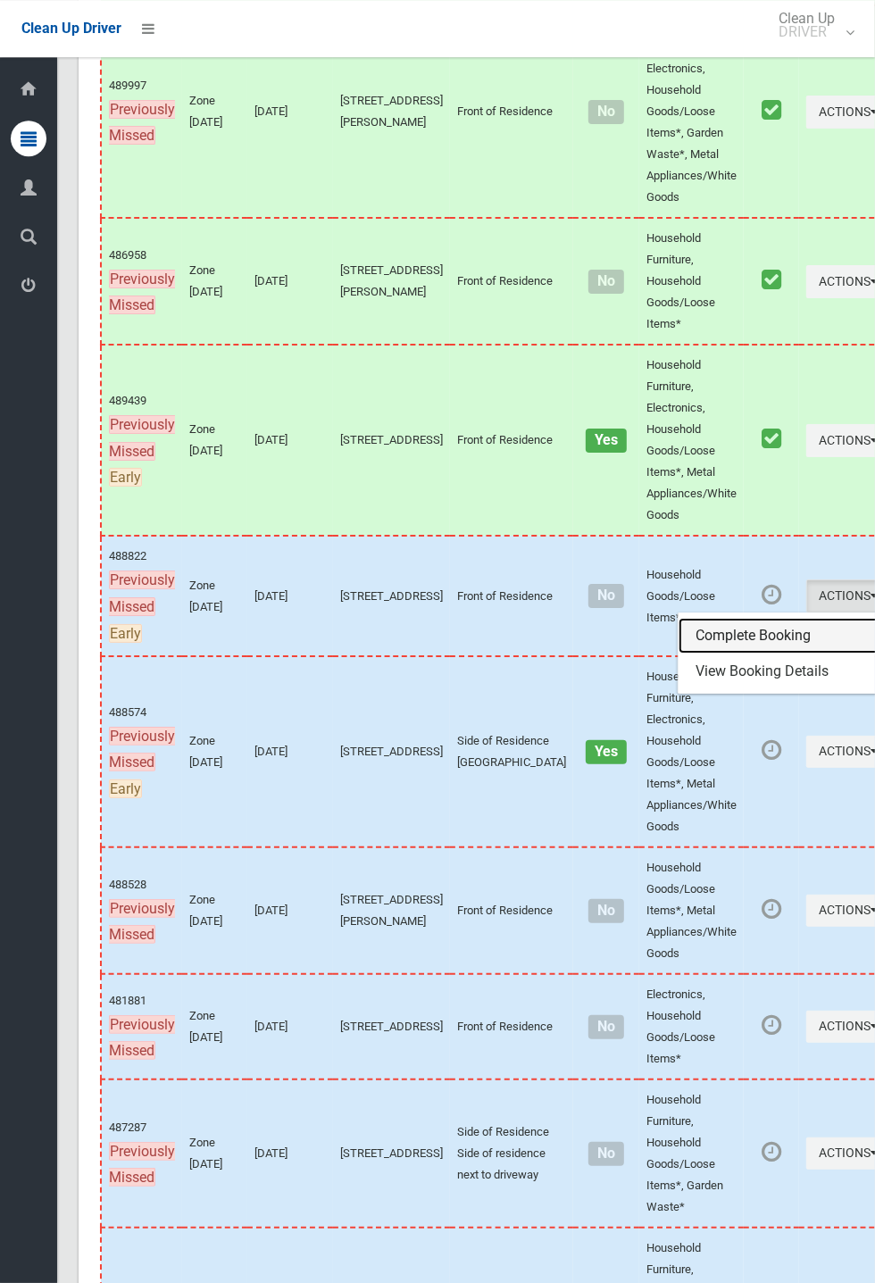
click at [678, 653] on link "Complete Booking" at bounding box center [784, 636] width 212 height 36
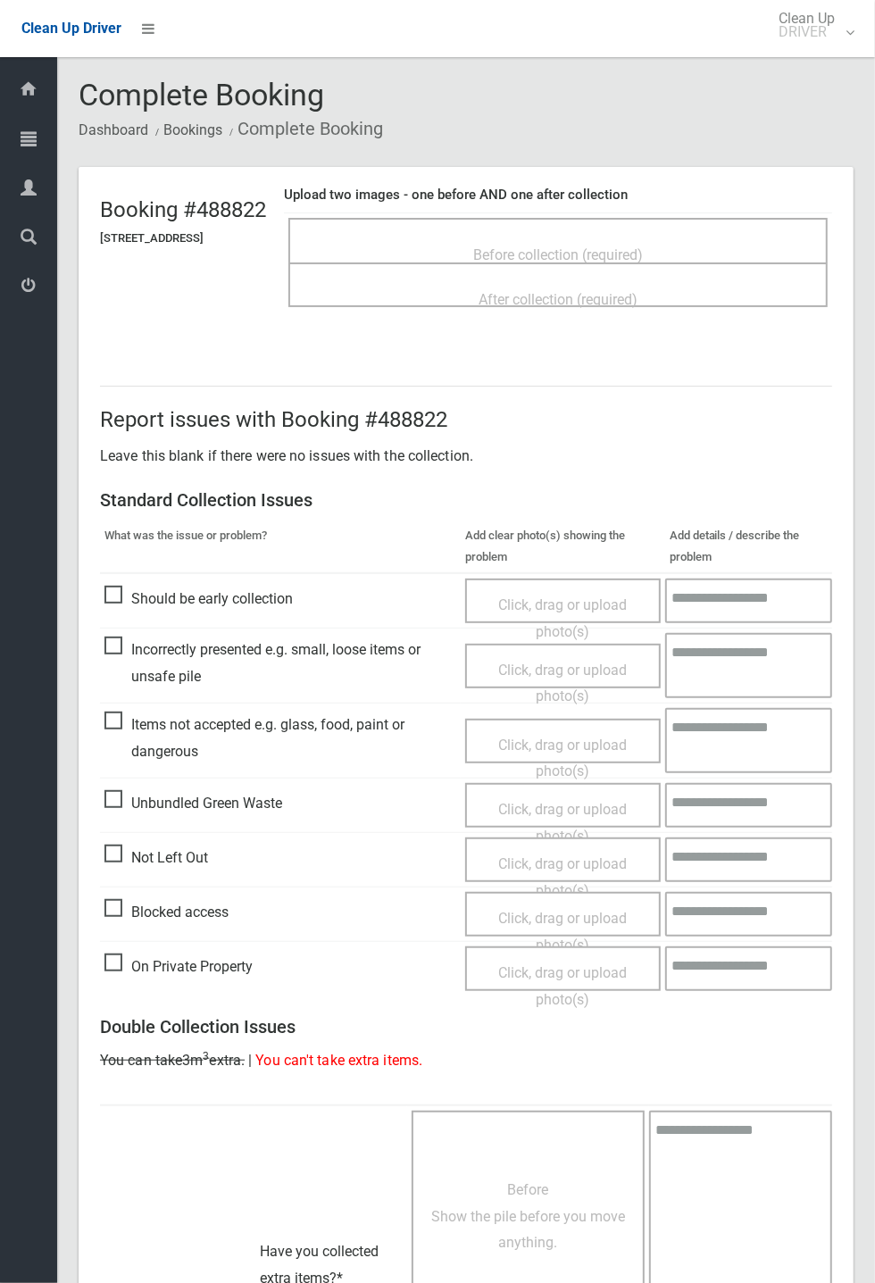
click at [442, 282] on div "After collection (required)" at bounding box center [558, 298] width 500 height 33
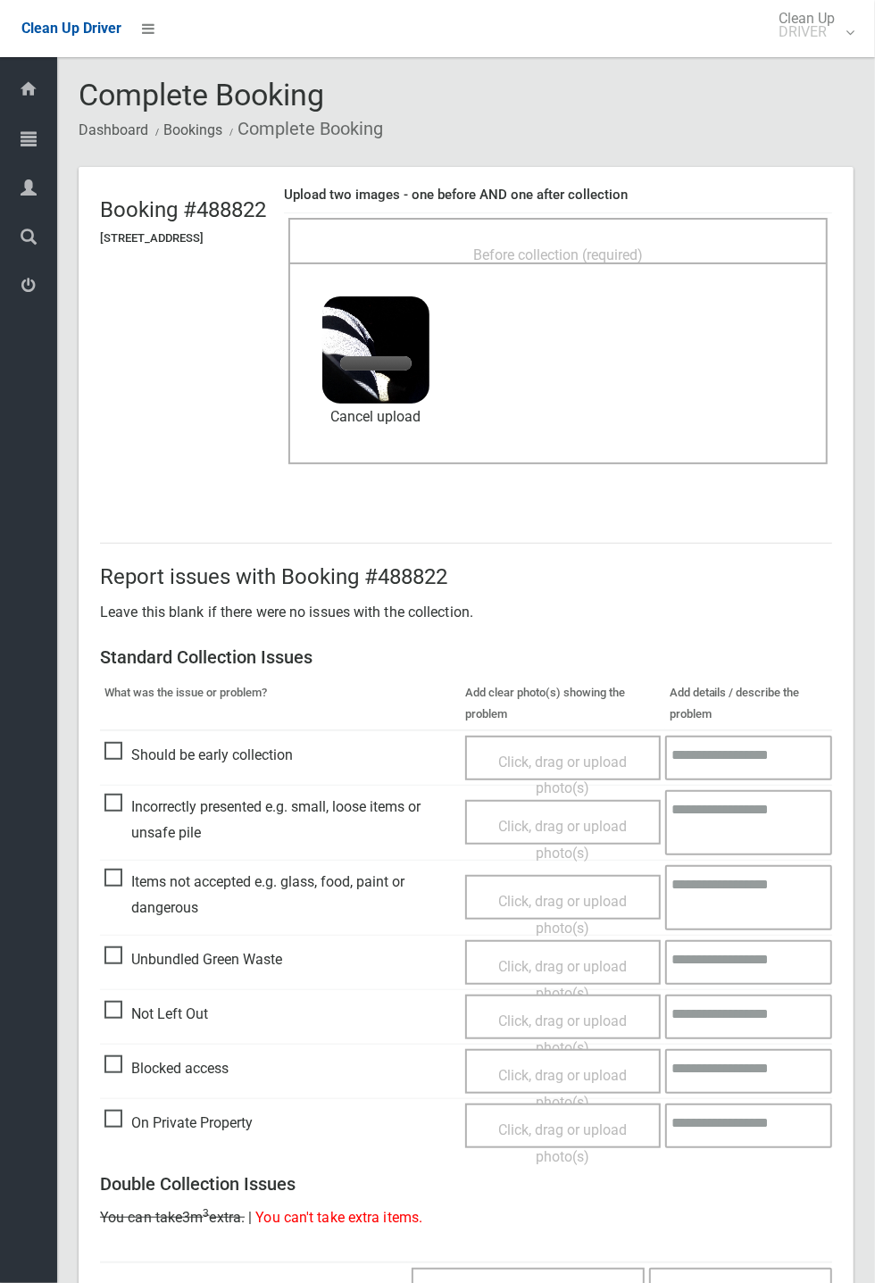
click at [467, 261] on div "Before collection (required)" at bounding box center [558, 253] width 500 height 33
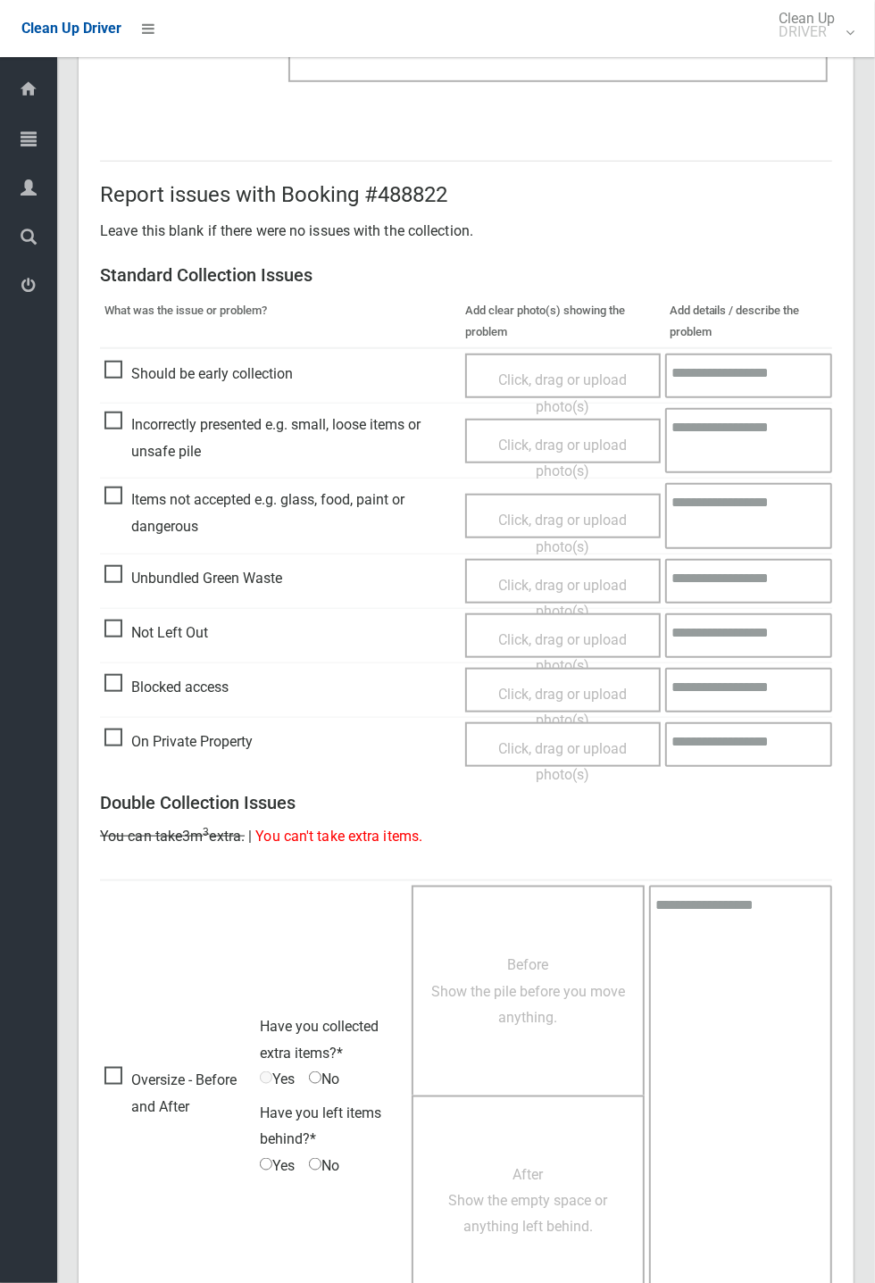
scroll to position [619, 0]
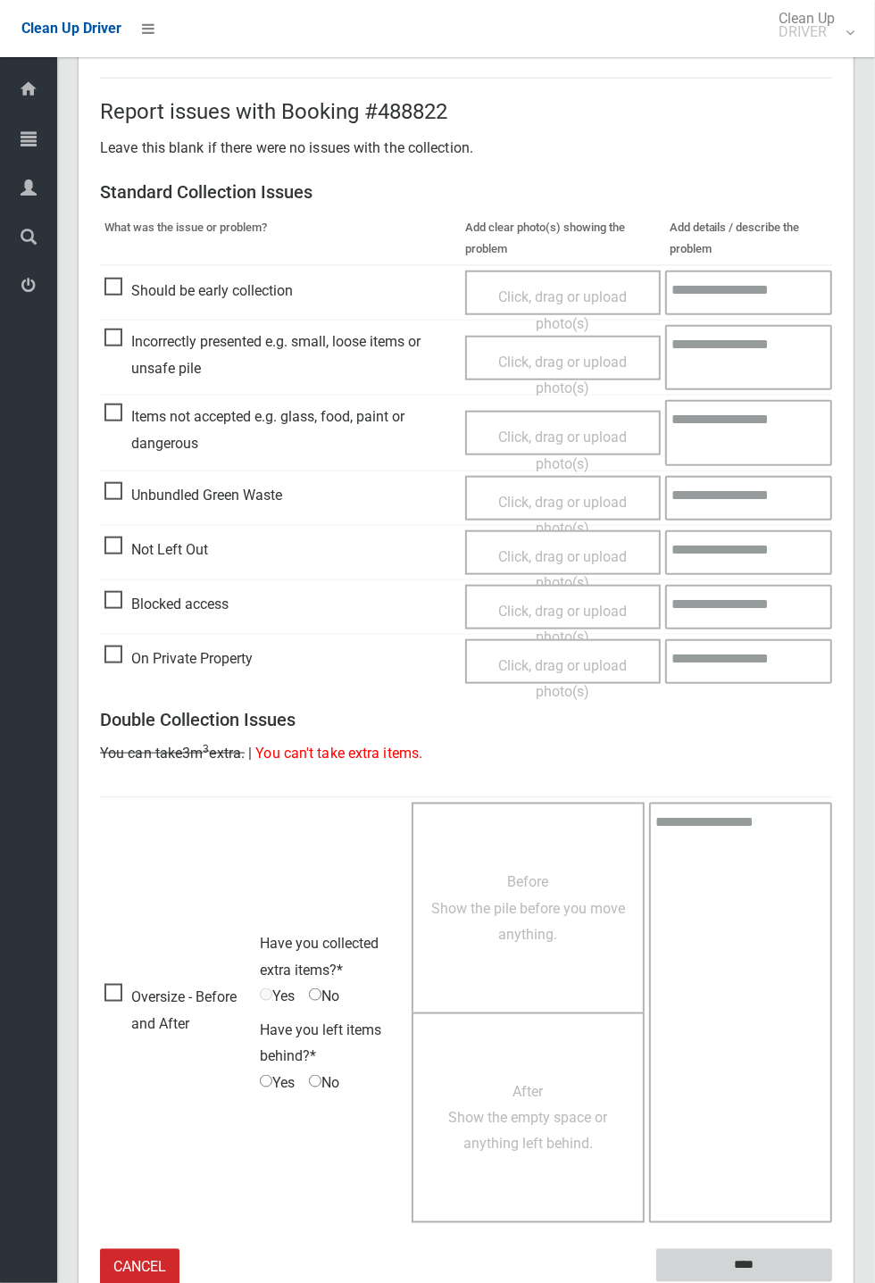
click at [751, 1264] on input "****" at bounding box center [744, 1265] width 176 height 33
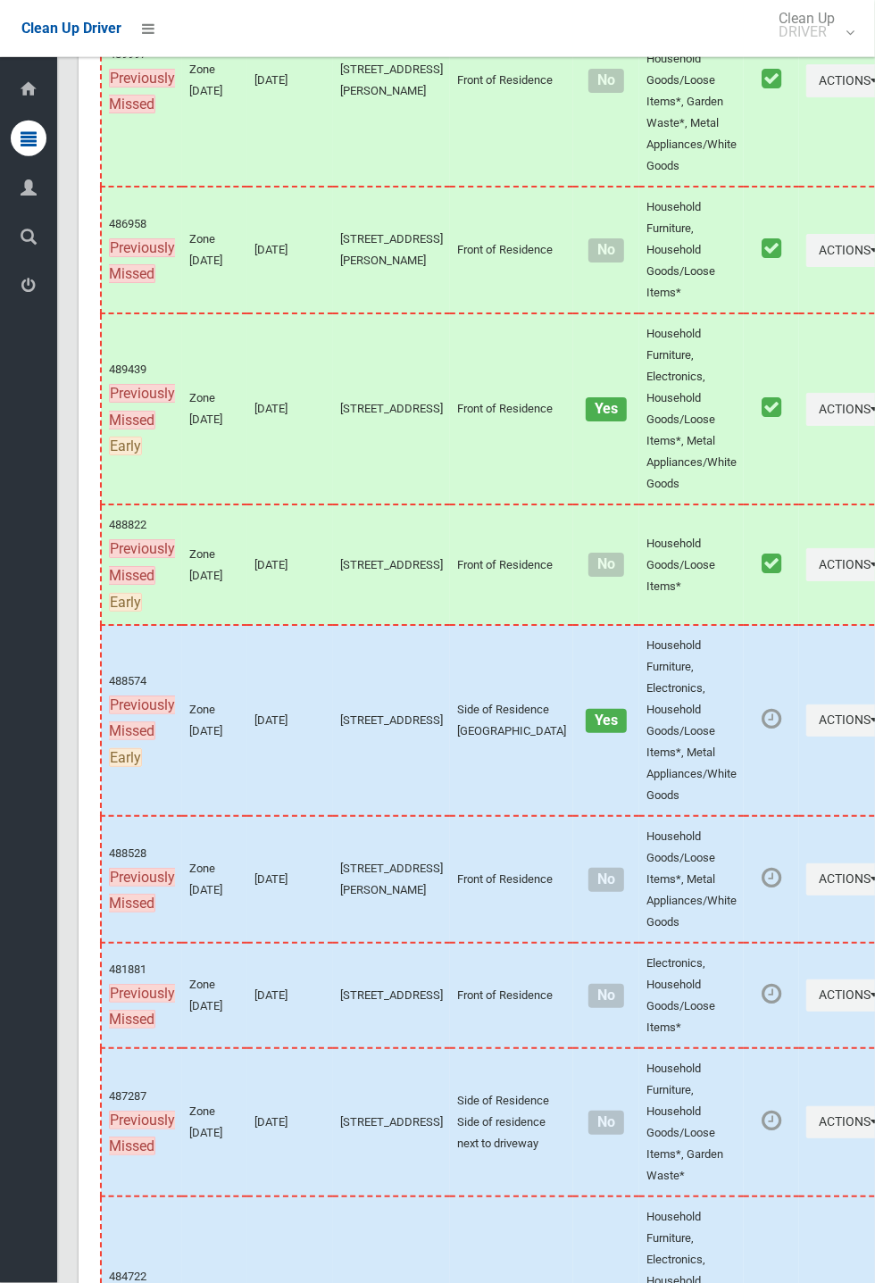
scroll to position [10245, 0]
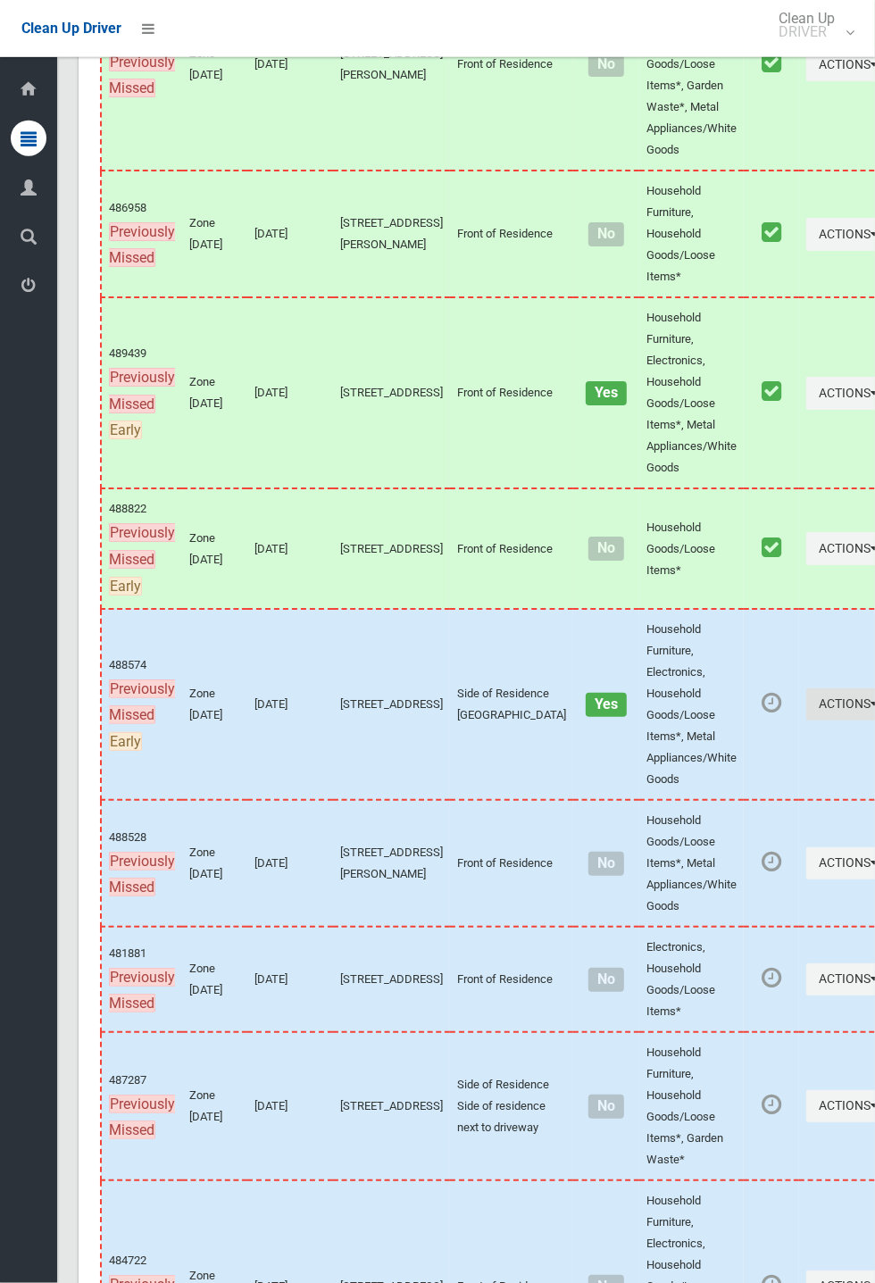
click at [874, 721] on button "Actions" at bounding box center [849, 704] width 86 height 33
click at [691, 761] on link "Complete Booking" at bounding box center [784, 744] width 212 height 36
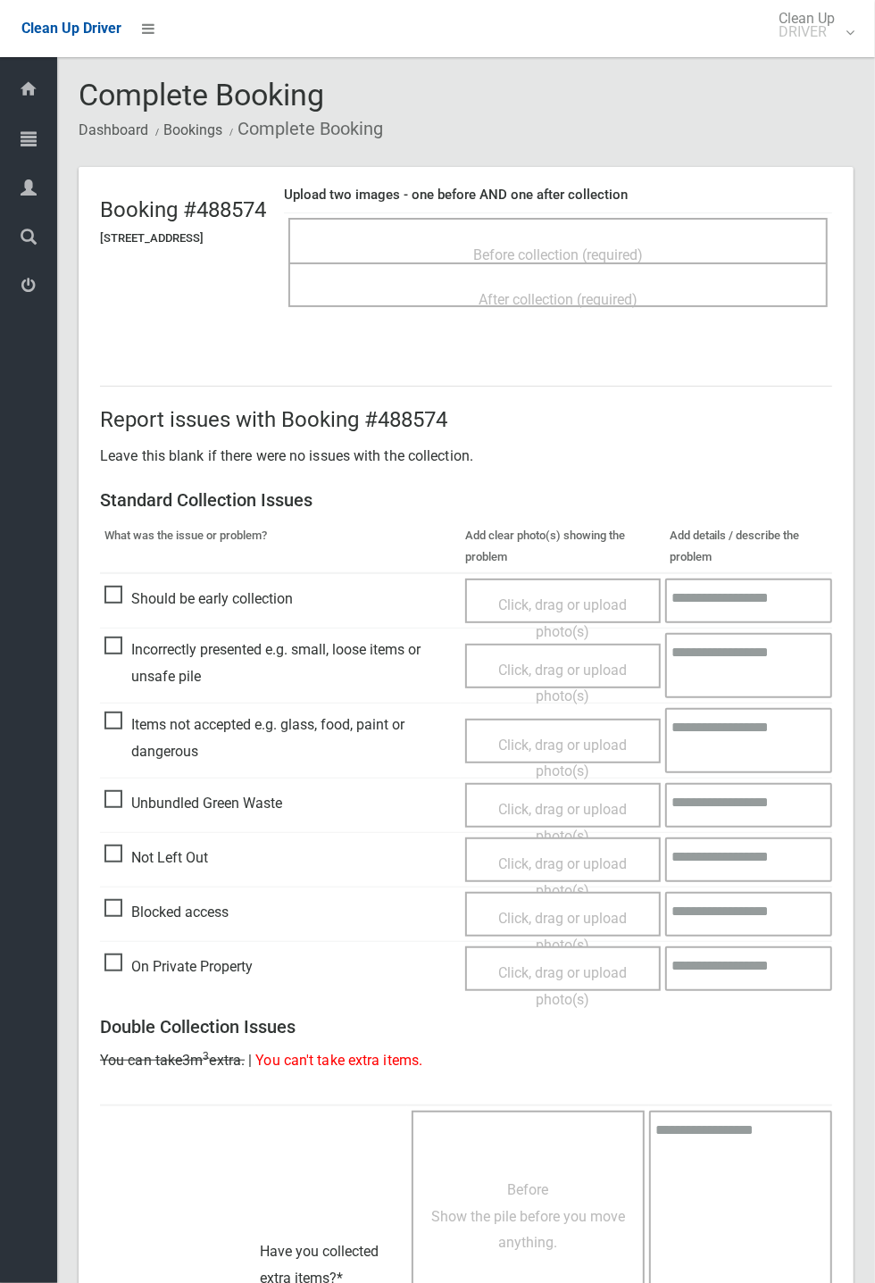
click at [520, 246] on span "Before collection (required)" at bounding box center [558, 254] width 170 height 17
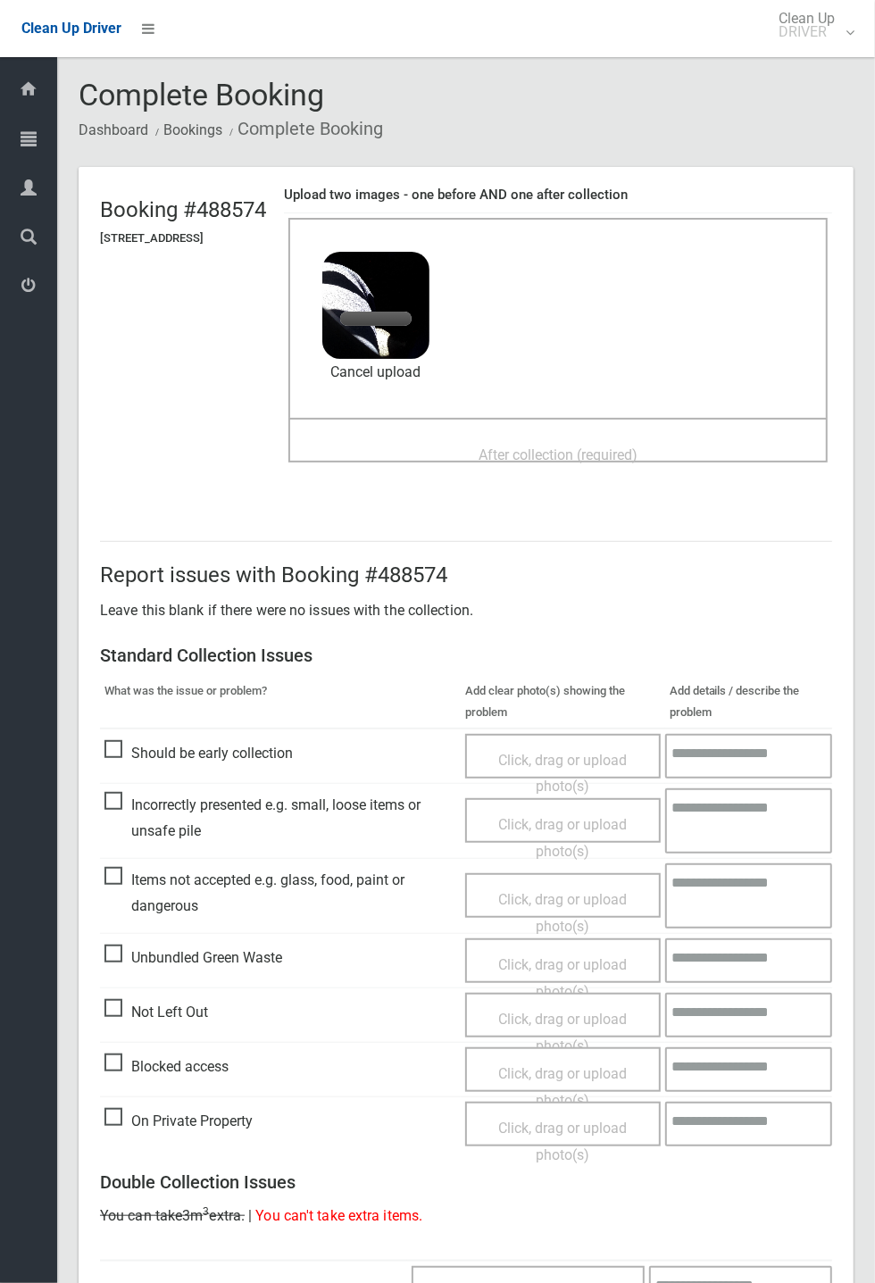
click at [557, 462] on span "After collection (required)" at bounding box center [557, 454] width 159 height 17
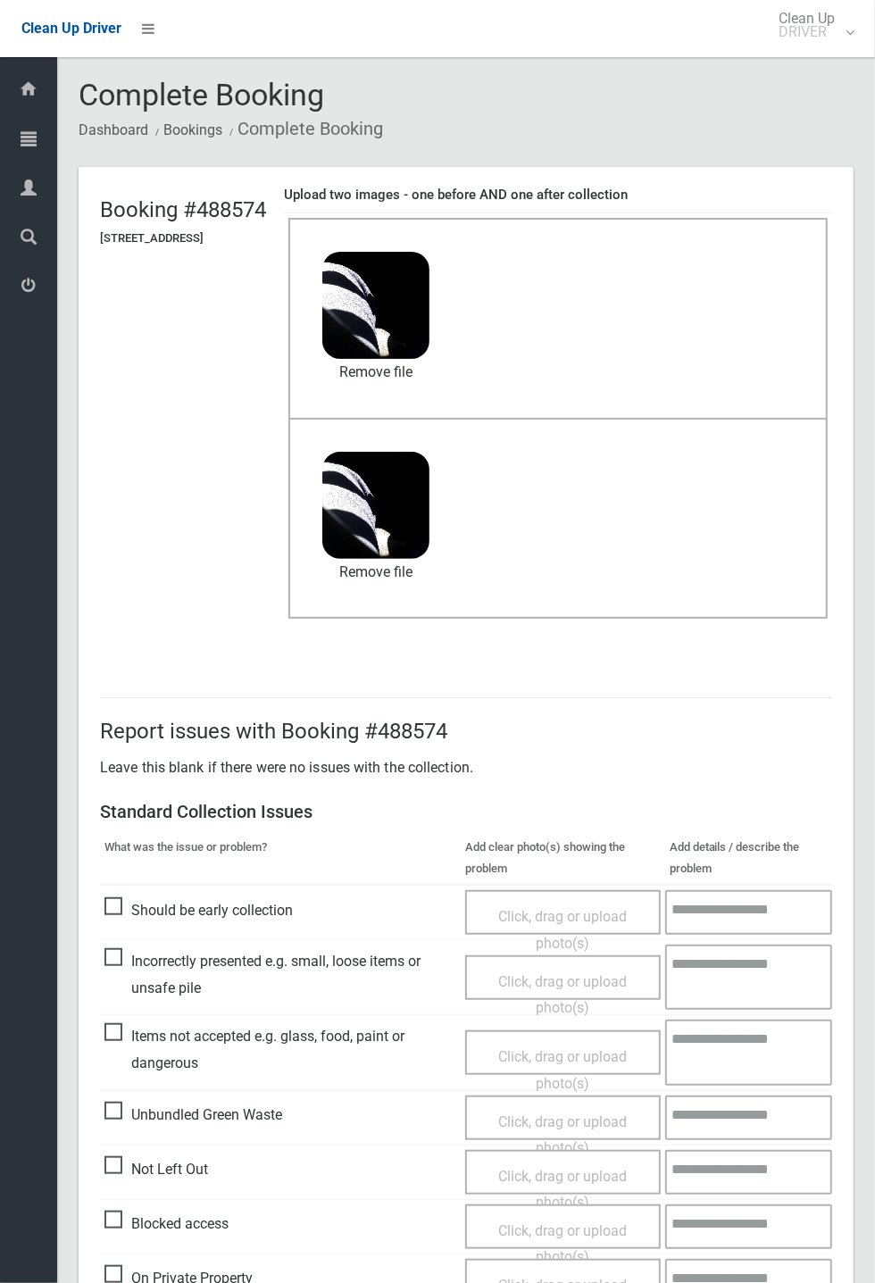
scroll to position [619, 0]
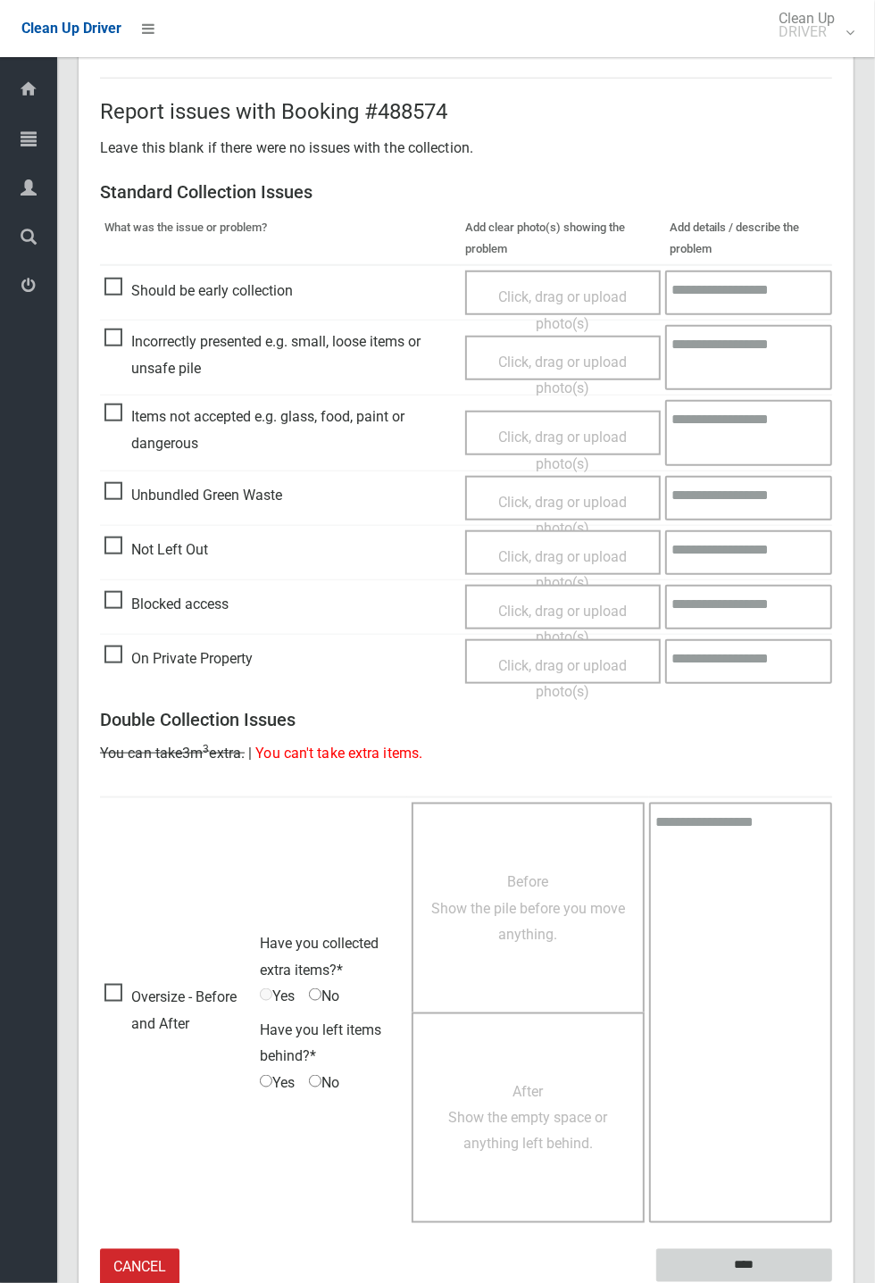
click at [832, 1282] on input "****" at bounding box center [744, 1265] width 176 height 33
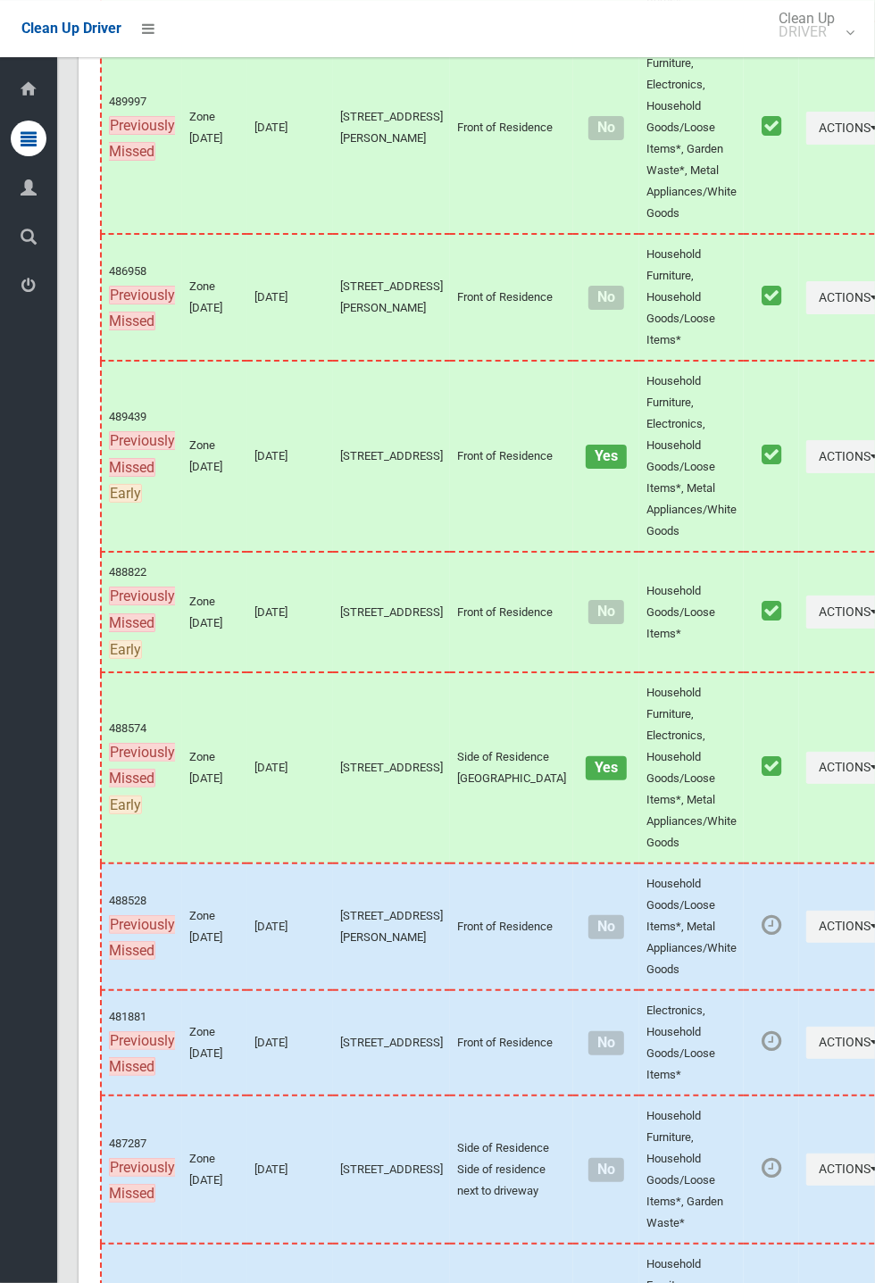
scroll to position [10199, 0]
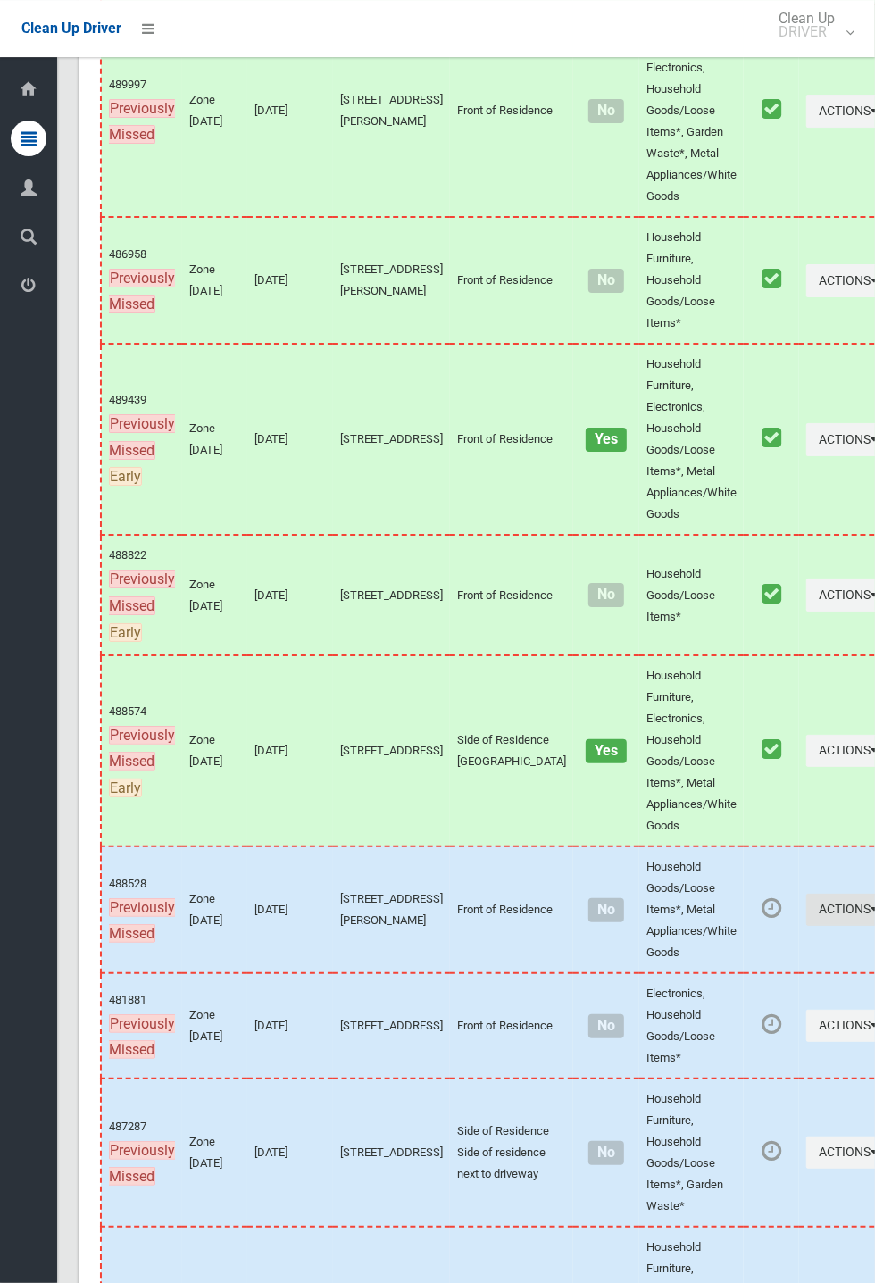
click at [806, 926] on button "Actions" at bounding box center [849, 909] width 86 height 33
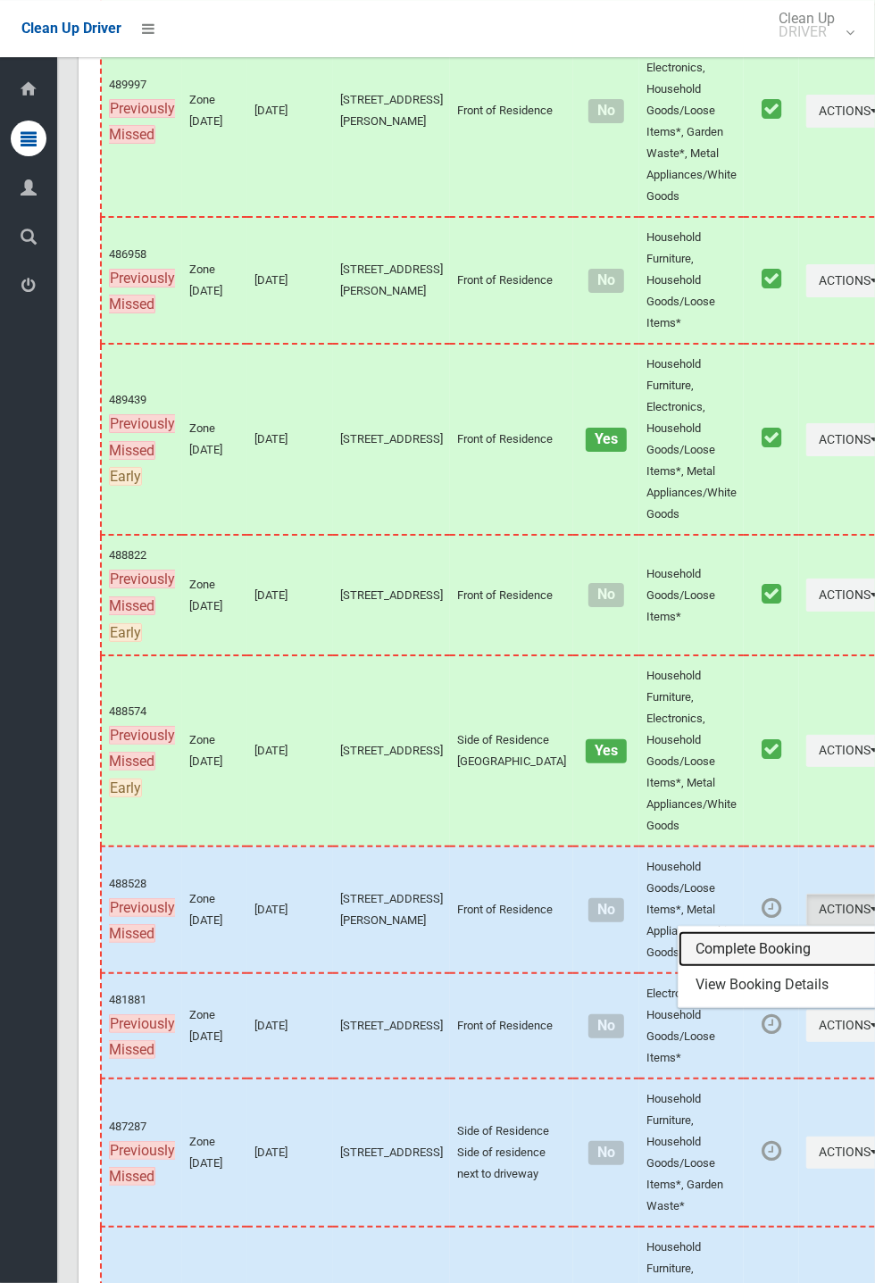
click at [678, 967] on link "Complete Booking" at bounding box center [784, 949] width 212 height 36
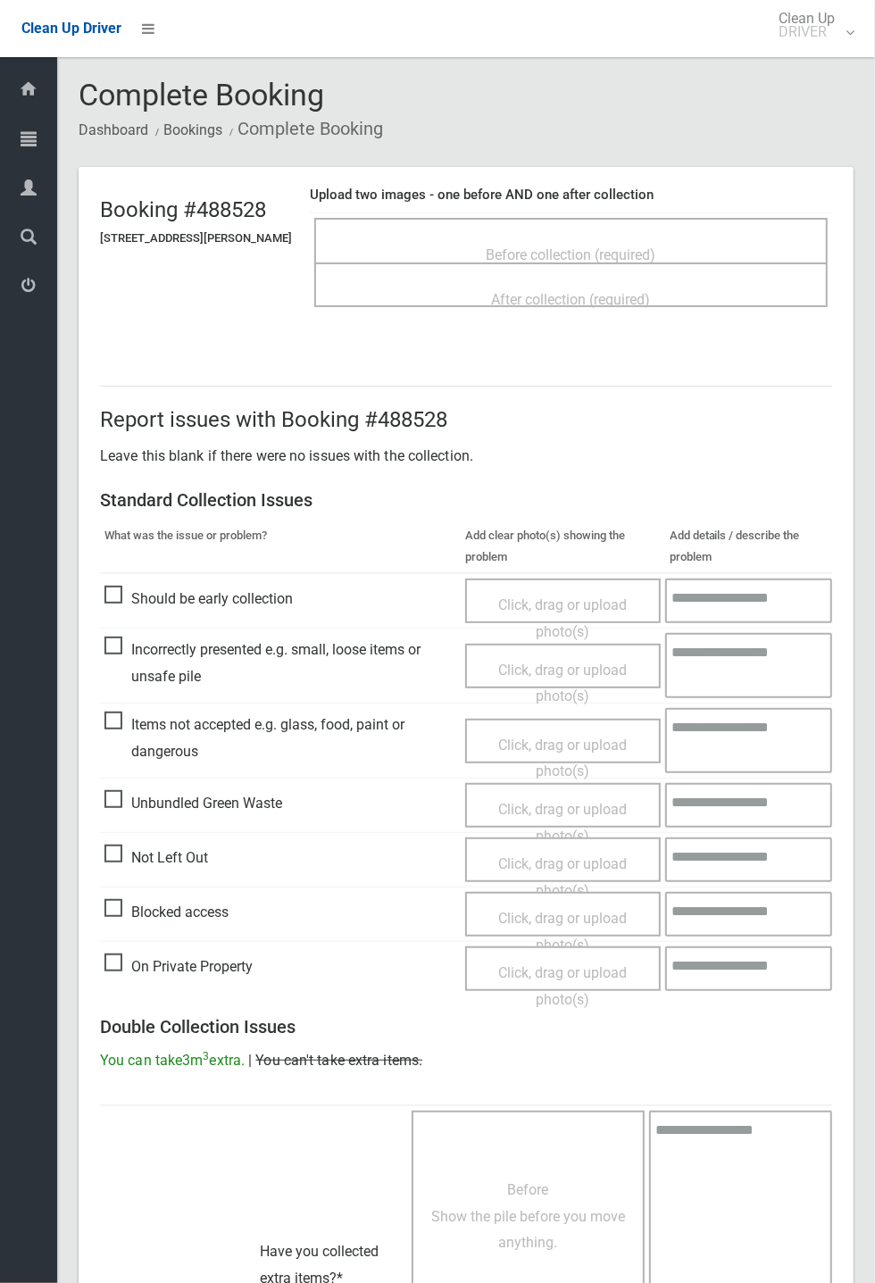
click at [498, 291] on span "After collection (required)" at bounding box center [571, 299] width 159 height 17
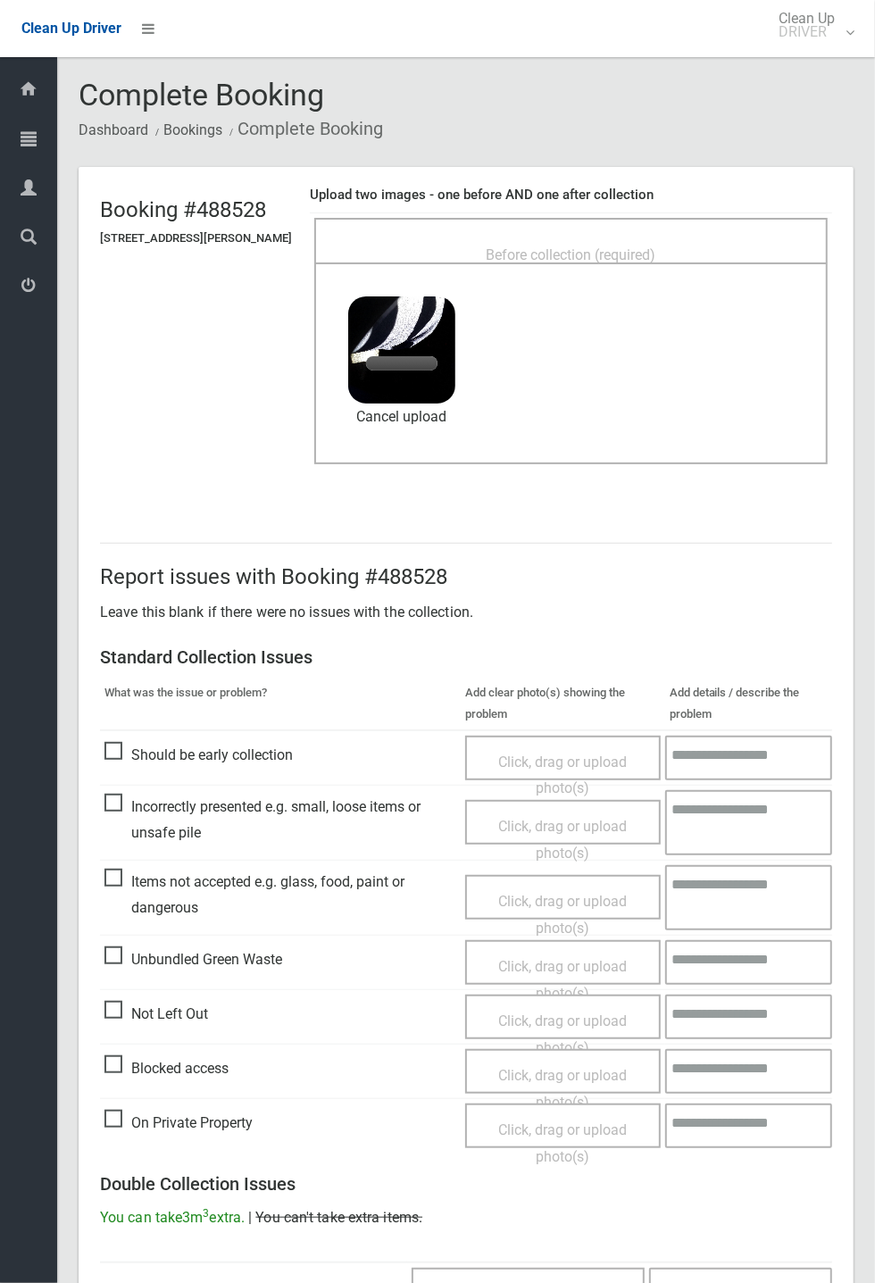
click at [492, 253] on span "Before collection (required)" at bounding box center [571, 254] width 170 height 17
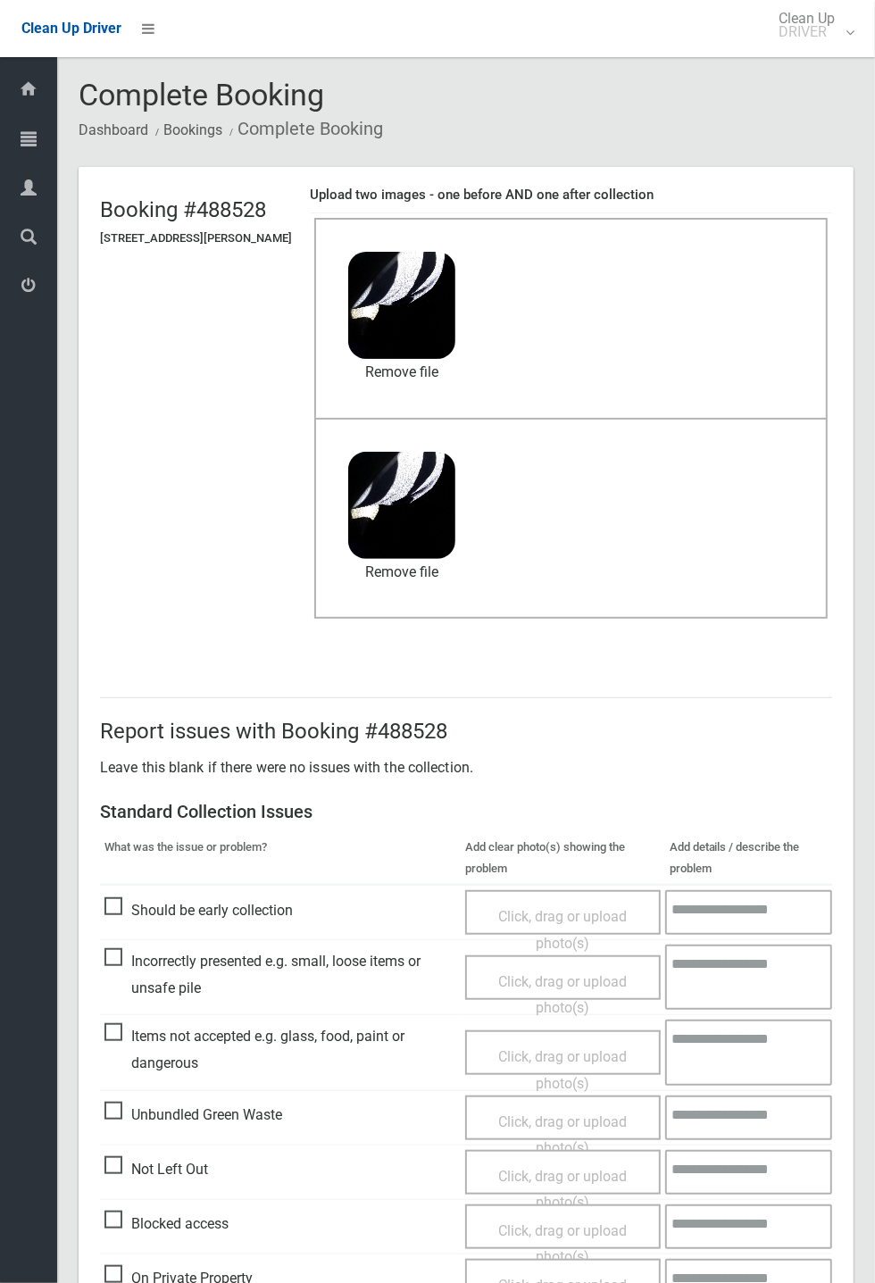
scroll to position [619, 0]
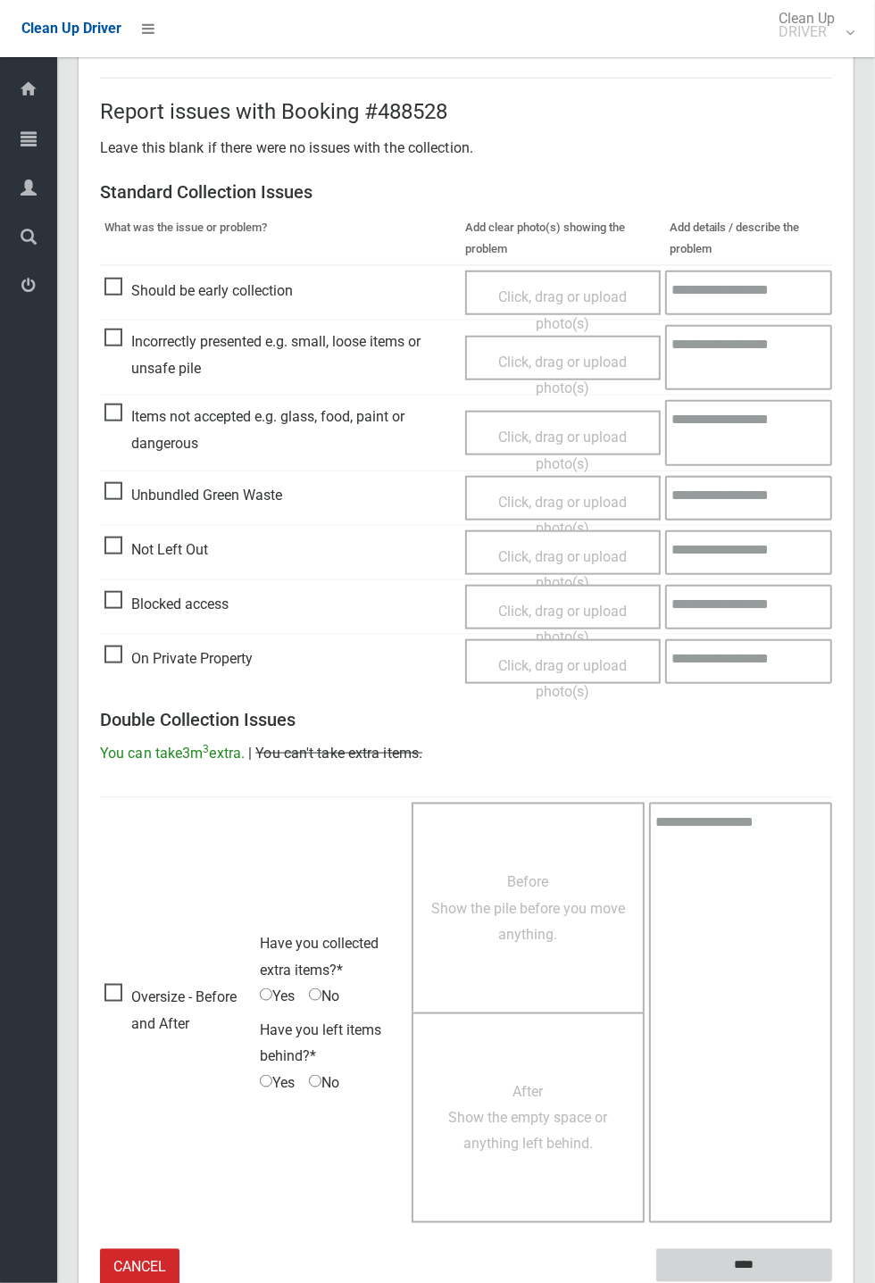
click at [734, 1258] on input "****" at bounding box center [744, 1265] width 176 height 33
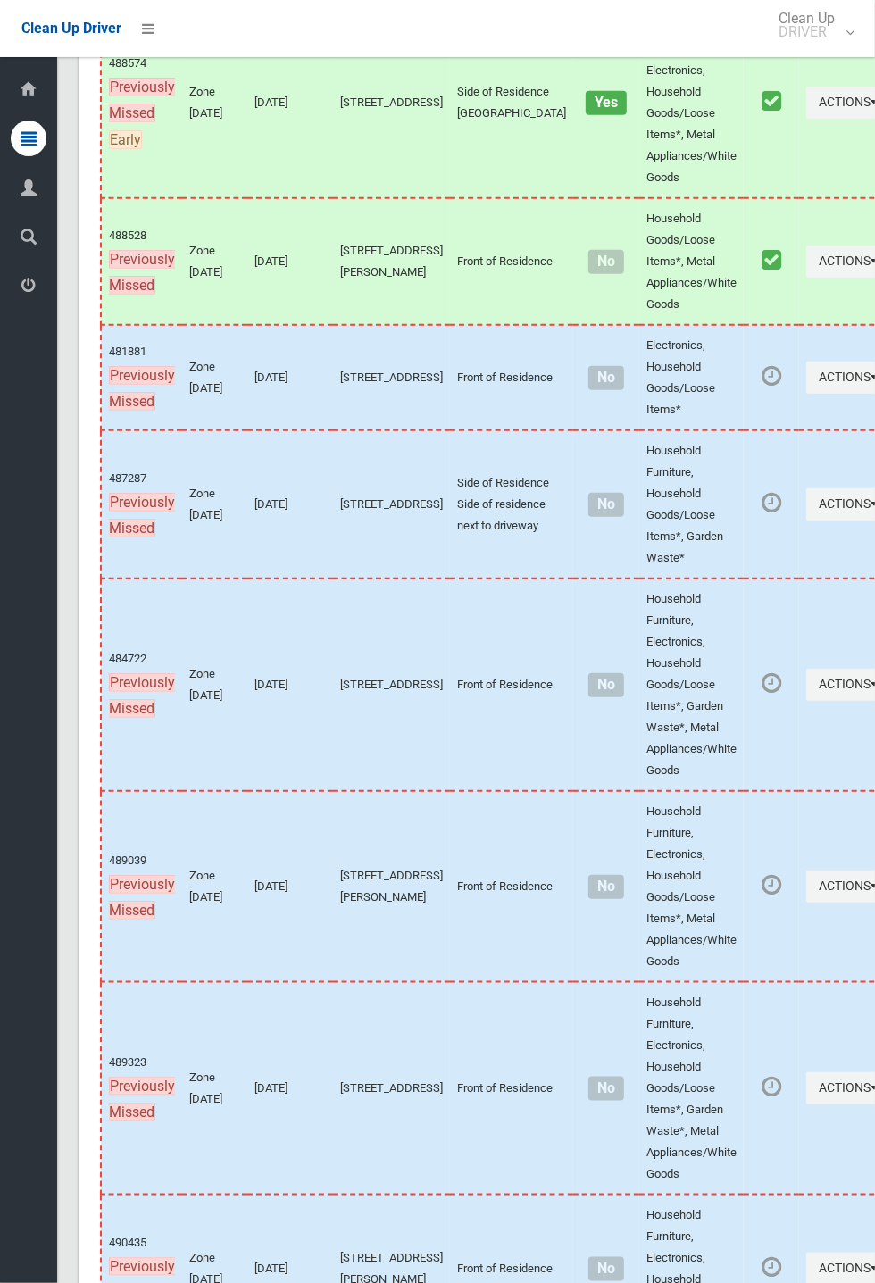
scroll to position [10842, 0]
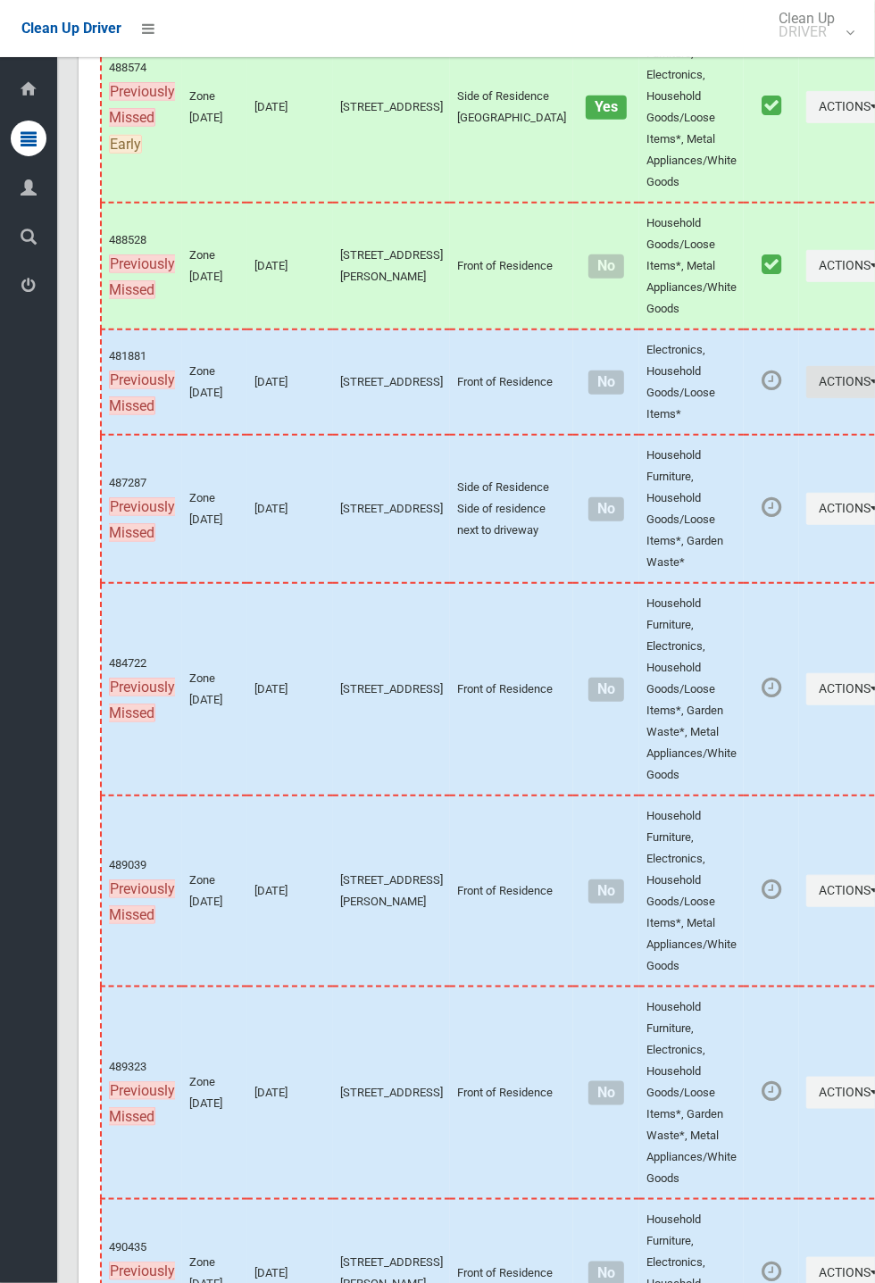
click at [871, 387] on icon "button" at bounding box center [874, 381] width 7 height 12
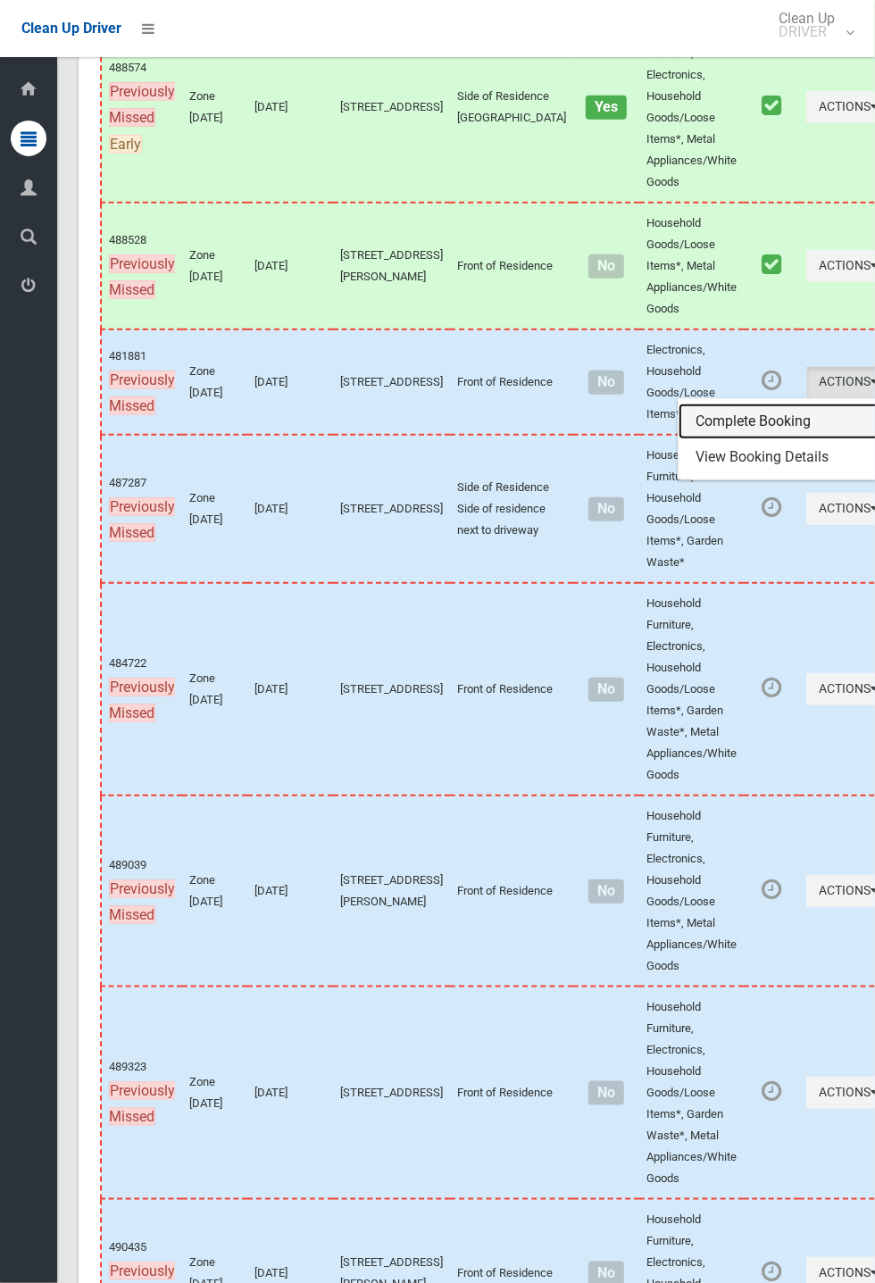
click at [684, 439] on link "Complete Booking" at bounding box center [784, 421] width 212 height 36
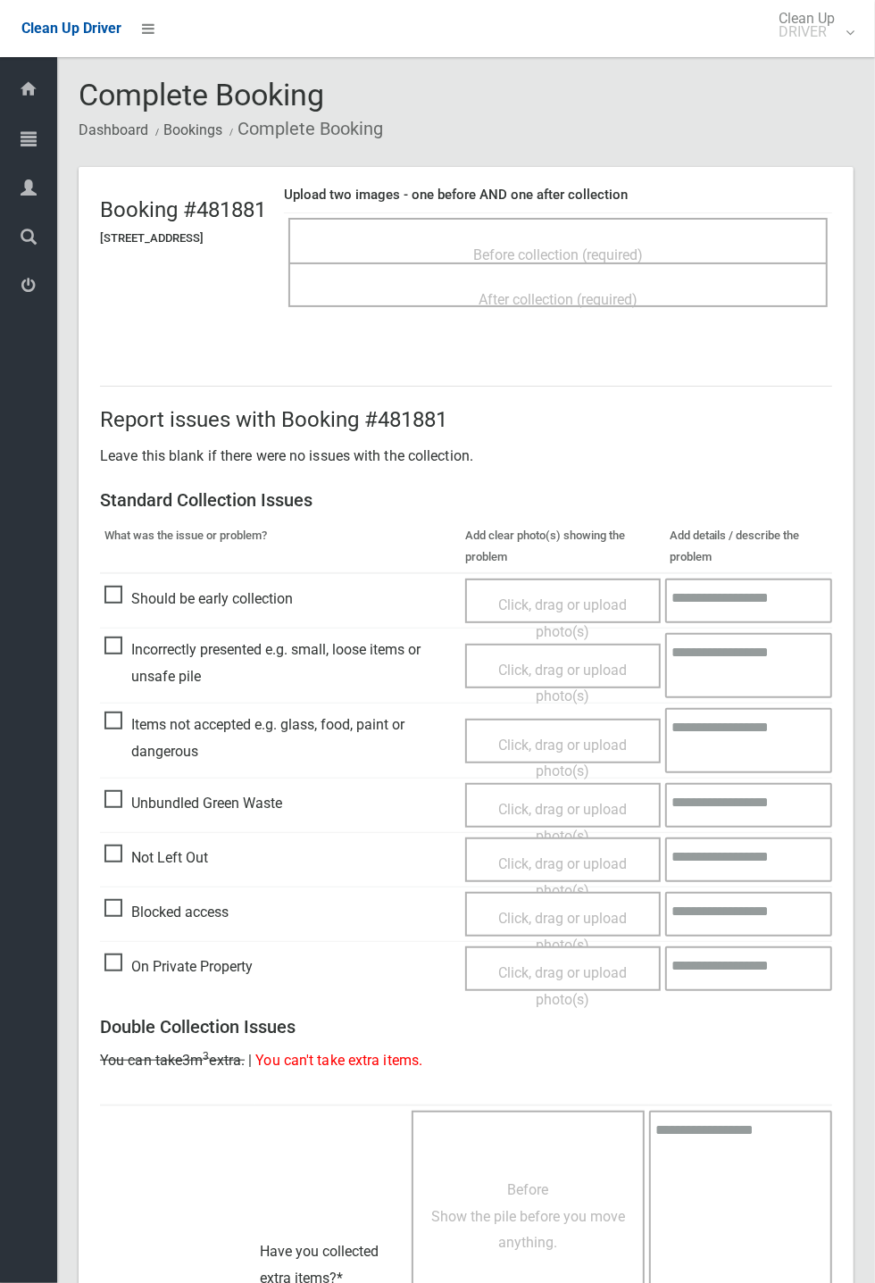
click at [432, 237] on div "Before collection (required)" at bounding box center [558, 253] width 500 height 33
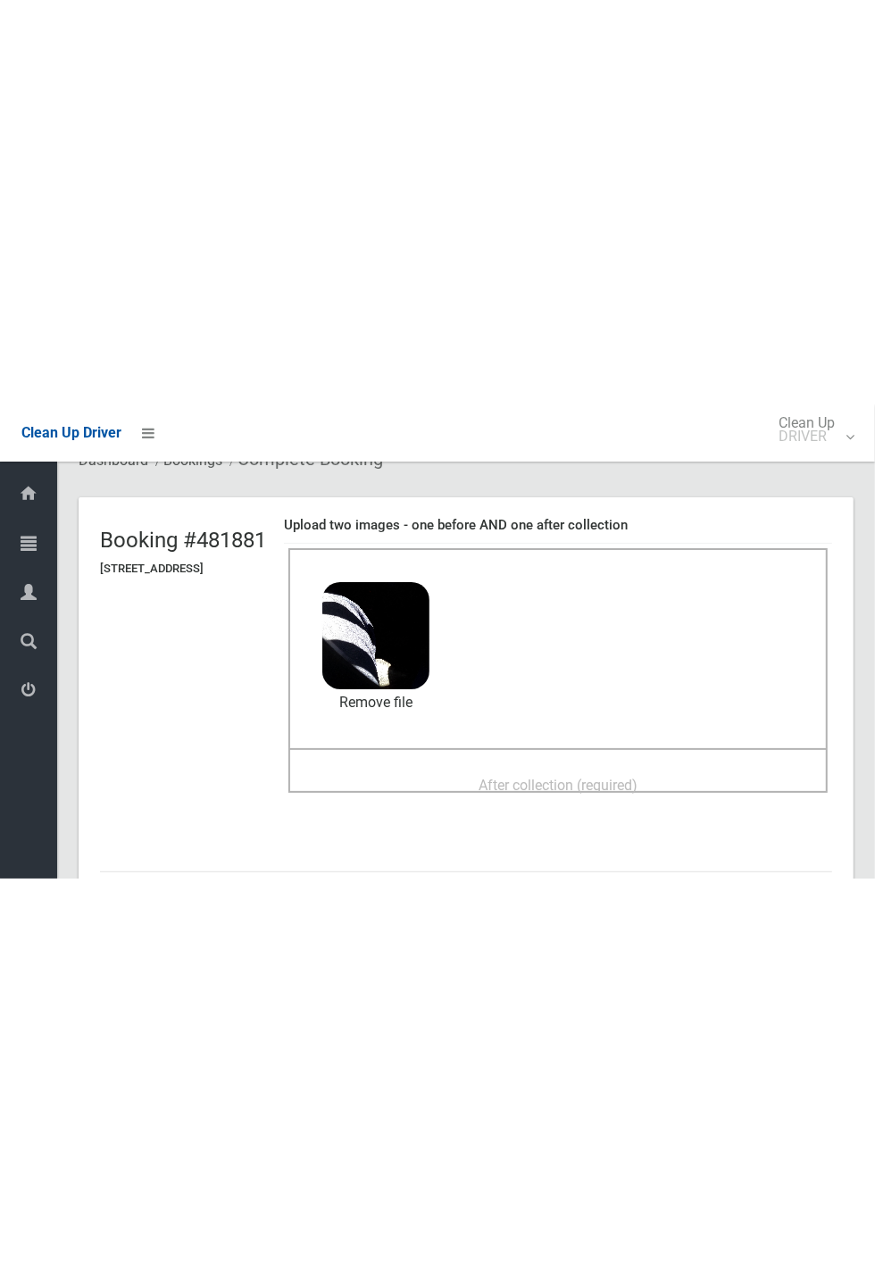
scroll to position [115, 0]
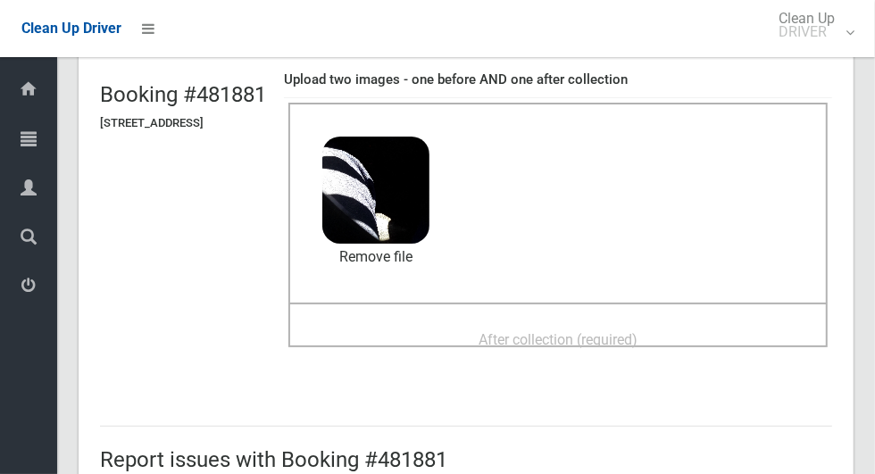
click at [595, 338] on span "After collection (required)" at bounding box center [557, 339] width 159 height 17
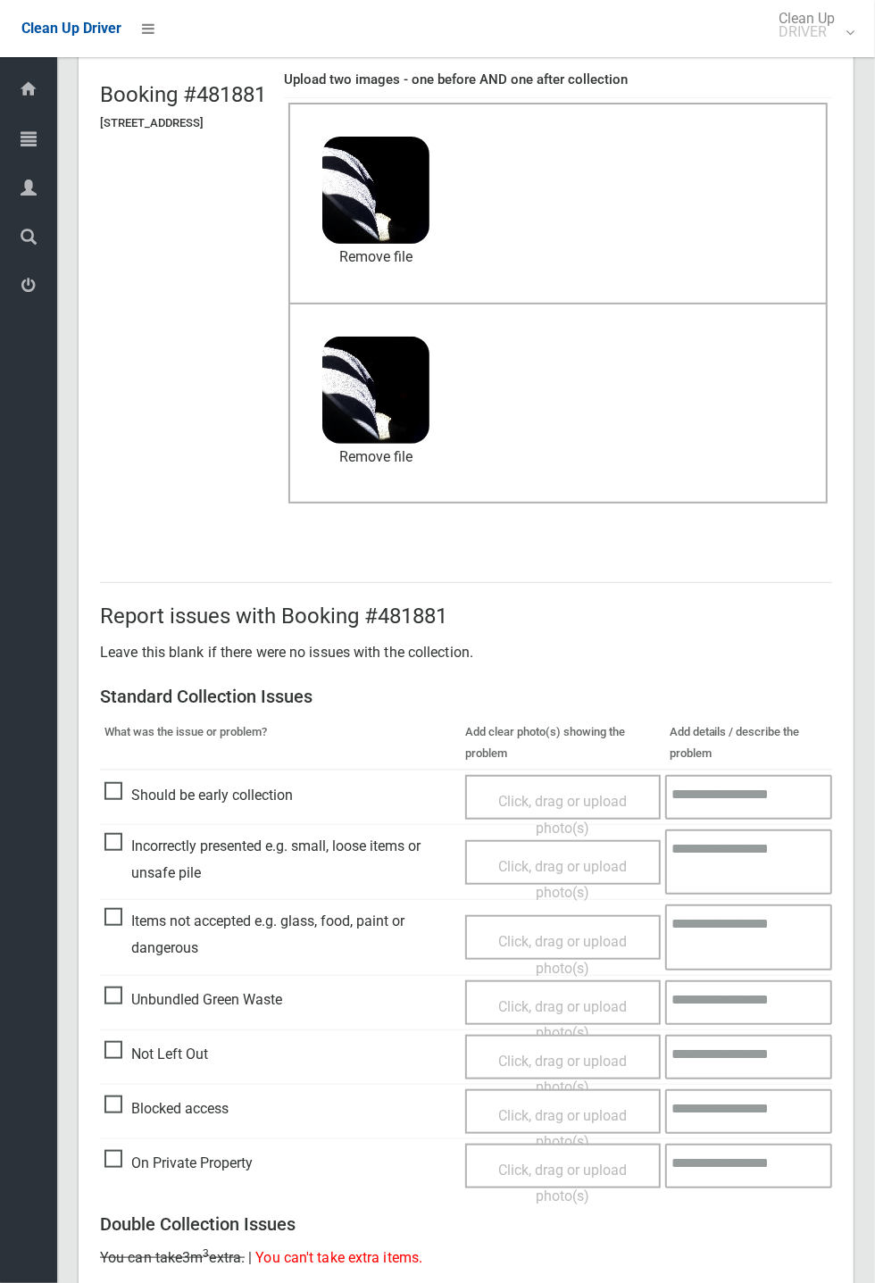
scroll to position [619, 0]
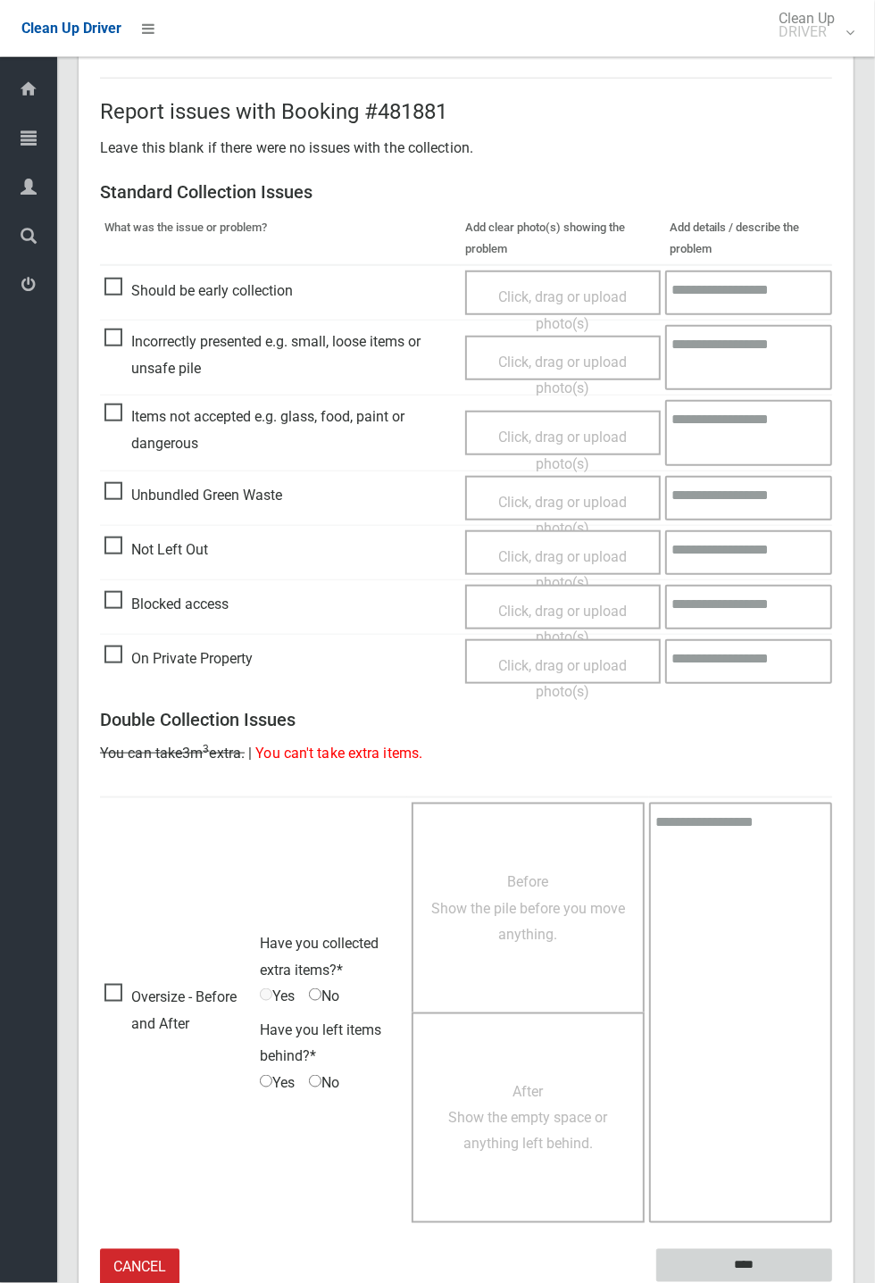
click at [832, 1282] on input "****" at bounding box center [744, 1265] width 176 height 33
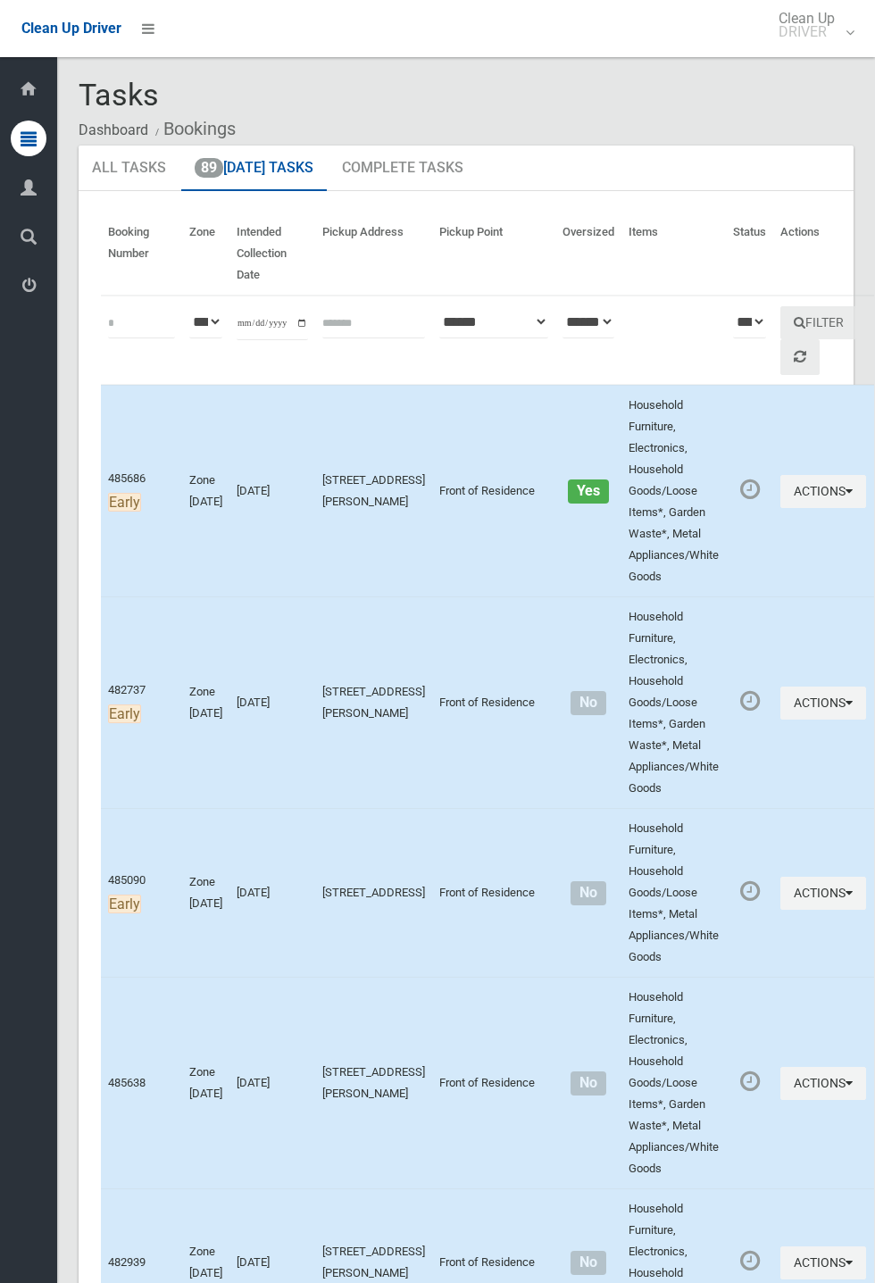
click at [295, 1129] on td "10/10/2025" at bounding box center [272, 1083] width 86 height 212
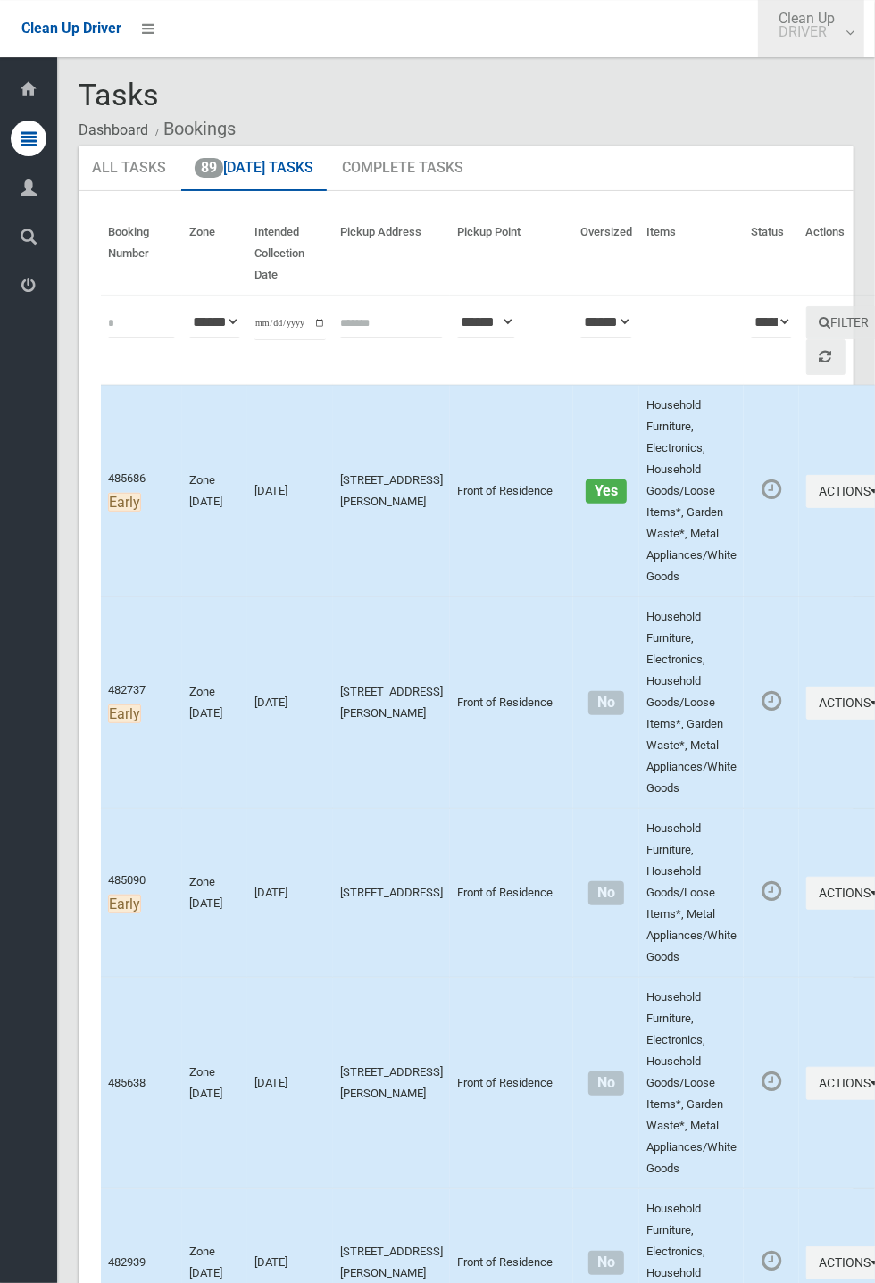
click at [864, 46] on link "Clean Up DRIVER" at bounding box center [811, 28] width 106 height 57
click at [863, 96] on link "Logout" at bounding box center [811, 79] width 104 height 36
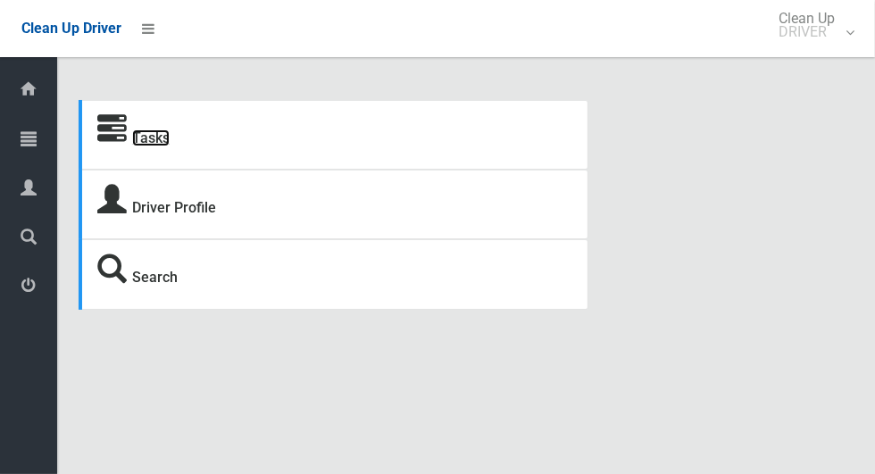
click at [143, 135] on link "Tasks" at bounding box center [150, 137] width 37 height 17
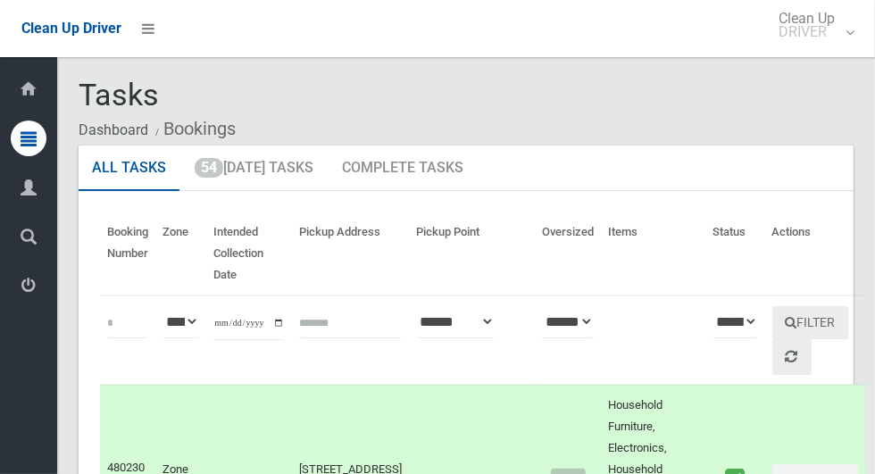
scroll to position [860, 0]
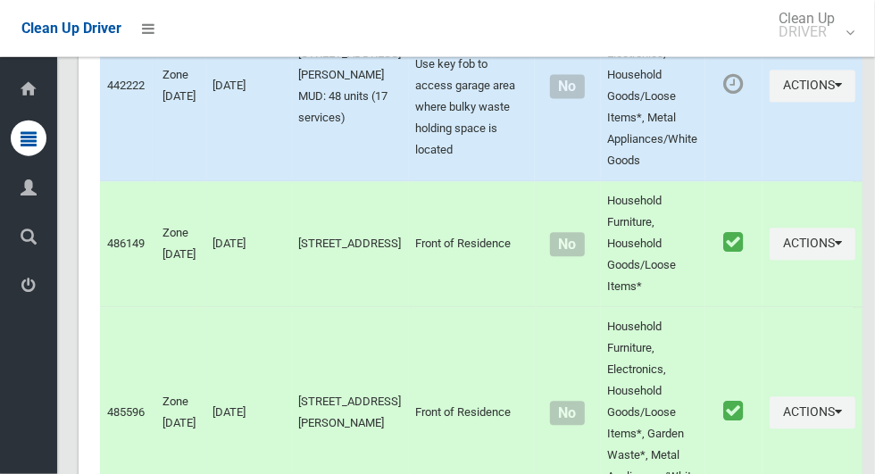
scroll to position [9700, 0]
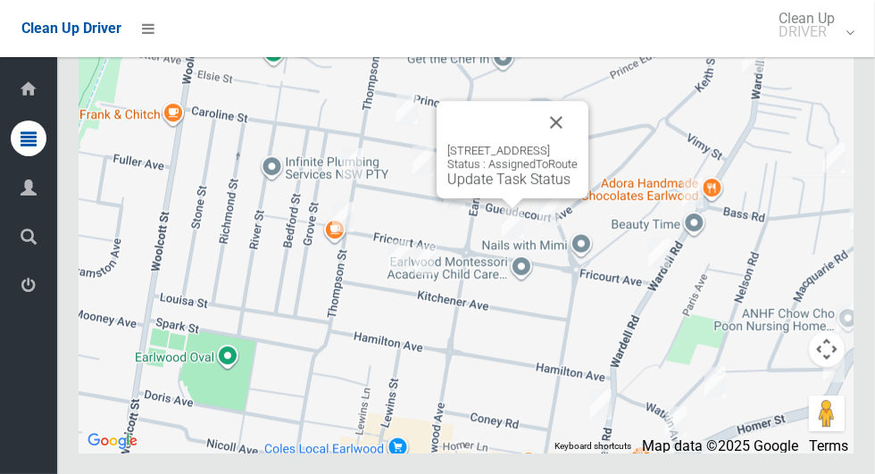
click at [577, 144] on button "Close" at bounding box center [556, 122] width 43 height 43
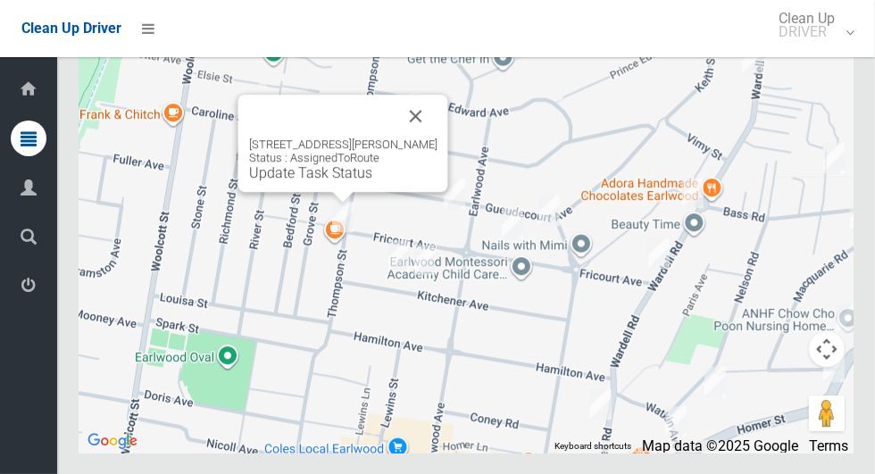
click at [437, 137] on button "Close" at bounding box center [415, 116] width 43 height 43
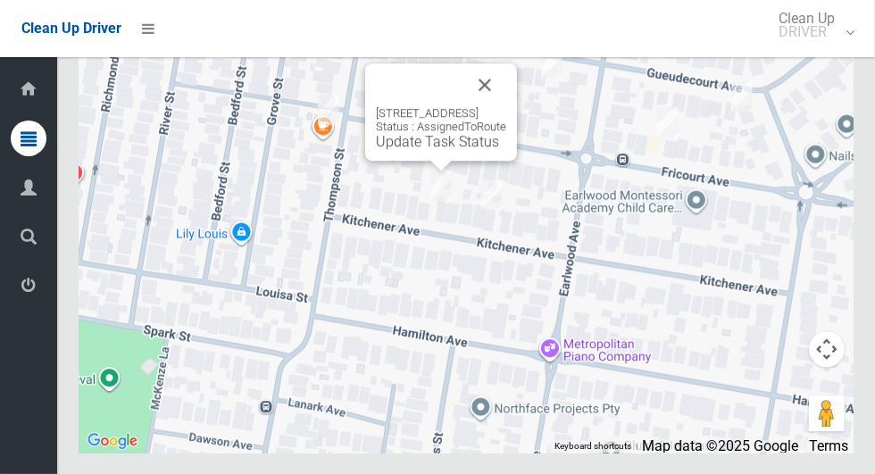
scroll to position [9699, 0]
click at [506, 106] on button "Close" at bounding box center [484, 84] width 43 height 43
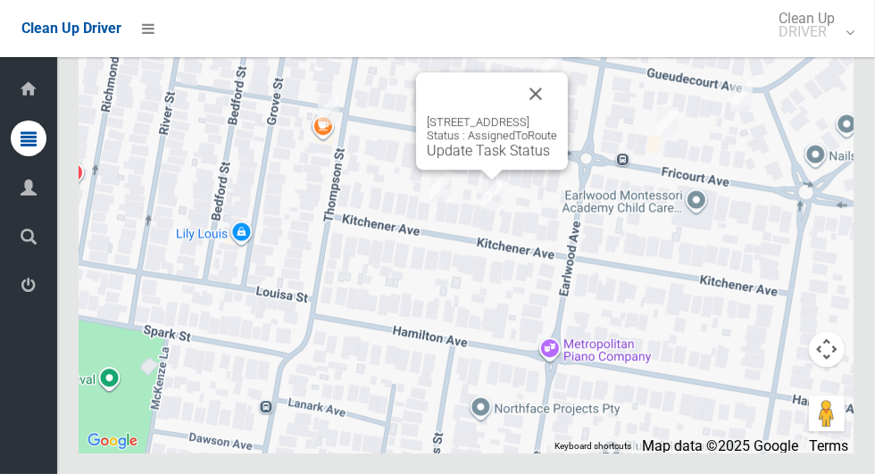
click at [472, 159] on link "Update Task Status" at bounding box center [488, 150] width 123 height 17
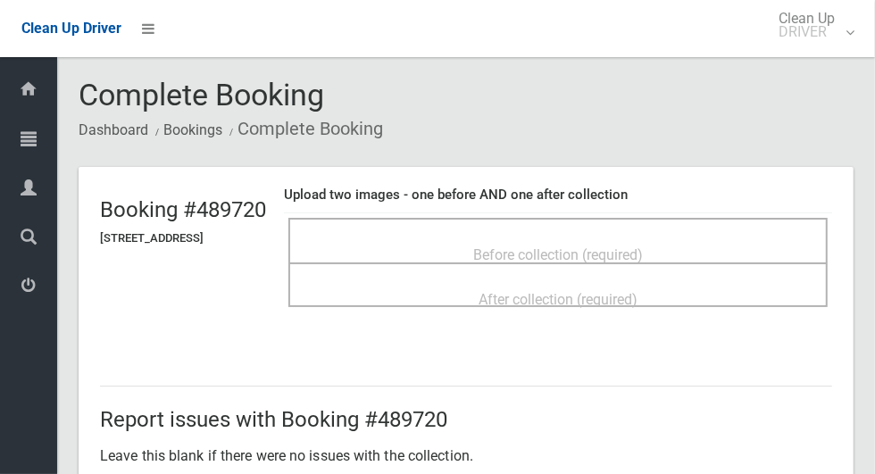
click at [635, 257] on span "Before collection (required)" at bounding box center [558, 254] width 170 height 17
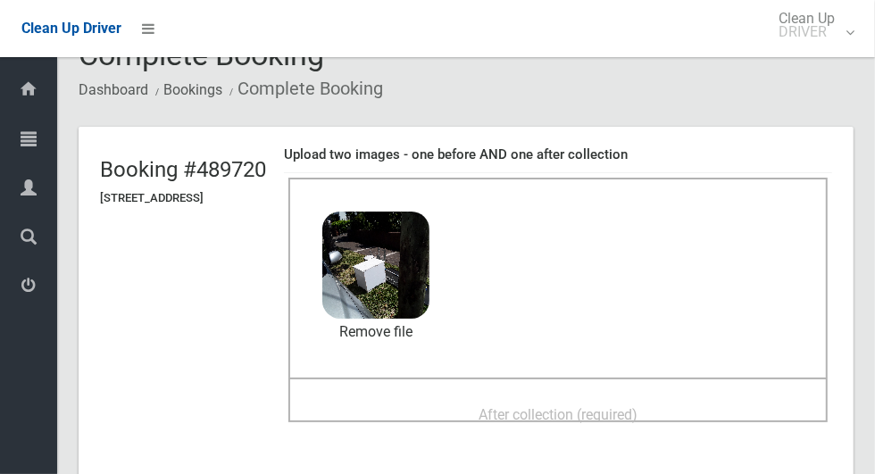
scroll to position [49, 0]
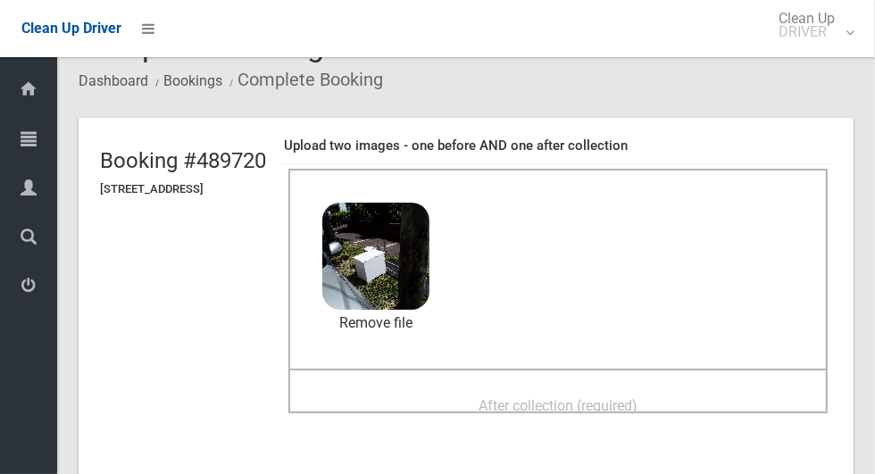
click at [637, 397] on span "After collection (required)" at bounding box center [557, 405] width 159 height 17
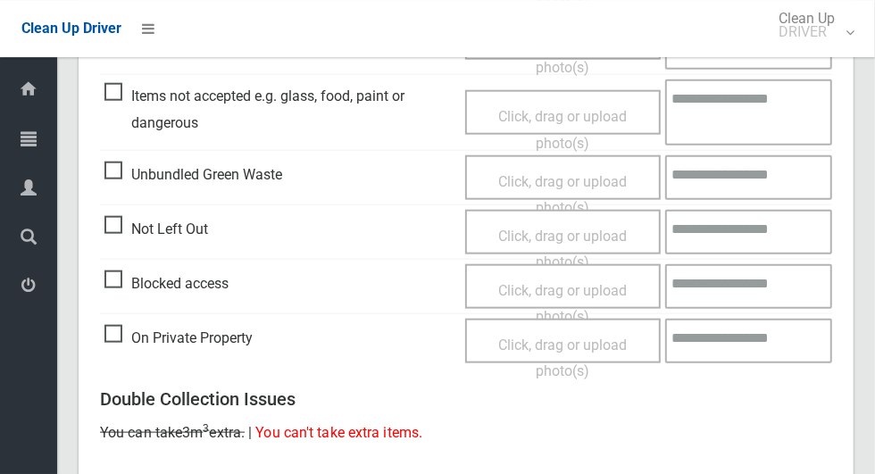
scroll to position [1460, 0]
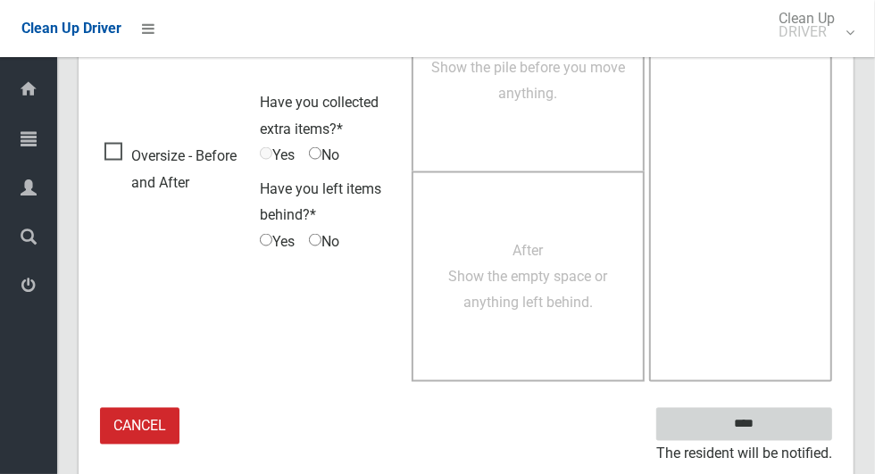
click at [785, 420] on input "****" at bounding box center [744, 424] width 176 height 33
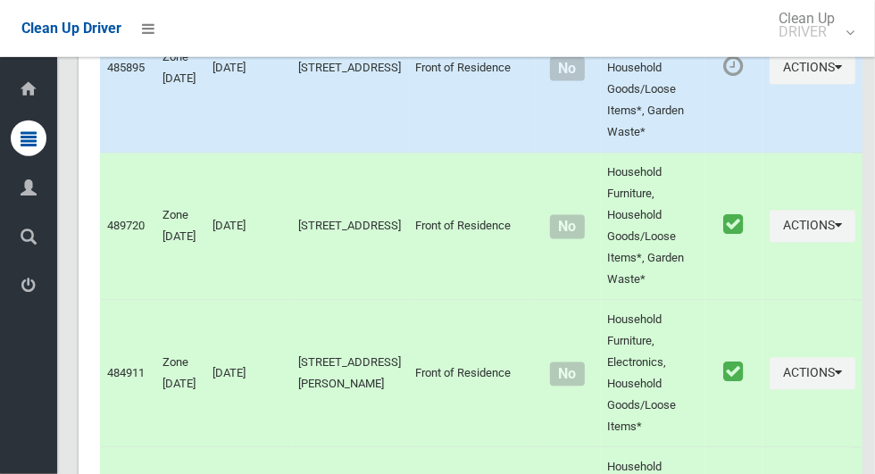
scroll to position [5334, 0]
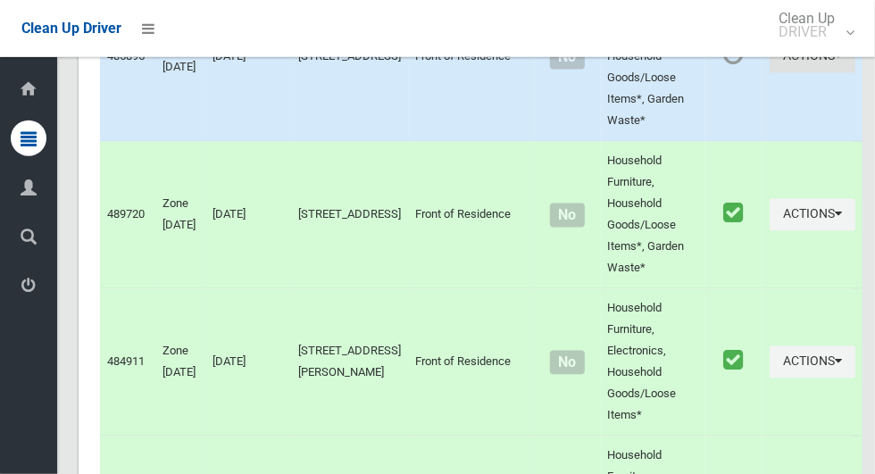
click at [813, 74] on button "Actions" at bounding box center [812, 57] width 86 height 33
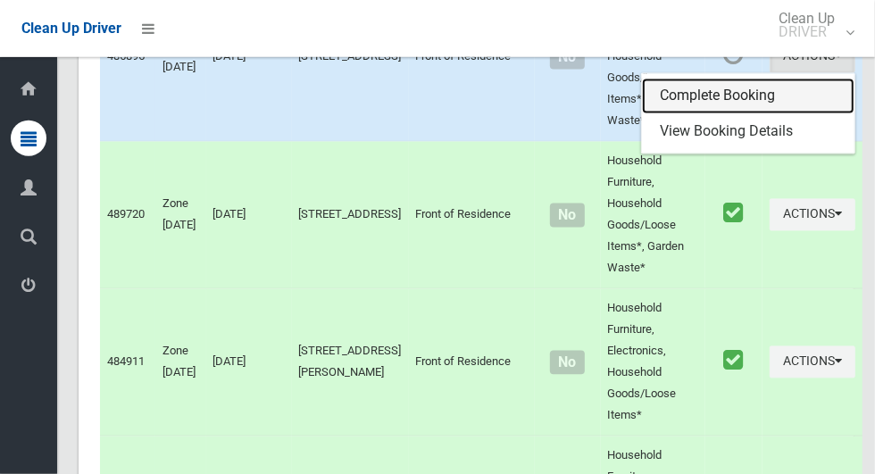
click at [743, 114] on link "Complete Booking" at bounding box center [748, 97] width 212 height 36
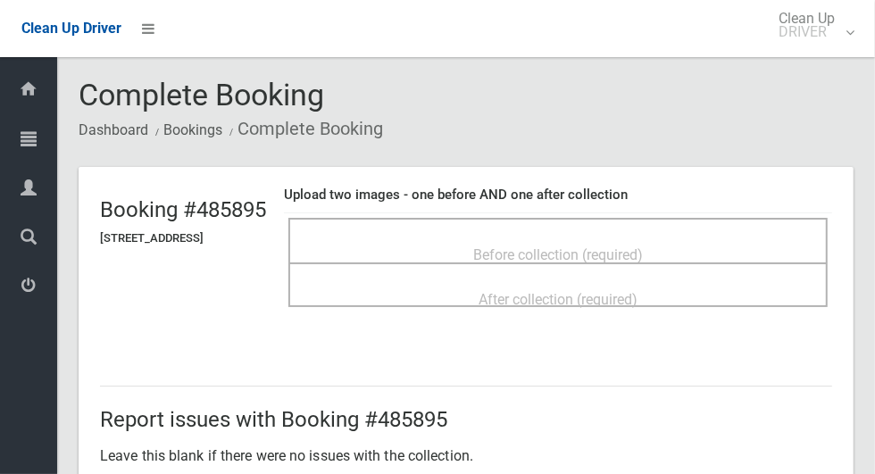
click at [616, 250] on span "Before collection (required)" at bounding box center [558, 254] width 170 height 17
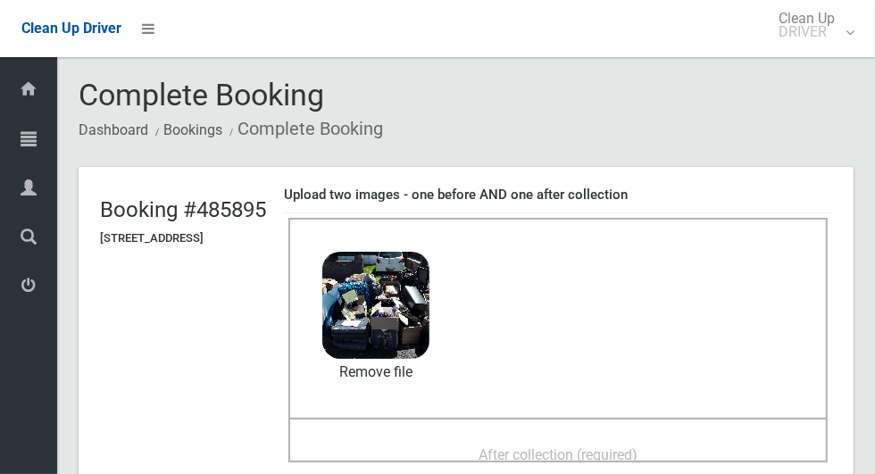
click at [622, 446] on span "After collection (required)" at bounding box center [557, 454] width 159 height 17
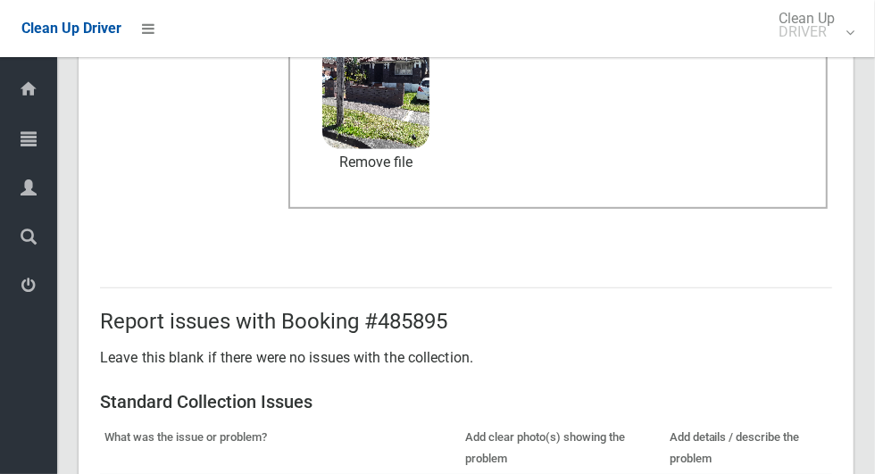
scroll to position [1460, 0]
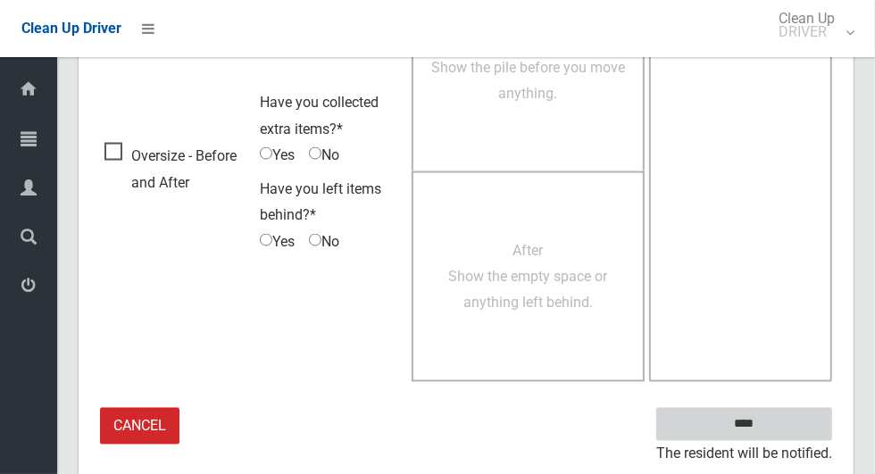
click at [751, 435] on input "****" at bounding box center [744, 424] width 176 height 33
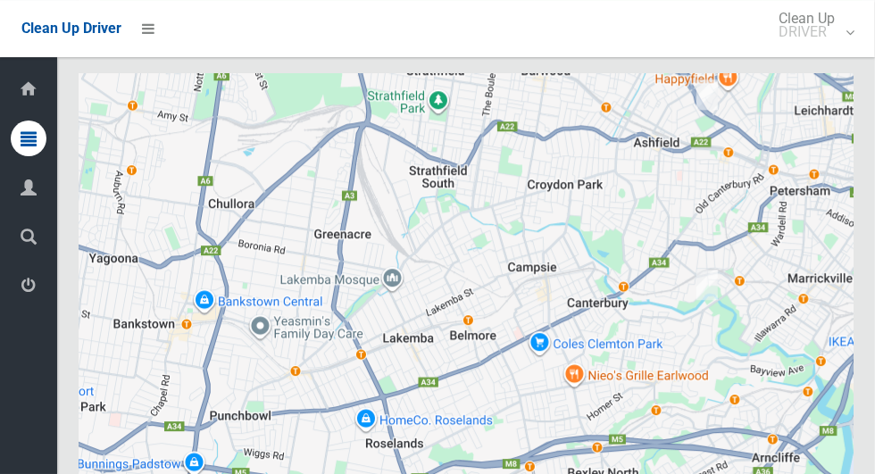
scroll to position [9700, 0]
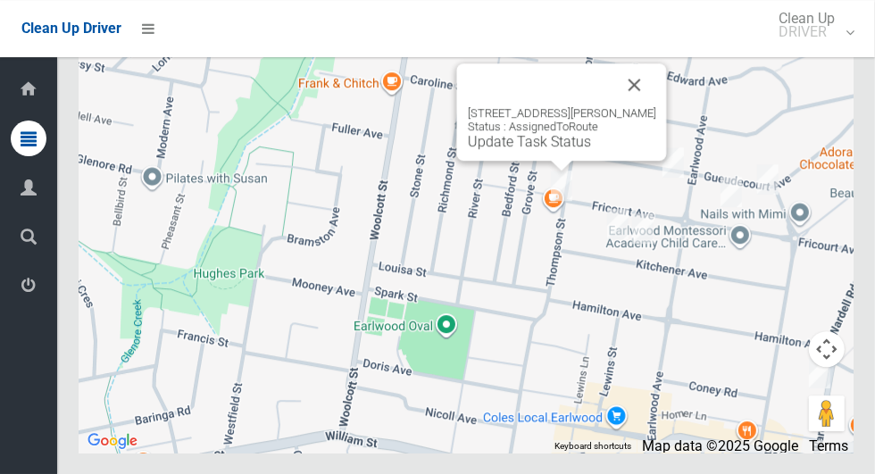
click at [652, 106] on button "Close" at bounding box center [634, 84] width 43 height 43
click at [656, 106] on button "Close" at bounding box center [634, 84] width 43 height 43
click at [539, 150] on link "Update Task Status" at bounding box center [529, 141] width 123 height 17
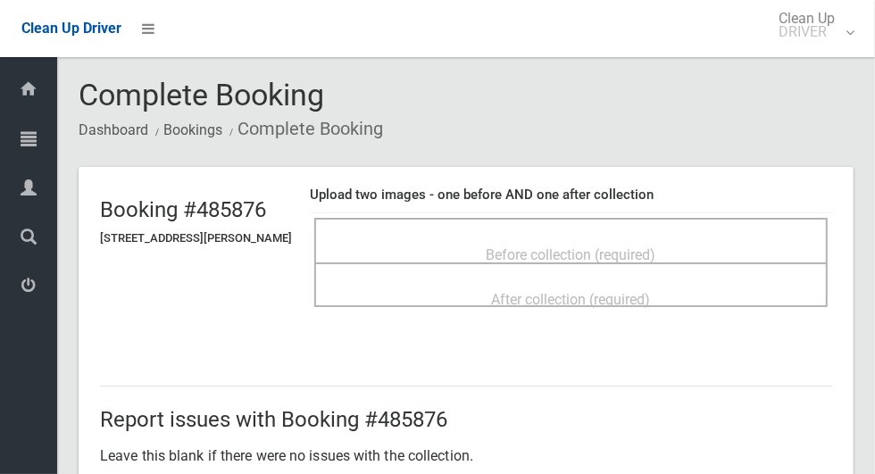
click at [610, 246] on span "Before collection (required)" at bounding box center [571, 254] width 170 height 17
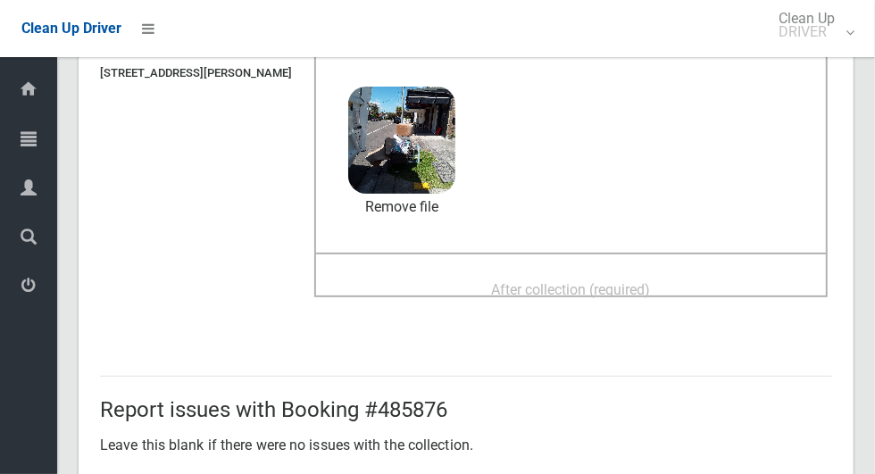
scroll to position [166, 0]
click at [651, 280] on span "After collection (required)" at bounding box center [571, 288] width 159 height 17
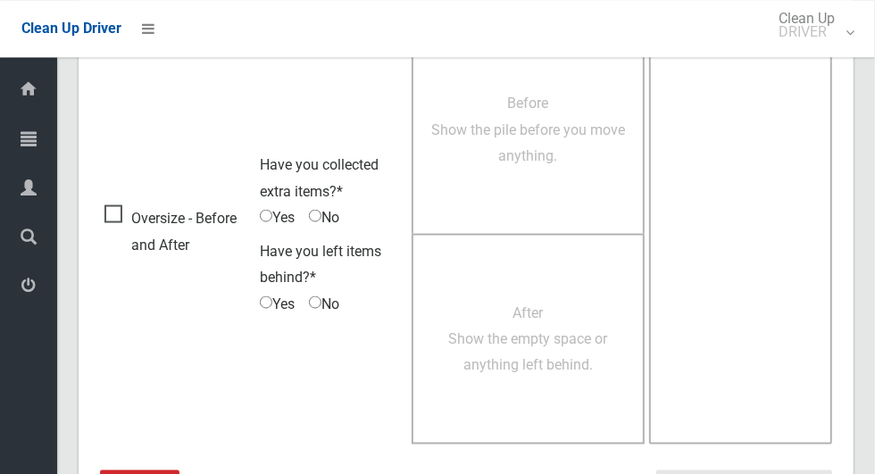
scroll to position [1460, 0]
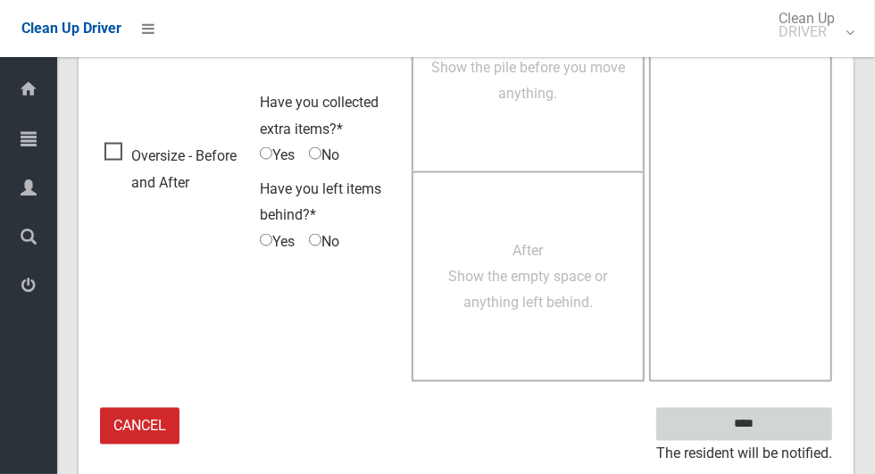
click at [775, 435] on input "****" at bounding box center [744, 424] width 176 height 33
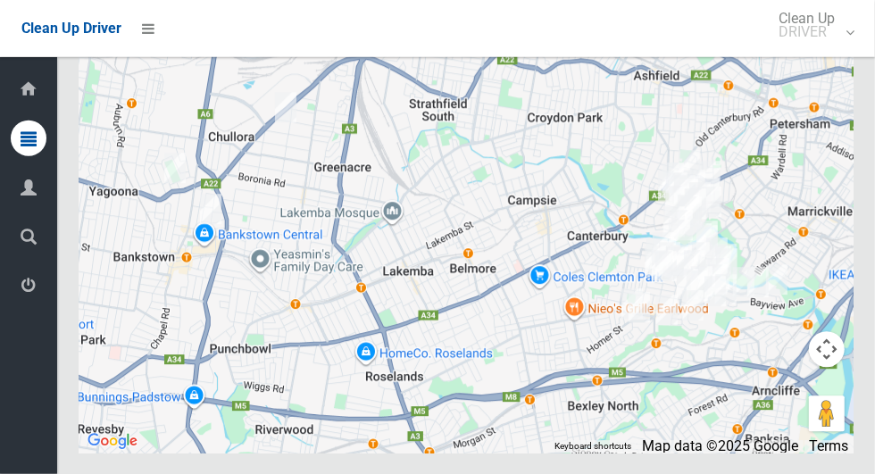
scroll to position [9700, 0]
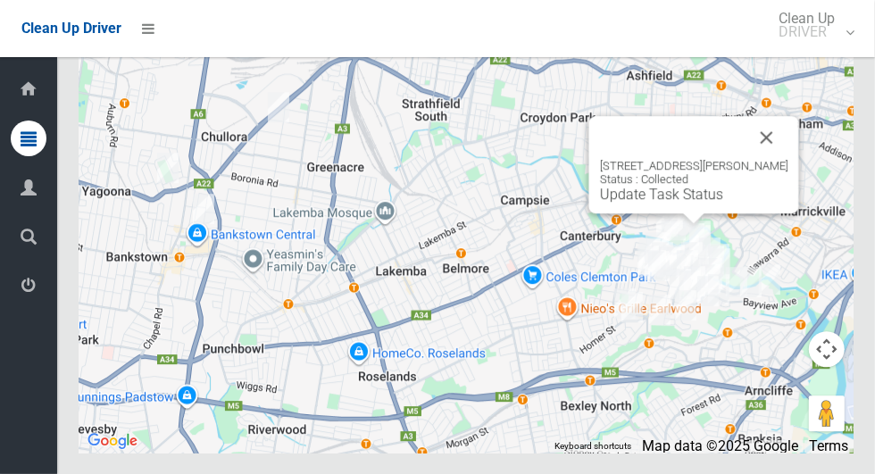
click at [754, 159] on button "Close" at bounding box center [766, 137] width 43 height 43
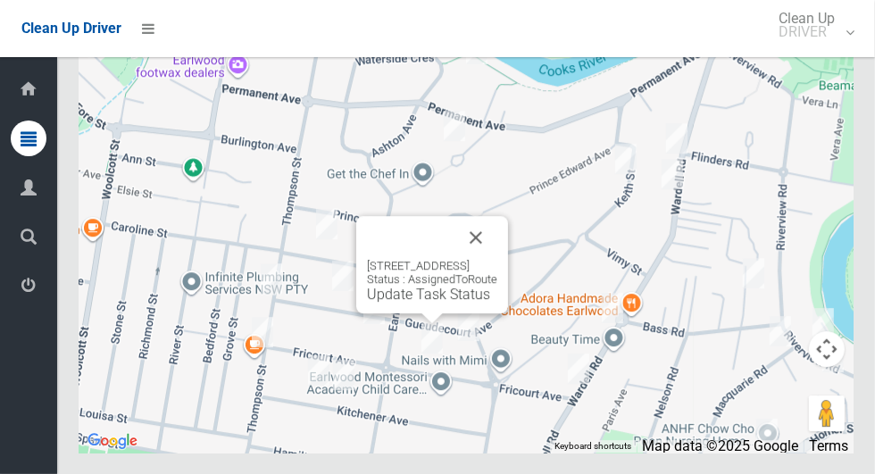
click at [497, 259] on button "Close" at bounding box center [475, 237] width 43 height 43
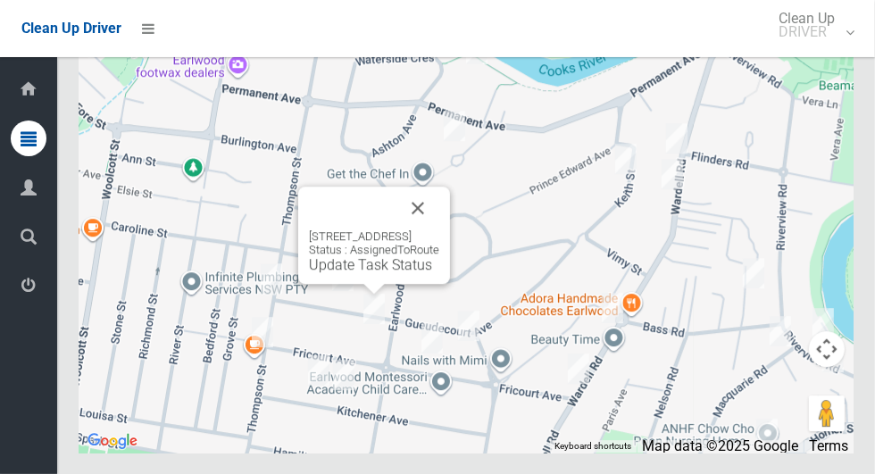
click at [439, 229] on button "Close" at bounding box center [417, 208] width 43 height 43
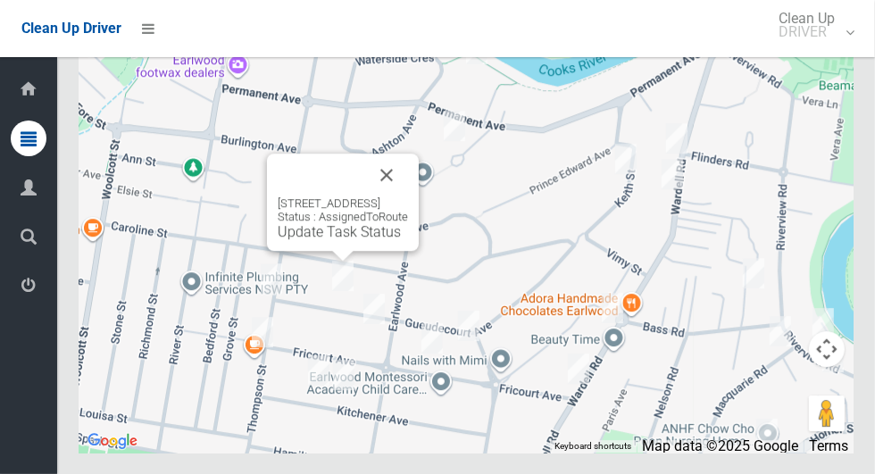
click at [408, 196] on button "Close" at bounding box center [386, 175] width 43 height 43
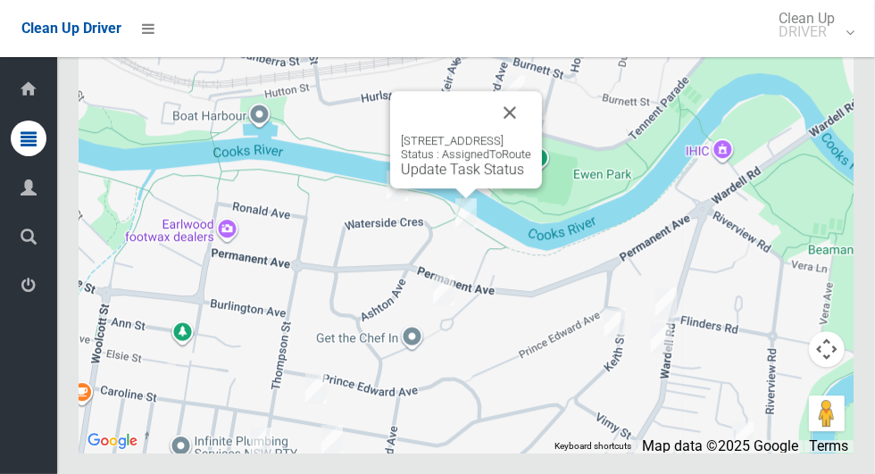
click at [531, 134] on button "Close" at bounding box center [509, 112] width 43 height 43
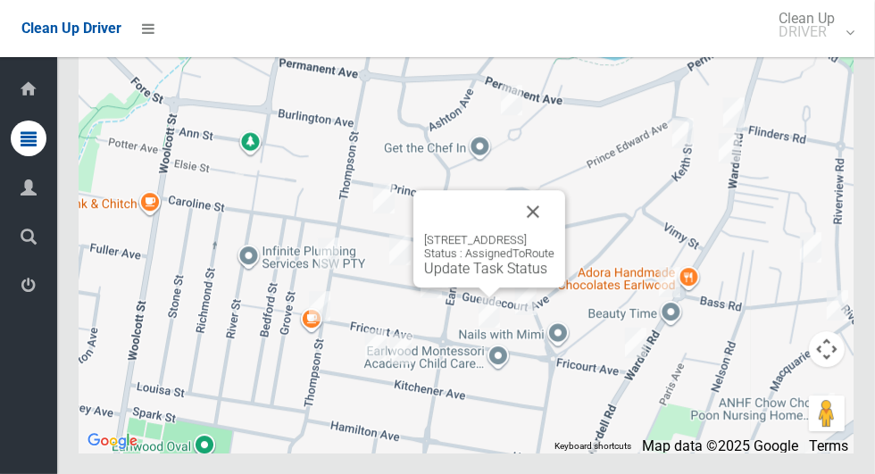
click at [478, 287] on div "25 Fricourt Avenue, EARLWOOD NSW 2206 Status : AssignedToRoute Update Task Stat…" at bounding box center [489, 238] width 152 height 97
click at [481, 277] on link "Update Task Status" at bounding box center [485, 268] width 123 height 17
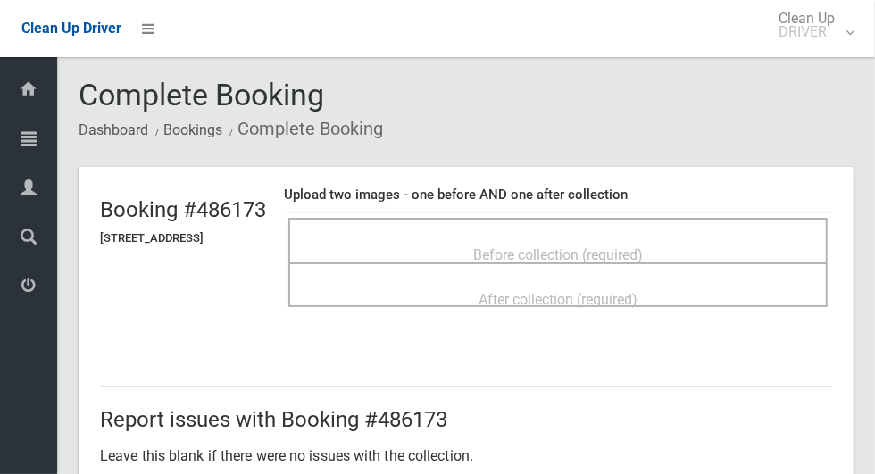
click at [621, 250] on span "Before collection (required)" at bounding box center [558, 254] width 170 height 17
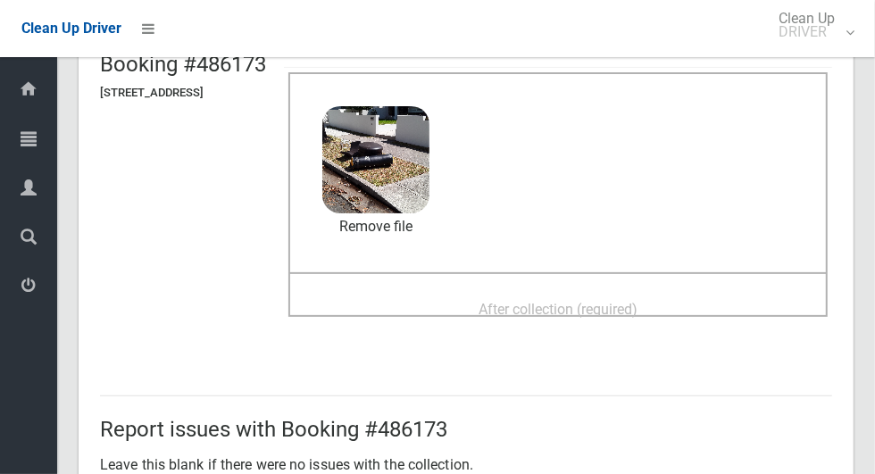
scroll to position [173, 0]
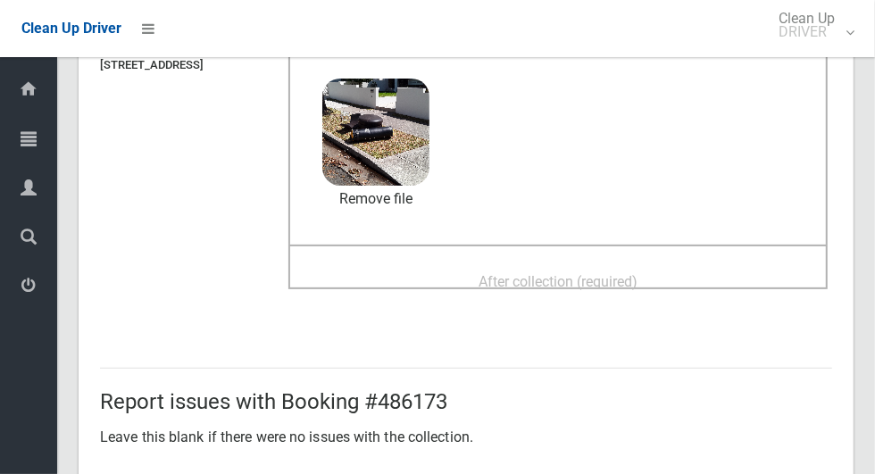
click at [637, 286] on span "After collection (required)" at bounding box center [557, 281] width 159 height 17
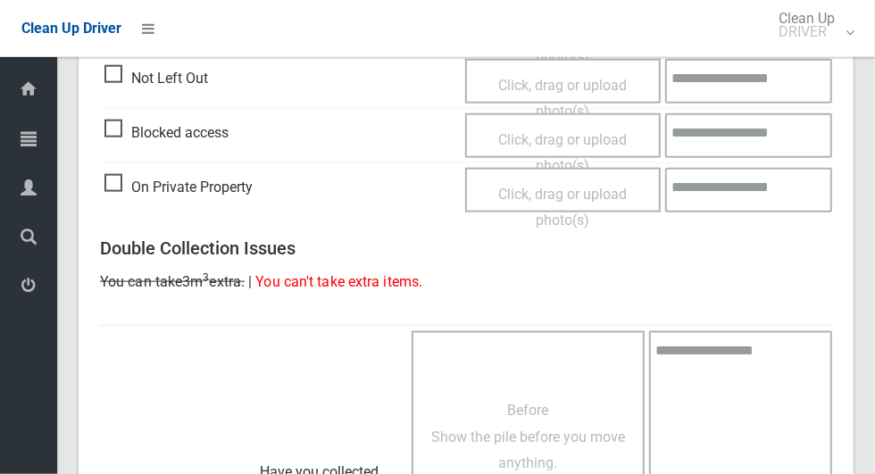
scroll to position [1460, 0]
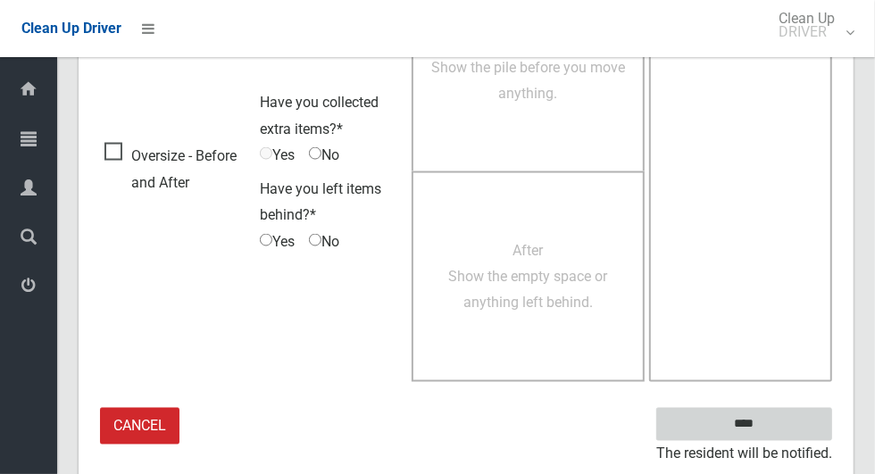
click at [754, 435] on input "****" at bounding box center [744, 424] width 176 height 33
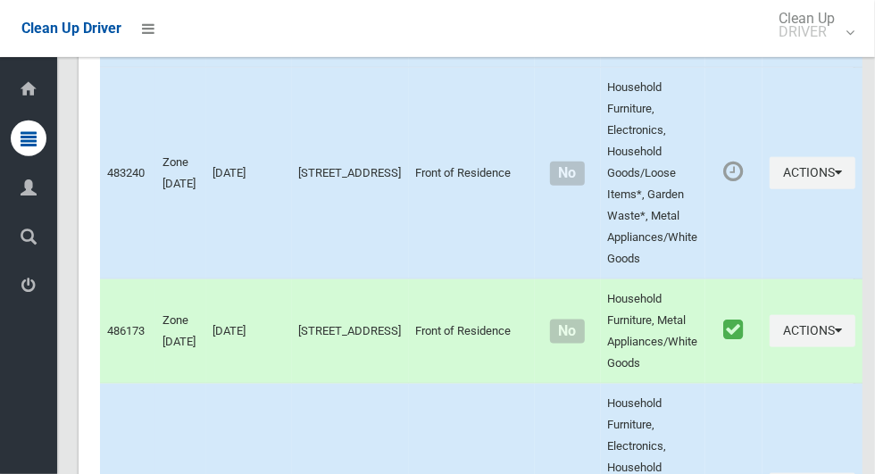
scroll to position [9700, 0]
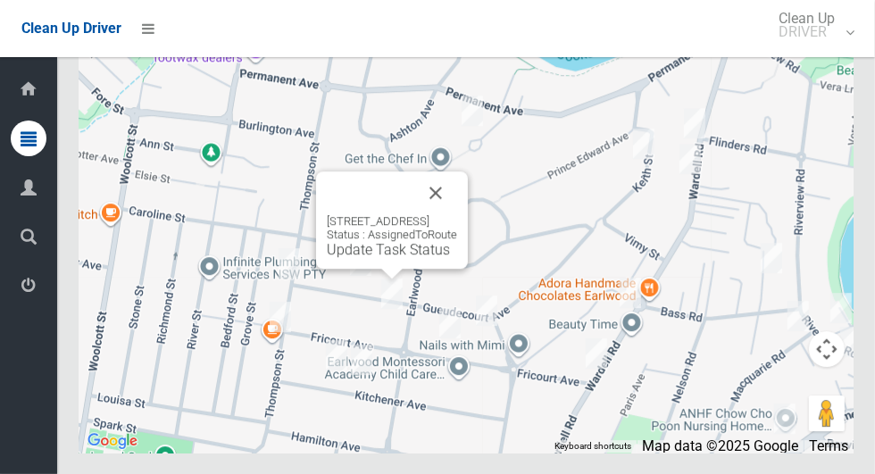
click at [457, 214] on button "Close" at bounding box center [435, 192] width 43 height 43
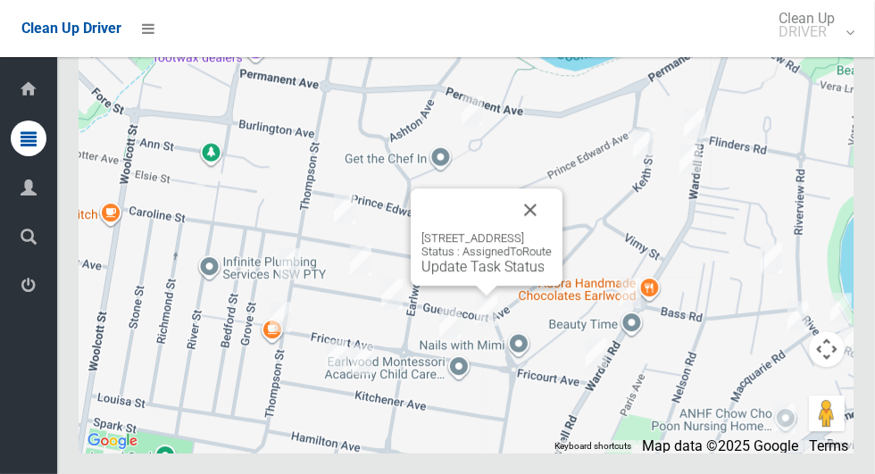
click at [461, 275] on link "Update Task Status" at bounding box center [482, 266] width 123 height 17
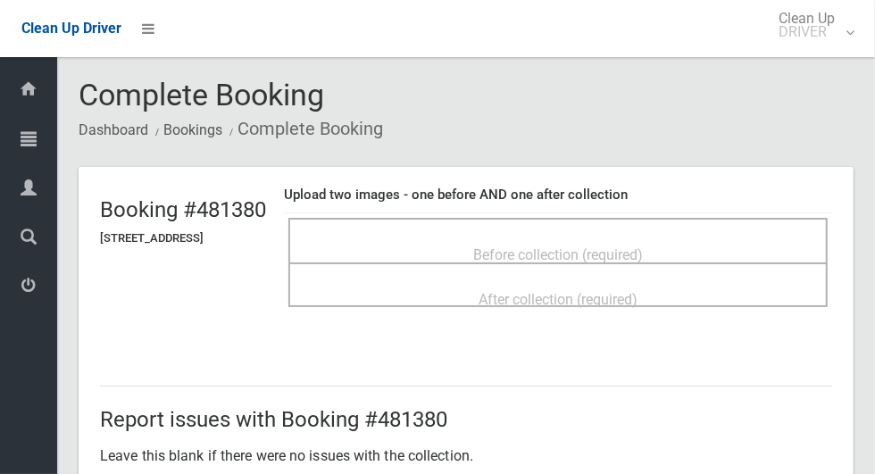
click at [623, 250] on span "Before collection (required)" at bounding box center [558, 254] width 170 height 17
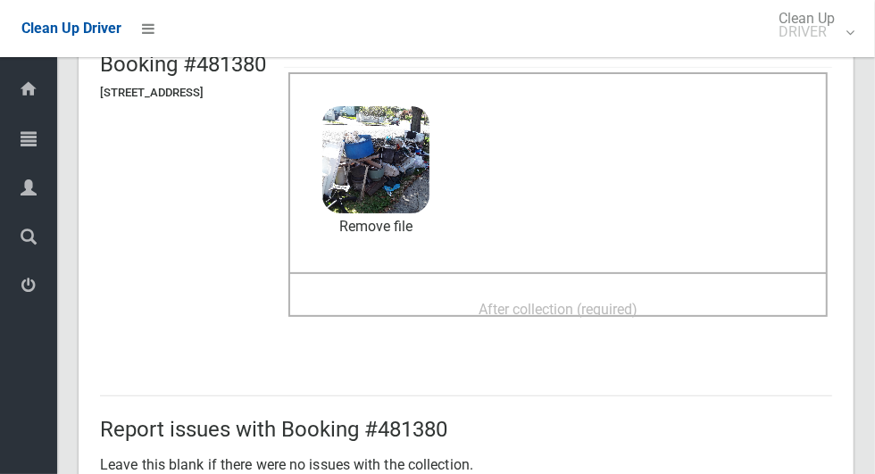
scroll to position [147, 0]
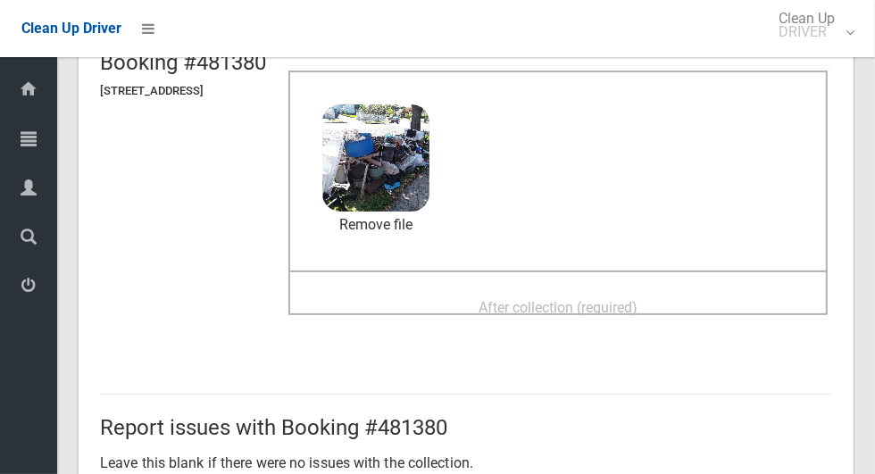
click at [637, 299] on span "After collection (required)" at bounding box center [557, 307] width 159 height 17
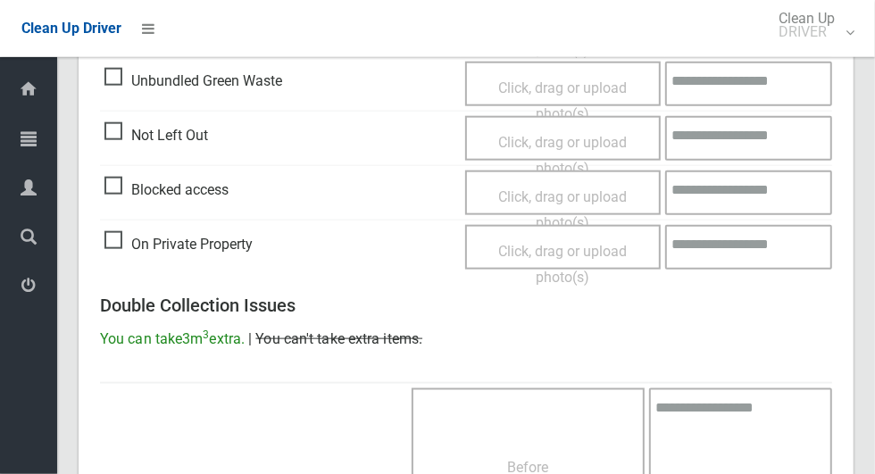
scroll to position [1460, 0]
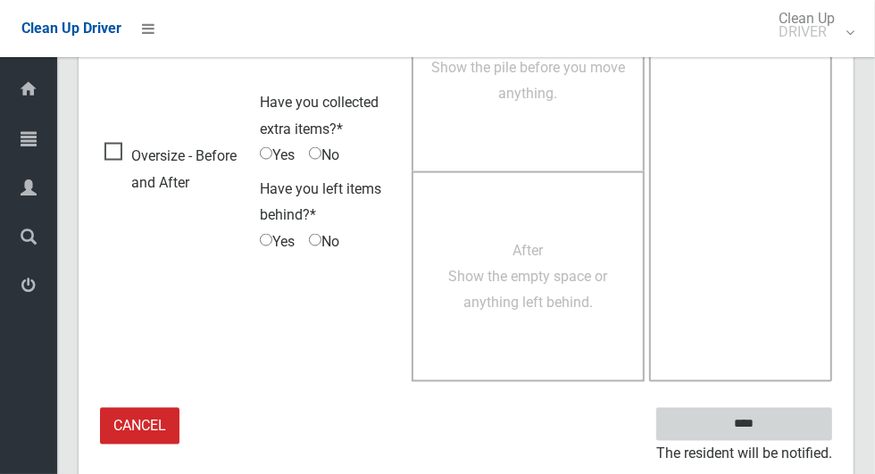
click at [743, 415] on input "****" at bounding box center [744, 424] width 176 height 33
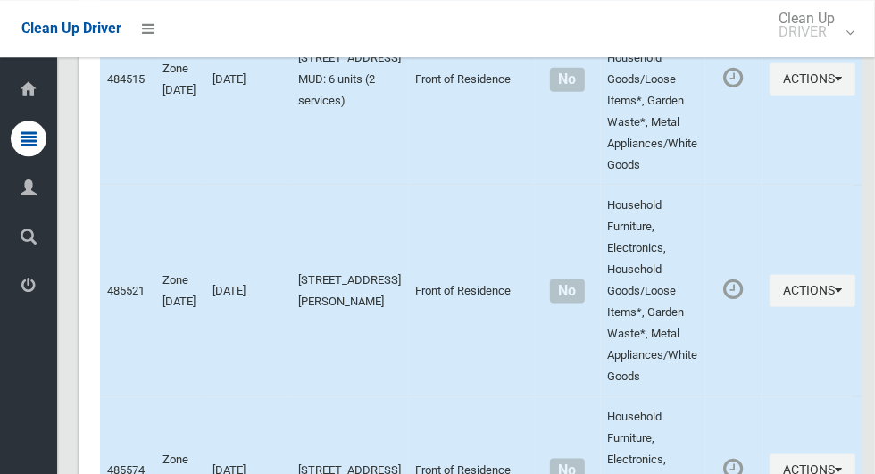
scroll to position [8491, 0]
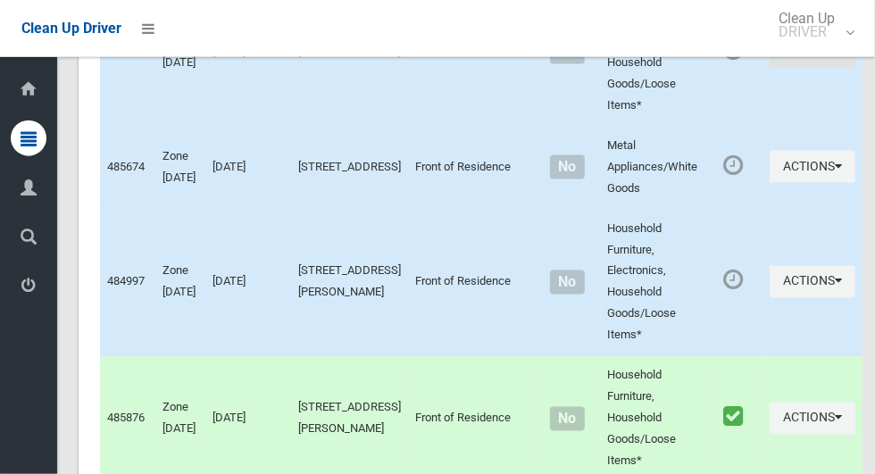
click at [773, 69] on button "Actions" at bounding box center [812, 52] width 86 height 33
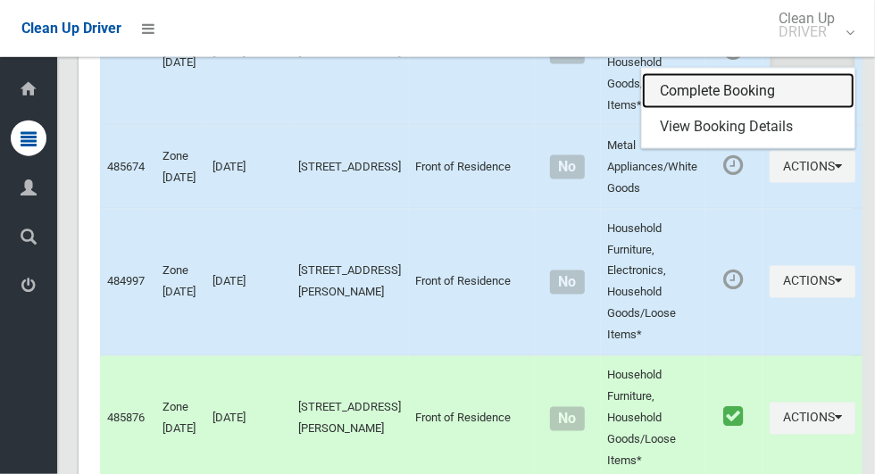
click at [743, 109] on link "Complete Booking" at bounding box center [748, 91] width 212 height 36
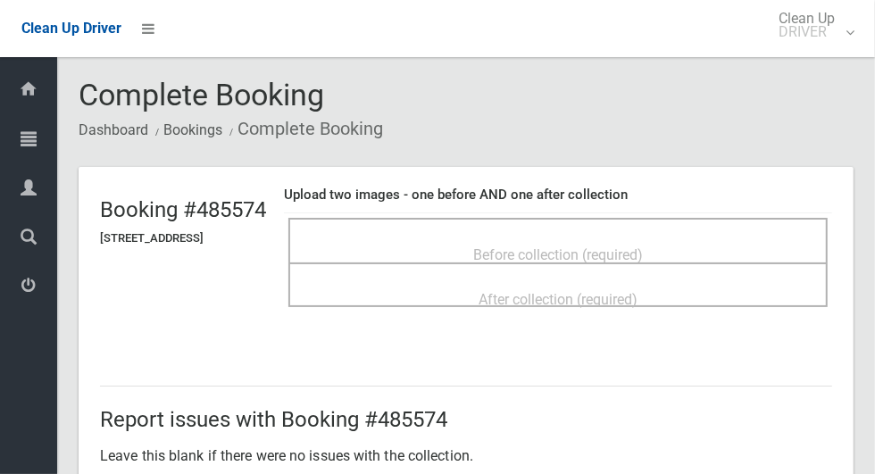
click at [643, 253] on span "Before collection (required)" at bounding box center [558, 254] width 170 height 17
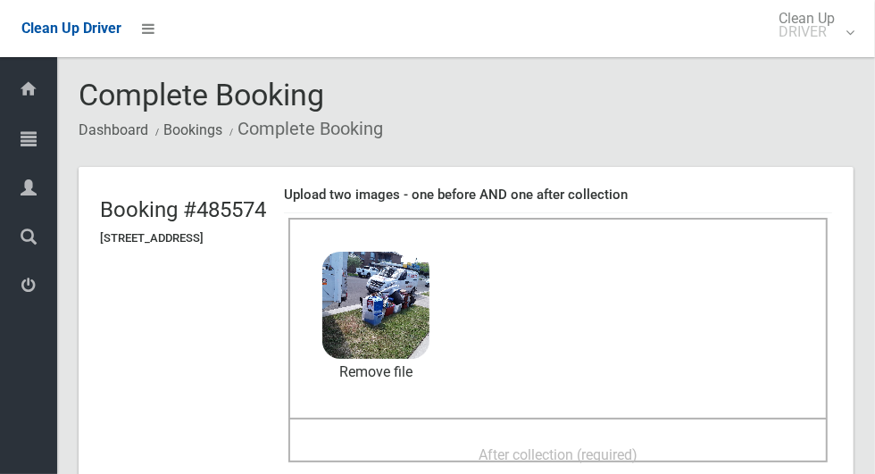
click at [637, 446] on span "After collection (required)" at bounding box center [557, 454] width 159 height 17
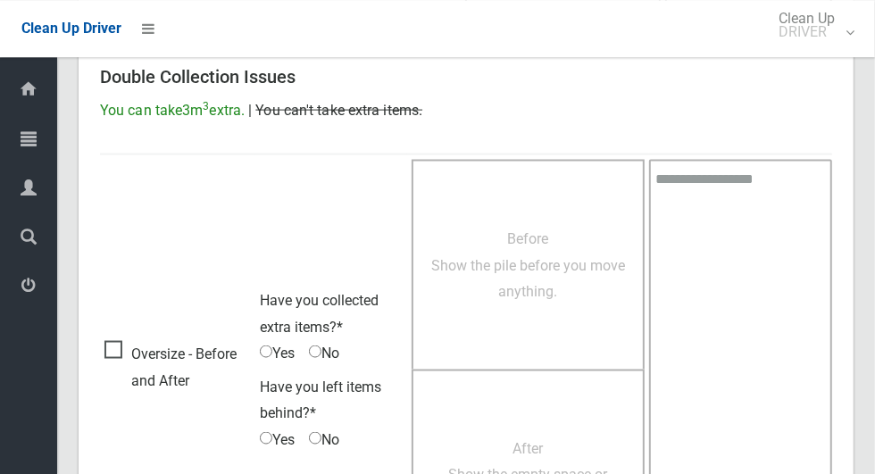
scroll to position [1460, 0]
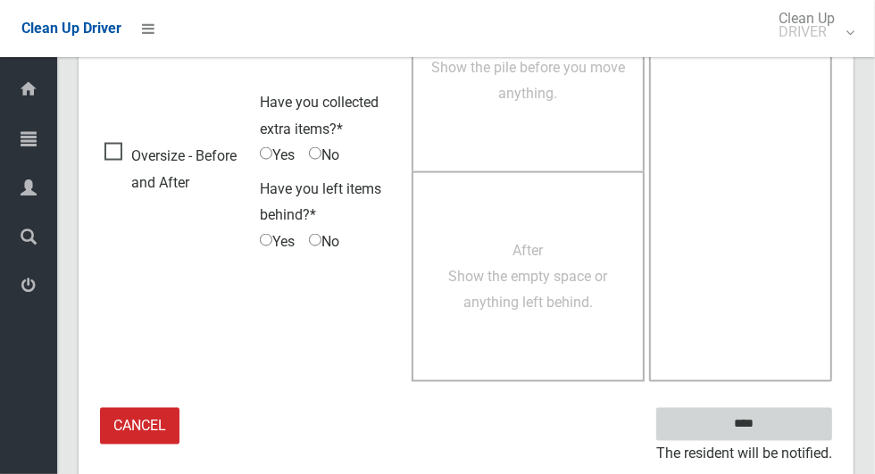
click at [753, 413] on input "****" at bounding box center [744, 424] width 176 height 33
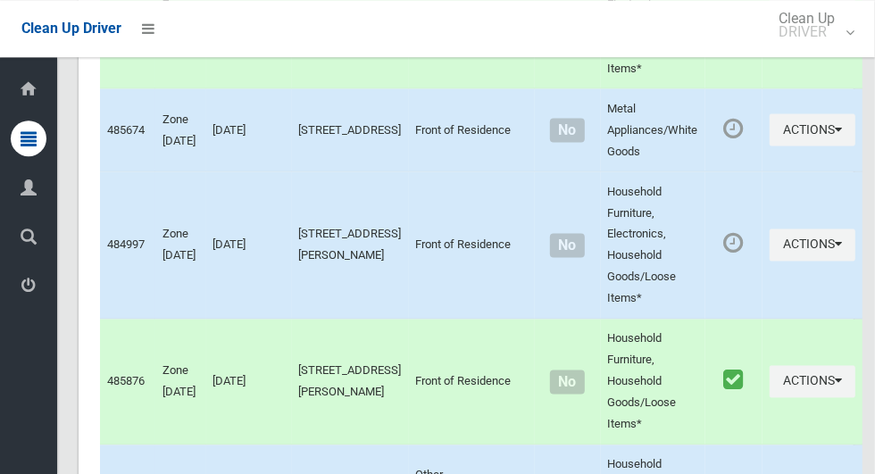
scroll to position [8527, 0]
click at [799, 147] on button "Actions" at bounding box center [812, 130] width 86 height 33
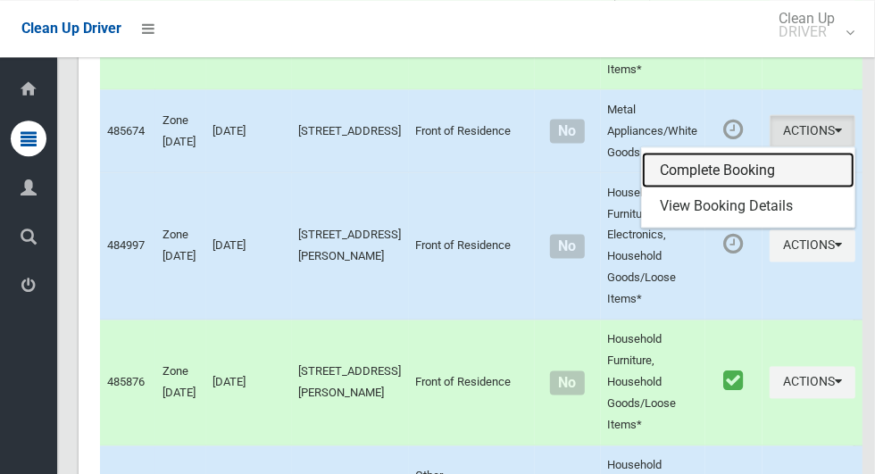
click at [742, 187] on link "Complete Booking" at bounding box center [748, 170] width 212 height 36
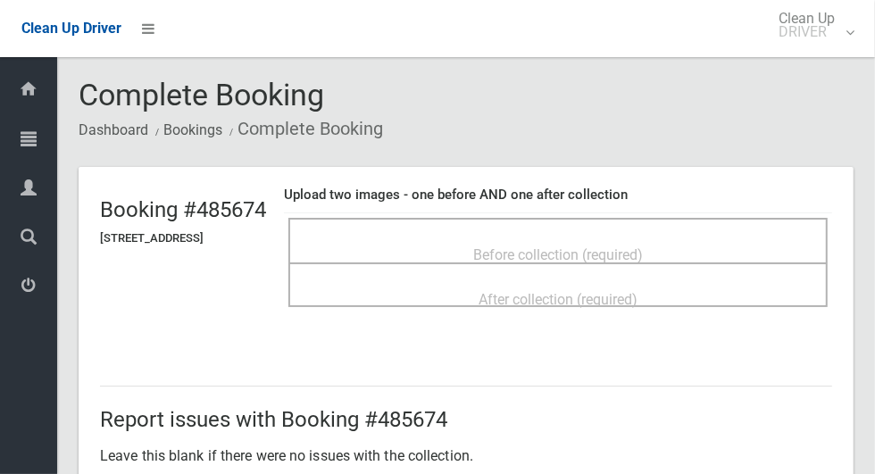
click at [643, 253] on span "Before collection (required)" at bounding box center [558, 254] width 170 height 17
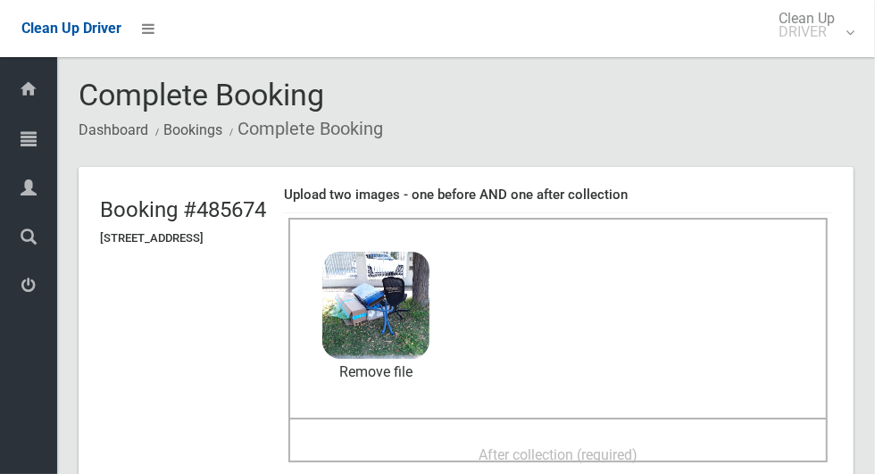
click at [613, 452] on span "After collection (required)" at bounding box center [557, 454] width 159 height 17
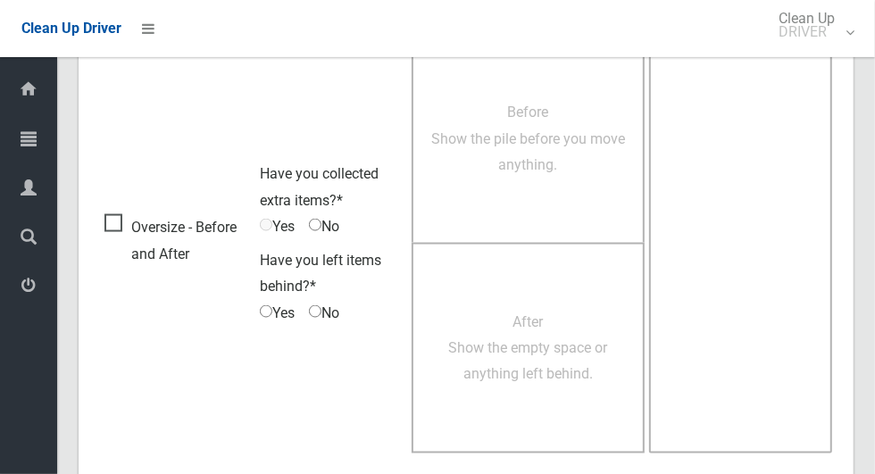
scroll to position [1460, 0]
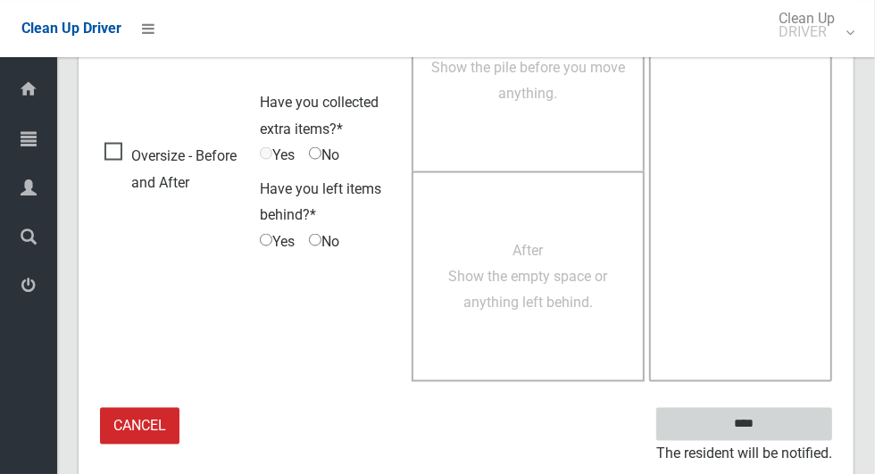
click at [757, 422] on input "****" at bounding box center [744, 424] width 176 height 33
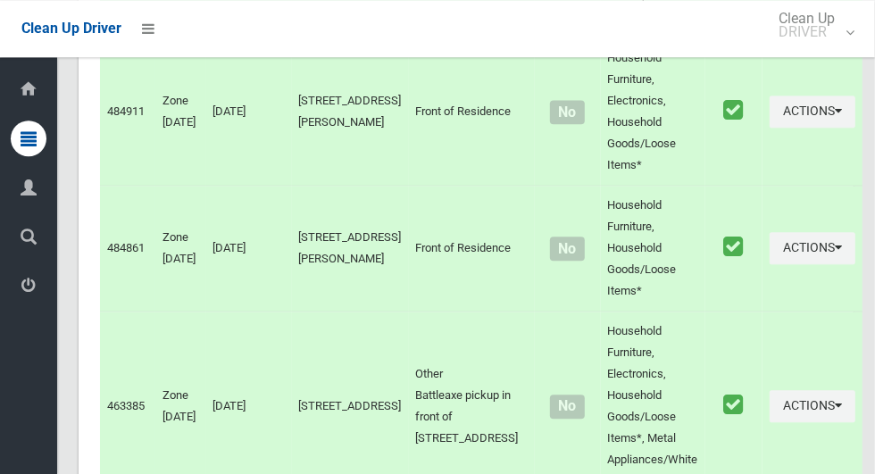
scroll to position [9700, 0]
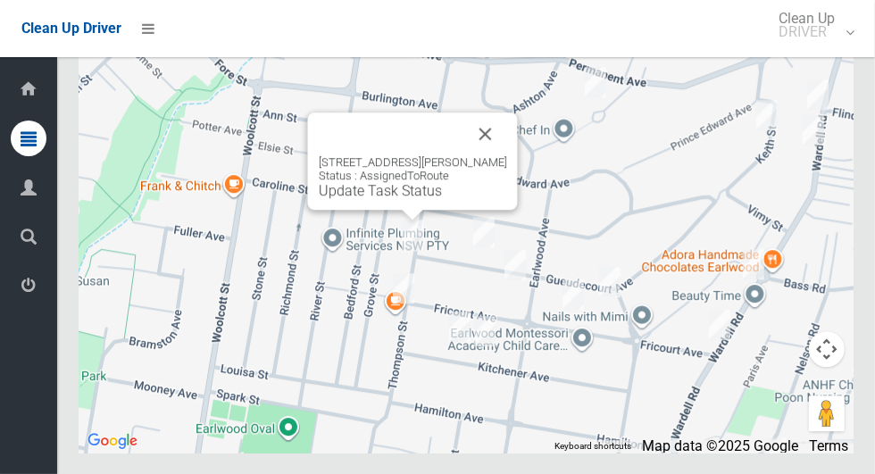
click at [507, 155] on button "Close" at bounding box center [485, 133] width 43 height 43
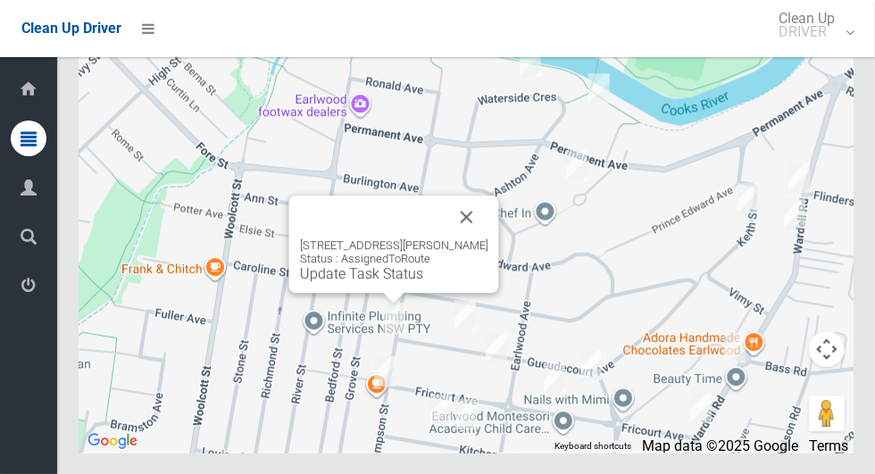
click at [486, 238] on button "Close" at bounding box center [466, 216] width 43 height 43
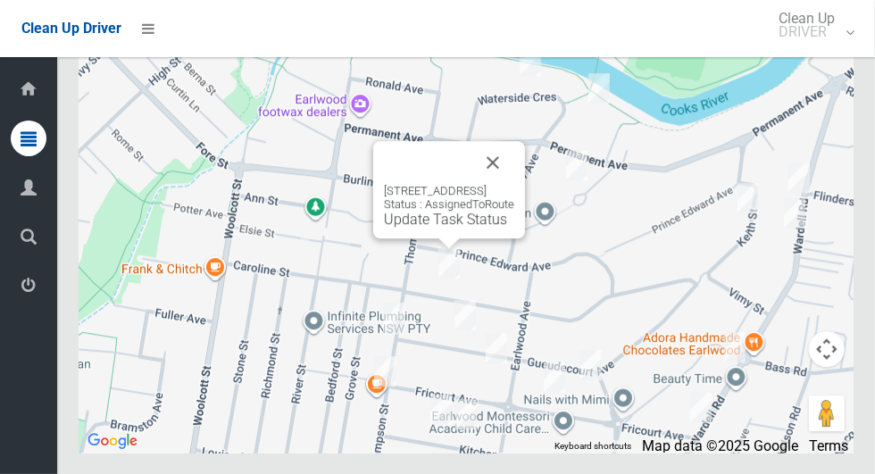
click at [514, 184] on button "Close" at bounding box center [492, 162] width 43 height 43
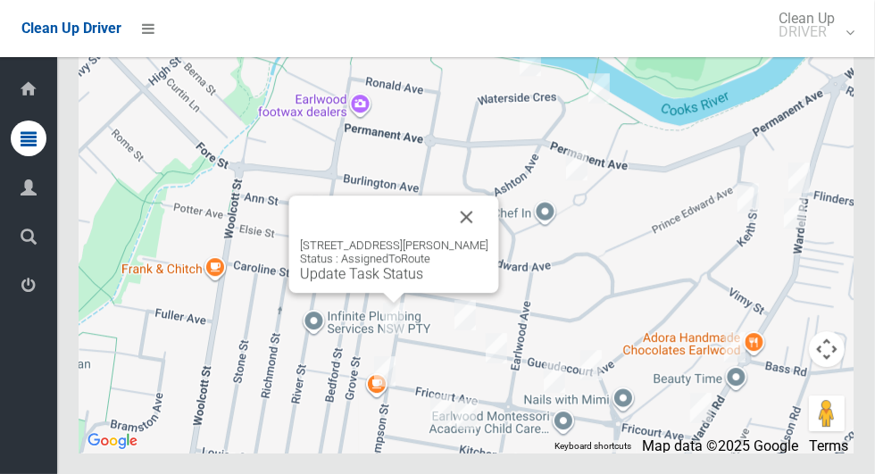
click at [391, 282] on link "Update Task Status" at bounding box center [361, 273] width 123 height 17
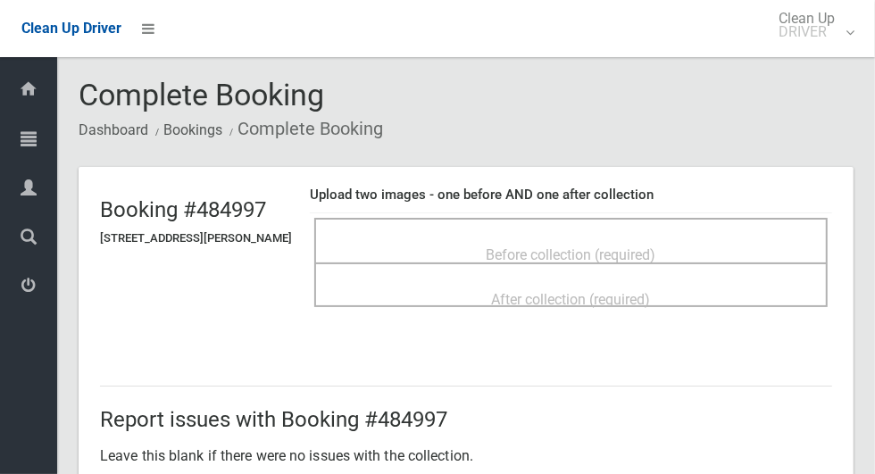
click at [702, 250] on div "Before collection (required)" at bounding box center [571, 253] width 474 height 33
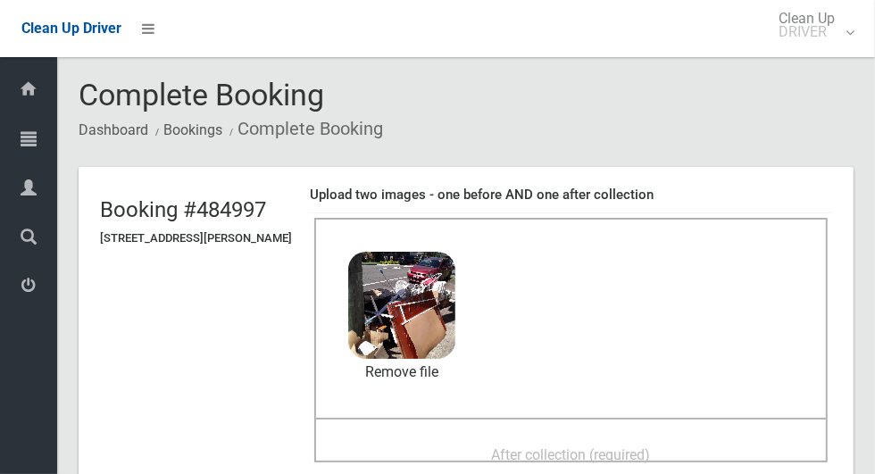
click at [651, 446] on span "After collection (required)" at bounding box center [571, 454] width 159 height 17
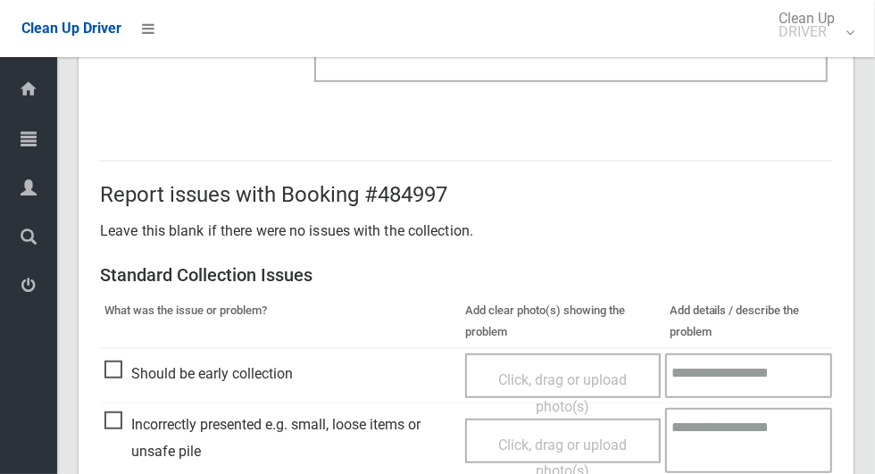
scroll to position [540, 0]
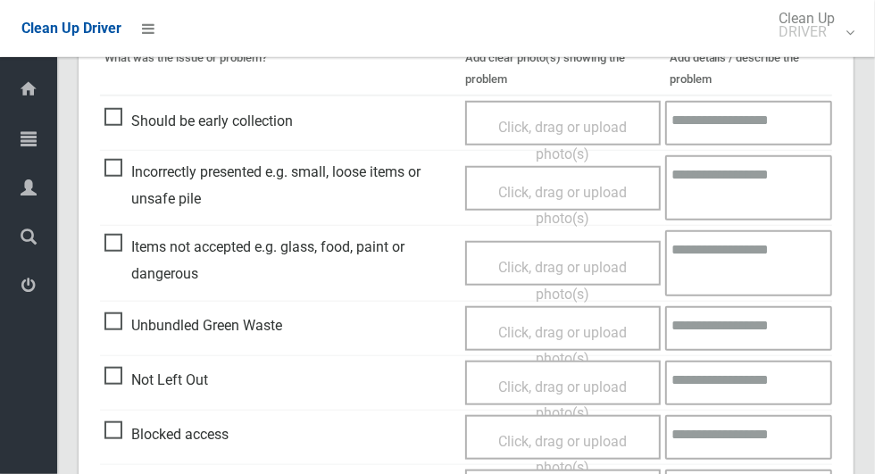
click at [550, 259] on span "Click, drag or upload photo(s)" at bounding box center [562, 281] width 129 height 44
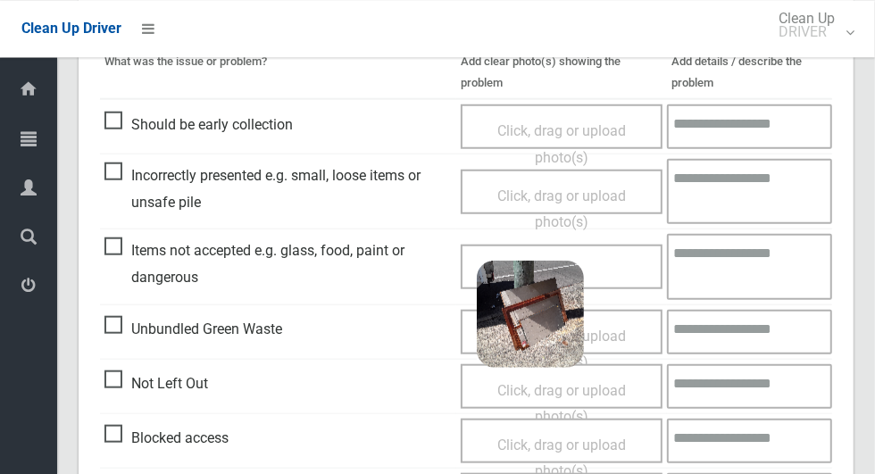
scroll to position [1460, 0]
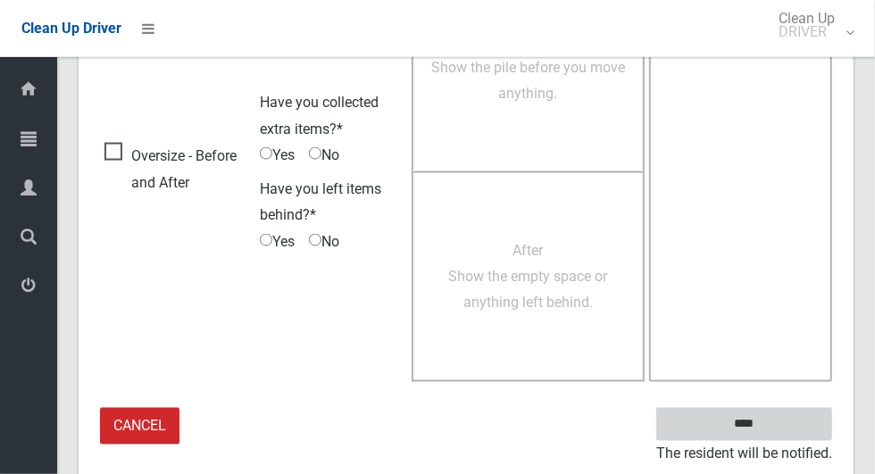
click at [782, 427] on input "****" at bounding box center [744, 424] width 176 height 33
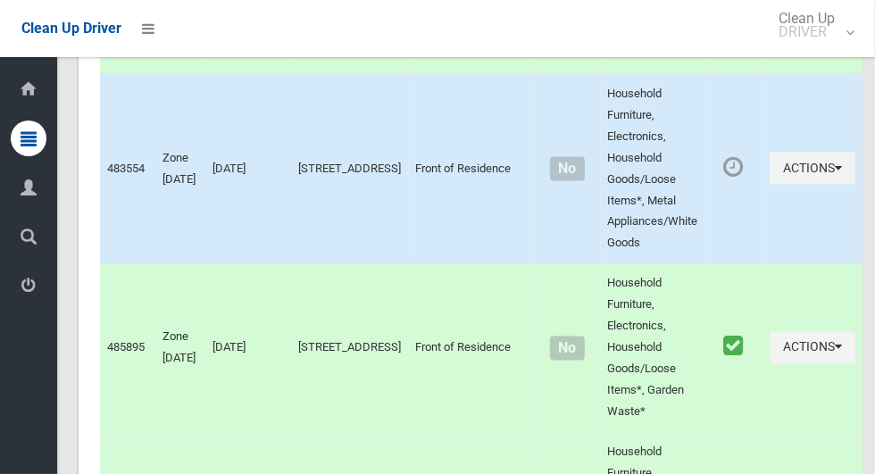
scroll to position [5043, 0]
click at [783, 186] on button "Actions" at bounding box center [812, 169] width 86 height 33
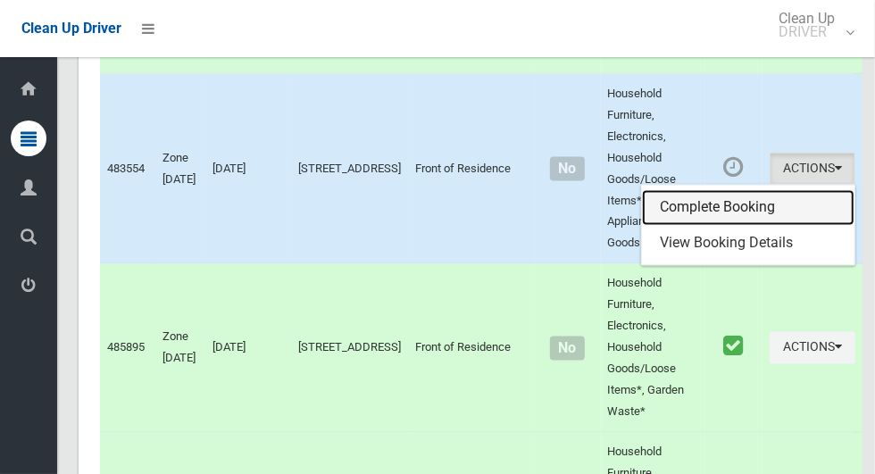
click at [739, 226] on link "Complete Booking" at bounding box center [748, 208] width 212 height 36
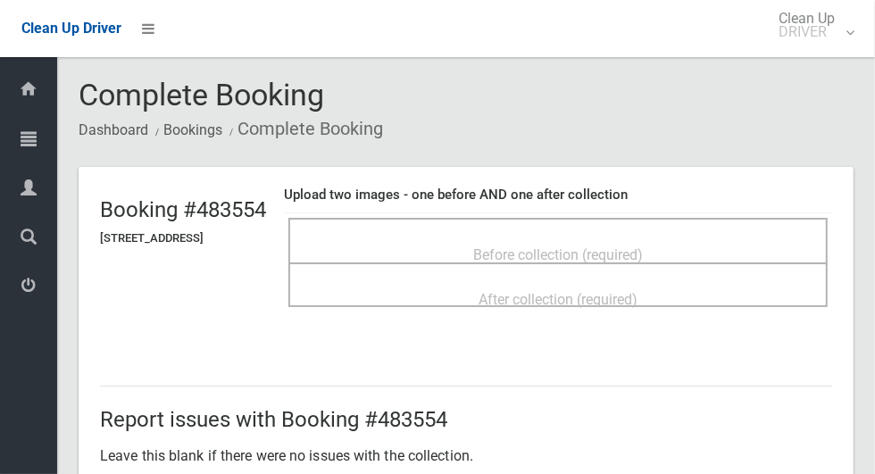
click at [643, 246] on span "Before collection (required)" at bounding box center [558, 254] width 170 height 17
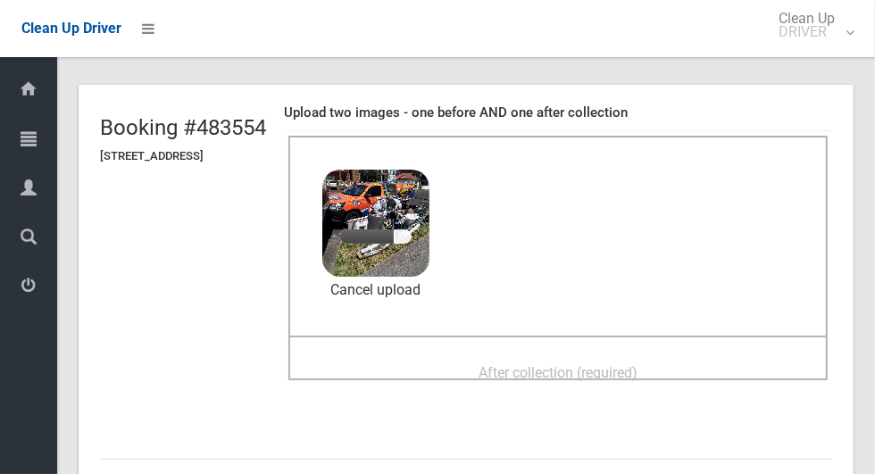
scroll to position [81, 0]
click at [623, 365] on span "After collection (required)" at bounding box center [557, 373] width 159 height 17
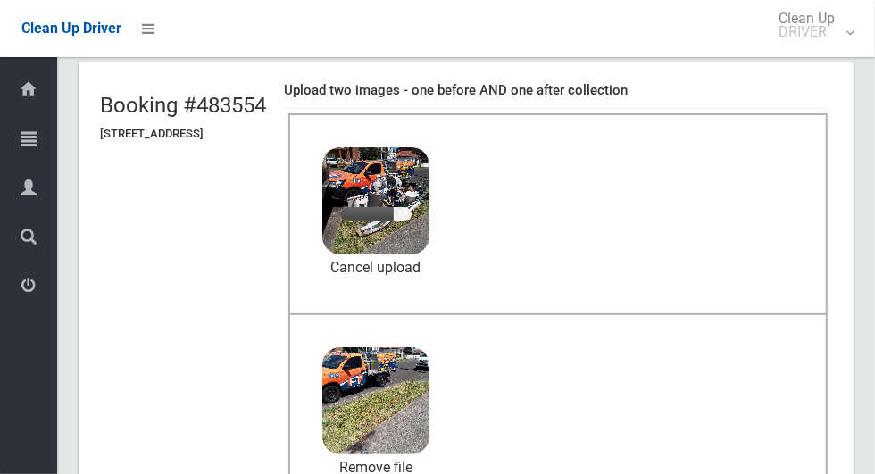
scroll to position [104, 0]
click at [429, 269] on link "Cancel upload" at bounding box center [375, 267] width 107 height 27
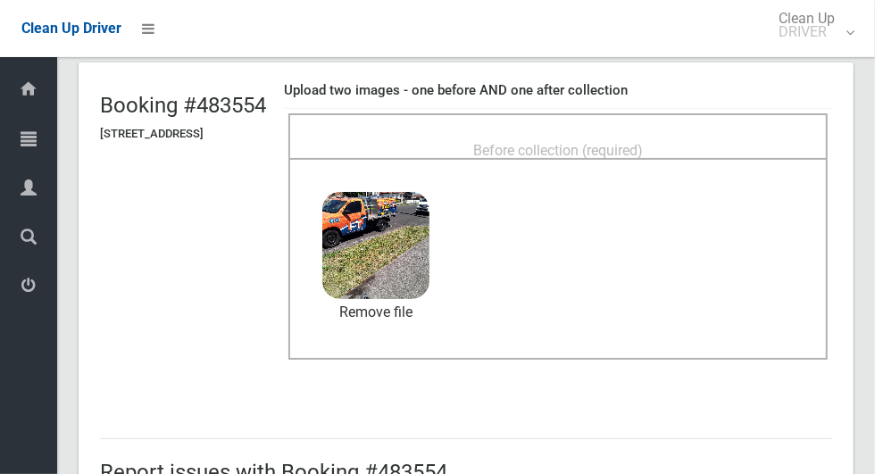
click at [653, 133] on div "Before collection (required)" at bounding box center [558, 149] width 500 height 33
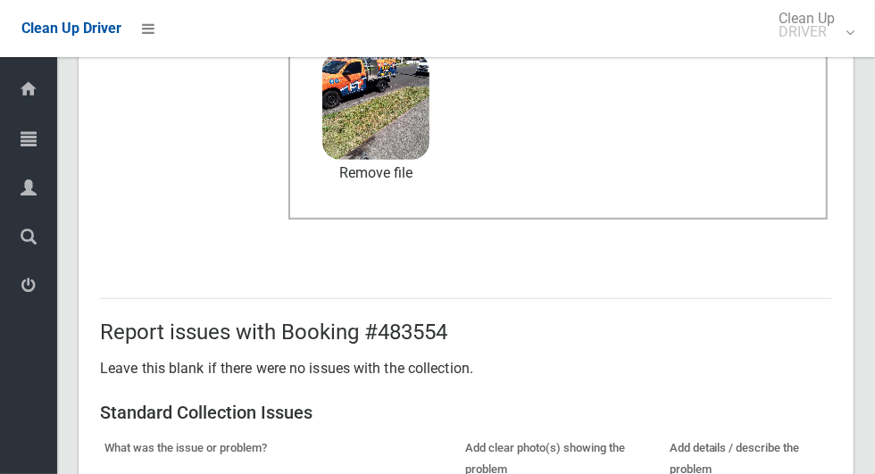
scroll to position [1460, 0]
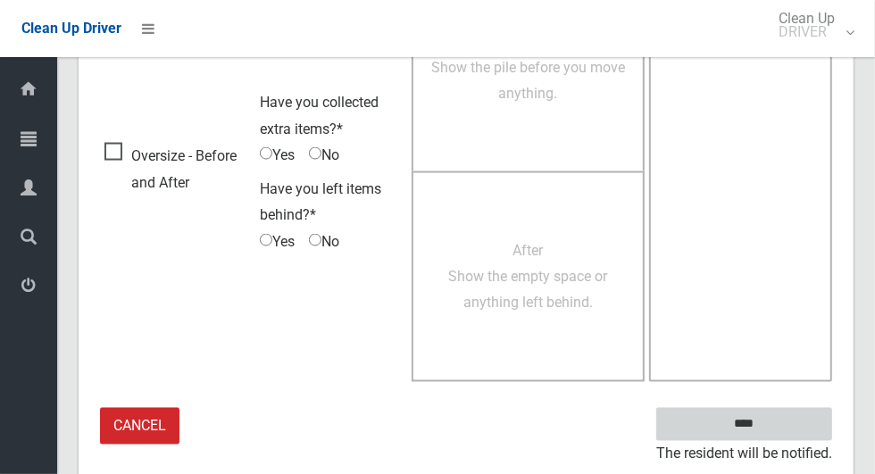
click at [775, 424] on input "****" at bounding box center [744, 424] width 176 height 33
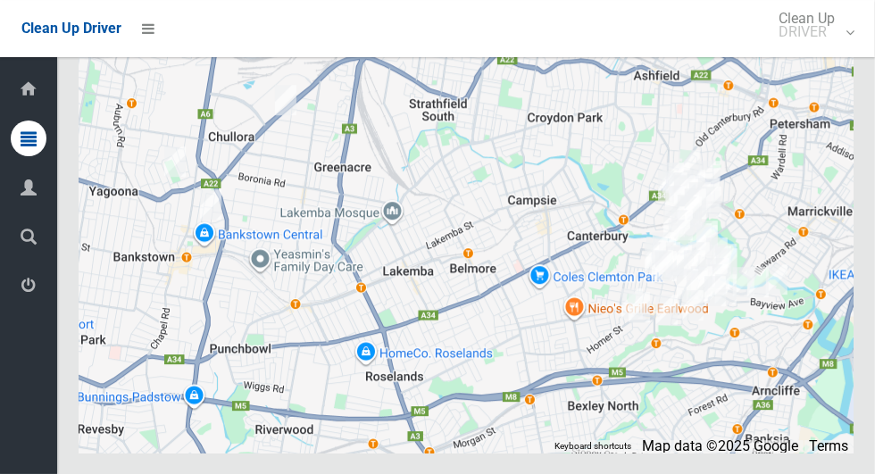
scroll to position [9700, 0]
